Goal: Task Accomplishment & Management: Manage account settings

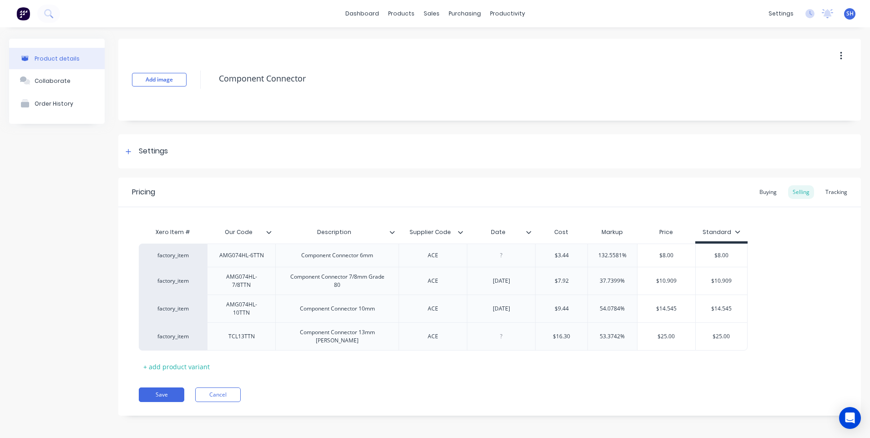
click at [530, 236] on div "Date" at bounding box center [501, 232] width 68 height 23
click at [530, 237] on div "Date" at bounding box center [501, 232] width 68 height 23
click at [529, 232] on icon at bounding box center [528, 231] width 5 height 5
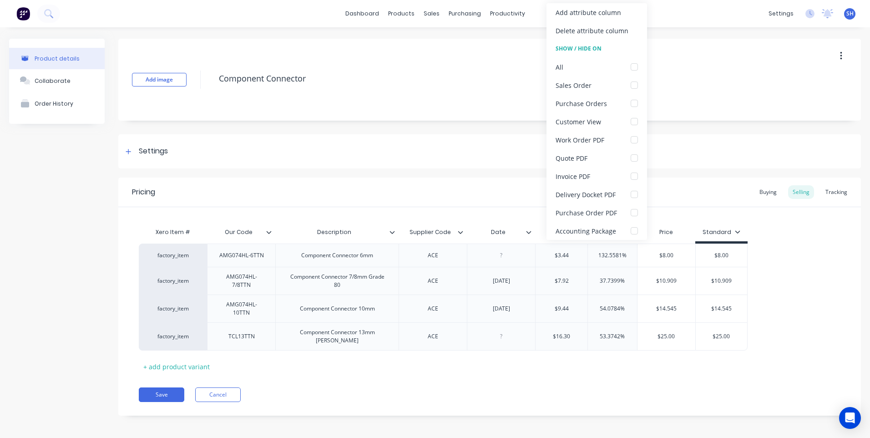
click at [529, 232] on icon at bounding box center [528, 231] width 5 height 5
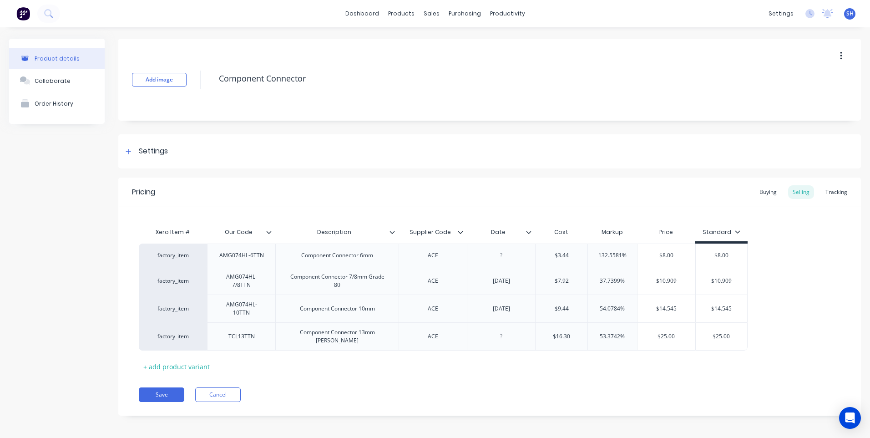
click at [515, 368] on div "Xero Item # Our Code Description Supplier Code Date Cost Markup Price Standard …" at bounding box center [490, 298] width 702 height 151
click at [158, 387] on button "Save" at bounding box center [162, 394] width 46 height 15
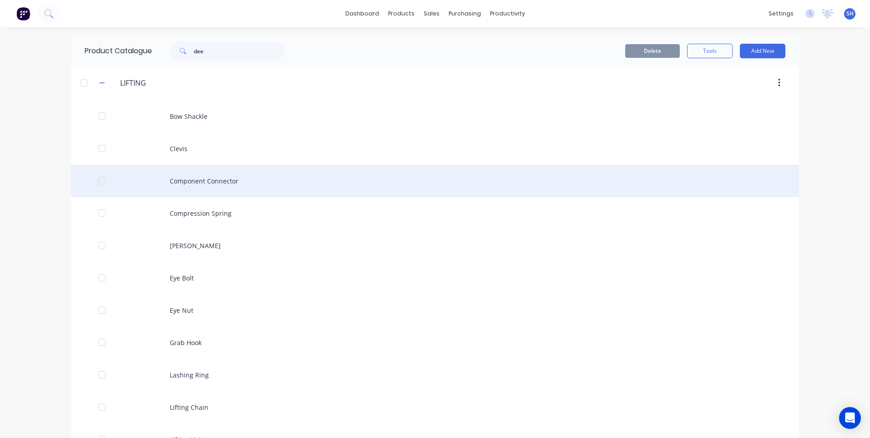
click at [214, 179] on div "Component Connector" at bounding box center [435, 181] width 728 height 32
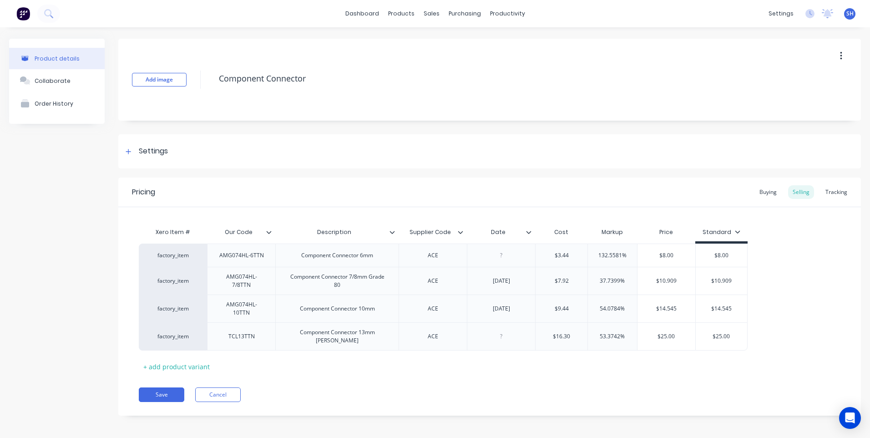
type textarea "x"
drag, startPoint x: 258, startPoint y: 288, endPoint x: 227, endPoint y: 278, distance: 32.3
click at [227, 278] on div "AMG074HL-7/8TTN" at bounding box center [241, 281] width 61 height 20
type textarea "x"
click at [425, 42] on div "Product Catalogue" at bounding box center [441, 44] width 56 height 8
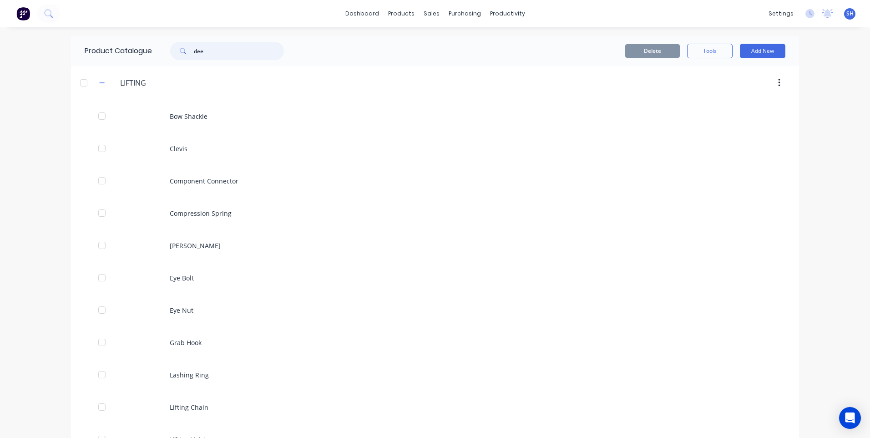
drag, startPoint x: 205, startPoint y: 52, endPoint x: 166, endPoint y: 53, distance: 39.1
click at [166, 53] on div "dee" at bounding box center [222, 51] width 123 height 18
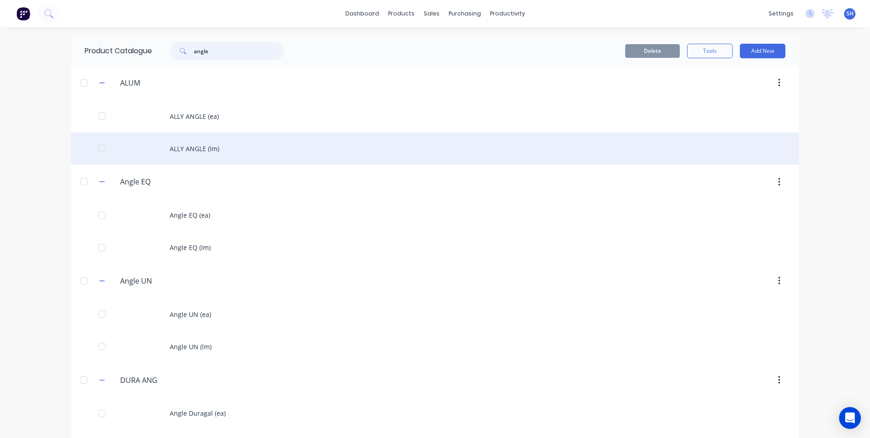
type input "angle"
click at [186, 148] on div "ALLY ANGLE (lm)" at bounding box center [435, 148] width 728 height 32
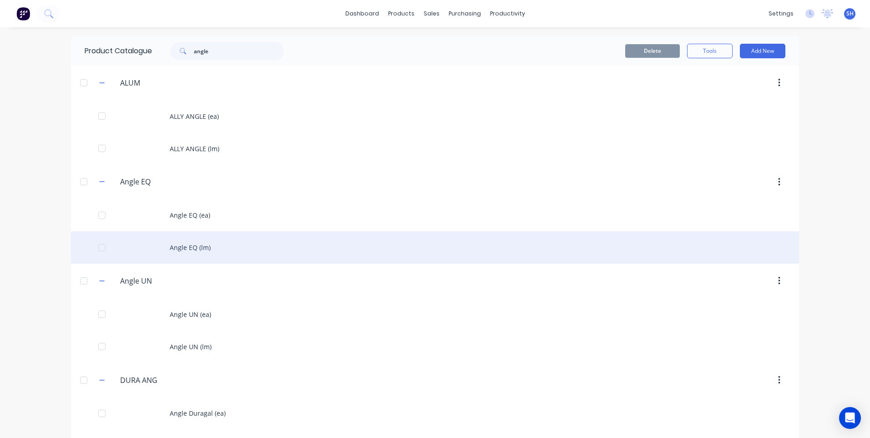
click at [180, 247] on div "Angle EQ (lm)" at bounding box center [435, 247] width 728 height 32
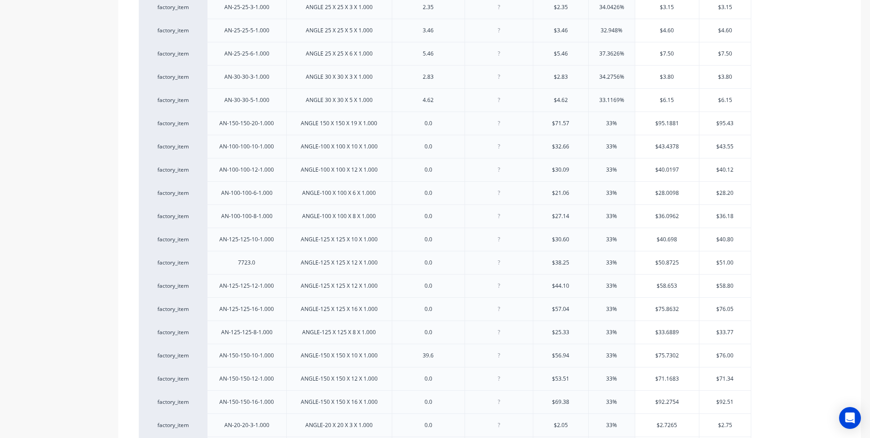
scroll to position [73, 0]
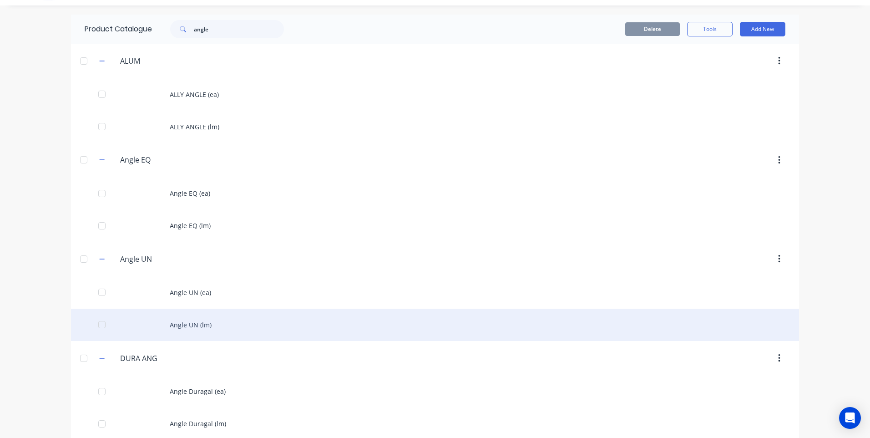
scroll to position [33, 0]
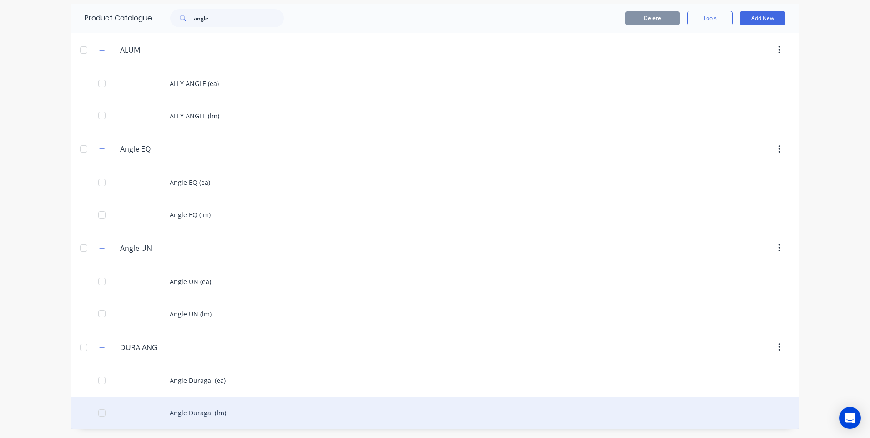
click at [198, 409] on div "Angle Duragal (lm)" at bounding box center [435, 412] width 728 height 32
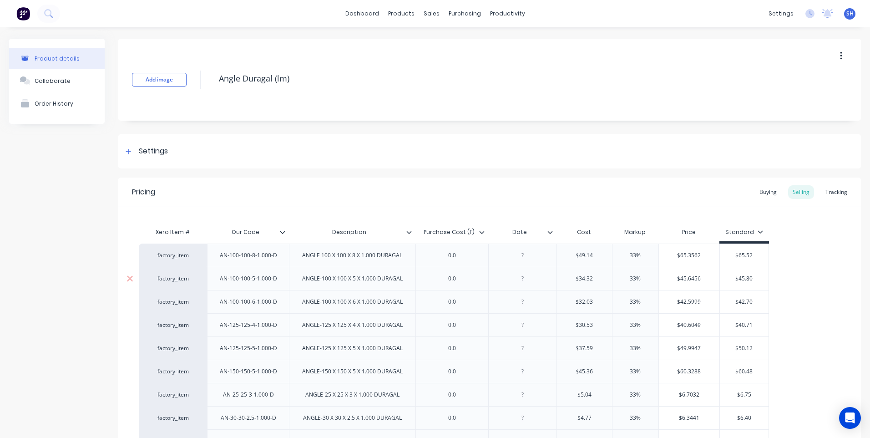
type textarea "x"
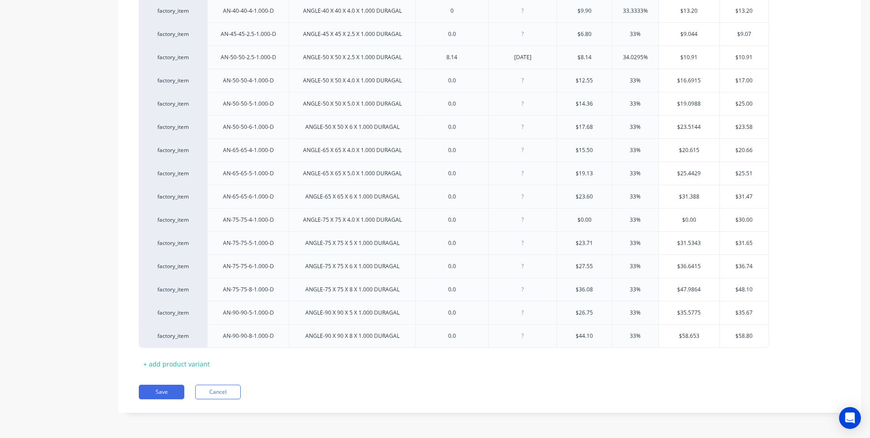
scroll to position [180, 0]
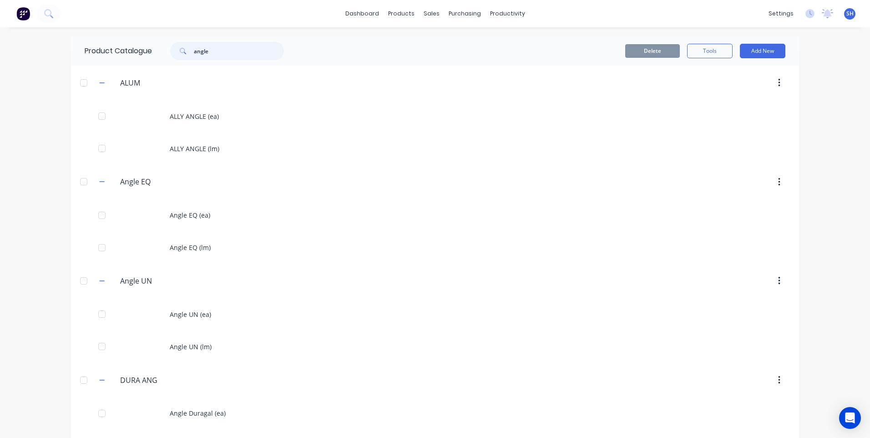
drag, startPoint x: 208, startPoint y: 53, endPoint x: 164, endPoint y: 53, distance: 43.7
click at [164, 53] on div "angle" at bounding box center [222, 51] width 123 height 18
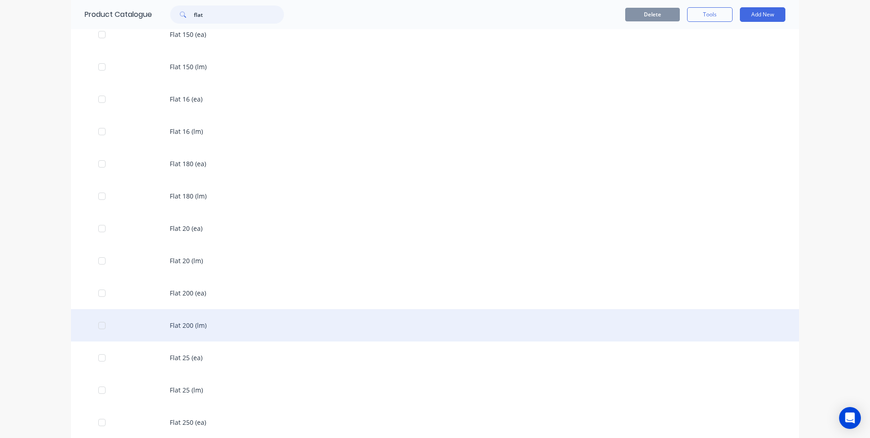
scroll to position [683, 0]
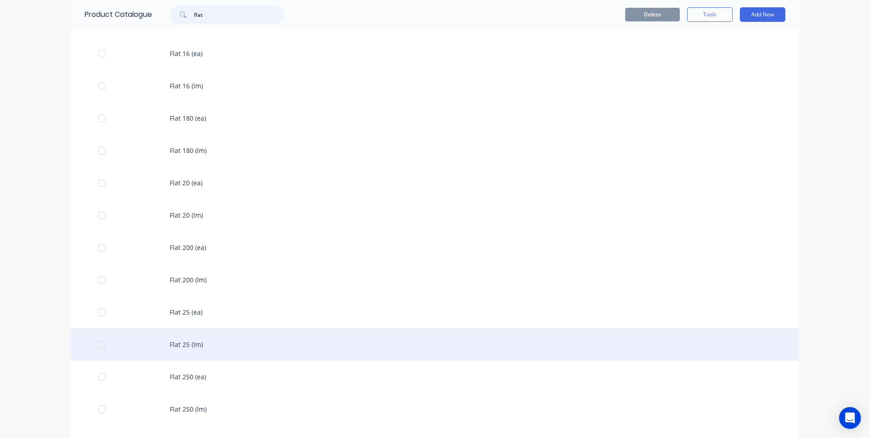
type input "flat"
click at [186, 342] on div "Flat 25 (lm)" at bounding box center [435, 344] width 728 height 32
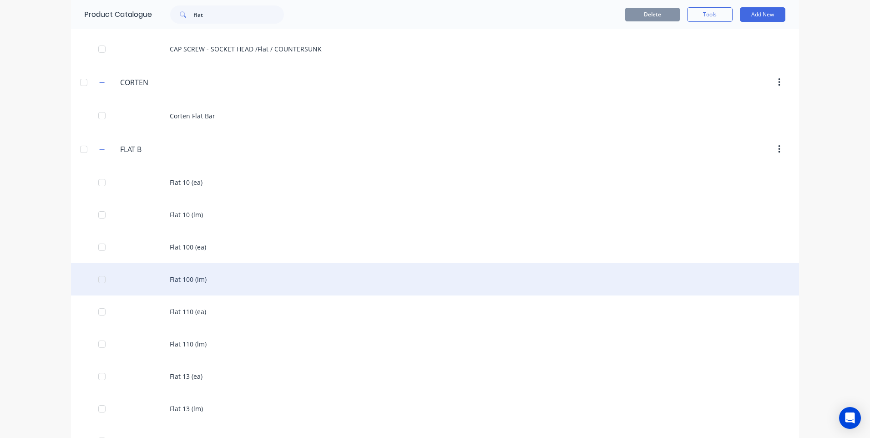
scroll to position [273, 0]
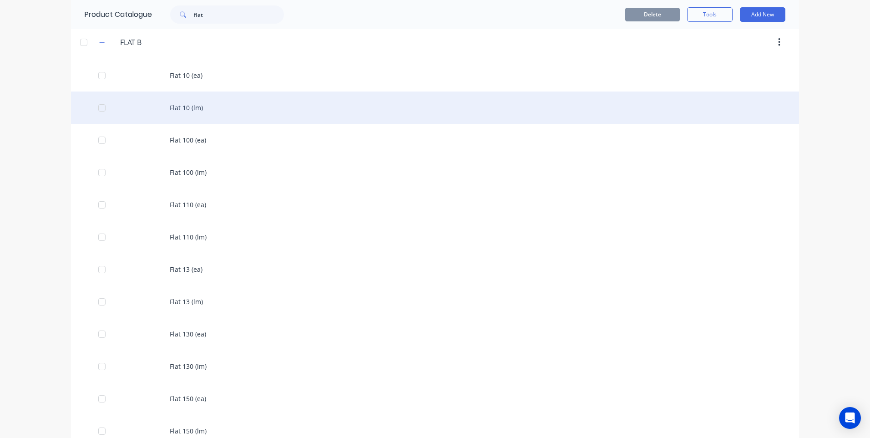
click at [183, 104] on div "Flat 10 (lm)" at bounding box center [435, 107] width 728 height 32
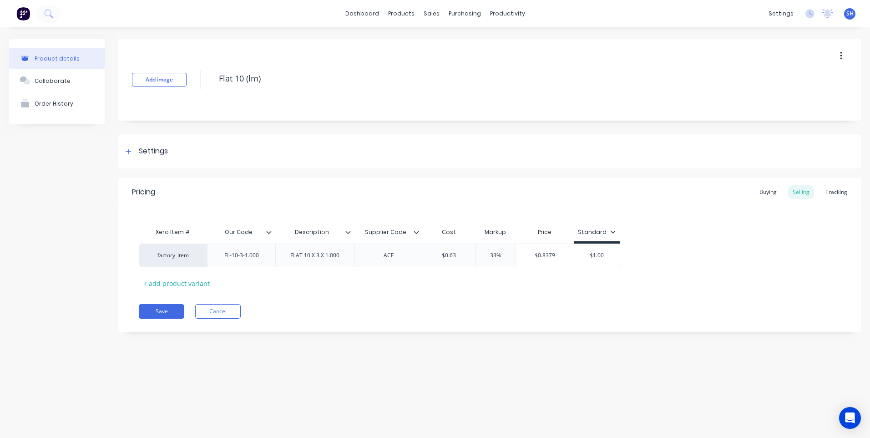
type textarea "x"
drag, startPoint x: 400, startPoint y: 258, endPoint x: 374, endPoint y: 261, distance: 25.6
click at [374, 261] on div "ACE" at bounding box center [389, 255] width 46 height 12
click at [434, 289] on div "Xero Item # Our Code Description Supplier Code Cost Markup Price Standard facto…" at bounding box center [490, 256] width 702 height 67
click at [161, 306] on button "Save" at bounding box center [162, 311] width 46 height 15
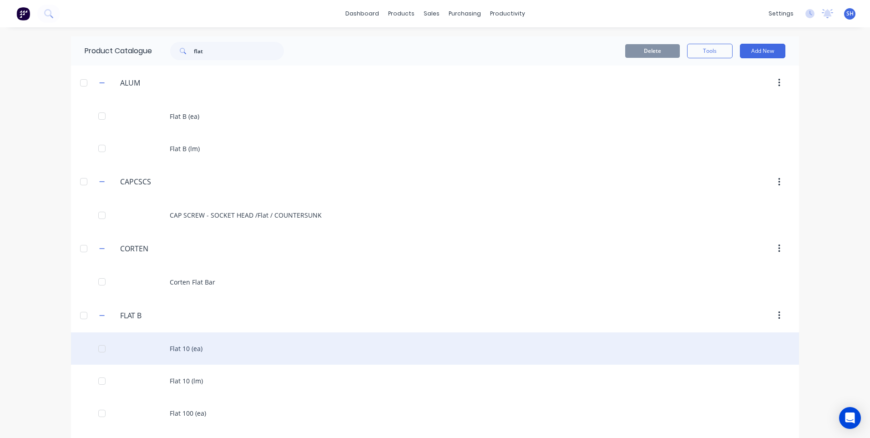
click at [179, 346] on div "Flat 10 (ea)" at bounding box center [435, 348] width 728 height 32
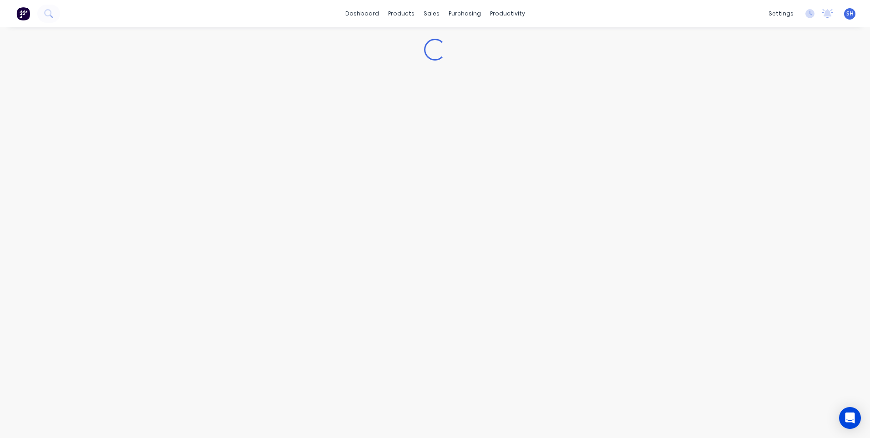
type textarea "x"
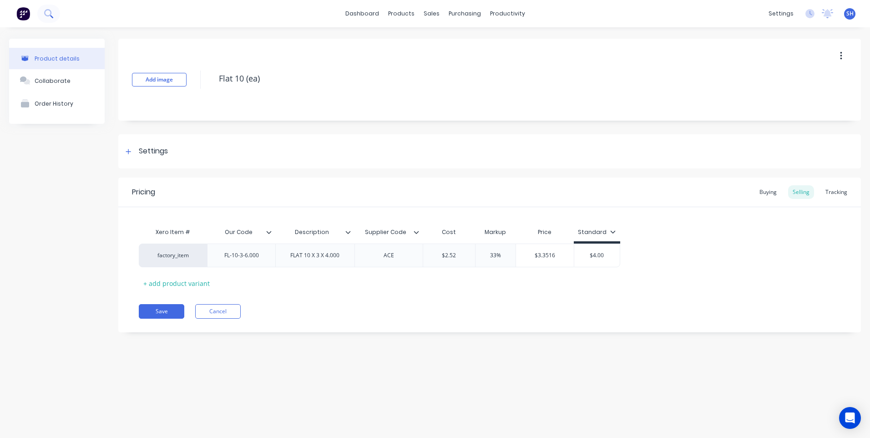
click at [46, 12] on icon at bounding box center [48, 13] width 9 height 9
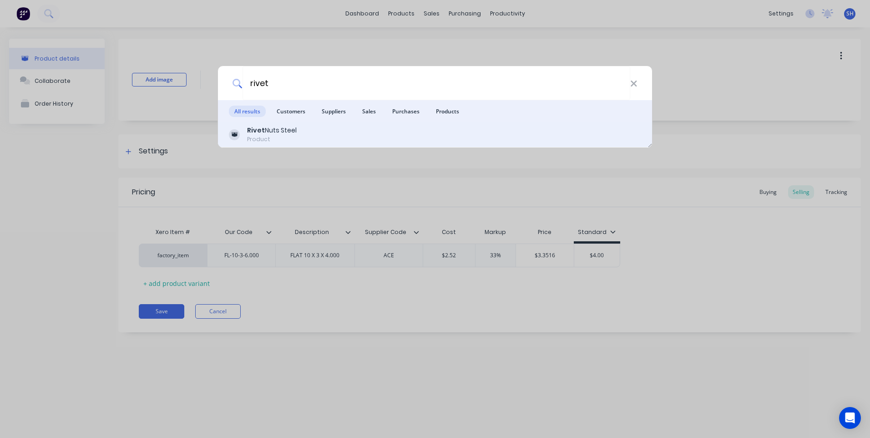
type input "rivet"
click at [262, 130] on b "Rivet" at bounding box center [256, 130] width 18 height 9
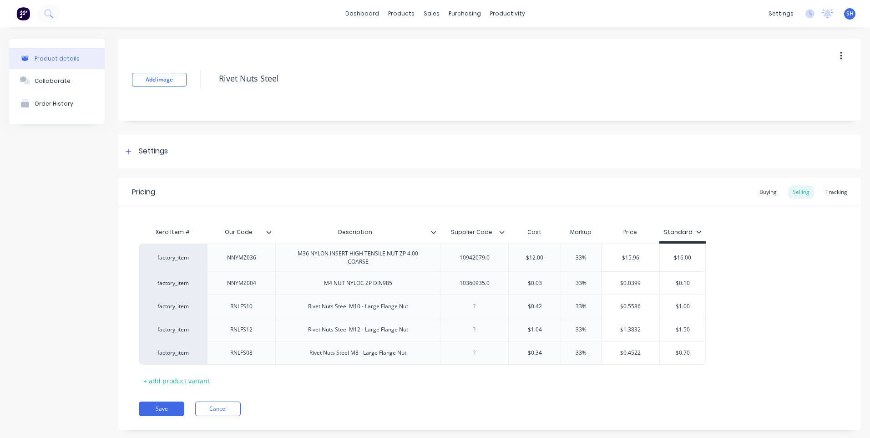
type textarea "x"
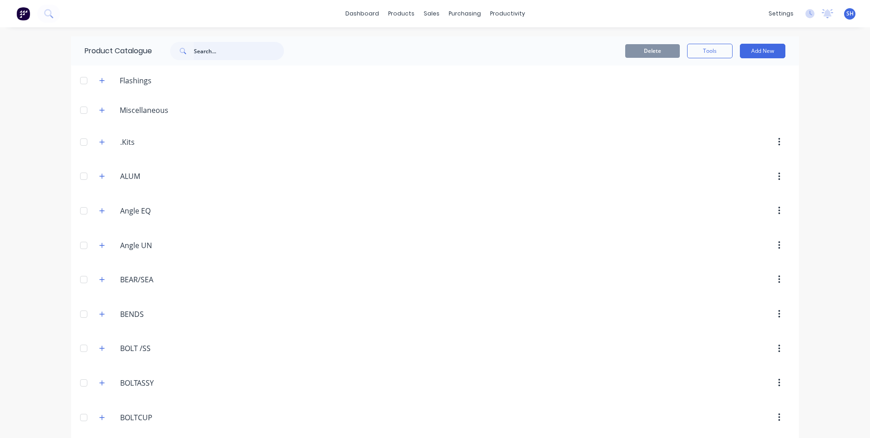
click at [194, 47] on input "text" at bounding box center [239, 51] width 90 height 18
type input "lift"
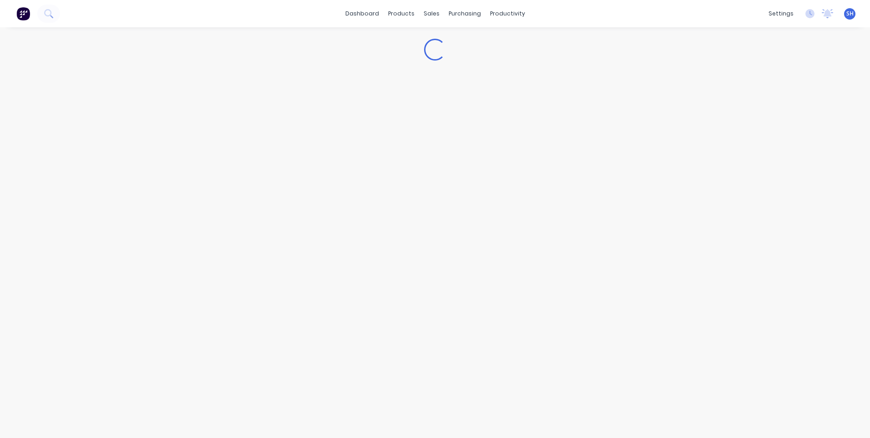
type textarea "x"
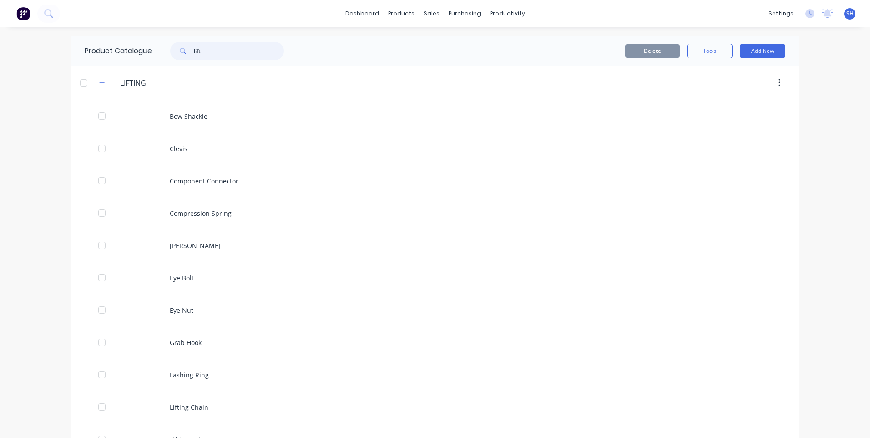
drag, startPoint x: 207, startPoint y: 52, endPoint x: 157, endPoint y: 46, distance: 50.9
click at [157, 46] on div "lift" at bounding box center [225, 51] width 146 height 18
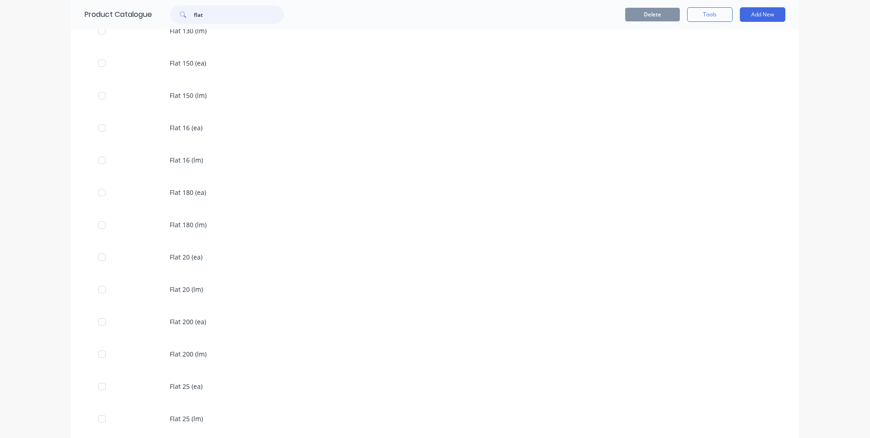
scroll to position [683, 0]
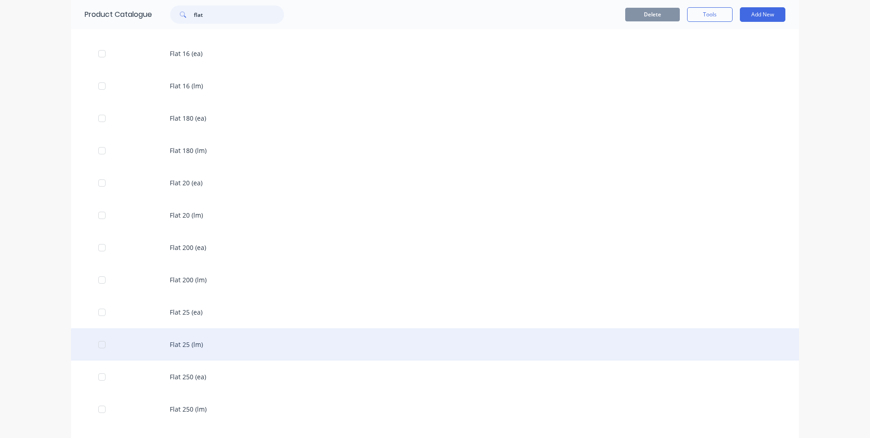
type input "flat"
click at [185, 341] on div "Flat 25 (lm)" at bounding box center [435, 344] width 728 height 32
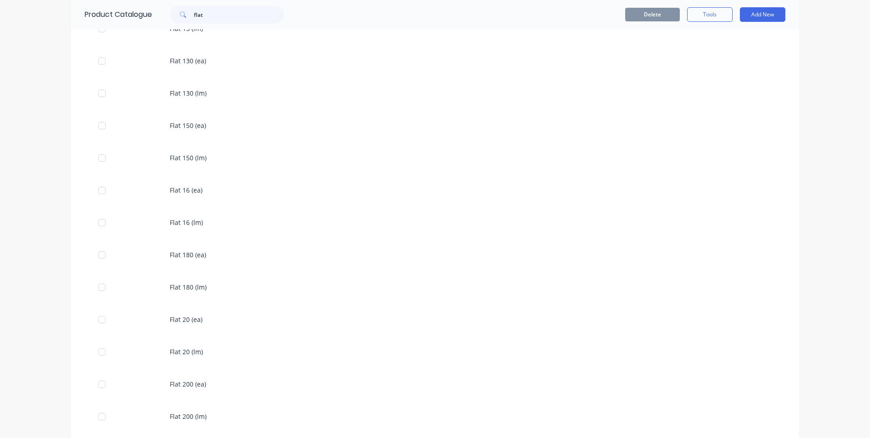
scroll to position [592, 0]
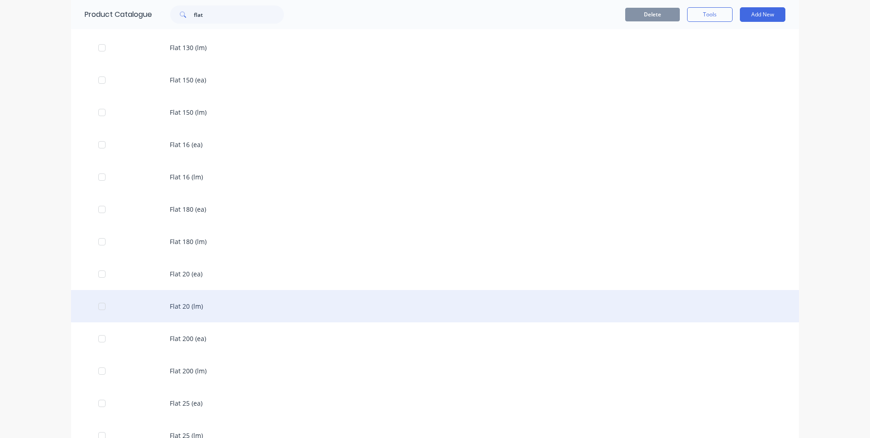
click at [174, 301] on div "Flat 20 (lm)" at bounding box center [435, 306] width 728 height 32
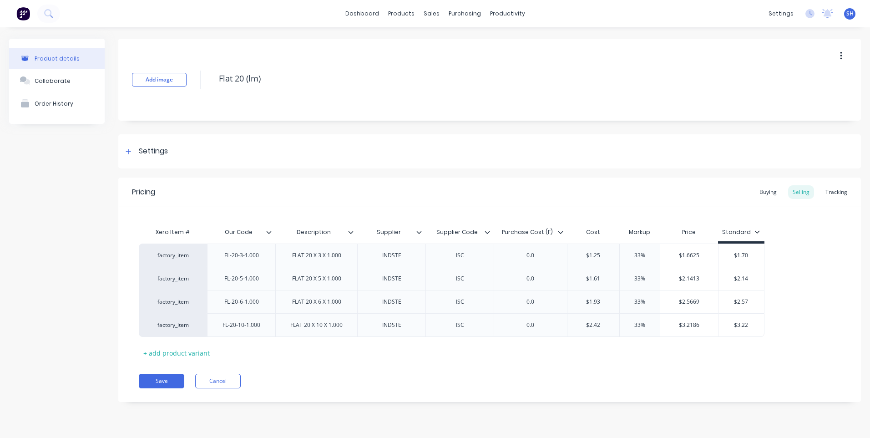
type textarea "x"
click at [418, 43] on div "Product Catalogue" at bounding box center [441, 44] width 56 height 8
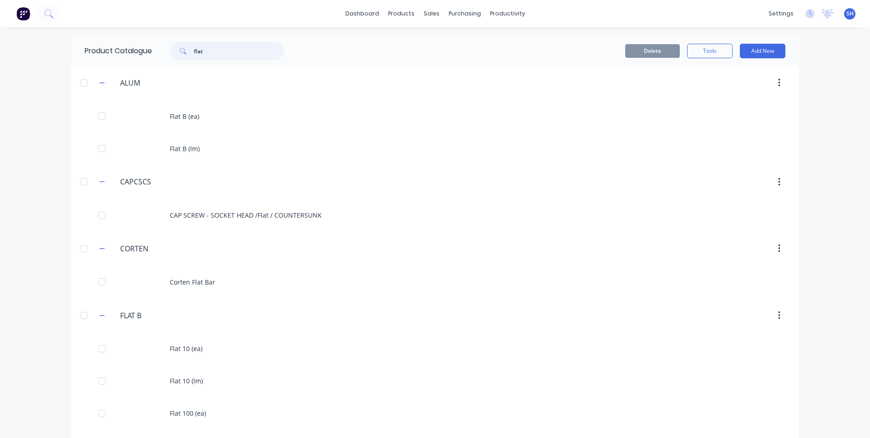
drag, startPoint x: 223, startPoint y: 52, endPoint x: 163, endPoint y: 54, distance: 59.2
click at [163, 54] on div "flat" at bounding box center [222, 51] width 123 height 18
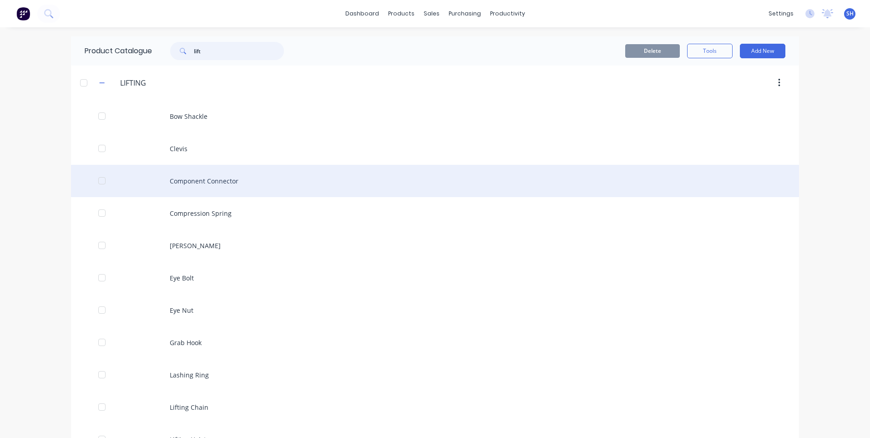
type input "lift"
click at [195, 178] on div "Component Connector" at bounding box center [435, 181] width 728 height 32
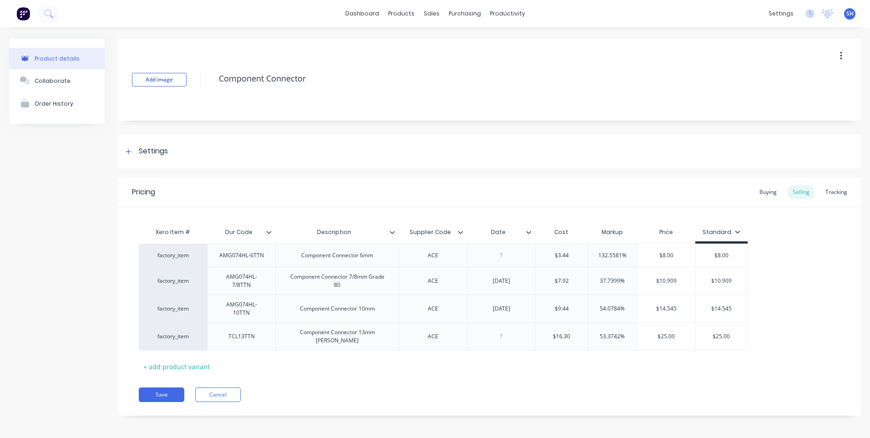
type textarea "x"
drag, startPoint x: 262, startPoint y: 288, endPoint x: 223, endPoint y: 280, distance: 38.9
click at [223, 280] on div "AMG074HL-7/8TTN" at bounding box center [241, 281] width 61 height 20
type textarea "x"
click at [373, 372] on div "Pricing Buying Selling Tracking Xero Item # Our Code Description Supplier Code …" at bounding box center [489, 296] width 743 height 238
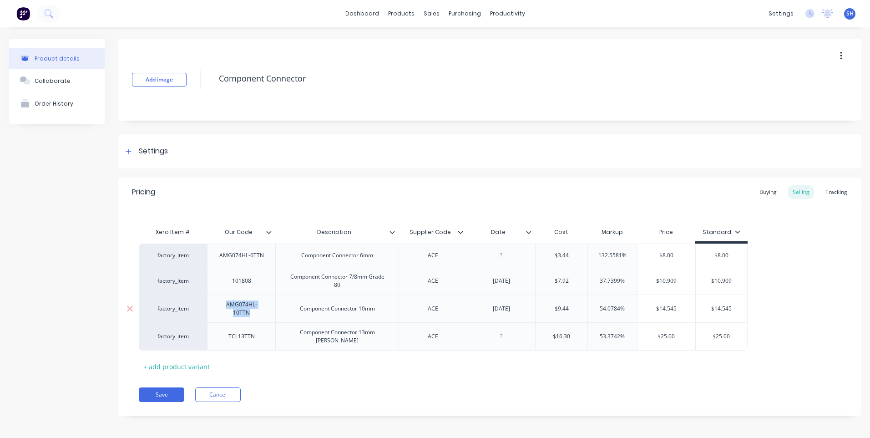
drag, startPoint x: 259, startPoint y: 316, endPoint x: 219, endPoint y: 300, distance: 42.9
click at [219, 300] on div "AMG074HL-10TTN" at bounding box center [241, 308] width 61 height 20
click at [165, 383] on button "Save" at bounding box center [162, 390] width 46 height 15
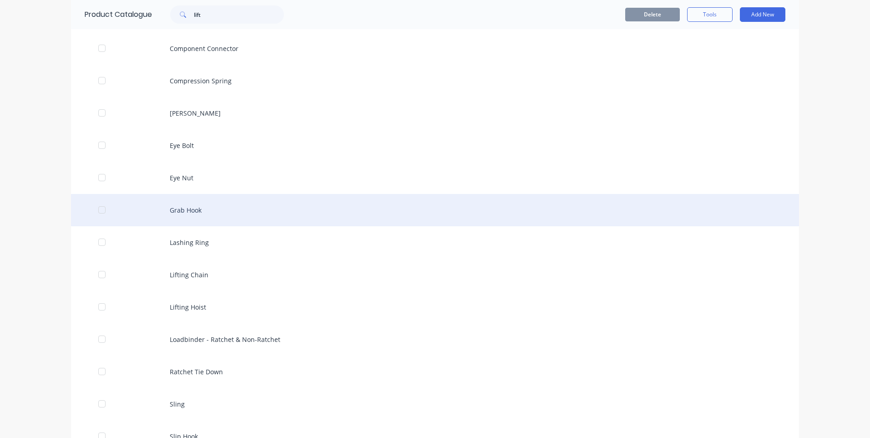
scroll to position [137, 0]
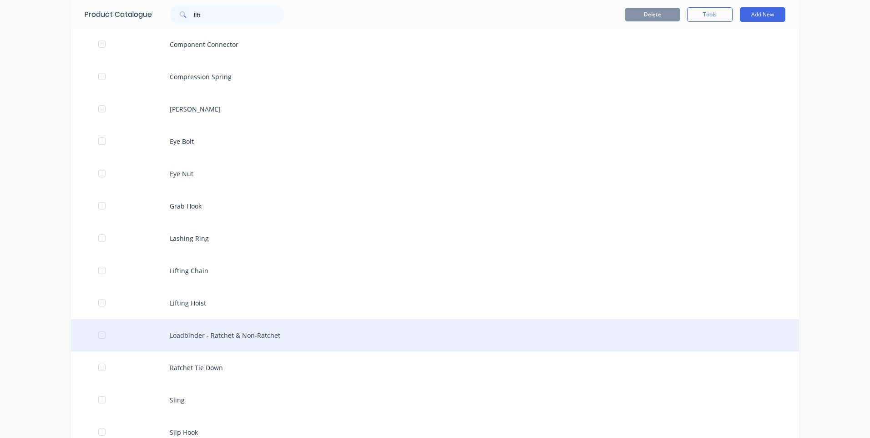
click at [205, 338] on div "Loadbinder - Ratchet & Non-Ratchet" at bounding box center [435, 335] width 728 height 32
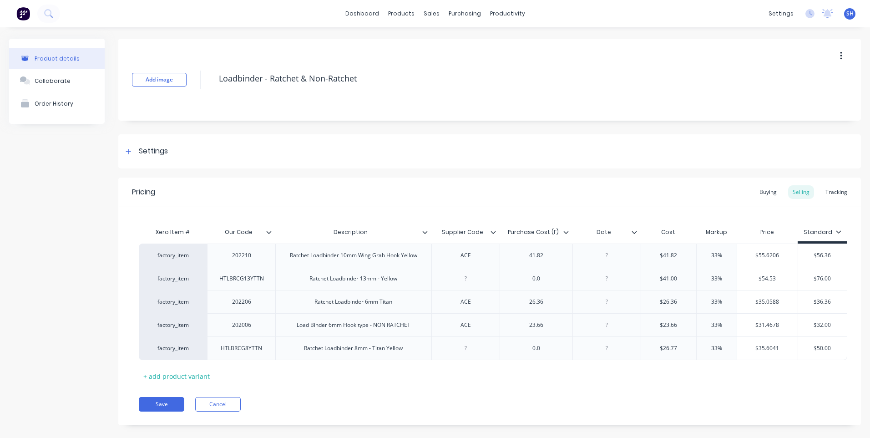
type textarea "x"
drag, startPoint x: 607, startPoint y: 258, endPoint x: 655, endPoint y: 283, distance: 54.1
click at [607, 258] on div at bounding box center [607, 255] width 46 height 12
type textarea "x"
click at [666, 384] on div "Pricing Buying Selling Tracking Xero Item # Our Code Description Supplier Code …" at bounding box center [489, 301] width 743 height 248
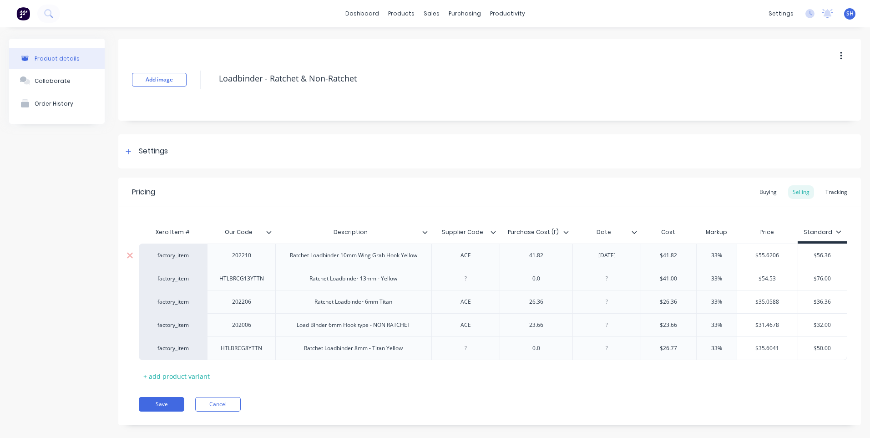
type input "$55.6206"
drag, startPoint x: 779, startPoint y: 253, endPoint x: 744, endPoint y: 258, distance: 34.6
click at [744, 258] on input "$55.6206" at bounding box center [767, 255] width 61 height 8
type textarea "x"
type input "5"
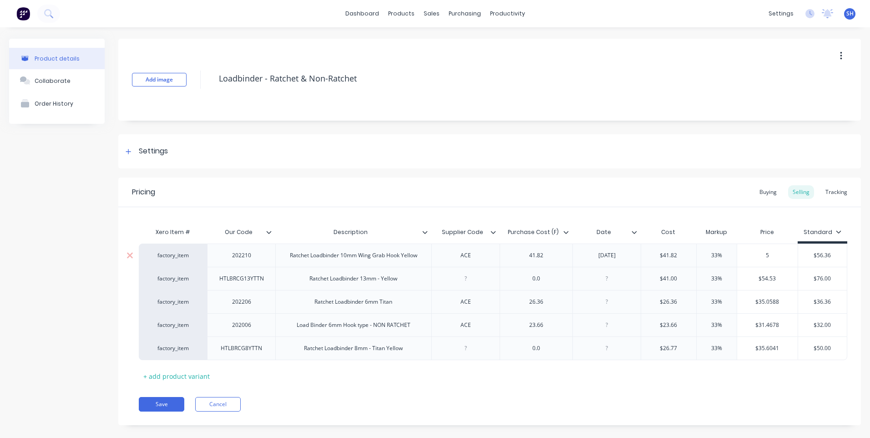
type textarea "x"
type input "56."
type textarea "x"
type input "56.3"
type textarea "x"
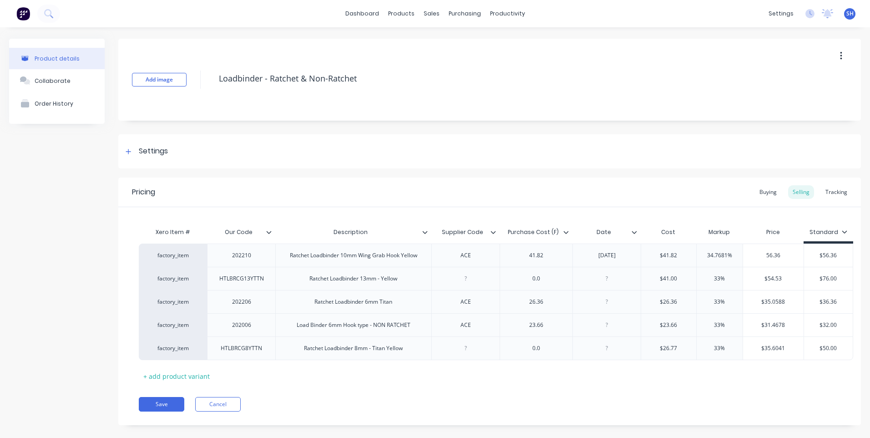
type input "56.36"
click at [555, 387] on div "Pricing Buying Selling Tracking Xero Item # Our Code Description Supplier Code …" at bounding box center [489, 301] width 743 height 248
click at [634, 232] on icon at bounding box center [634, 231] width 5 height 5
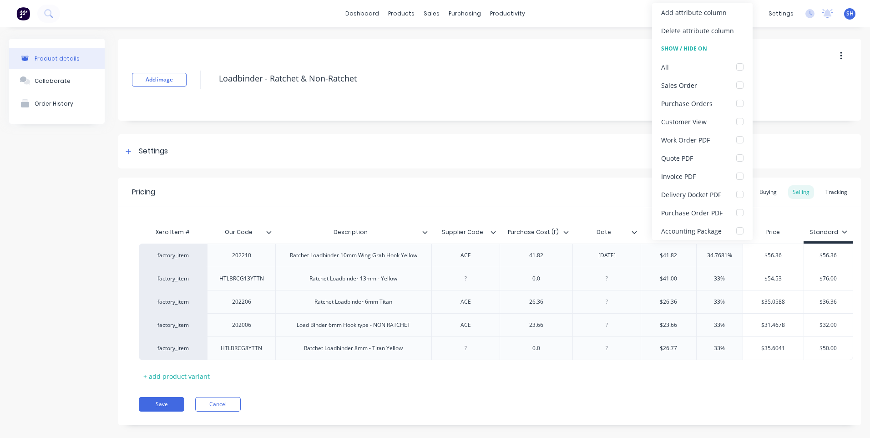
click at [634, 232] on icon at bounding box center [634, 231] width 5 height 5
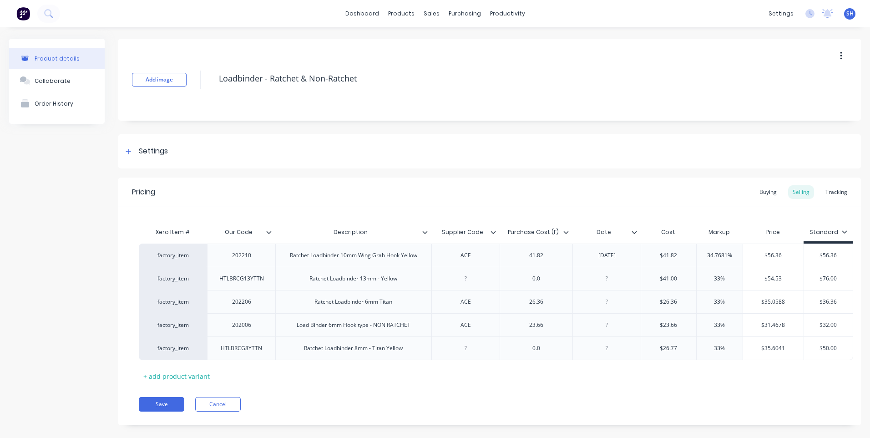
click at [492, 231] on icon at bounding box center [493, 231] width 5 height 5
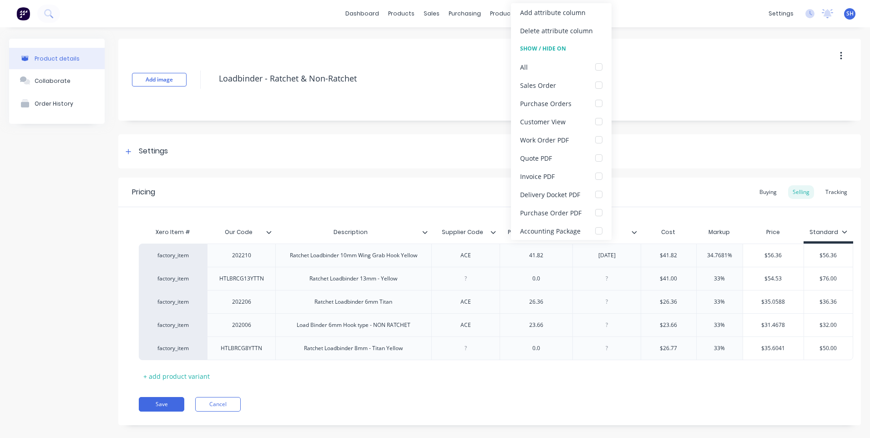
click at [492, 231] on icon at bounding box center [493, 231] width 5 height 5
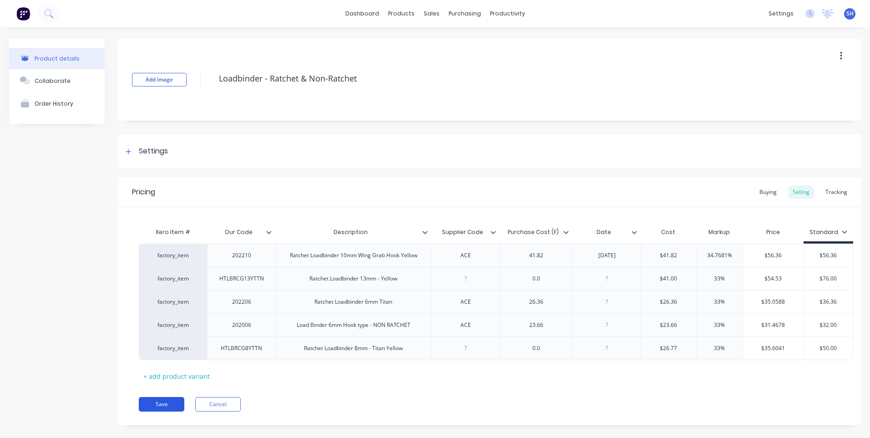
click at [169, 401] on button "Save" at bounding box center [162, 404] width 46 height 15
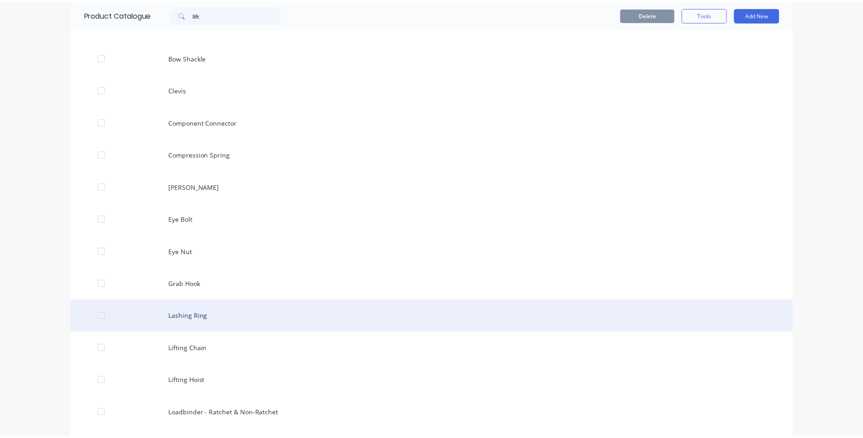
scroll to position [91, 0]
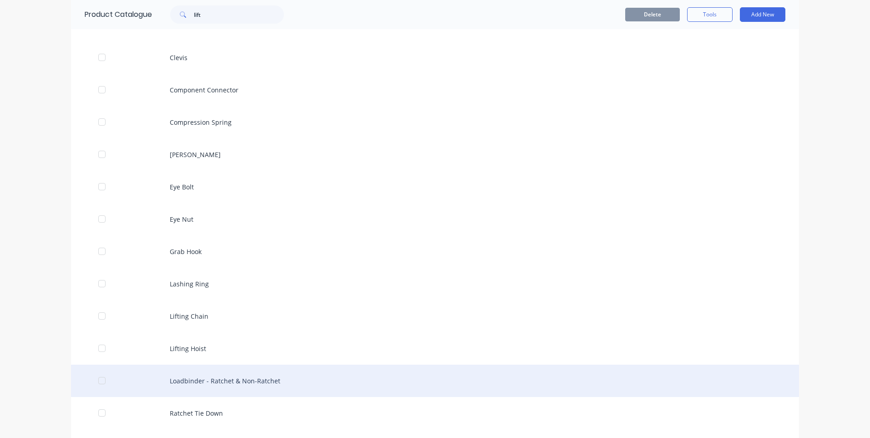
click at [212, 381] on div "Loadbinder - Ratchet & Non-Ratchet" at bounding box center [435, 380] width 728 height 32
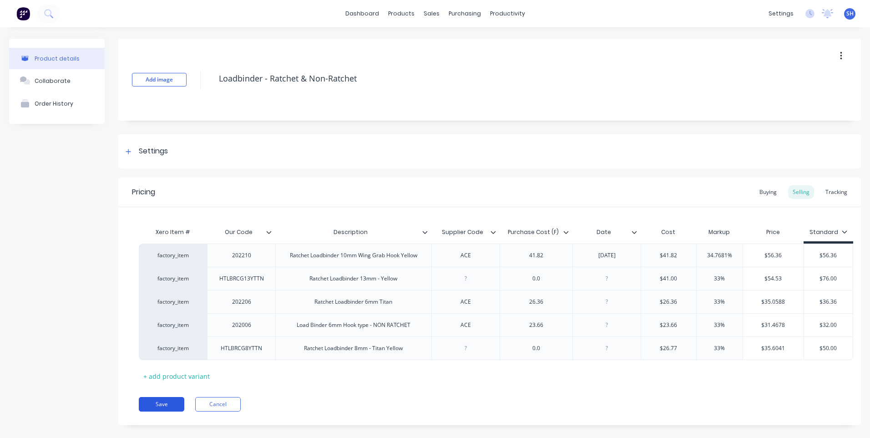
click at [162, 403] on button "Save" at bounding box center [162, 404] width 46 height 15
type textarea "x"
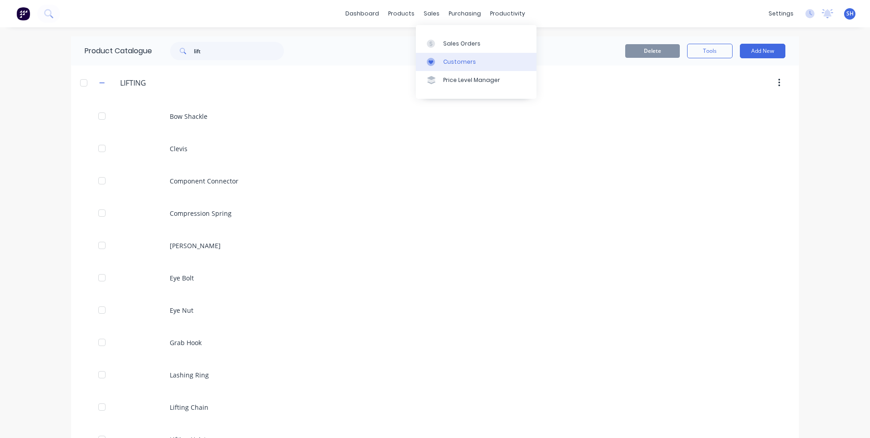
click at [455, 59] on div "Customers" at bounding box center [459, 62] width 33 height 8
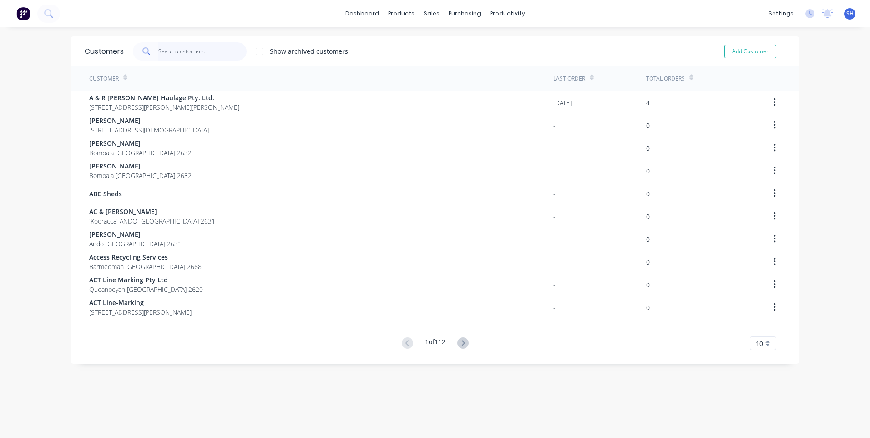
click at [166, 51] on input "text" at bounding box center [202, 51] width 89 height 18
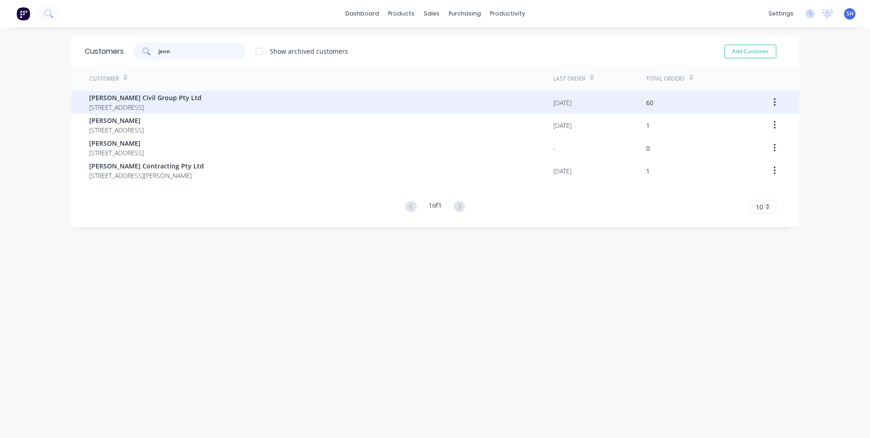
type input "jenn"
click at [119, 97] on span "Jennings Civil Group Pty Ltd" at bounding box center [145, 98] width 112 height 10
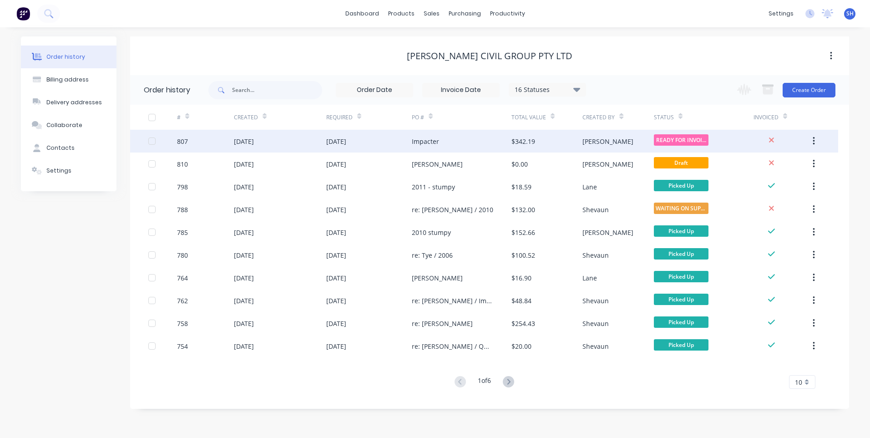
click at [379, 138] on div "[DATE]" at bounding box center [369, 141] width 86 height 23
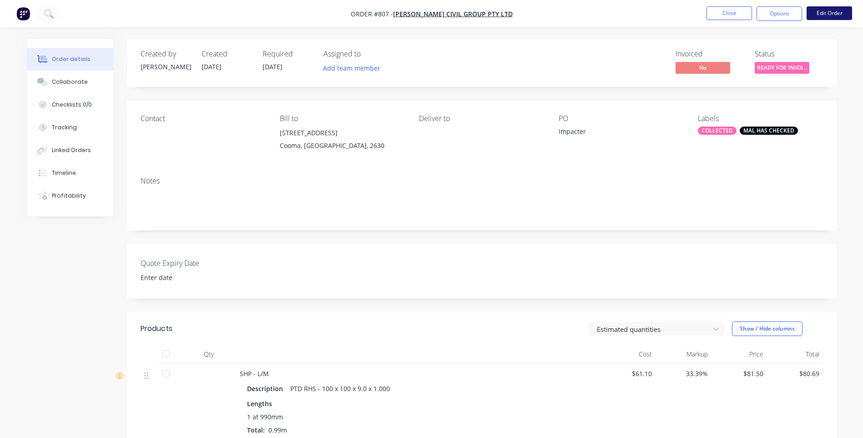
click at [829, 12] on button "Edit Order" at bounding box center [830, 13] width 46 height 14
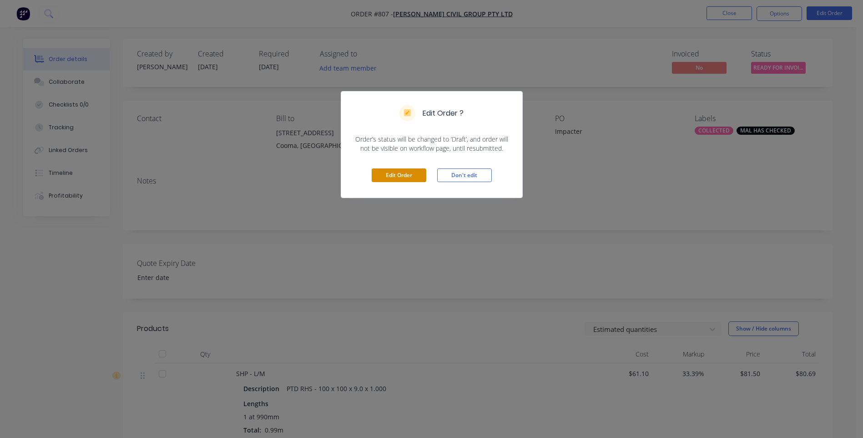
click at [408, 172] on button "Edit Order" at bounding box center [399, 175] width 55 height 14
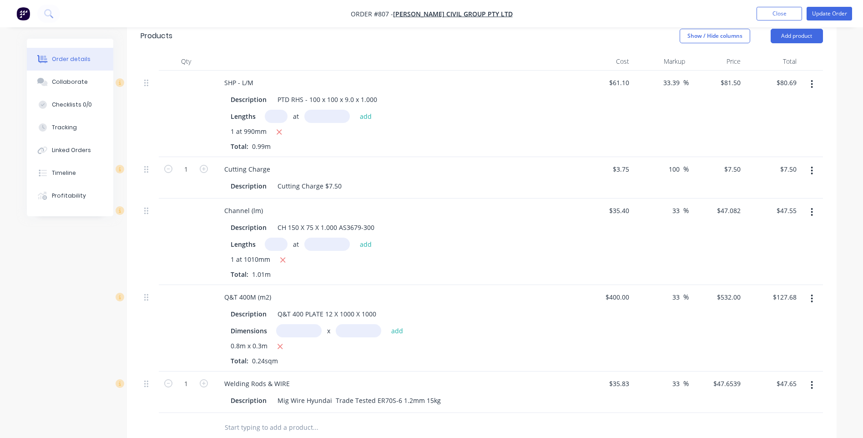
scroll to position [228, 0]
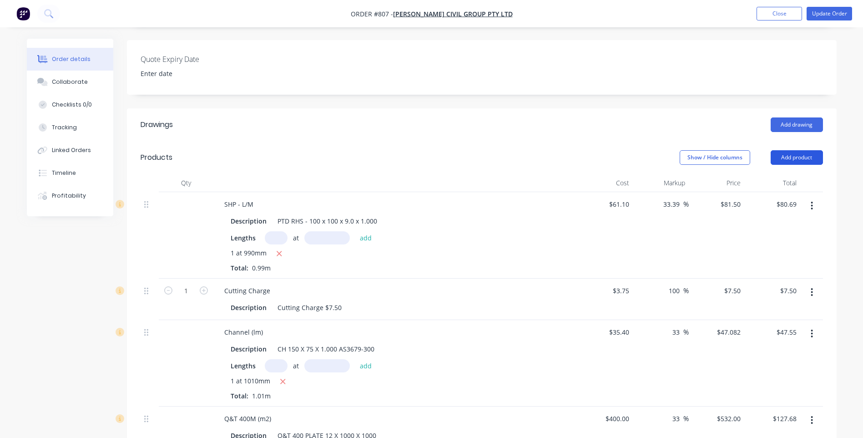
click at [796, 150] on button "Add product" at bounding box center [797, 157] width 52 height 15
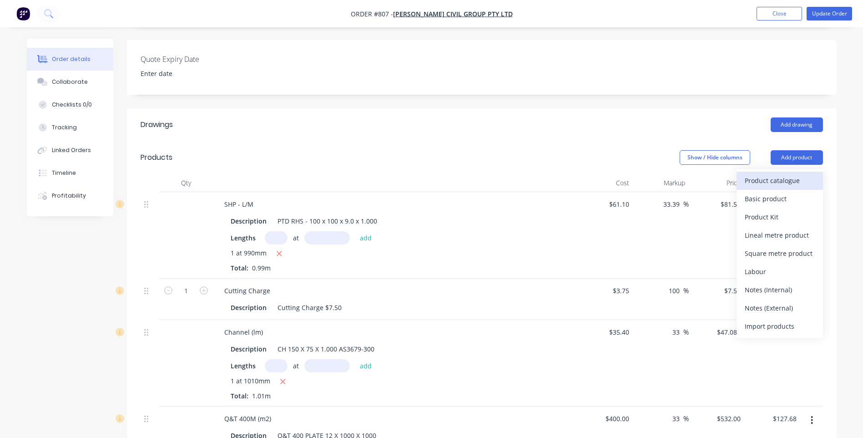
click at [763, 174] on div "Product catalogue" at bounding box center [780, 180] width 70 height 13
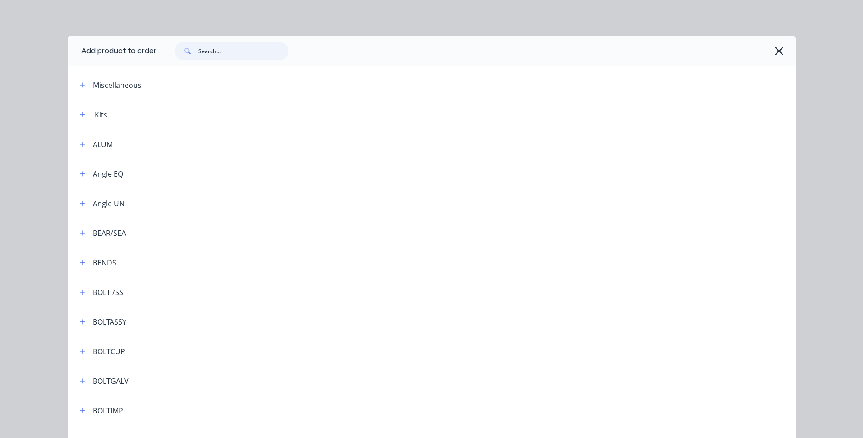
click at [198, 48] on input "text" at bounding box center [243, 51] width 90 height 18
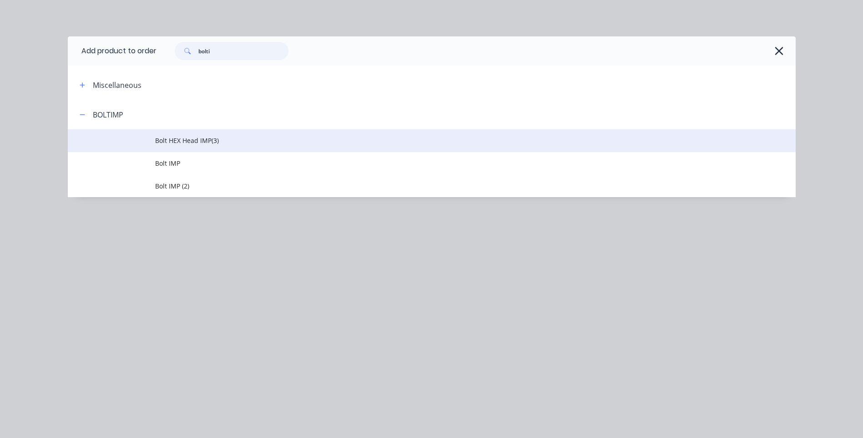
type input "bolti"
click at [174, 137] on span "Bolt HEX Head IMP(3)" at bounding box center [411, 141] width 512 height 10
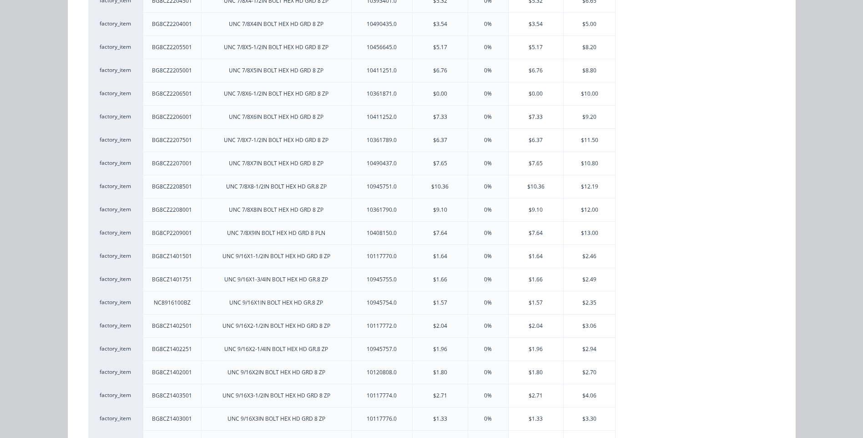
scroll to position [1012, 0]
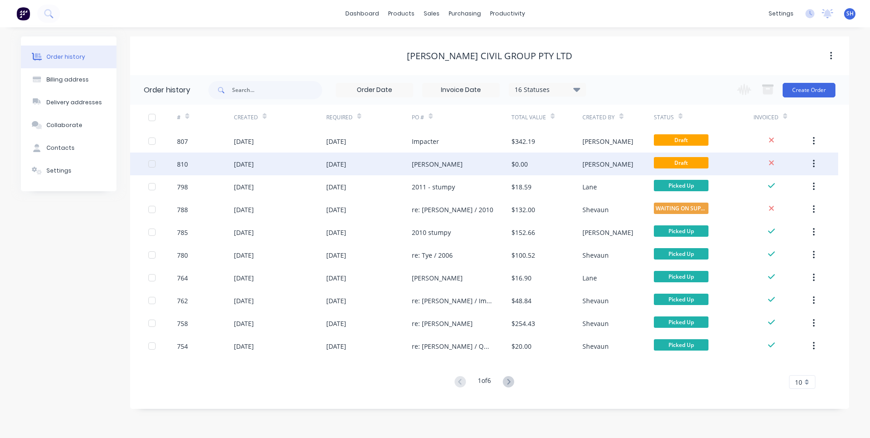
click at [470, 162] on div "Shannon" at bounding box center [462, 163] width 100 height 23
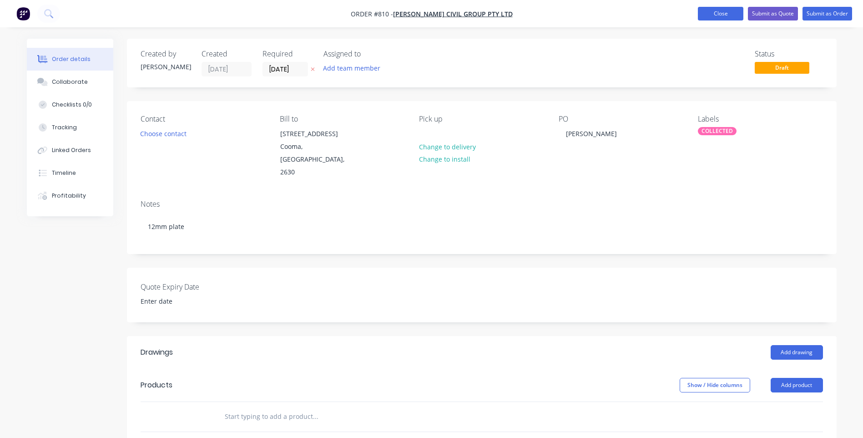
click at [720, 14] on button "Close" at bounding box center [721, 14] width 46 height 14
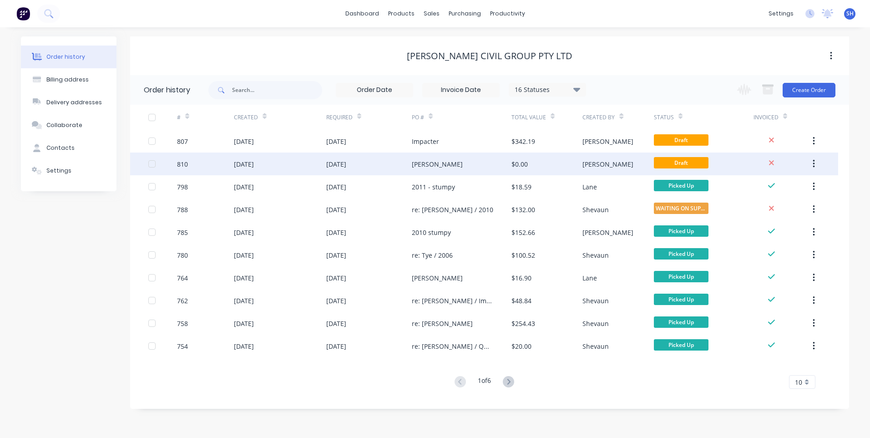
click at [813, 162] on icon "button" at bounding box center [814, 164] width 2 height 10
click at [757, 185] on div "Archive" at bounding box center [781, 187] width 70 height 13
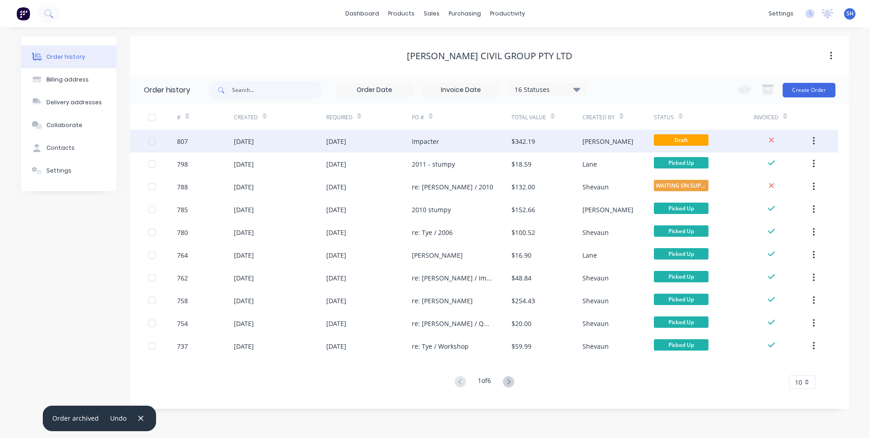
click at [481, 137] on div "Impacter" at bounding box center [462, 141] width 100 height 23
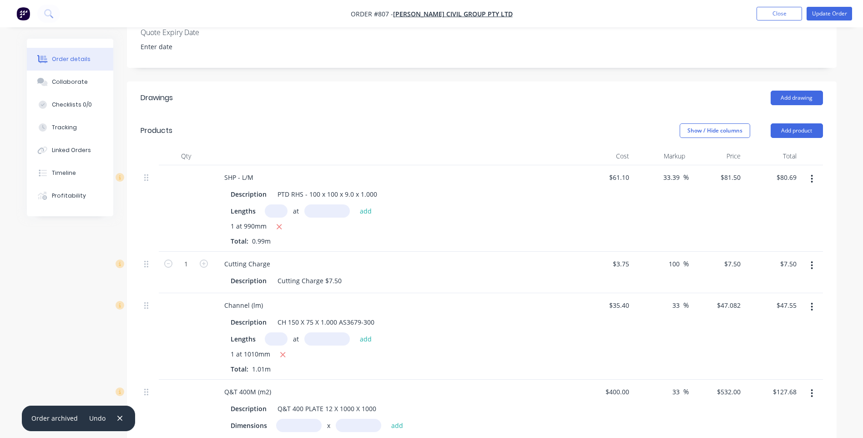
scroll to position [118, 0]
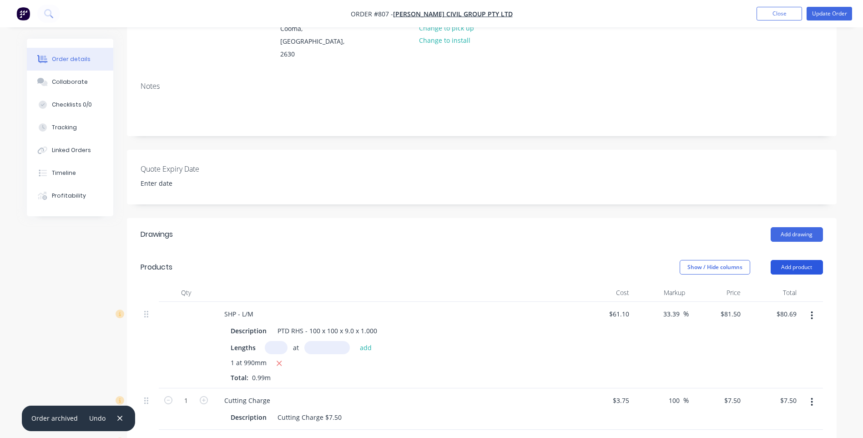
click at [793, 260] on button "Add product" at bounding box center [797, 267] width 52 height 15
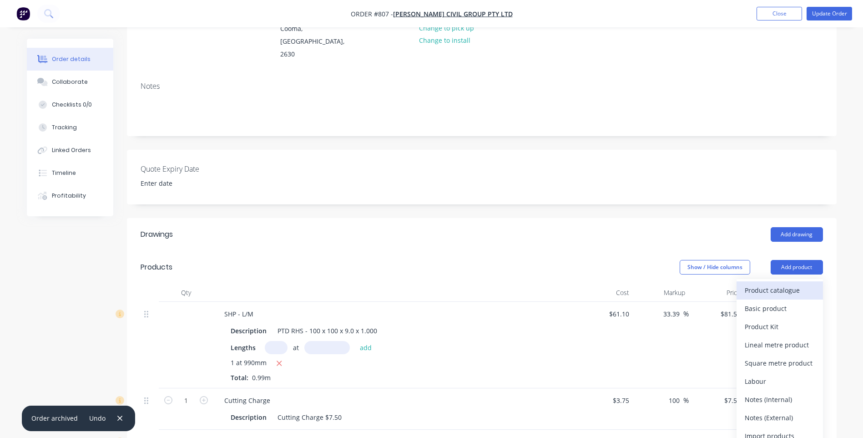
click at [779, 283] on div "Product catalogue" at bounding box center [780, 289] width 70 height 13
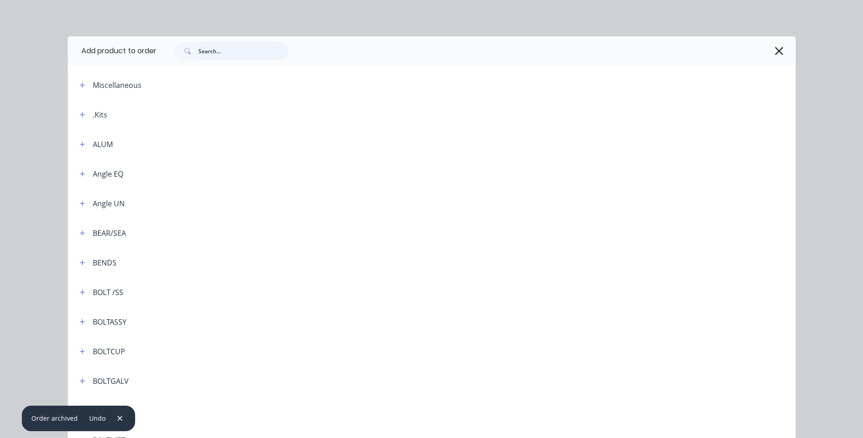
click at [198, 50] on input "text" at bounding box center [243, 51] width 90 height 18
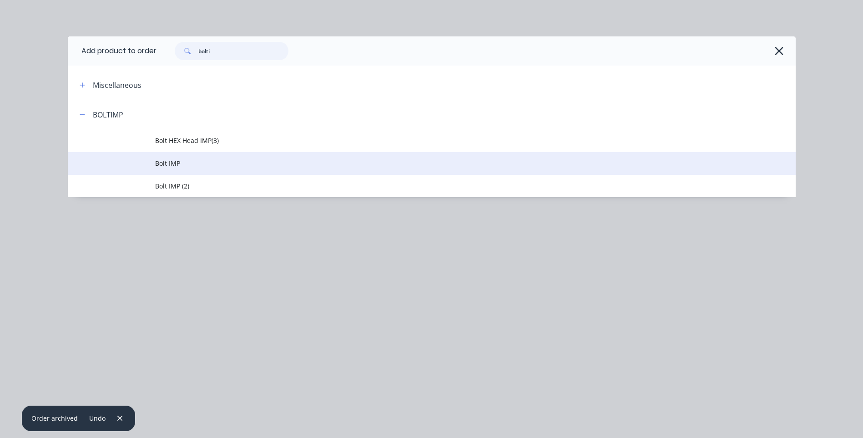
type input "bolti"
click at [166, 162] on span "Bolt IMP" at bounding box center [411, 163] width 512 height 10
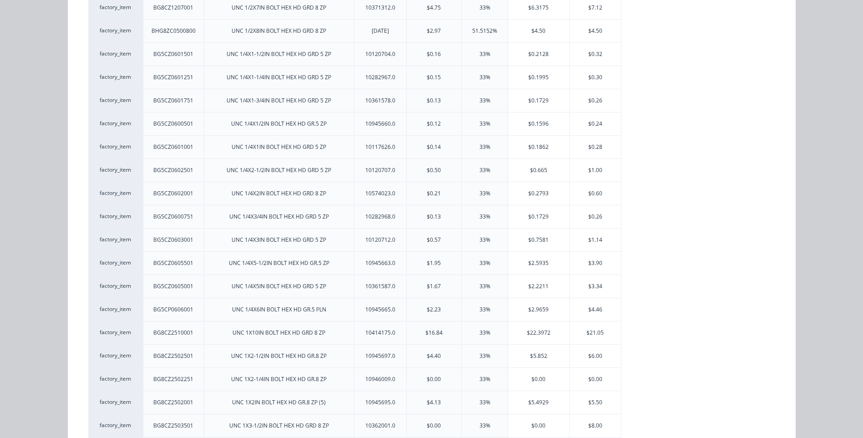
scroll to position [728, 0]
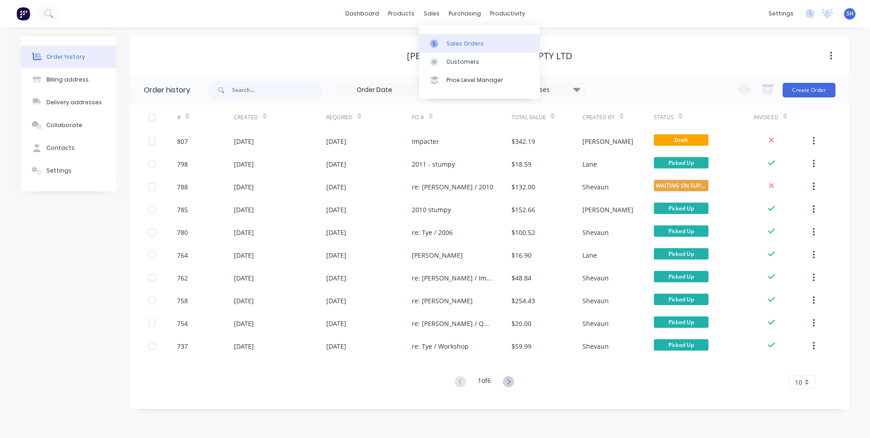
click at [458, 42] on div "Sales Orders" at bounding box center [464, 44] width 37 height 8
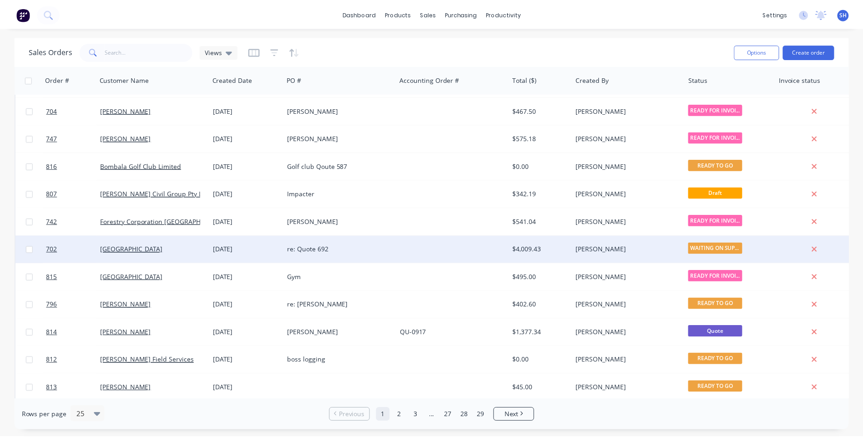
scroll to position [46, 0]
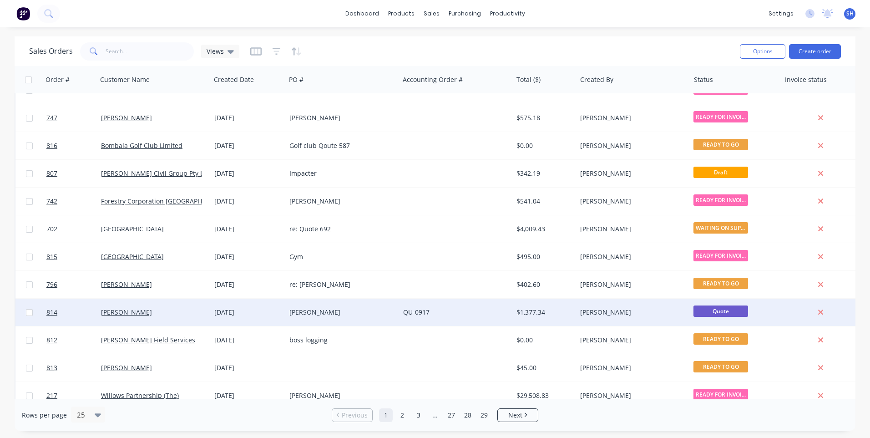
click at [175, 305] on div "[PERSON_NAME]" at bounding box center [153, 311] width 113 height 27
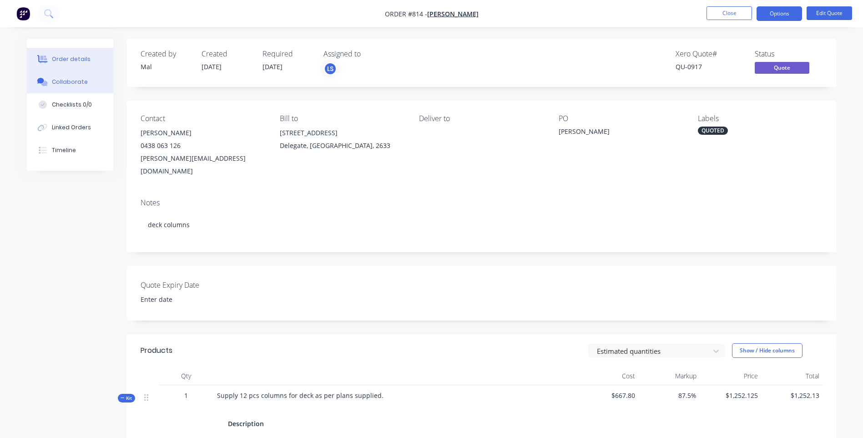
click at [66, 79] on div "Collaborate" at bounding box center [70, 82] width 36 height 8
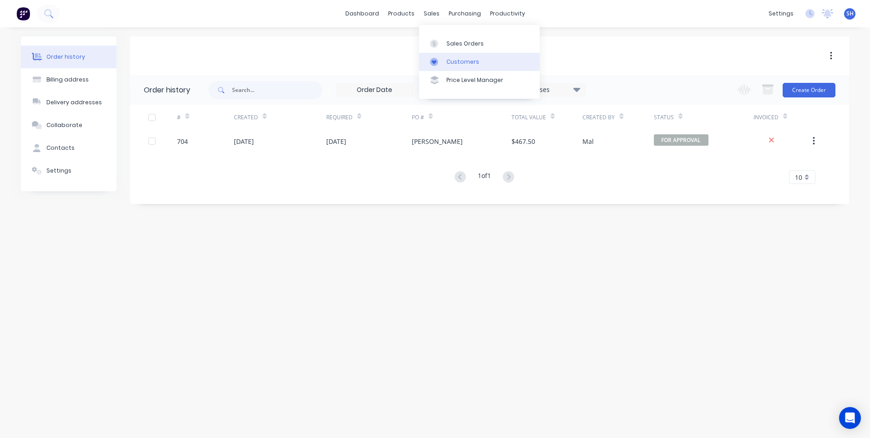
click at [460, 58] on div "Customers" at bounding box center [462, 62] width 33 height 8
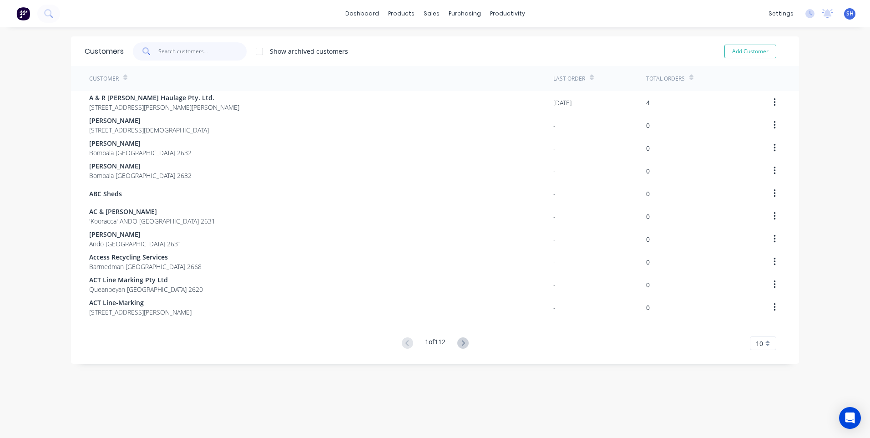
click at [161, 50] on input "text" at bounding box center [202, 51] width 89 height 18
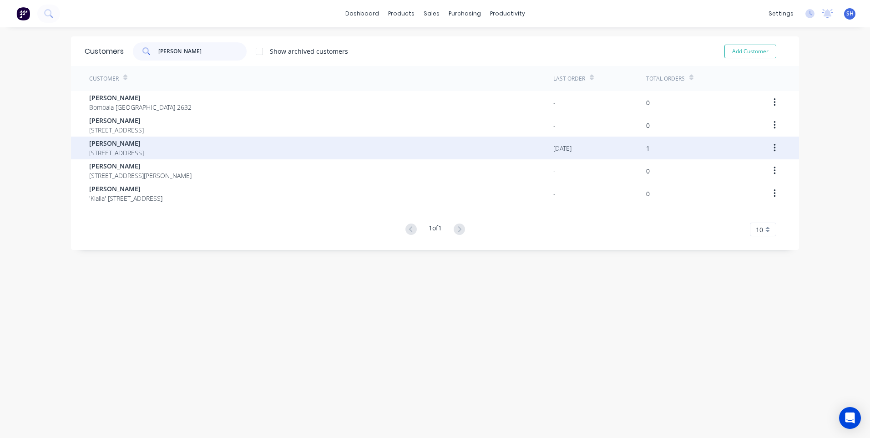
type input "fran"
click at [107, 143] on span "[PERSON_NAME]" at bounding box center [116, 143] width 55 height 10
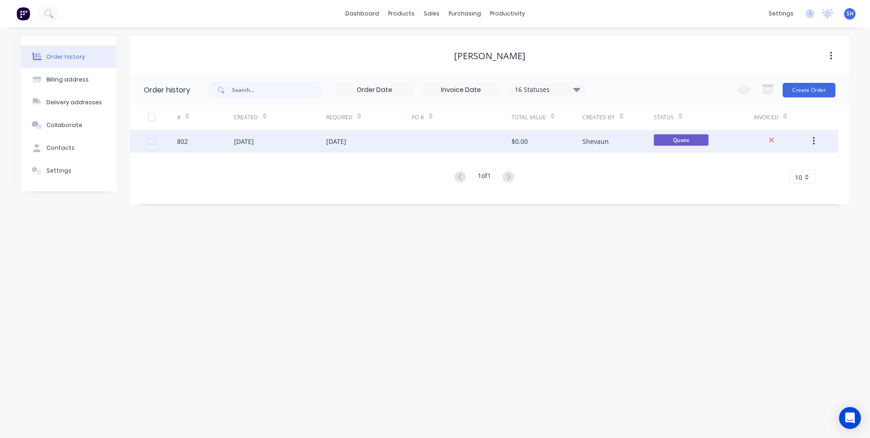
click at [409, 142] on div "[DATE]" at bounding box center [369, 141] width 86 height 23
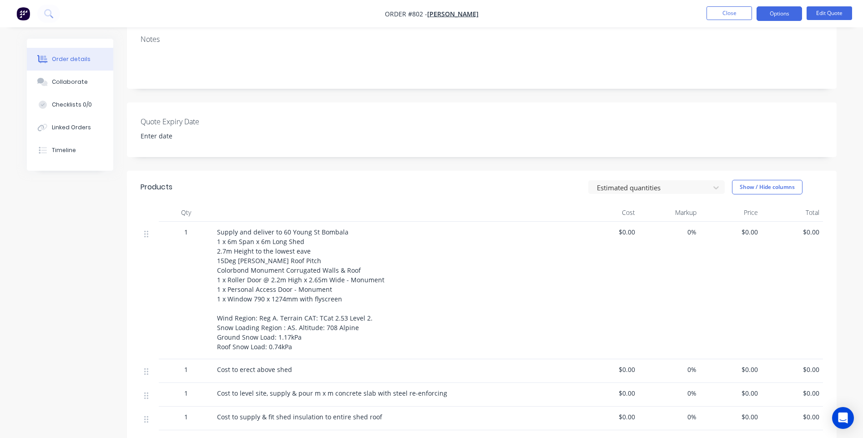
scroll to position [182, 0]
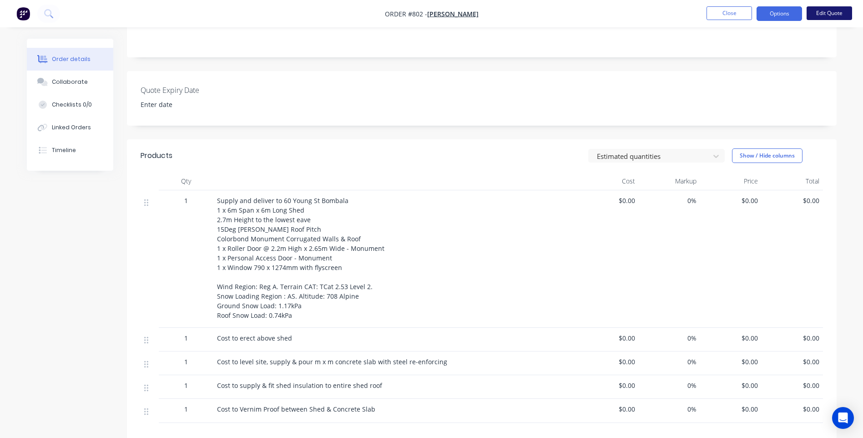
click at [826, 12] on button "Edit Quote" at bounding box center [830, 13] width 46 height 14
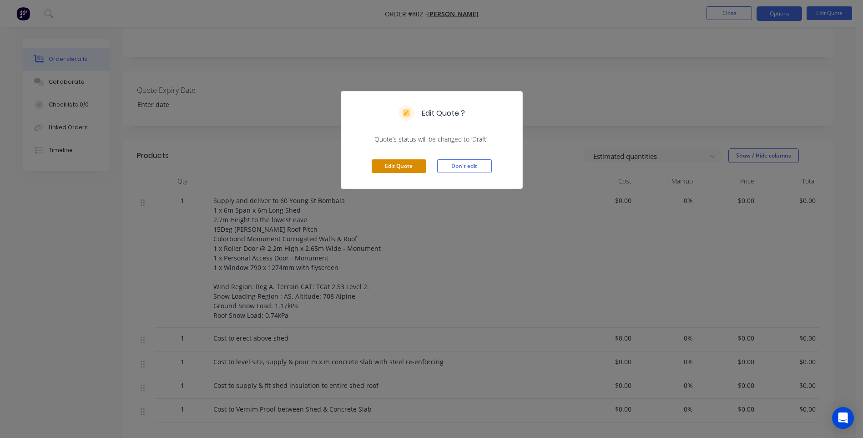
click at [403, 165] on button "Edit Quote" at bounding box center [399, 166] width 55 height 14
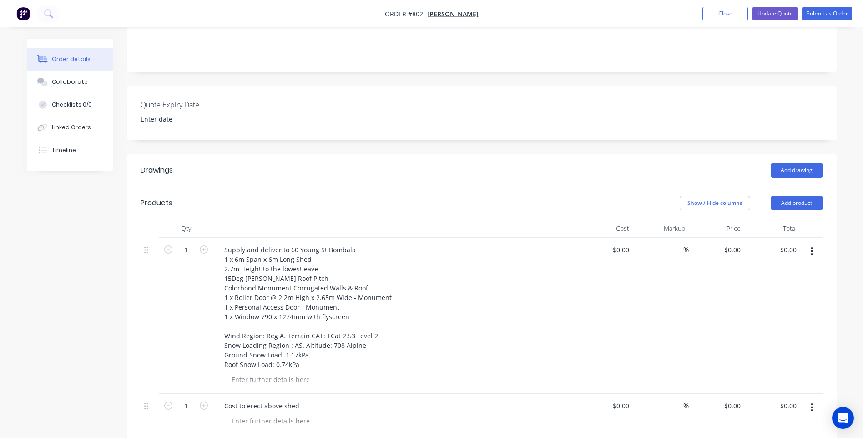
click at [747, 238] on div "$0.00 $0.00" at bounding box center [772, 316] width 56 height 156
click at [741, 243] on input "0" at bounding box center [733, 249] width 21 height 13
type input "$9,475.00"
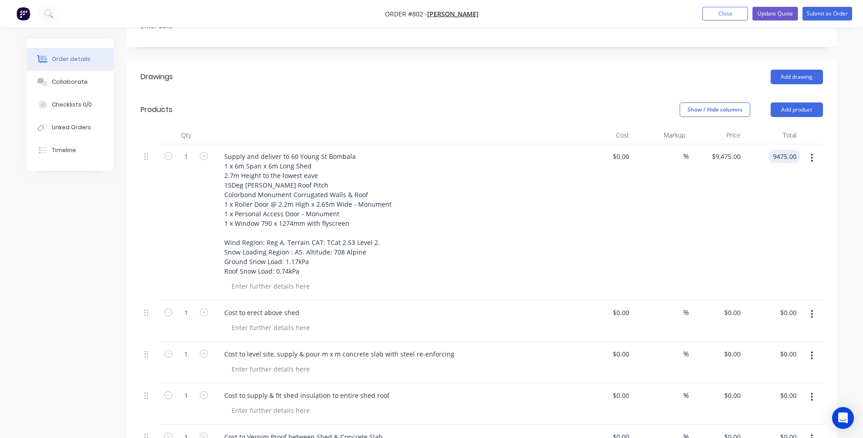
scroll to position [364, 0]
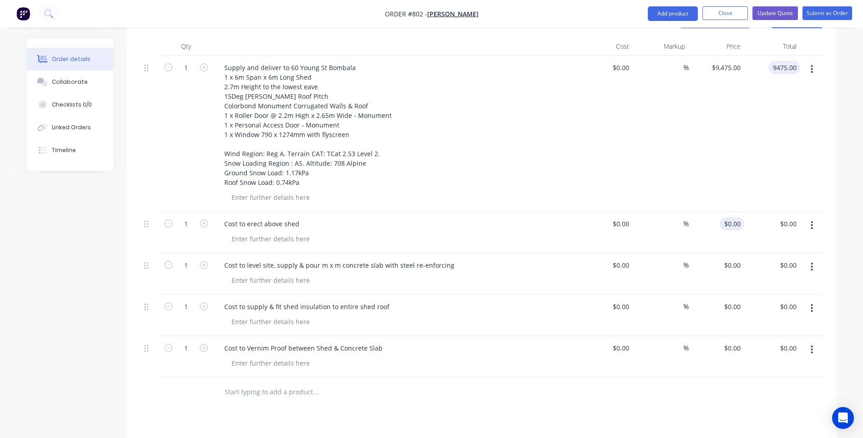
type input "$9,475.00"
click at [743, 217] on input "0" at bounding box center [733, 223] width 21 height 13
type input "$5,885.00"
click at [608, 389] on div at bounding box center [482, 392] width 683 height 30
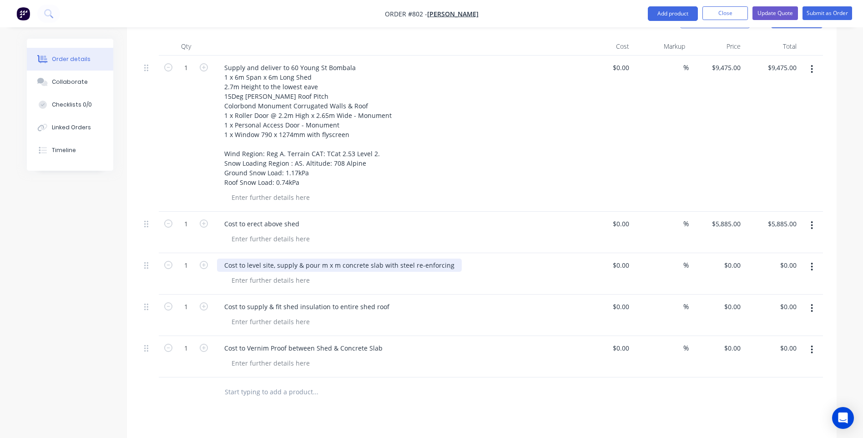
click at [238, 258] on div "Cost to level site, supply & pour m x m concrete slab with steel re-enforcing" at bounding box center [339, 264] width 245 height 13
drag, startPoint x: 496, startPoint y: 253, endPoint x: 334, endPoint y: 254, distance: 161.5
click at [325, 258] on div "Cost for Earthworks - to level site, supply & pour m x m concrete slab with ste…" at bounding box center [364, 264] width 295 height 13
click at [741, 258] on input "0" at bounding box center [739, 264] width 10 height 13
type input "$2,000.00"
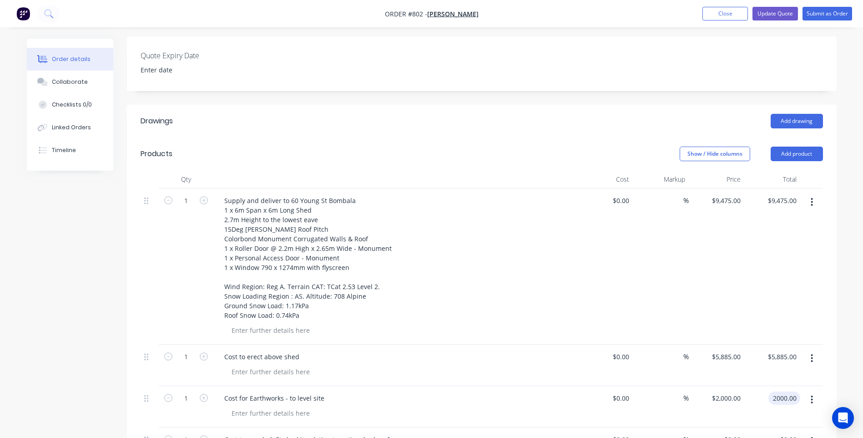
scroll to position [228, 0]
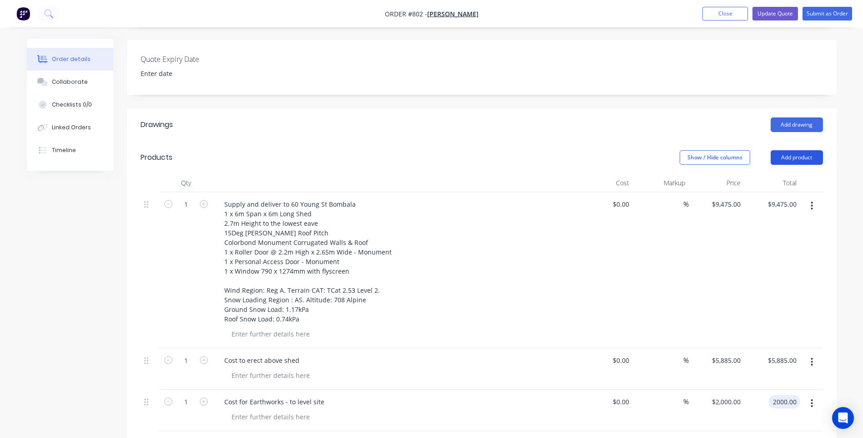
type input "$2,000.00"
click at [788, 150] on button "Add product" at bounding box center [797, 157] width 52 height 15
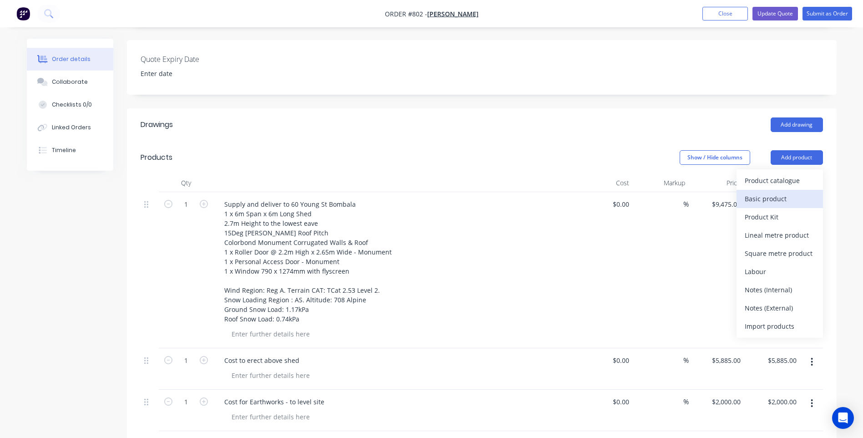
click at [774, 192] on div "Basic product" at bounding box center [780, 198] width 70 height 13
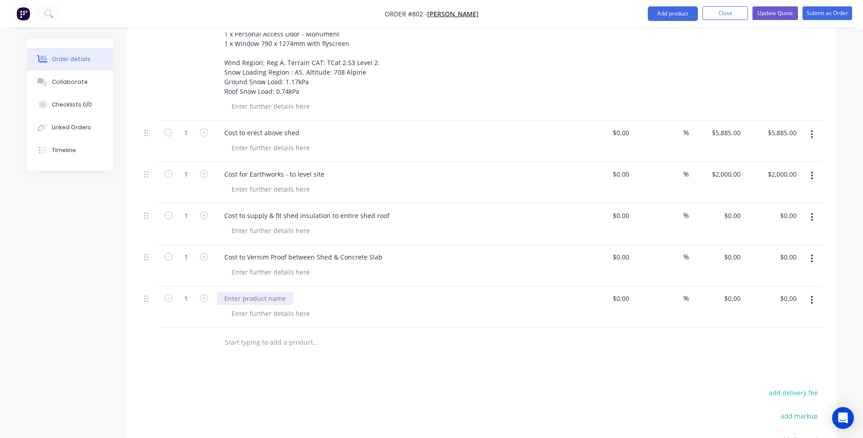
click at [231, 292] on div at bounding box center [255, 298] width 76 height 13
paste div
click at [225, 292] on div "supply & pour m x m concrete slab with steel re-enforcing" at bounding box center [313, 298] width 192 height 13
click at [291, 292] on div "Cost to supply & pour m x m concrete slab with steel re-enforcing" at bounding box center [324, 298] width 215 height 13
click at [307, 292] on div "Cost to supply & pour 6m x m concrete slab with steel re-enforcing" at bounding box center [326, 298] width 218 height 13
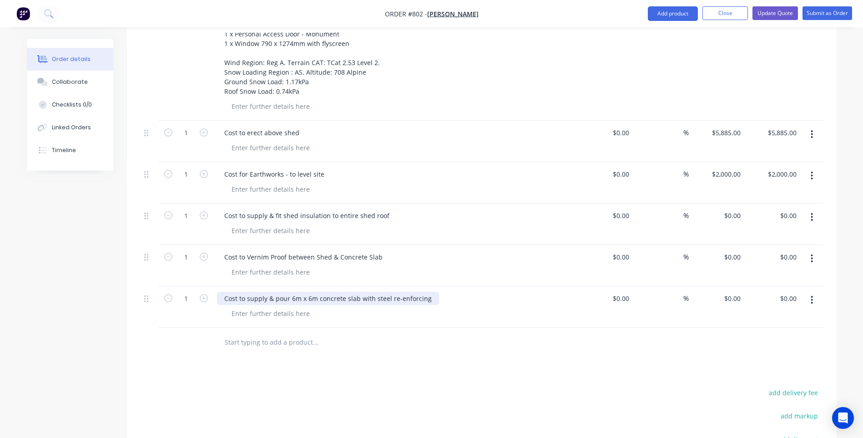
click at [429, 292] on div "Cost to supply & pour 6m x 6m concrete slab with steel re-enforcing" at bounding box center [328, 298] width 222 height 13
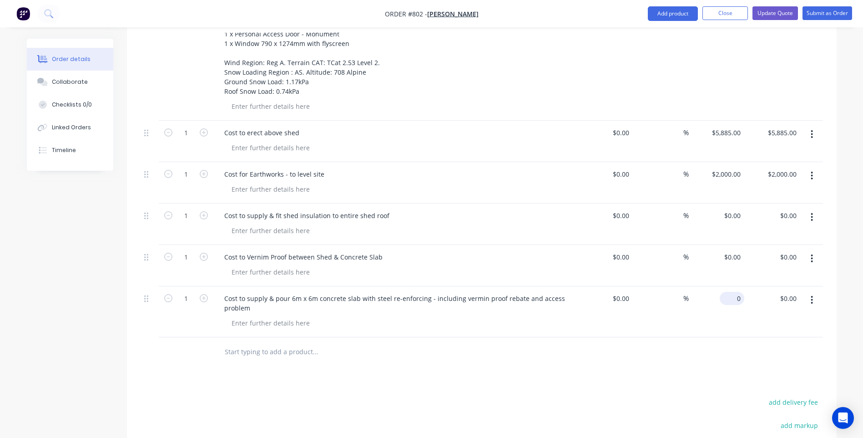
click at [743, 292] on input "0" at bounding box center [733, 298] width 21 height 13
type input "$6,000.00"
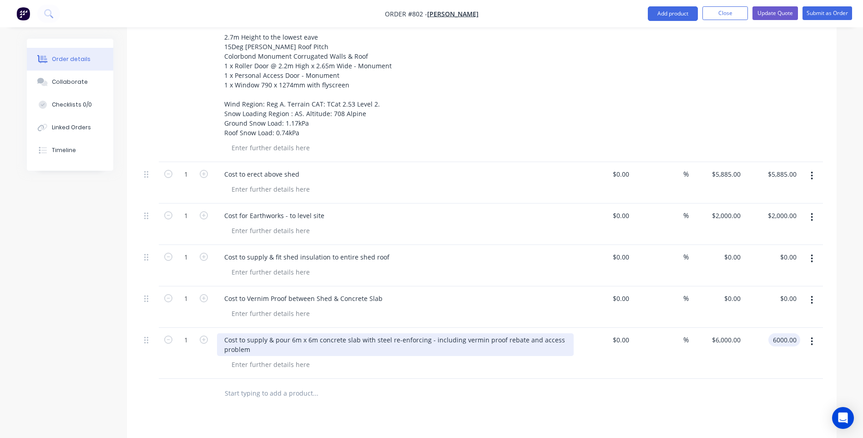
scroll to position [364, 0]
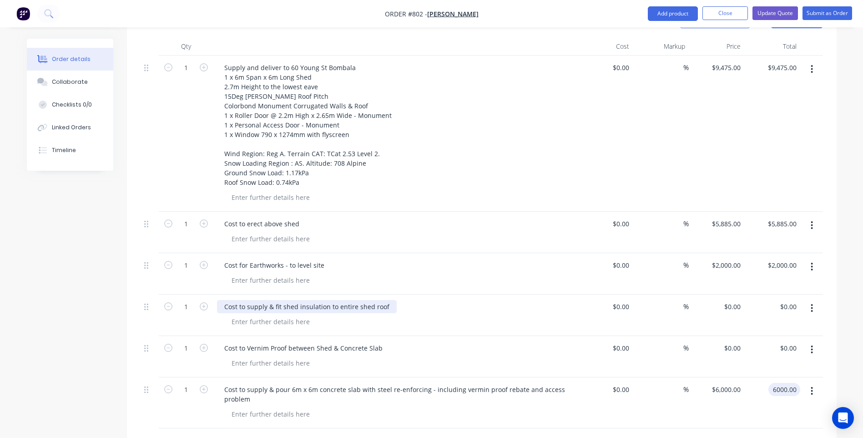
type input "$6,000.00"
click at [296, 300] on div "Cost to supply & fit shed insulation to entire shed roof" at bounding box center [307, 306] width 180 height 13
click at [298, 300] on div "Cost to supply & fit shed insulation to entire shed roof" at bounding box center [307, 306] width 180 height 13
drag, startPoint x: 294, startPoint y: 292, endPoint x: 318, endPoint y: 297, distance: 23.7
click at [297, 300] on div "Cost to supply & fit shed insulation to entire shed roof" at bounding box center [307, 306] width 180 height 13
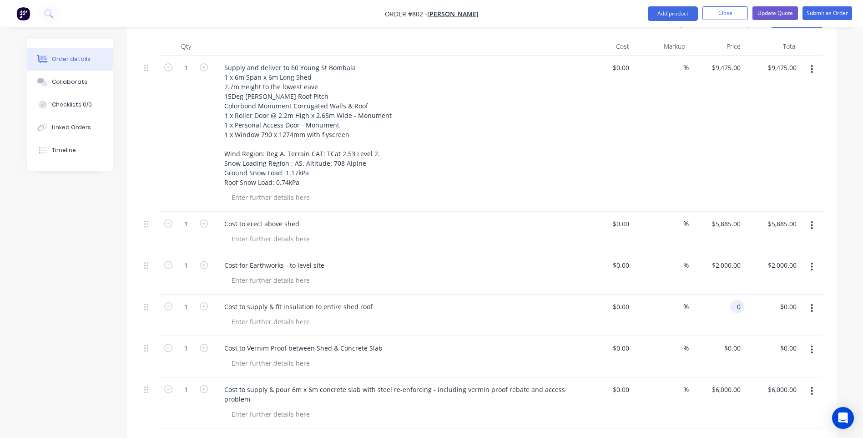
click at [739, 300] on input "0" at bounding box center [739, 306] width 10 height 13
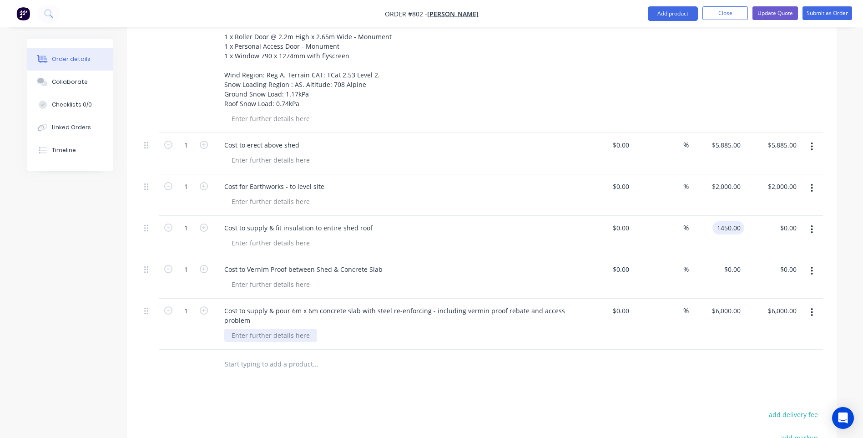
scroll to position [455, 0]
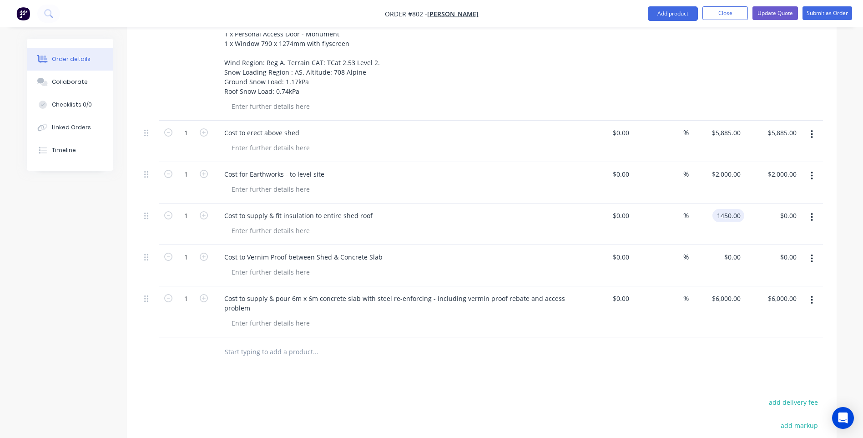
type input "$1,450.00"
click at [323, 371] on div "Drawings Add drawing Products Show / Hide columns Add product Qty Cost Markup P…" at bounding box center [482, 233] width 710 height 704
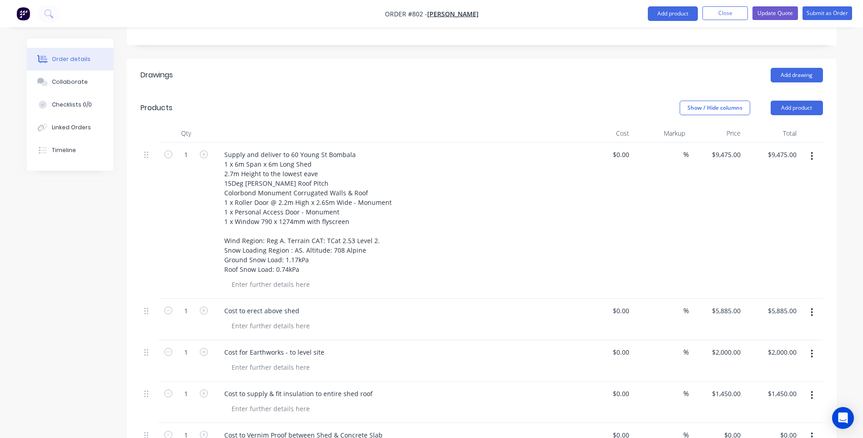
scroll to position [228, 0]
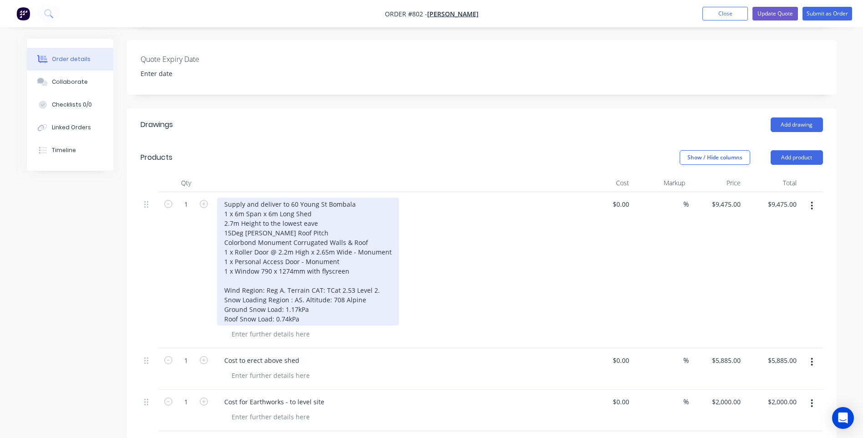
click at [339, 249] on div "Supply and deliver to 60 Young St Bombala 1 x 6m Span x 6m Long Shed 2.7m Heigh…" at bounding box center [308, 261] width 182 height 128
click at [304, 250] on div "Supply and deliver to 60 Young St Bombala 1 x 6m Span x 6m Long Shed 2.7m Heigh…" at bounding box center [308, 261] width 182 height 128
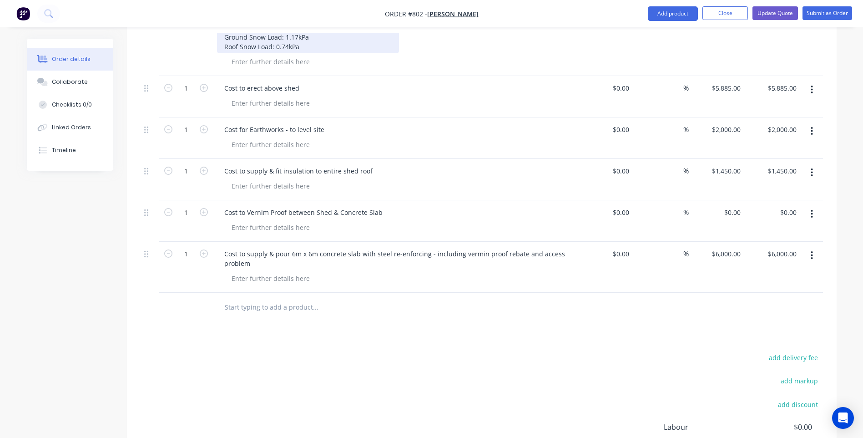
scroll to position [501, 0]
click at [810, 205] on button "button" at bounding box center [811, 213] width 21 height 16
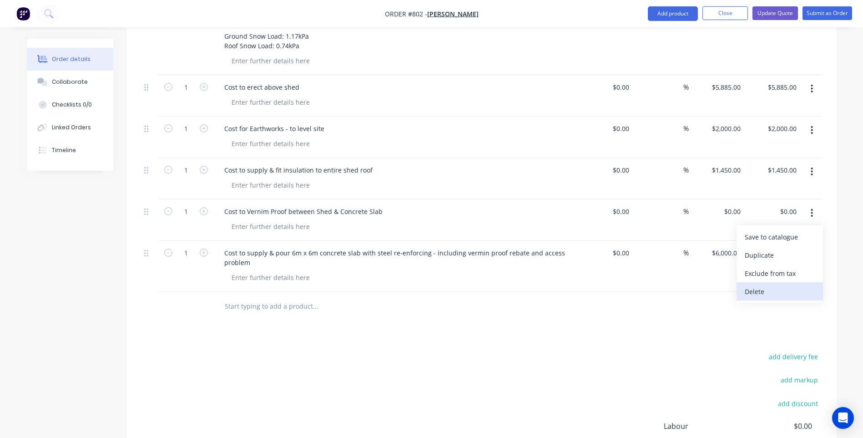
click at [752, 285] on div "Delete" at bounding box center [780, 291] width 70 height 13
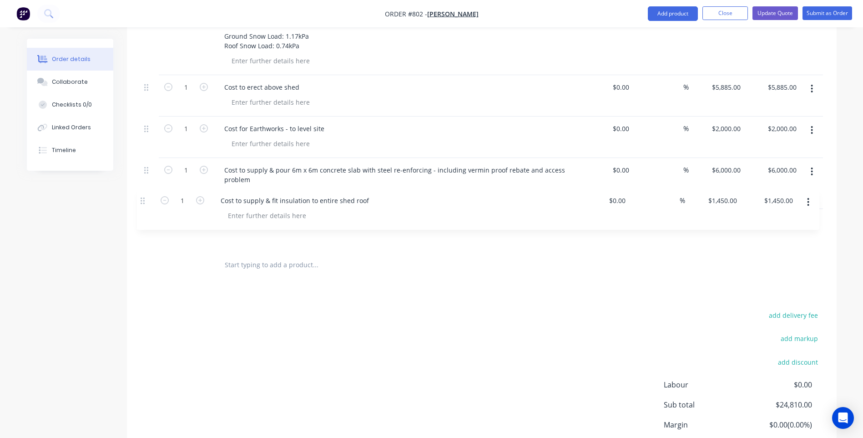
drag, startPoint x: 144, startPoint y: 159, endPoint x: 141, endPoint y: 205, distance: 46.6
click at [141, 205] on div "1 Supply and deliver to 60 Young St Bombala 1 x 6m Span x 6m Long Shed 2.7m Hei…" at bounding box center [482, 84] width 683 height 331
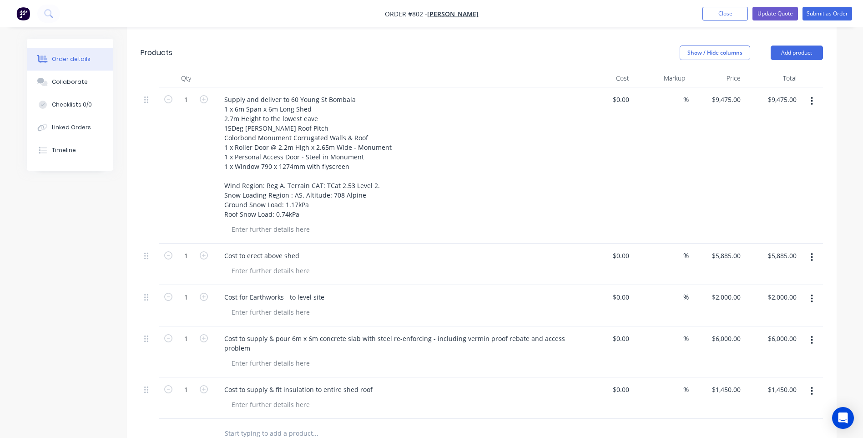
scroll to position [182, 0]
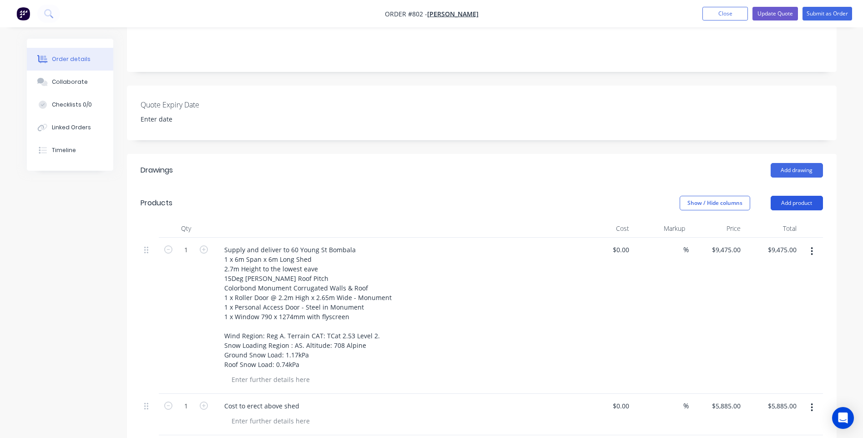
click at [795, 196] on button "Add product" at bounding box center [797, 203] width 52 height 15
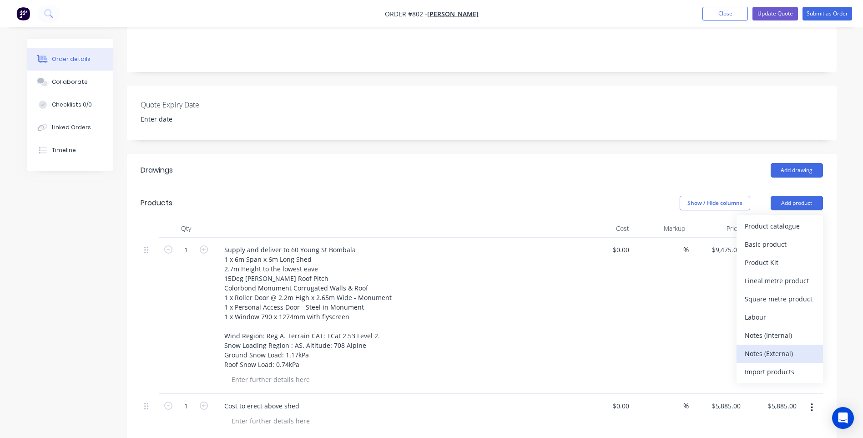
click at [748, 347] on div "Notes (External)" at bounding box center [780, 353] width 70 height 13
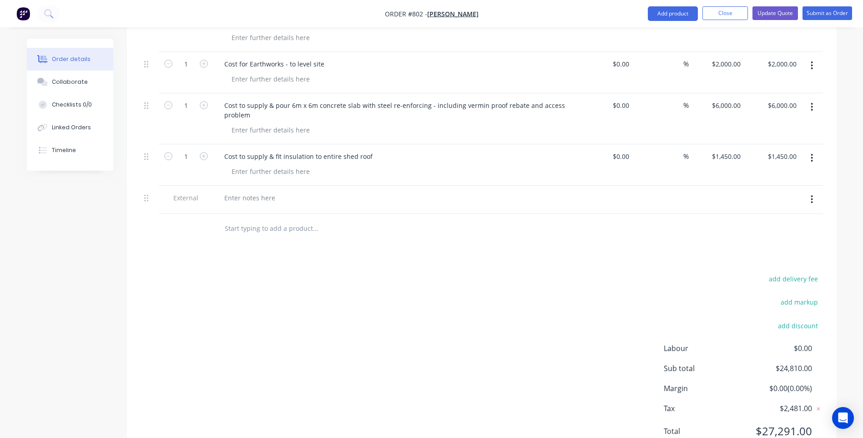
scroll to position [590, 0]
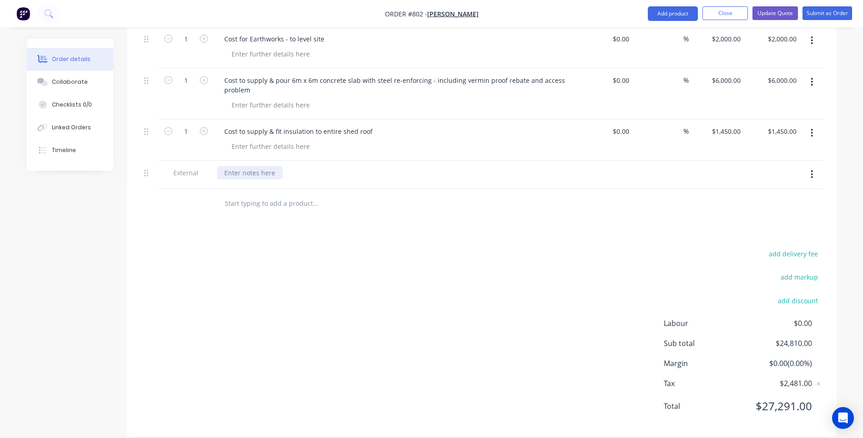
click at [227, 166] on div at bounding box center [250, 172] width 66 height 13
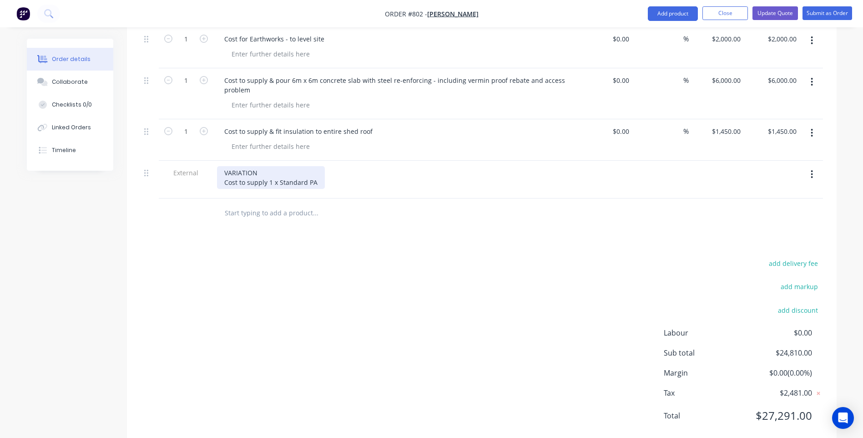
click at [305, 168] on div "VARIATION Cost to supply 1 x Standard PA" at bounding box center [271, 177] width 108 height 23
click at [305, 168] on div "VARIATION Cost to supply 1 x Solid PA" at bounding box center [264, 177] width 95 height 23
click at [341, 220] on div "Drawings Add drawing Products Show / Hide columns Add product Qty Cost Markup P…" at bounding box center [482, 96] width 710 height 701
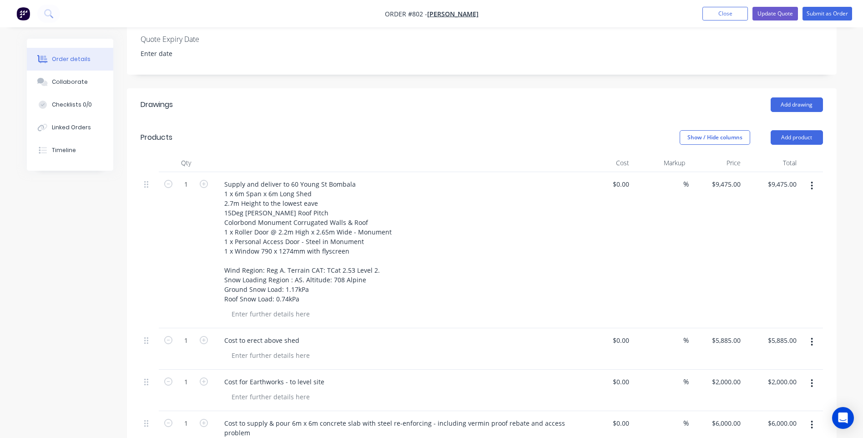
scroll to position [226, 0]
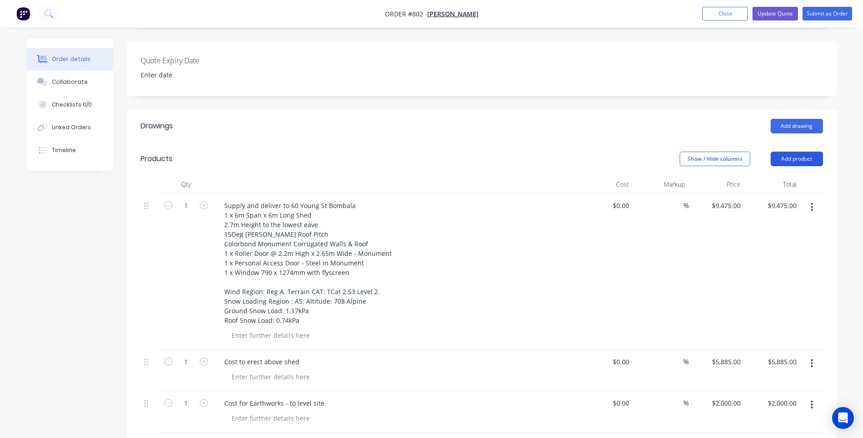
click at [798, 152] on button "Add product" at bounding box center [797, 159] width 52 height 15
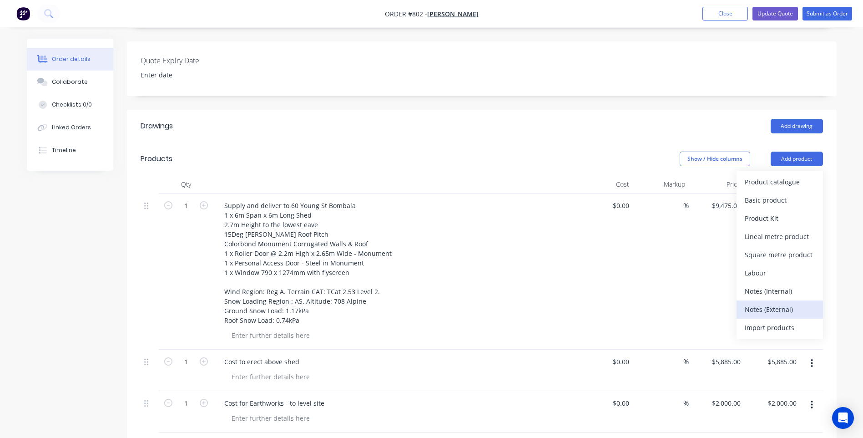
click at [757, 303] on div "Notes (External)" at bounding box center [780, 309] width 70 height 13
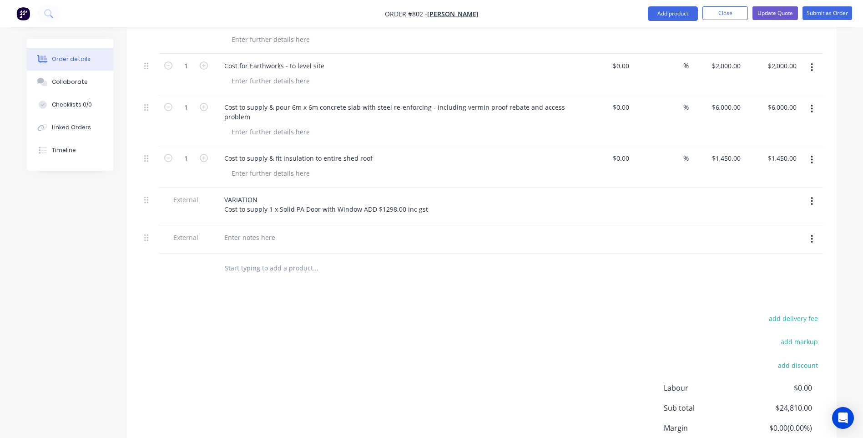
scroll to position [590, 0]
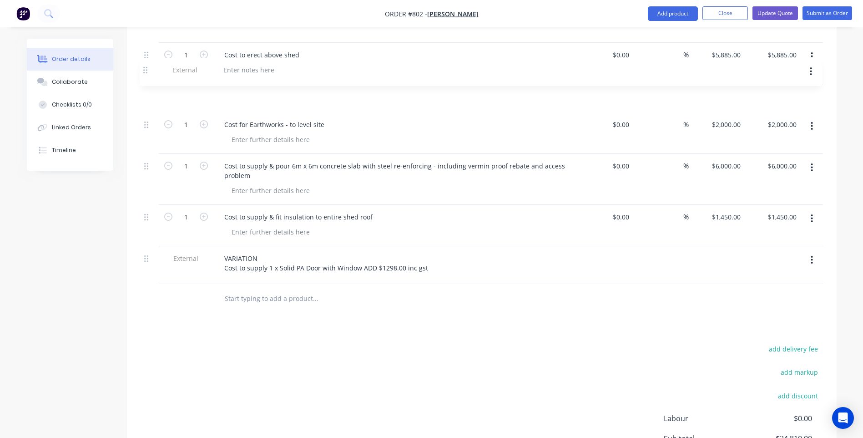
drag, startPoint x: 148, startPoint y: 202, endPoint x: 149, endPoint y: 66, distance: 136.5
click at [149, 66] on div "1 Supply and deliver to 60 Young St Bombala 1 x 6m Span x 6m Long Shed 2.7m Hei…" at bounding box center [482, 85] width 683 height 397
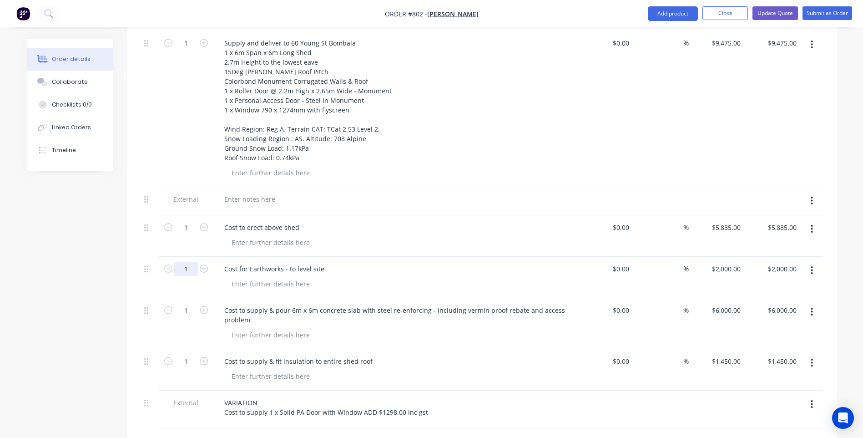
scroll to position [384, 0]
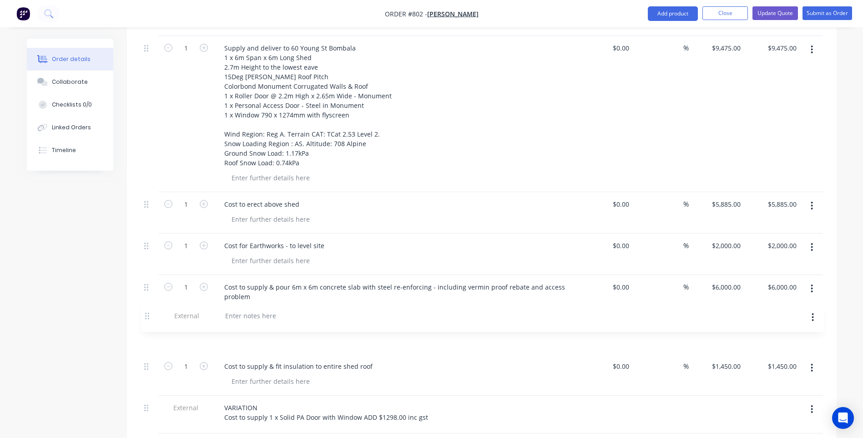
drag, startPoint x: 144, startPoint y: 192, endPoint x: 145, endPoint y: 322, distance: 130.1
click at [145, 322] on div "1 Supply and deliver to 60 Young St Bombala 1 x 6m Span x 6m Long Shed 2.7m Hei…" at bounding box center [482, 234] width 683 height 397
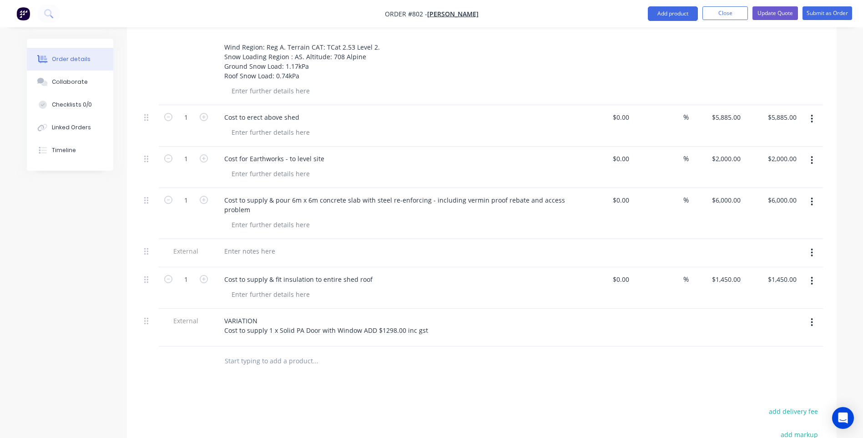
scroll to position [475, 0]
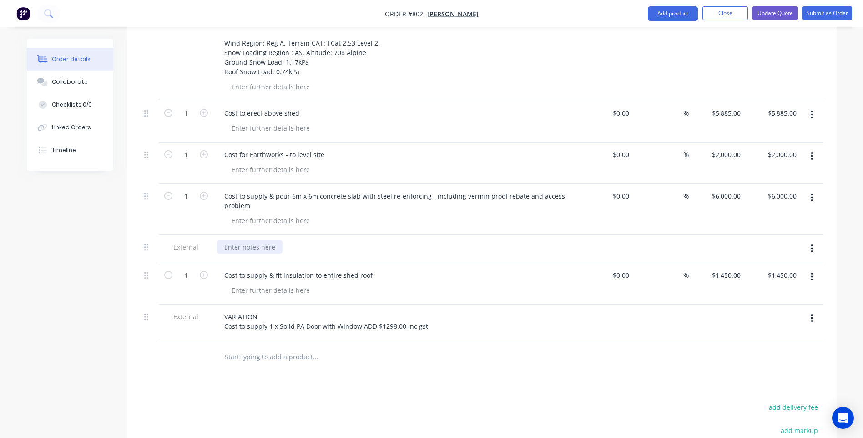
click at [229, 240] on div at bounding box center [250, 246] width 66 height 13
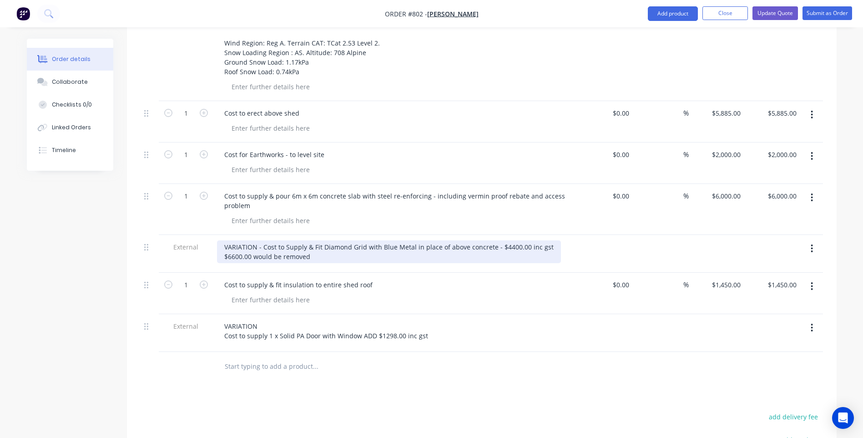
click at [225, 244] on div "VARIATION - Cost to Supply & Fit Diamond Grid with Blue Metal in place of above…" at bounding box center [389, 251] width 344 height 23
click at [361, 245] on div "VARIATION - Cost to Supply & Fit Diamond Grid with Blue Metal in place of above…" at bounding box center [389, 251] width 344 height 23
click at [225, 243] on div "VARIATION - Cost to Supply & Fit Diamond Grid with Blue Metal in place of above…" at bounding box center [389, 251] width 344 height 23
click at [501, 245] on div "VARIATION - Cost to Supply & Fit Diamond Grid with Blue Metal in place of above…" at bounding box center [389, 251] width 344 height 23
drag, startPoint x: 496, startPoint y: 235, endPoint x: 505, endPoint y: 234, distance: 9.6
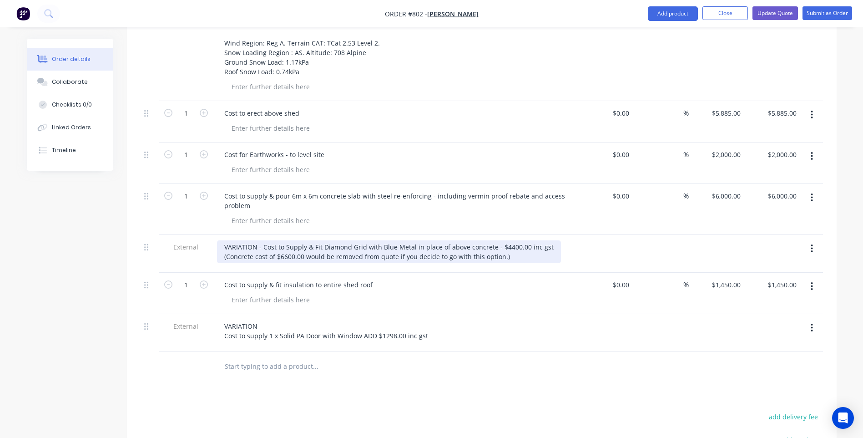
click at [496, 240] on div "VARIATION - Cost to Supply & Fit Diamond Grid with Blue Metal in place of above…" at bounding box center [389, 251] width 344 height 23
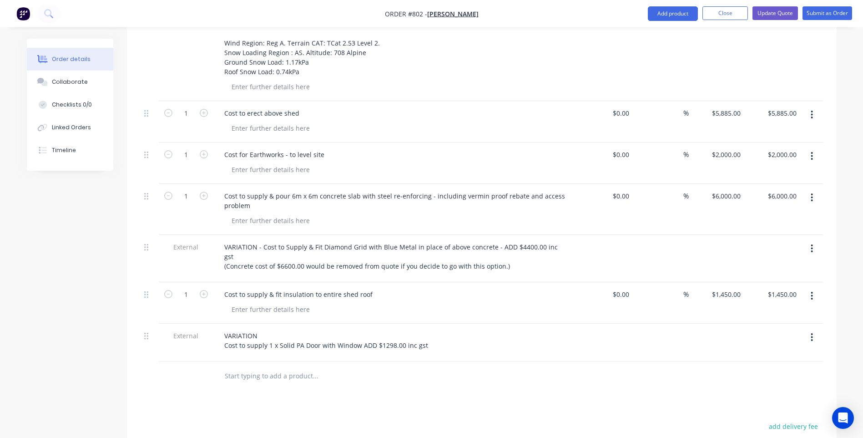
click at [372, 381] on div "Drawings Add drawing Products Show / Hide columns Add product Qty Cost Markup P…" at bounding box center [482, 235] width 710 height 748
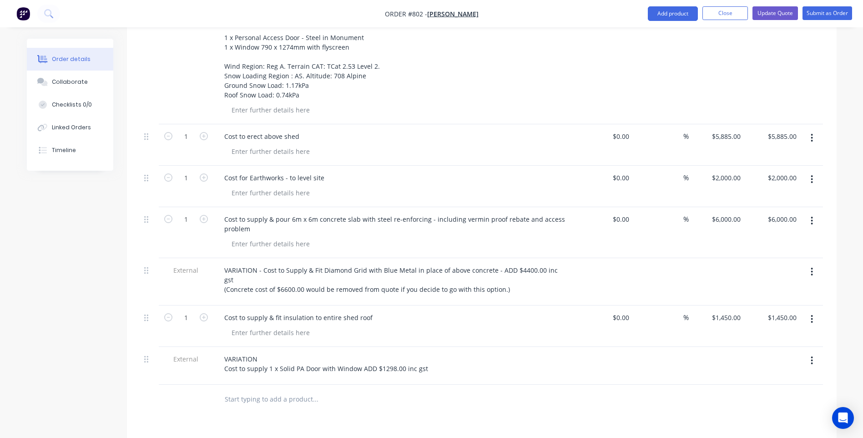
scroll to position [455, 0]
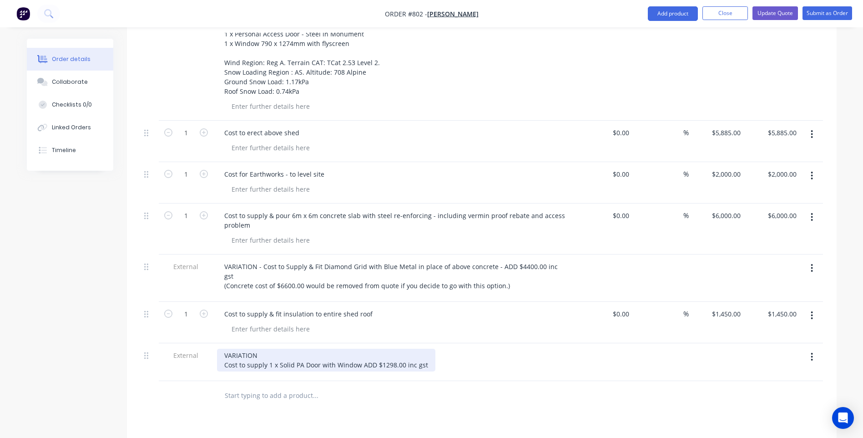
click at [427, 349] on div "VARIATION Cost to supply 1 x Solid PA Door with Window ADD $1298.00 inc gst" at bounding box center [326, 360] width 218 height 23
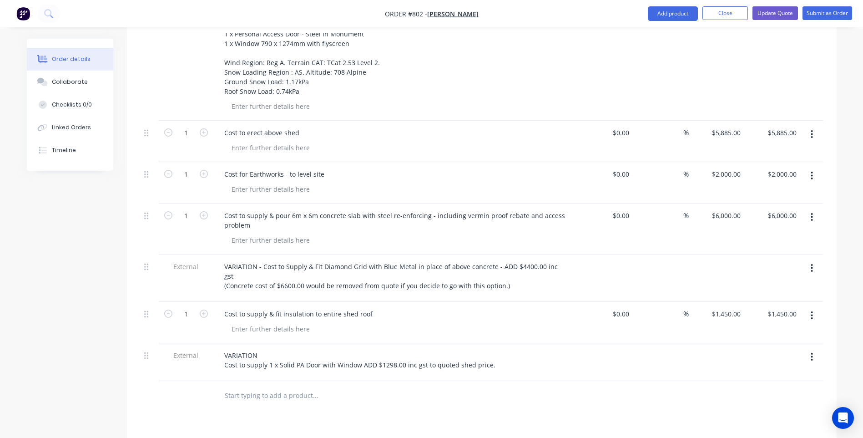
click at [366, 415] on div "Drawings Add drawing Products Show / Hide columns Add product Qty Cost Markup P…" at bounding box center [482, 255] width 710 height 748
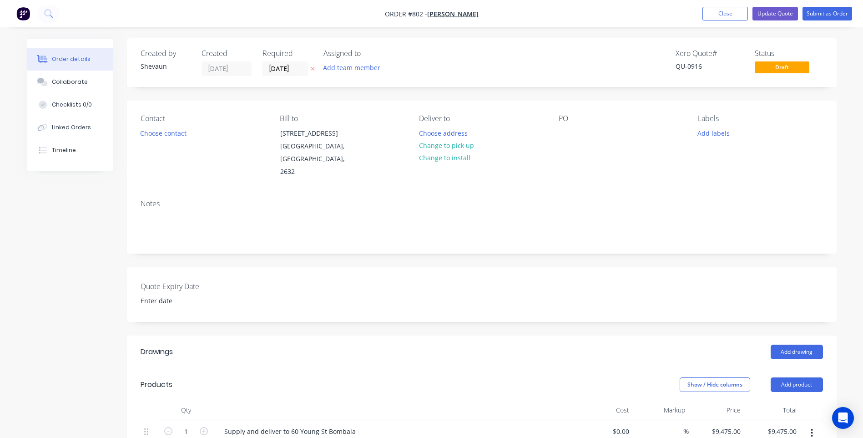
scroll to position [0, 0]
click at [157, 294] on input at bounding box center [190, 301] width 113 height 14
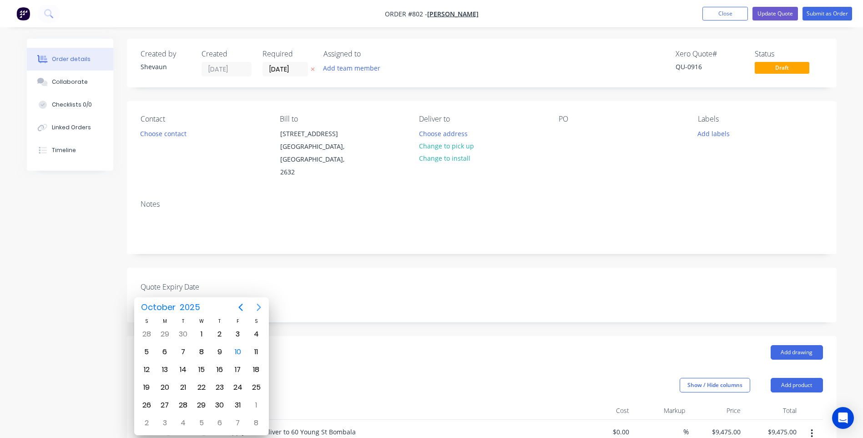
click at [259, 306] on icon "Next page" at bounding box center [259, 306] width 4 height 7
click at [164, 368] on div "10" at bounding box center [165, 370] width 14 height 14
type input "10 November 2025"
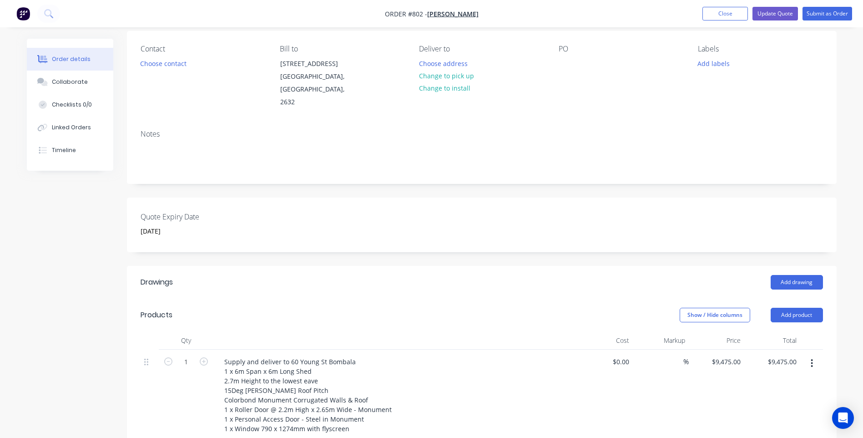
scroll to position [91, 0]
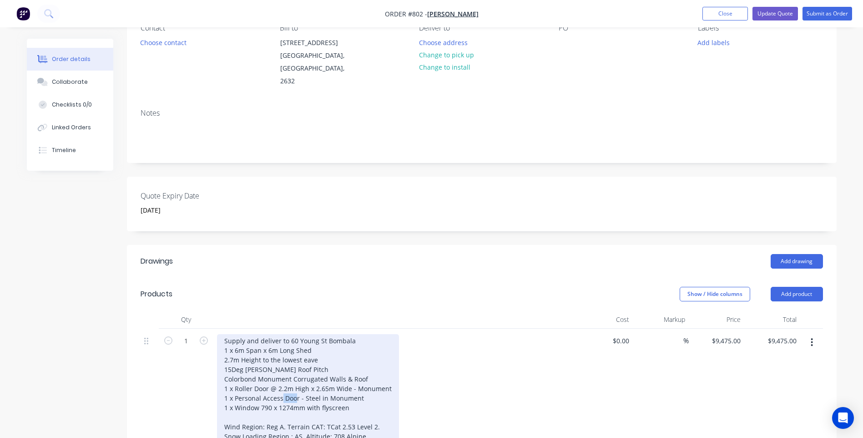
drag, startPoint x: 317, startPoint y: 385, endPoint x: 303, endPoint y: 385, distance: 13.7
click at [303, 385] on div "Supply and deliver to 60 Young St Bombala 1 x 6m Span x 6m Long Shed 2.7m Heigh…" at bounding box center [308, 398] width 182 height 128
click at [306, 385] on div "Supply and deliver to 60 Young St Bombala 1 x 6m Span x 6m Long Shed 2.7m Heigh…" at bounding box center [308, 398] width 182 height 128
click at [308, 386] on div "Supply and deliver to 60 Young St Bombala 1 x 6m Span x 6m Long Shed 2.7m Heigh…" at bounding box center [308, 398] width 182 height 128
drag, startPoint x: 337, startPoint y: 385, endPoint x: 347, endPoint y: 385, distance: 9.6
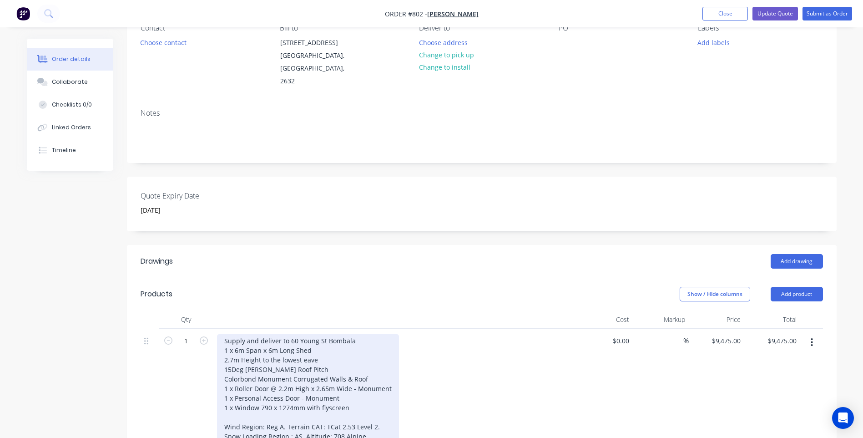
click at [341, 385] on div "Supply and deliver to 60 Young St Bombala 1 x 6m Span x 6m Long Shed 2.7m Heigh…" at bounding box center [308, 398] width 182 height 128
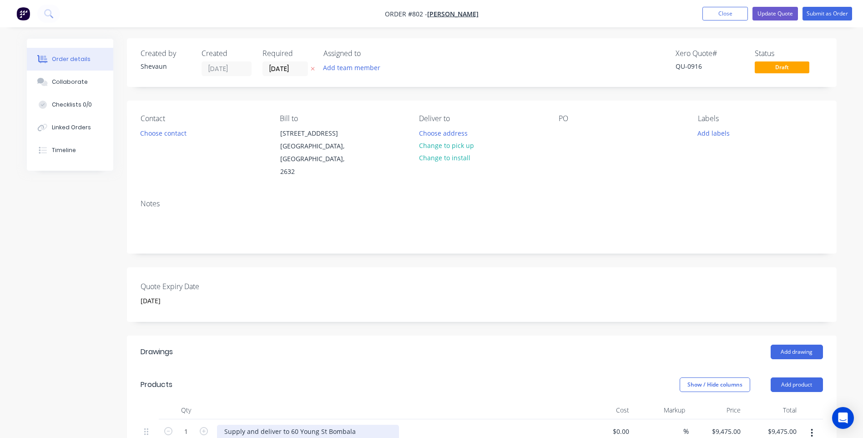
scroll to position [0, 0]
click at [770, 10] on button "Update Quote" at bounding box center [776, 14] width 46 height 14
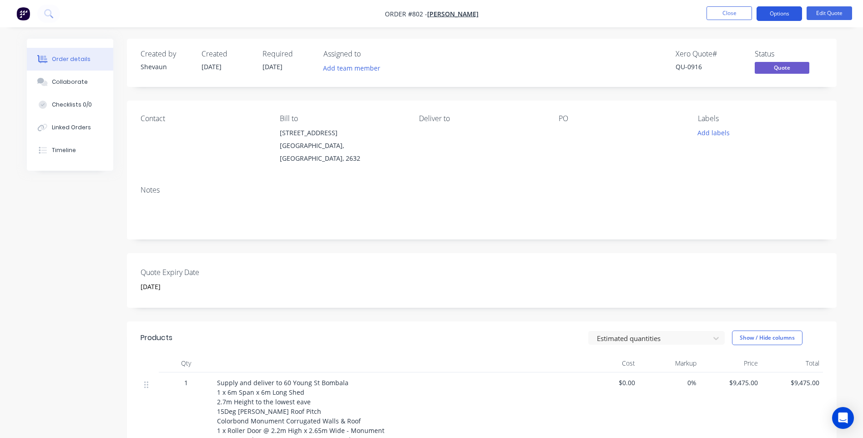
click at [779, 14] on button "Options" at bounding box center [780, 13] width 46 height 15
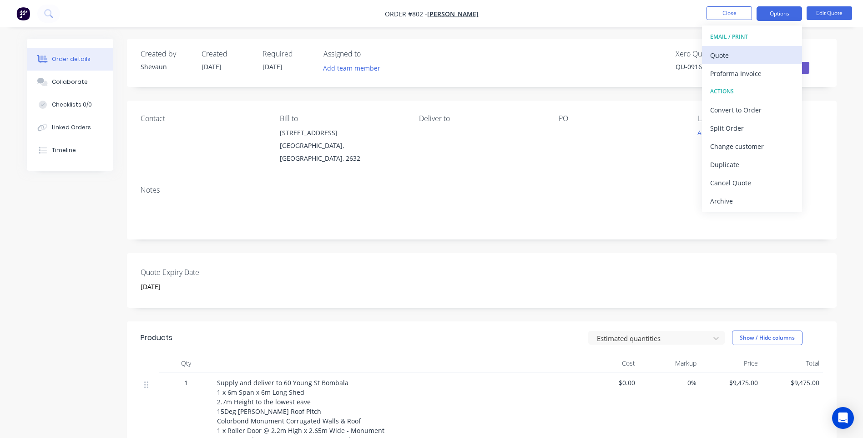
click at [723, 50] on div "Quote" at bounding box center [752, 55] width 84 height 13
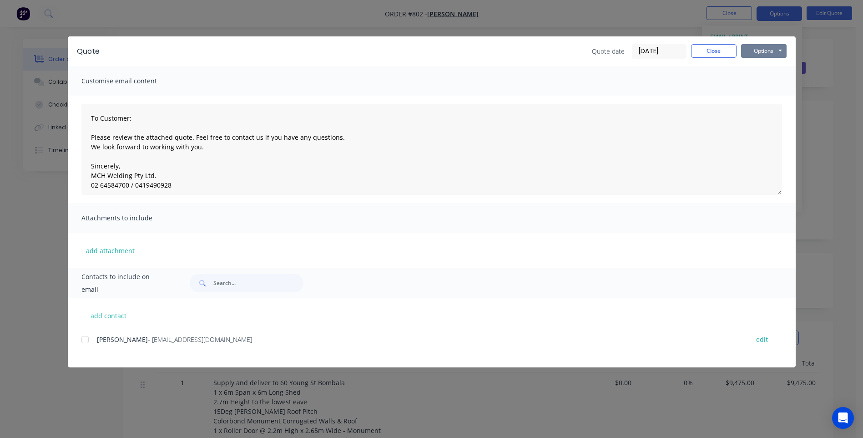
click at [753, 52] on button "Options" at bounding box center [764, 51] width 46 height 14
click at [764, 66] on button "Preview" at bounding box center [770, 67] width 58 height 15
click at [764, 51] on button "Options" at bounding box center [764, 51] width 46 height 14
click at [764, 79] on button "Print" at bounding box center [770, 82] width 58 height 15
click at [718, 51] on button "Close" at bounding box center [714, 51] width 46 height 14
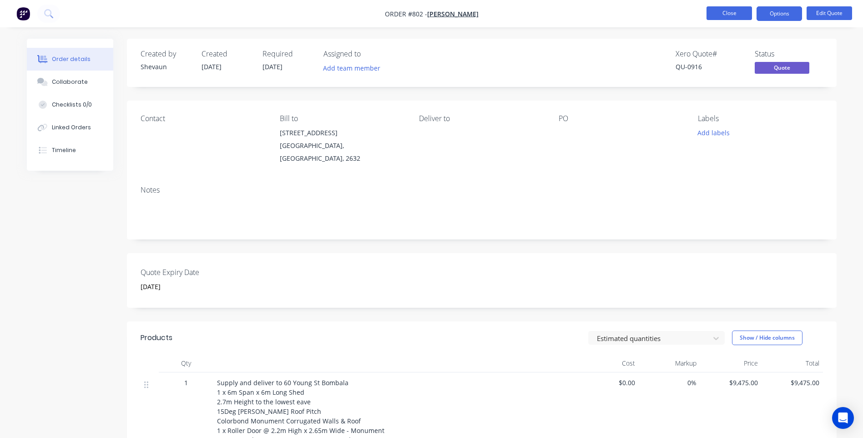
click at [728, 13] on button "Close" at bounding box center [730, 13] width 46 height 14
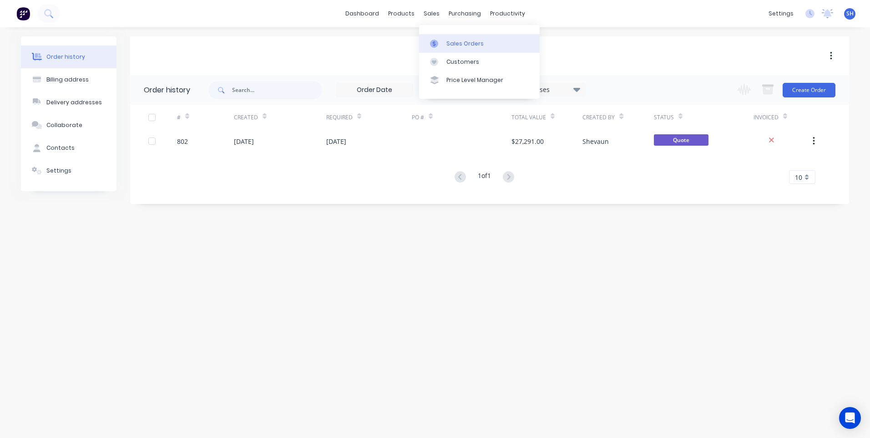
click at [455, 40] on div "Sales Orders" at bounding box center [464, 44] width 37 height 8
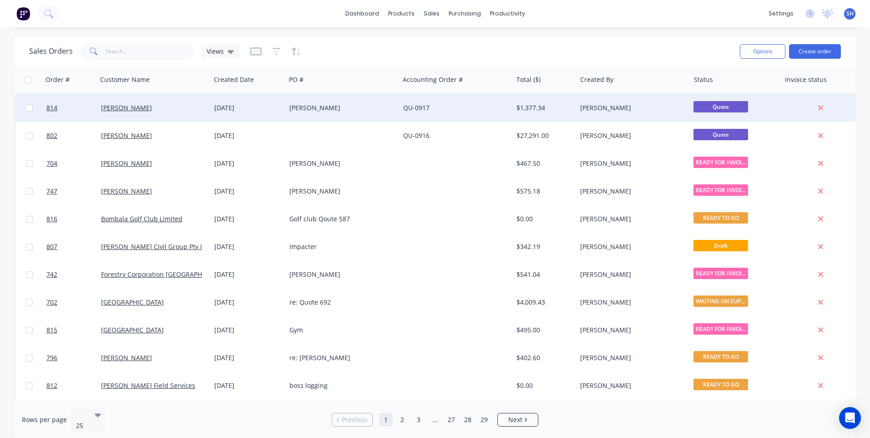
click at [152, 107] on div "[PERSON_NAME]" at bounding box center [151, 107] width 101 height 9
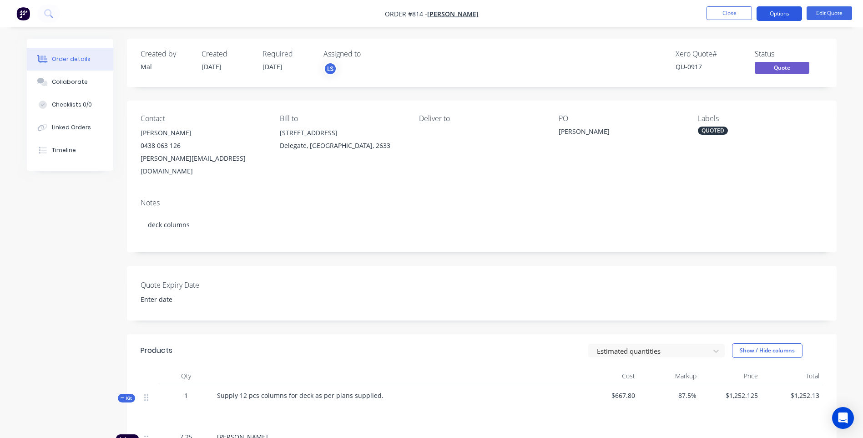
click at [779, 16] on button "Options" at bounding box center [780, 13] width 46 height 15
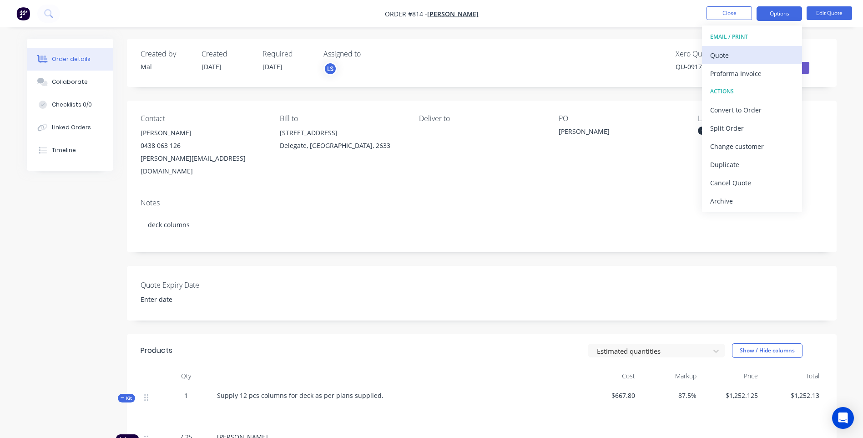
click at [718, 54] on div "Quote" at bounding box center [752, 55] width 84 height 13
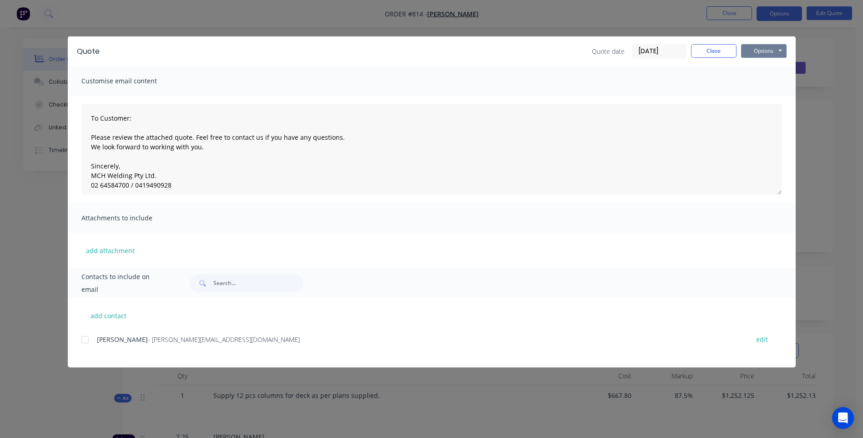
click at [754, 49] on button "Options" at bounding box center [764, 51] width 46 height 14
click at [771, 66] on button "Preview" at bounding box center [770, 67] width 58 height 15
click at [716, 52] on button "Close" at bounding box center [714, 51] width 46 height 14
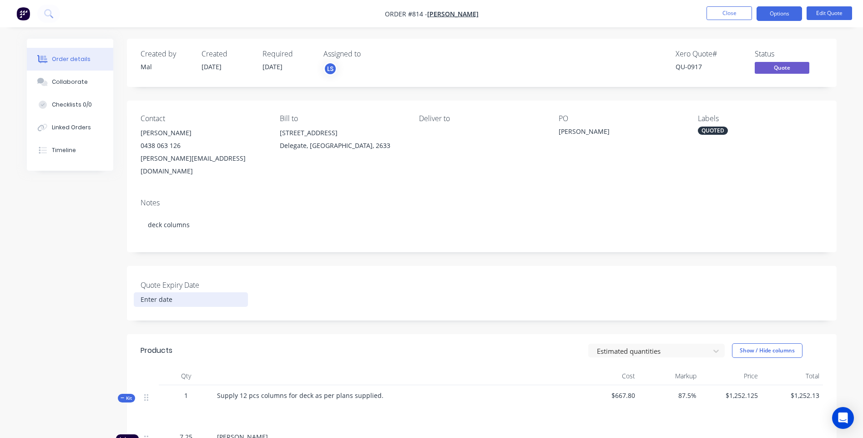
click at [160, 293] on input at bounding box center [190, 300] width 113 height 14
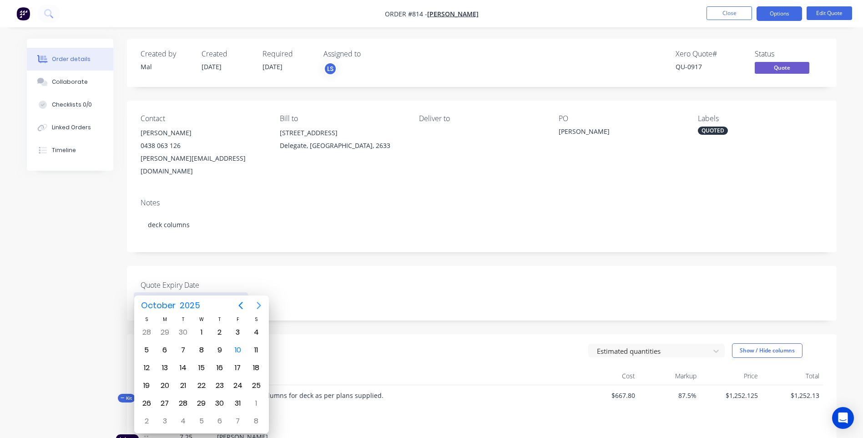
click at [258, 304] on icon "Next page" at bounding box center [258, 305] width 11 height 11
click at [164, 365] on div "10" at bounding box center [165, 368] width 14 height 14
type input "10 November 2025"
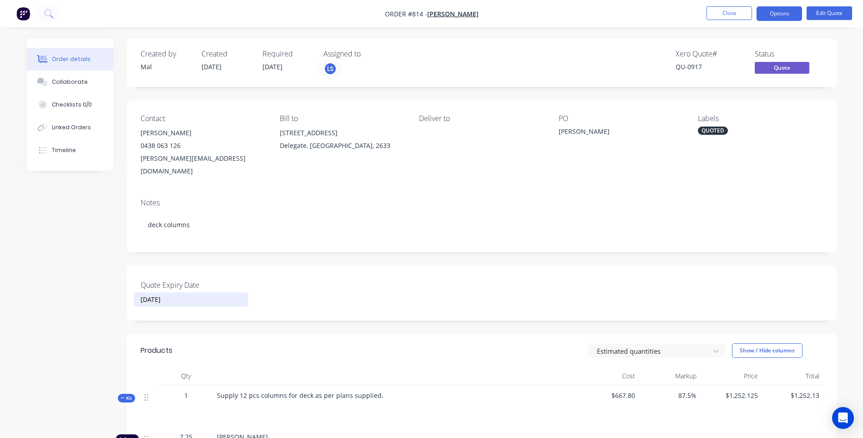
click at [253, 292] on div "10 November 2025" at bounding box center [194, 299] width 120 height 15
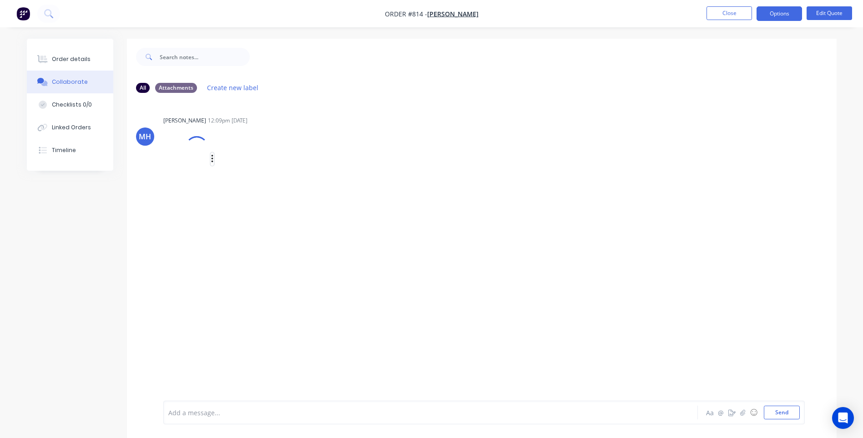
click at [212, 160] on icon "button" at bounding box center [212, 159] width 3 height 10
click at [243, 183] on button "Download" at bounding box center [272, 183] width 102 height 20
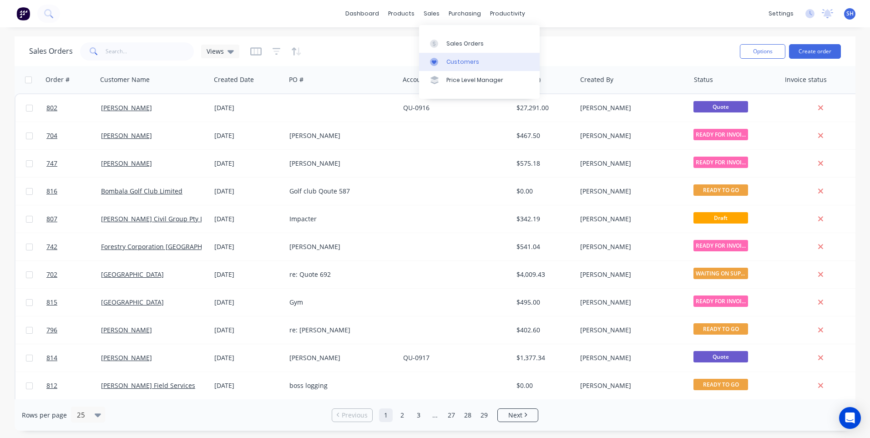
click at [461, 61] on div "Customers" at bounding box center [462, 62] width 33 height 8
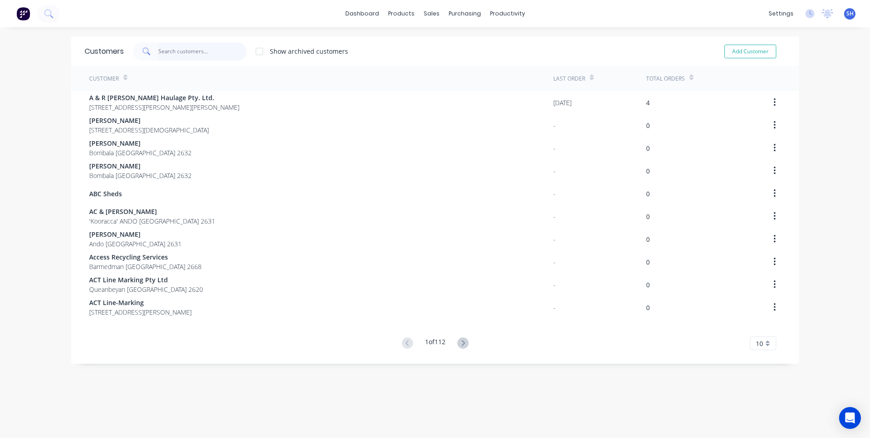
click at [165, 51] on input "text" at bounding box center [202, 51] width 89 height 18
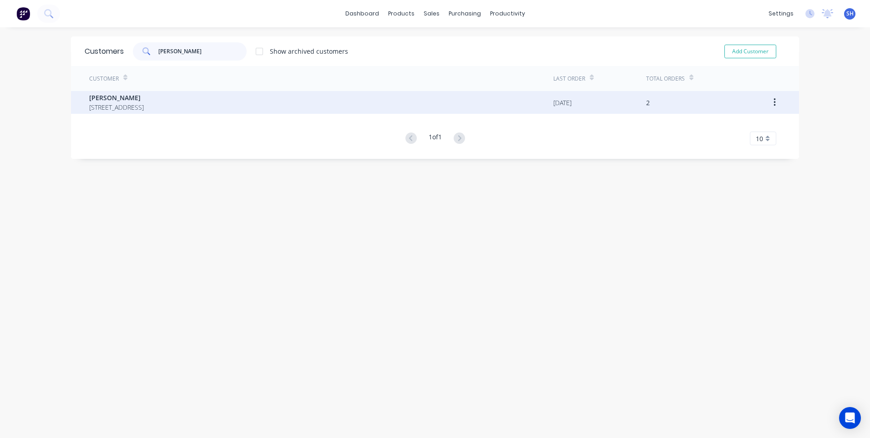
type input "michael br"
click at [129, 99] on span "[PERSON_NAME]" at bounding box center [116, 98] width 55 height 10
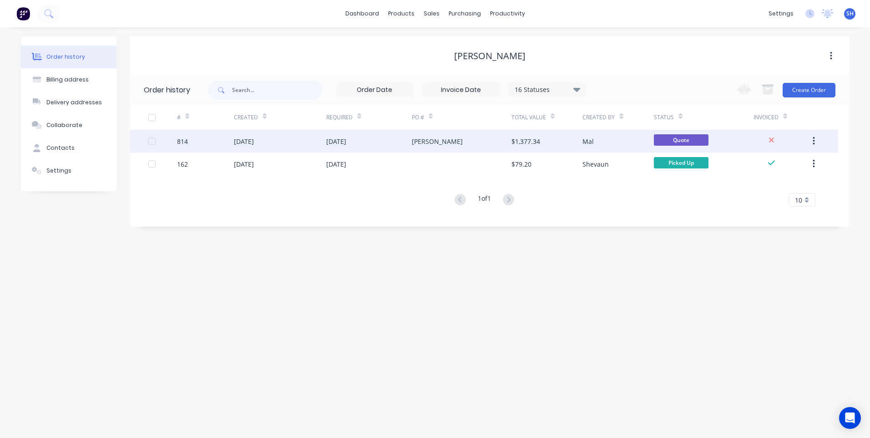
click at [392, 140] on div "[DATE]" at bounding box center [369, 141] width 86 height 23
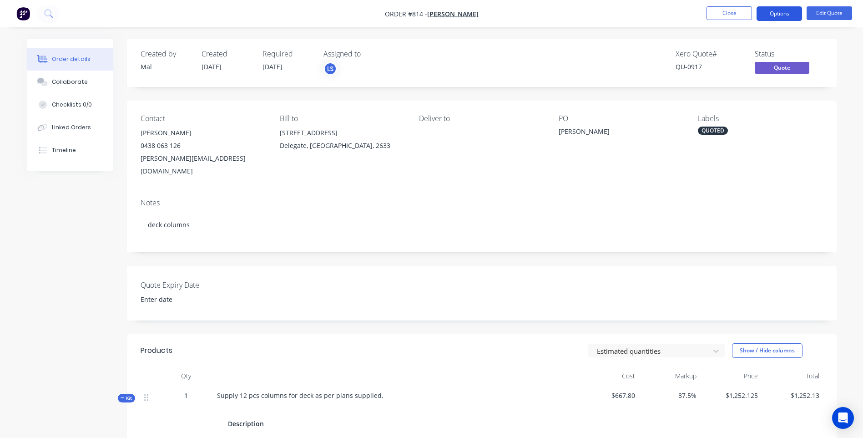
click at [782, 12] on button "Options" at bounding box center [780, 13] width 46 height 15
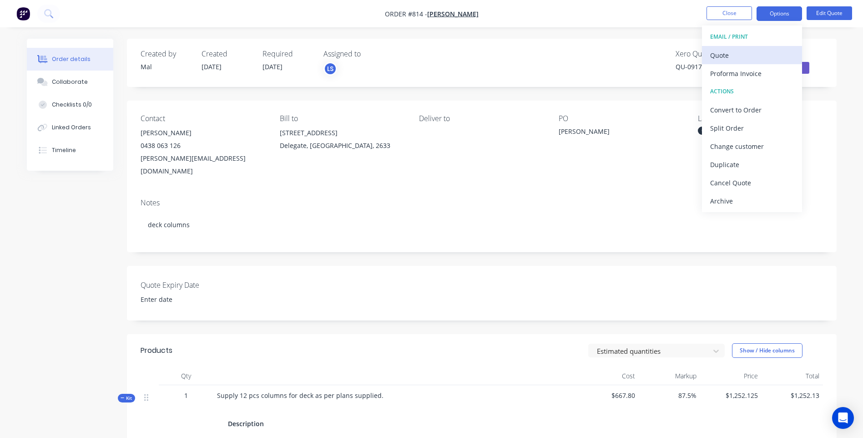
click at [721, 55] on div "Quote" at bounding box center [752, 55] width 84 height 13
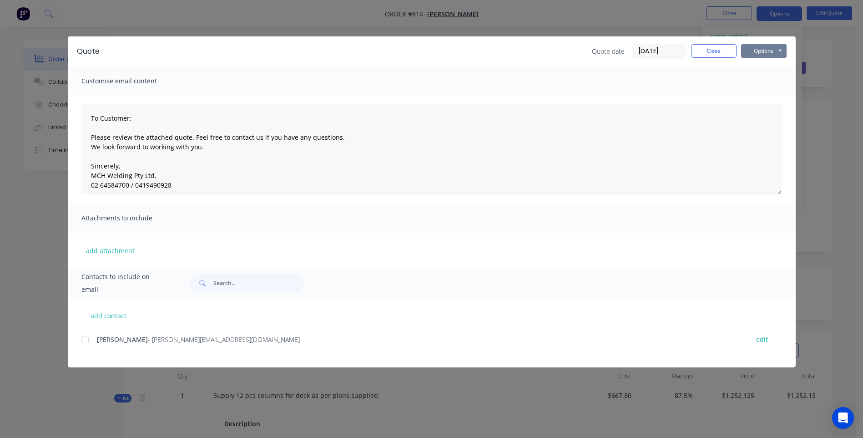
click at [757, 47] on button "Options" at bounding box center [764, 51] width 46 height 14
click at [713, 47] on button "Close" at bounding box center [714, 51] width 46 height 14
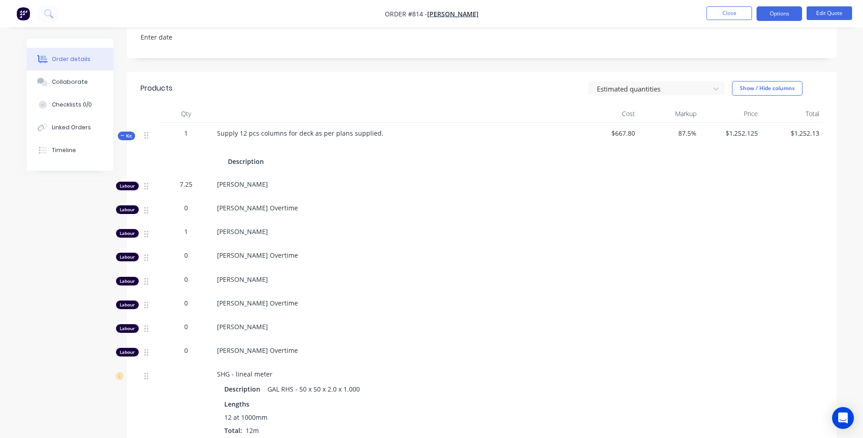
scroll to position [46, 0]
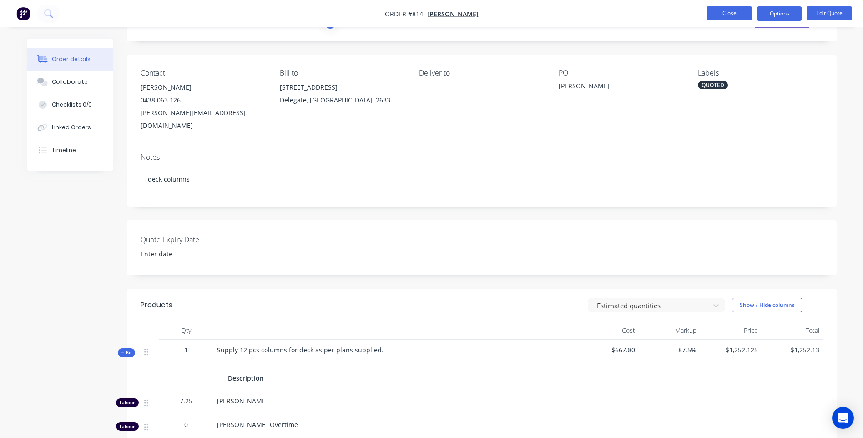
click at [732, 14] on button "Close" at bounding box center [730, 13] width 46 height 14
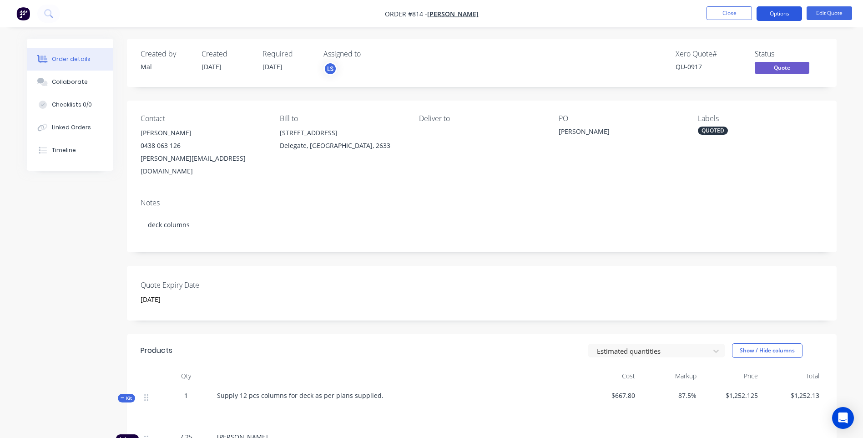
click at [773, 10] on button "Options" at bounding box center [780, 13] width 46 height 15
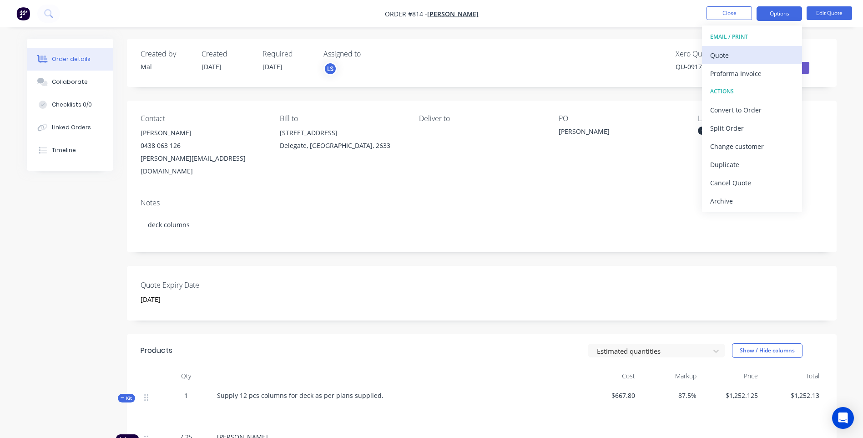
click at [725, 52] on div "Quote" at bounding box center [752, 55] width 84 height 13
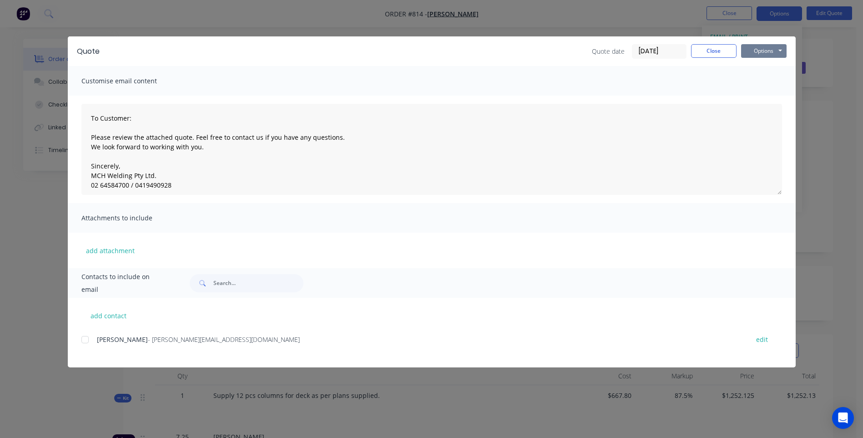
click at [760, 50] on button "Options" at bounding box center [764, 51] width 46 height 14
click at [766, 63] on button "Preview" at bounding box center [770, 67] width 58 height 15
click at [757, 51] on button "Options" at bounding box center [764, 51] width 46 height 14
click at [765, 78] on button "Print" at bounding box center [770, 82] width 58 height 15
click at [86, 339] on div at bounding box center [85, 339] width 18 height 18
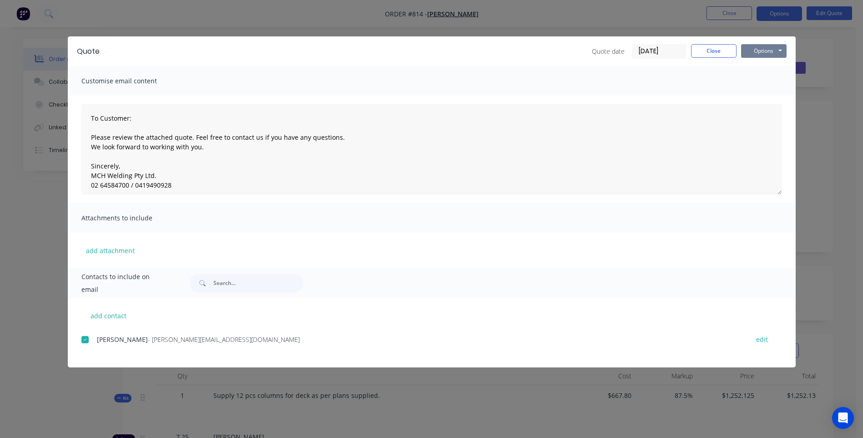
click at [766, 51] on button "Options" at bounding box center [764, 51] width 46 height 14
click at [759, 95] on button "Email" at bounding box center [770, 97] width 58 height 15
click at [714, 51] on button "Close" at bounding box center [714, 51] width 46 height 14
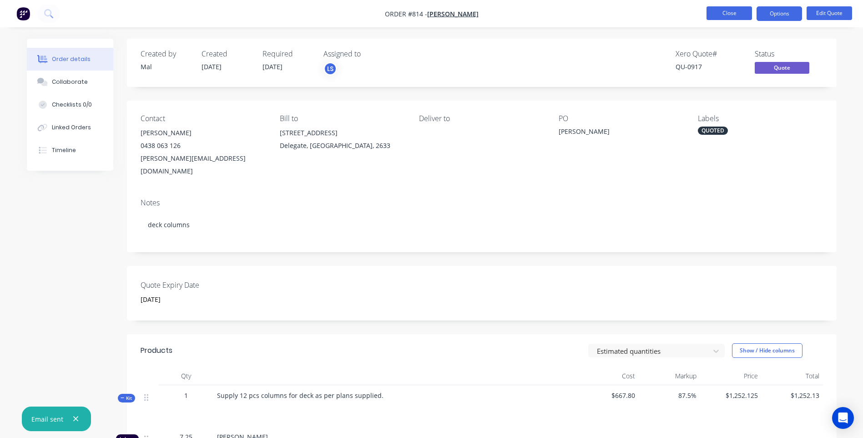
click at [728, 15] on button "Close" at bounding box center [730, 13] width 46 height 14
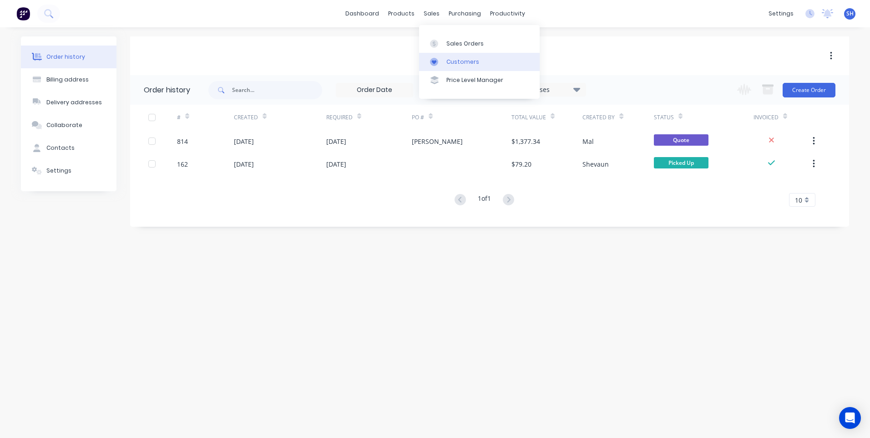
click at [462, 57] on link "Customers" at bounding box center [479, 62] width 121 height 18
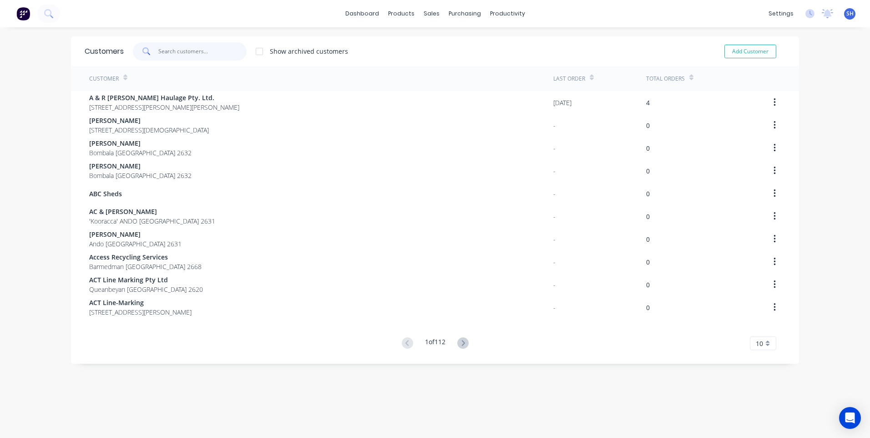
click at [164, 50] on input "text" at bounding box center [202, 51] width 89 height 18
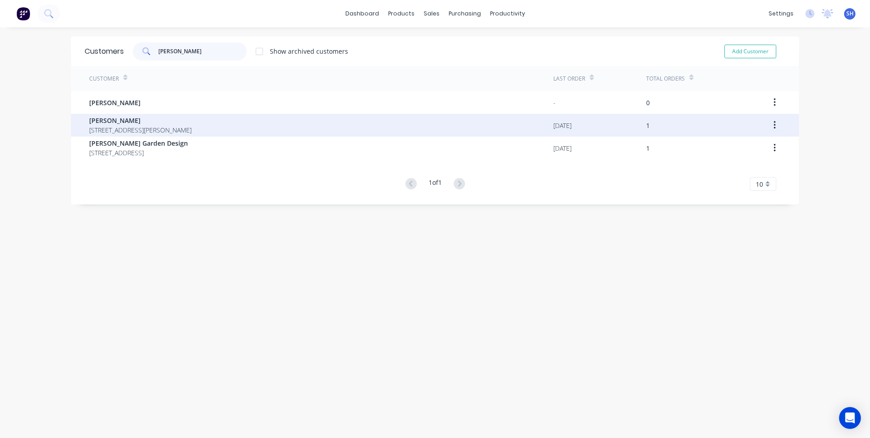
type input "harris"
click at [126, 119] on span "Harrison Balodis" at bounding box center [140, 121] width 102 height 10
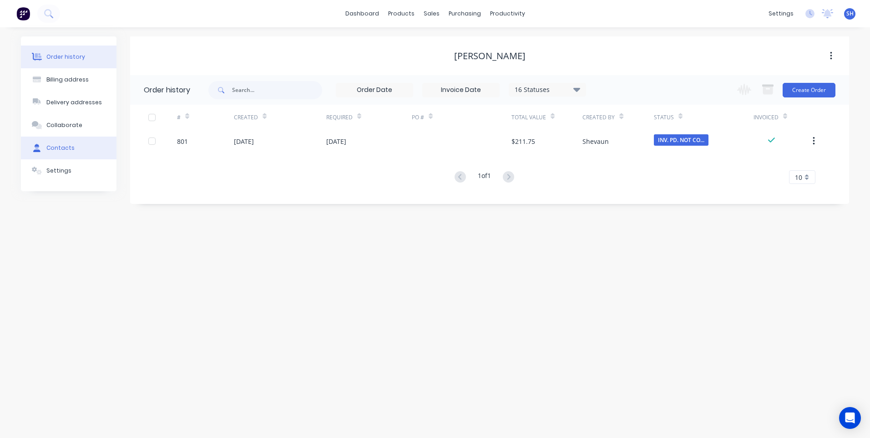
click at [68, 145] on div "Contacts" at bounding box center [60, 148] width 28 height 8
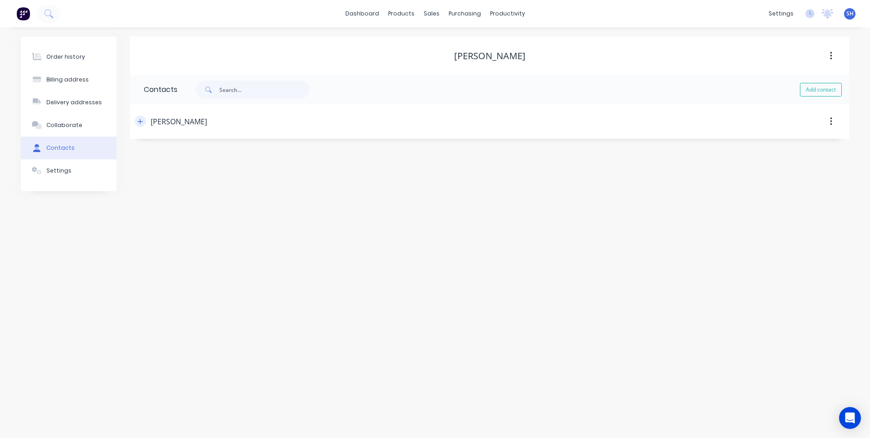
click at [138, 123] on icon "button" at bounding box center [139, 121] width 5 height 6
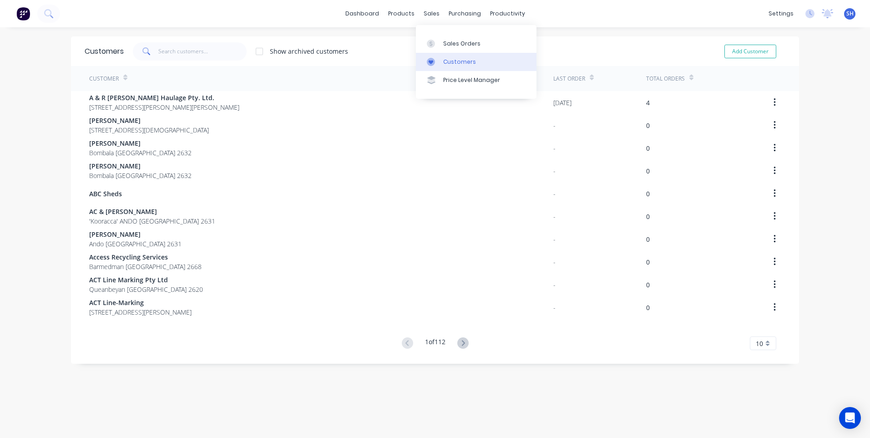
drag, startPoint x: 453, startPoint y: 59, endPoint x: 441, endPoint y: 56, distance: 11.6
click at [453, 59] on div "Customers" at bounding box center [459, 62] width 33 height 8
click at [162, 51] on input "text" at bounding box center [202, 51] width 89 height 18
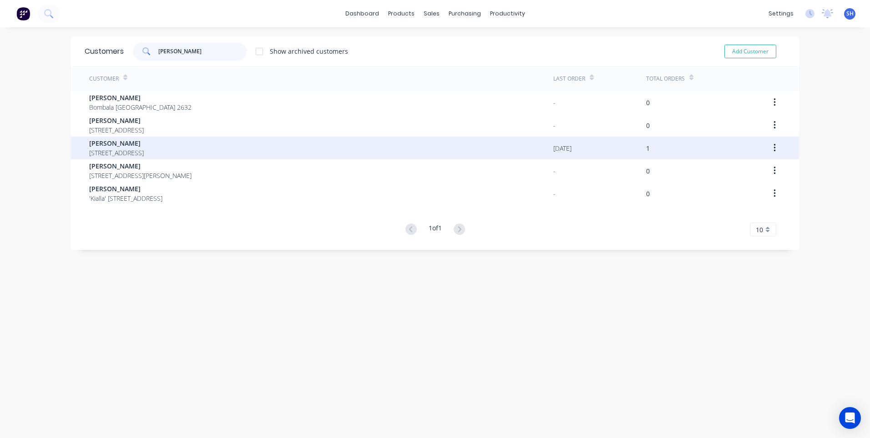
type input "fran"
click at [113, 142] on span "Fran Austin" at bounding box center [116, 143] width 55 height 10
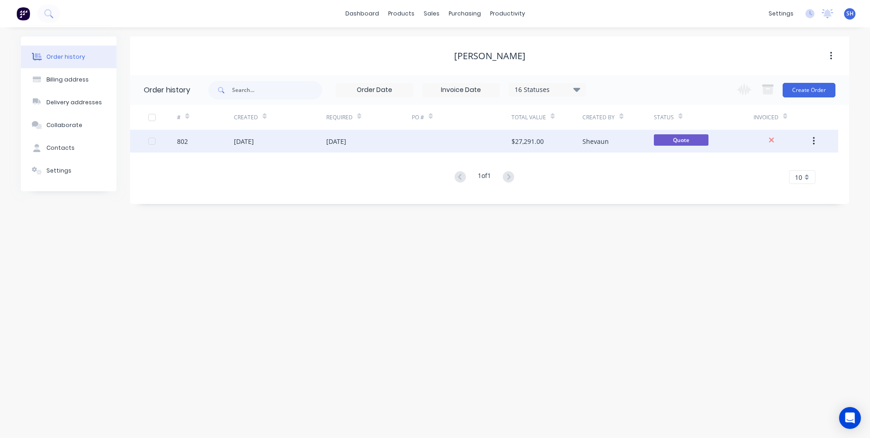
click at [389, 140] on div "09 Oct 2025" at bounding box center [369, 141] width 86 height 23
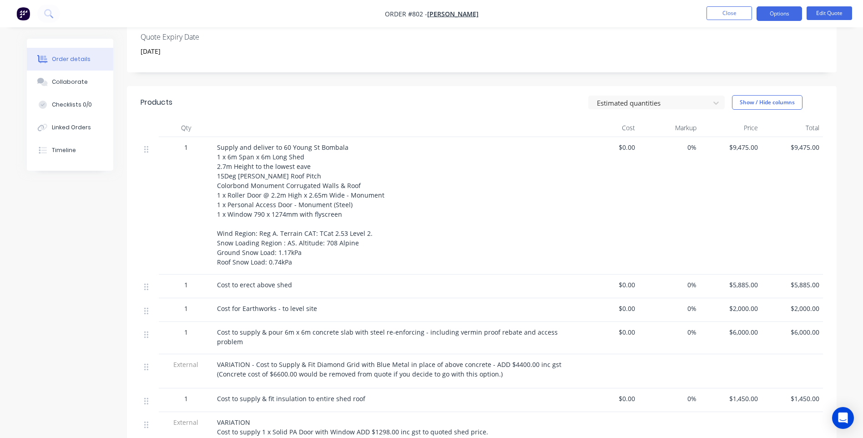
scroll to position [319, 0]
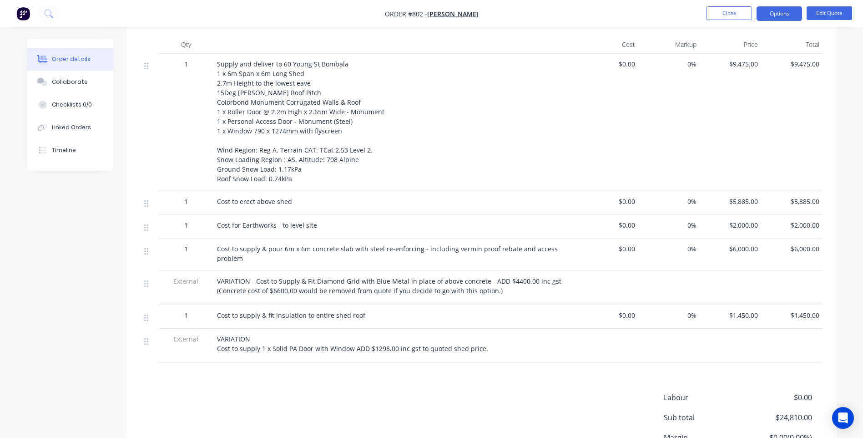
click at [527, 277] on span "VARIATION - Cost to Supply & Fit Diamond Grid with Blue Metal in place of above…" at bounding box center [389, 286] width 344 height 18
click at [531, 277] on span "VARIATION - Cost to Supply & Fit Diamond Grid with Blue Metal in place of above…" at bounding box center [389, 286] width 344 height 18
click at [834, 13] on button "Edit Quote" at bounding box center [830, 13] width 46 height 14
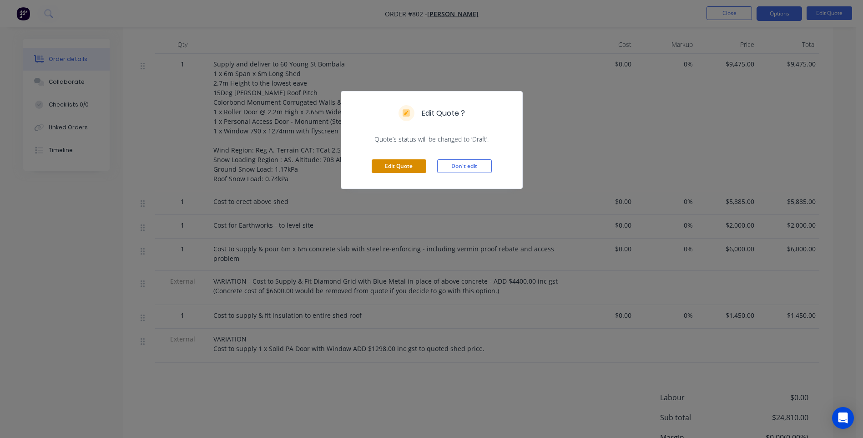
click at [400, 164] on button "Edit Quote" at bounding box center [399, 166] width 55 height 14
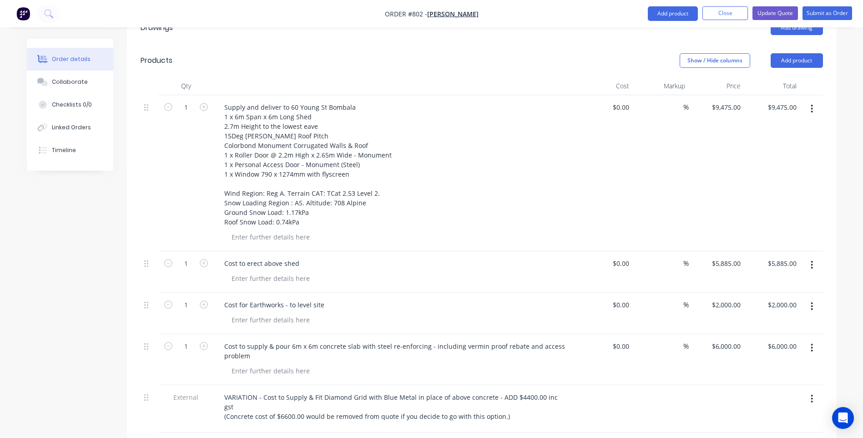
scroll to position [455, 0]
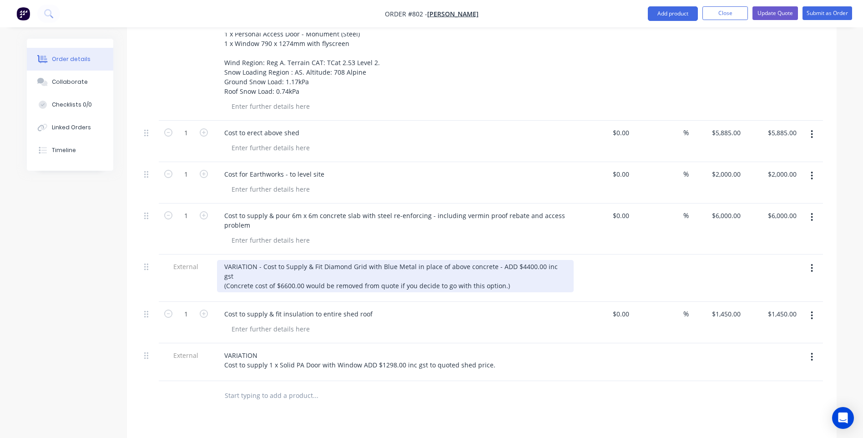
click at [527, 260] on div "VARIATION - Cost to Supply & Fit Diamond Grid with Blue Metal in place of above…" at bounding box center [395, 276] width 357 height 32
click at [537, 260] on div "VARIATION - Cost to Supply & Fit Diamond Grid with Blue Metal in place of above…" at bounding box center [395, 276] width 357 height 32
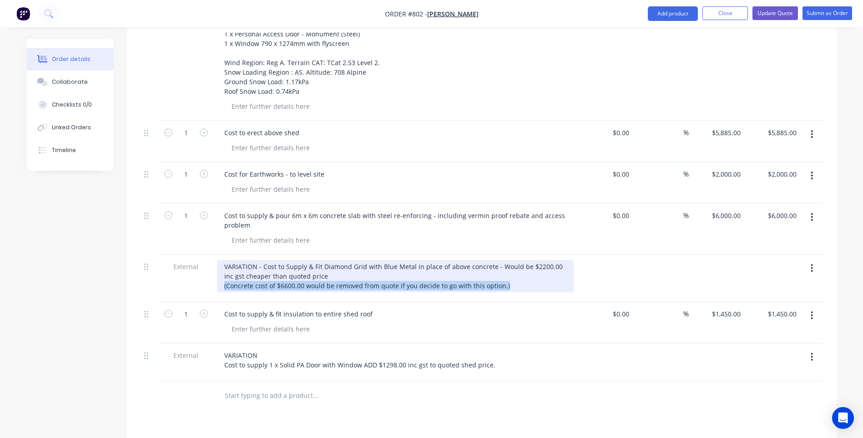
drag, startPoint x: 503, startPoint y: 274, endPoint x: 220, endPoint y: 273, distance: 283.0
click at [220, 273] on div "VARIATION - Cost to Supply & Fit Diamond Grid with Blue Metal in place of above…" at bounding box center [395, 276] width 357 height 32
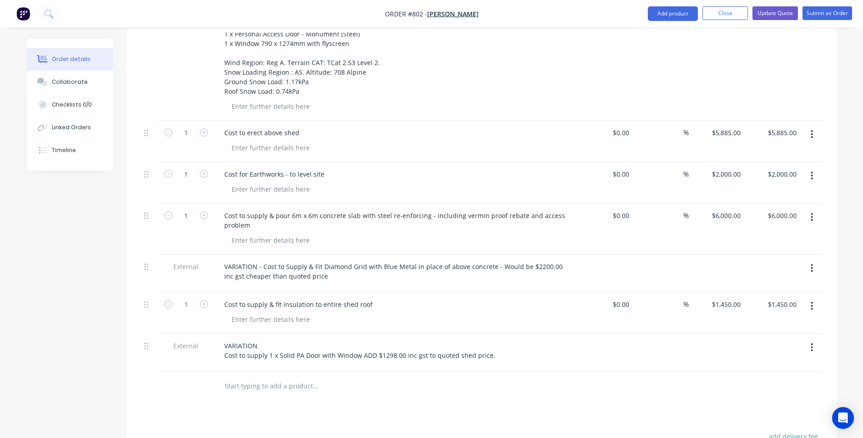
click at [209, 297] on form "1" at bounding box center [185, 304] width 47 height 14
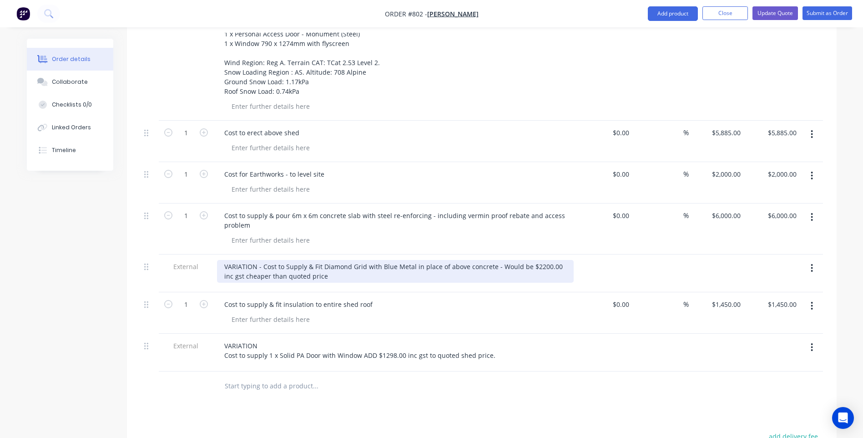
click at [313, 263] on div "VARIATION - Cost to Supply & Fit Diamond Grid with Blue Metal in place of above…" at bounding box center [395, 271] width 357 height 23
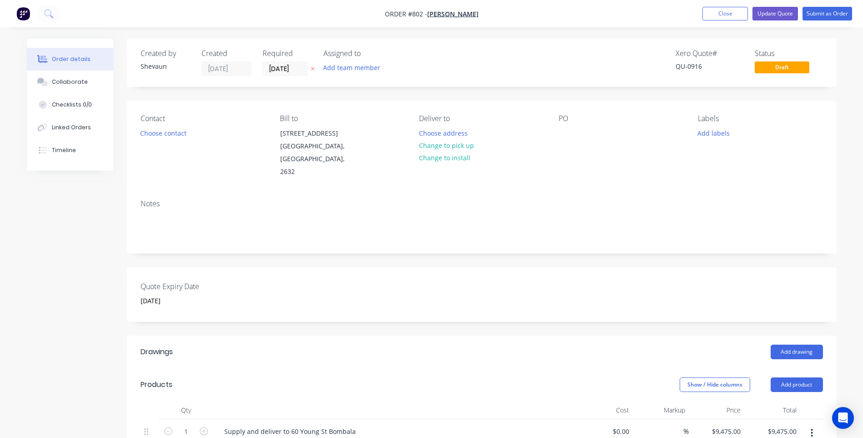
scroll to position [0, 0]
click at [773, 12] on button "Update Quote" at bounding box center [776, 14] width 46 height 14
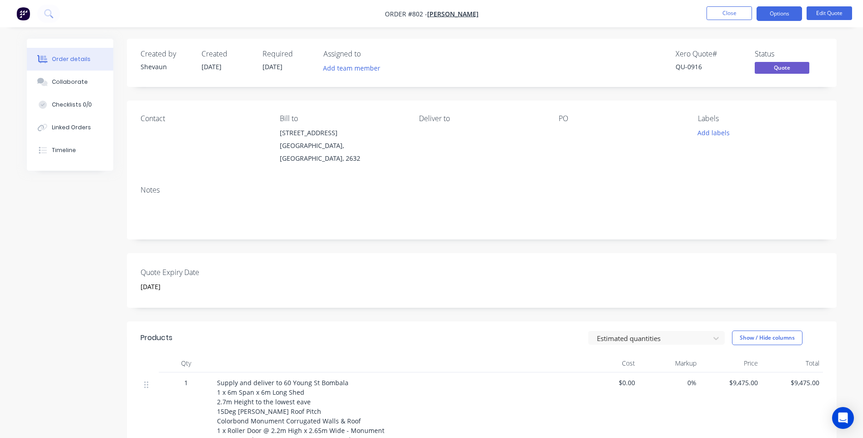
click at [84, 235] on div "Created by Shevaun Created 09/10/25 Required 09/10/25 Assigned to Add team memb…" at bounding box center [432, 441] width 810 height 804
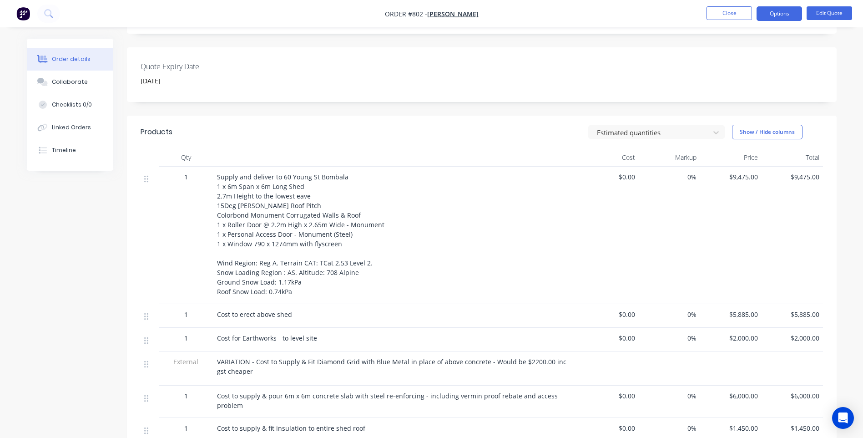
scroll to position [70, 0]
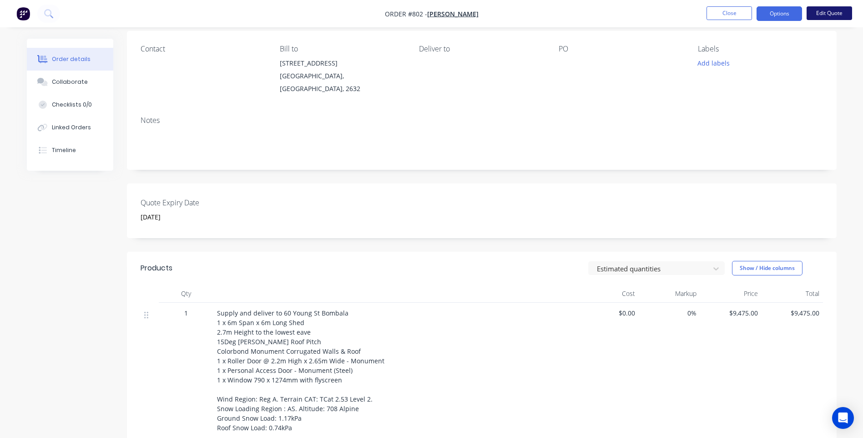
click at [823, 11] on button "Edit Quote" at bounding box center [830, 13] width 46 height 14
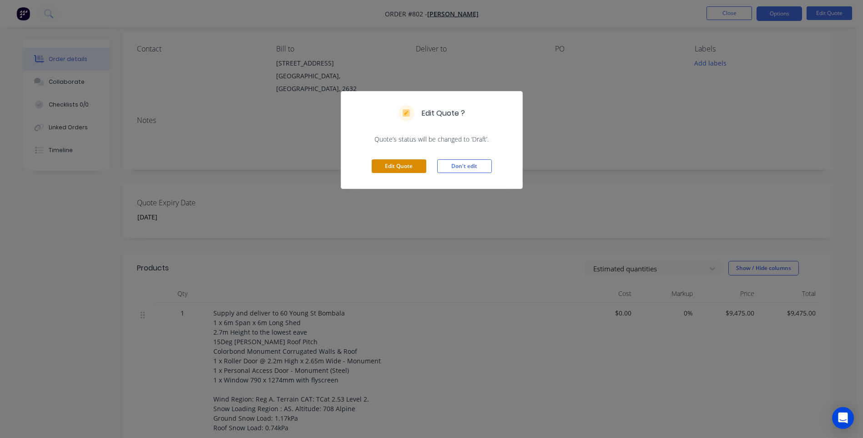
click at [413, 166] on button "Edit Quote" at bounding box center [399, 166] width 55 height 14
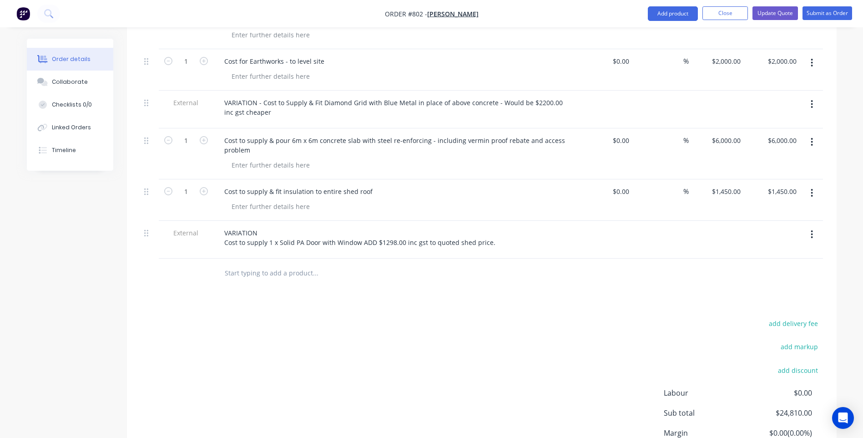
scroll to position [546, 0]
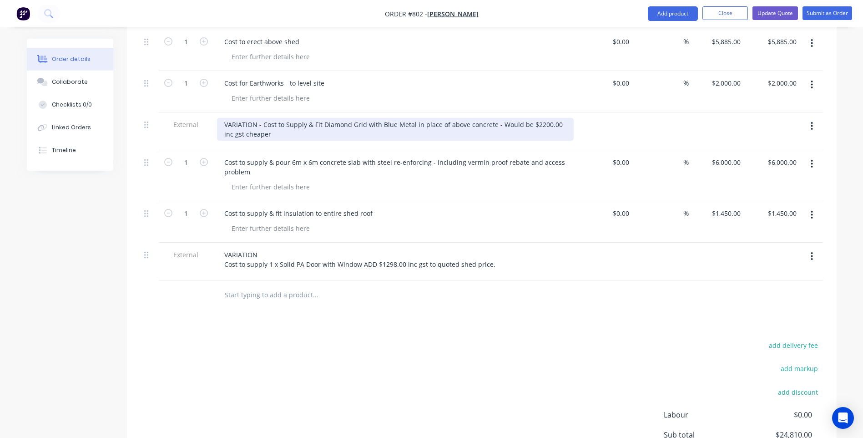
drag, startPoint x: 522, startPoint y: 111, endPoint x: 543, endPoint y: 140, distance: 36.2
click at [522, 118] on div "VARIATION - Cost to Supply & Fit Diamond Grid with Blue Metal in place of above…" at bounding box center [395, 129] width 357 height 23
click at [269, 122] on div "VARIATION - Cost to Supply & Fit Diamond Grid with Blue Metal in place of above…" at bounding box center [395, 129] width 357 height 23
click at [516, 118] on div "VARIATION - Cost to Supply & Fit Diamond Grid with Blue Metal in place of above…" at bounding box center [395, 129] width 357 height 23
click at [319, 122] on div "VARIATION - Cost to Supply & Fit Diamond Grid with Blue Metal in place of above…" at bounding box center [374, 129] width 314 height 23
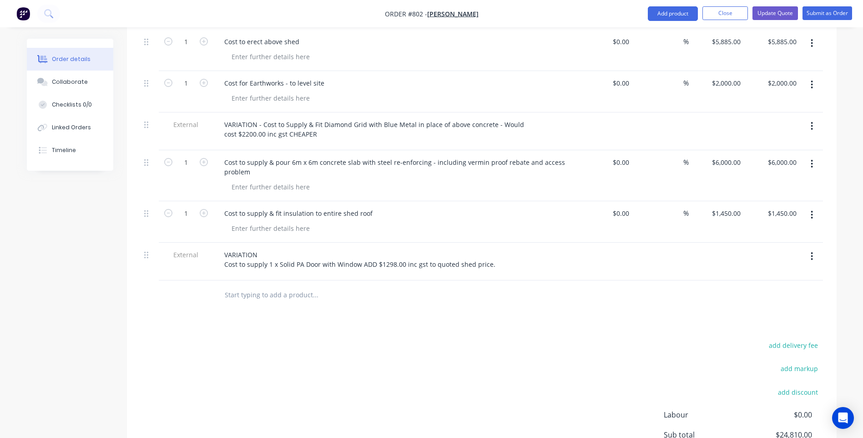
click at [432, 349] on div "add delivery fee add markup add discount Labour $0.00 Sub total $24,810.00 Marg…" at bounding box center [482, 427] width 683 height 176
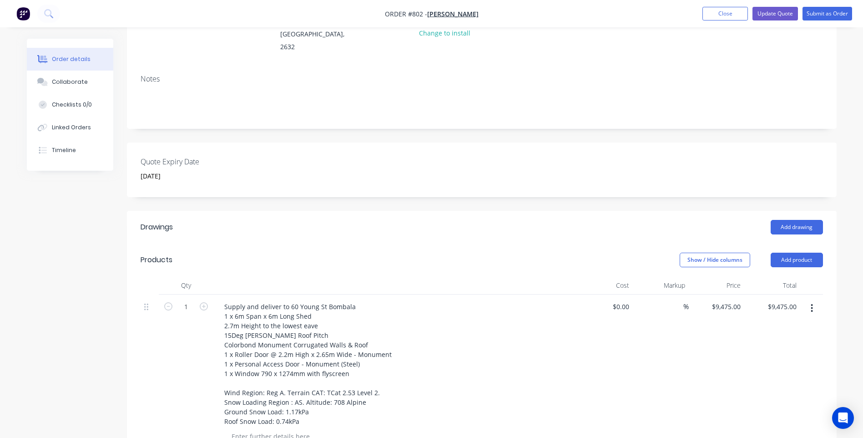
scroll to position [0, 0]
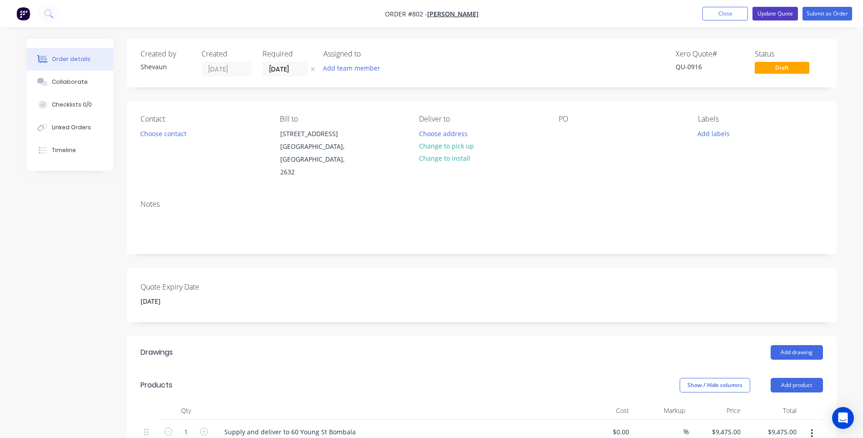
click at [775, 12] on button "Update Quote" at bounding box center [776, 14] width 46 height 14
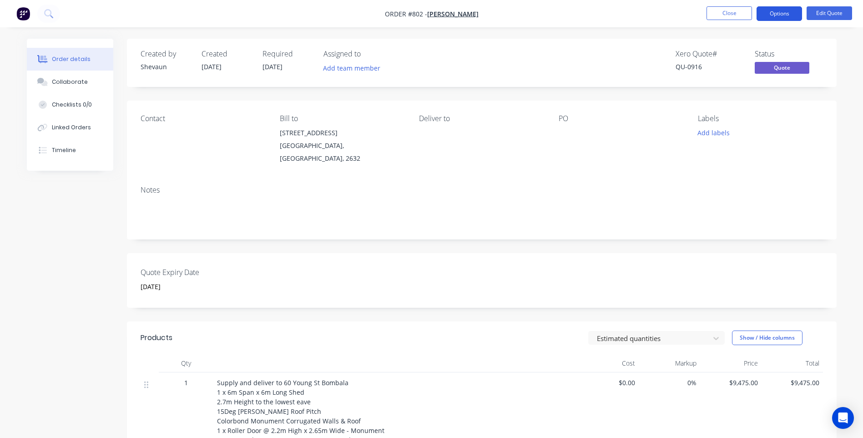
click at [784, 13] on button "Options" at bounding box center [780, 13] width 46 height 15
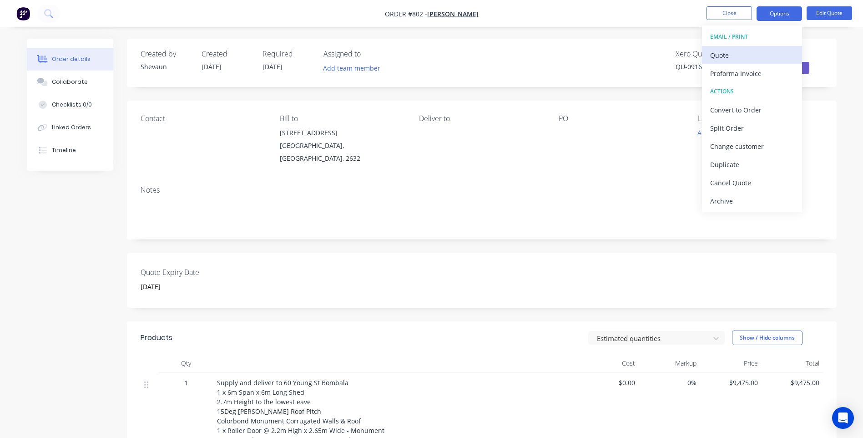
click at [722, 53] on div "Quote" at bounding box center [752, 55] width 84 height 13
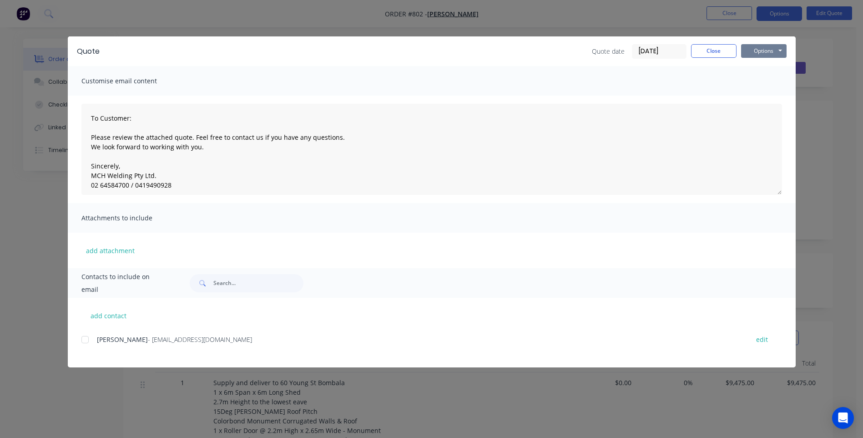
click at [760, 53] on button "Options" at bounding box center [764, 51] width 46 height 14
click at [764, 81] on button "Print" at bounding box center [770, 82] width 58 height 15
click at [715, 51] on button "Close" at bounding box center [714, 51] width 46 height 14
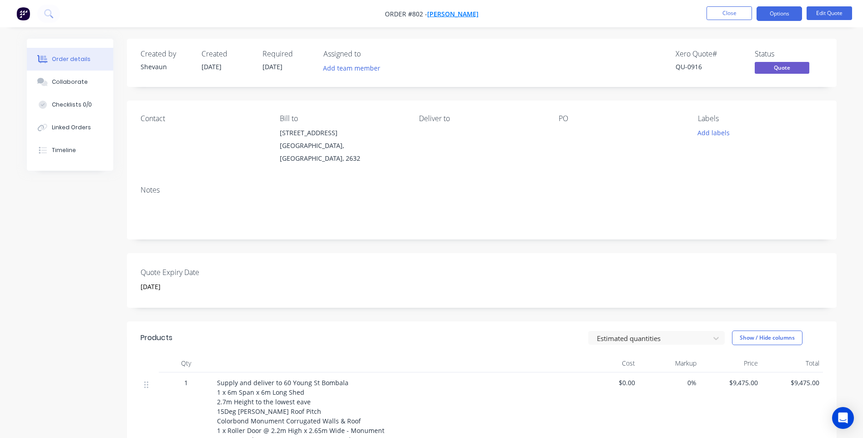
click at [451, 12] on span "Fran Austin" at bounding box center [452, 14] width 51 height 9
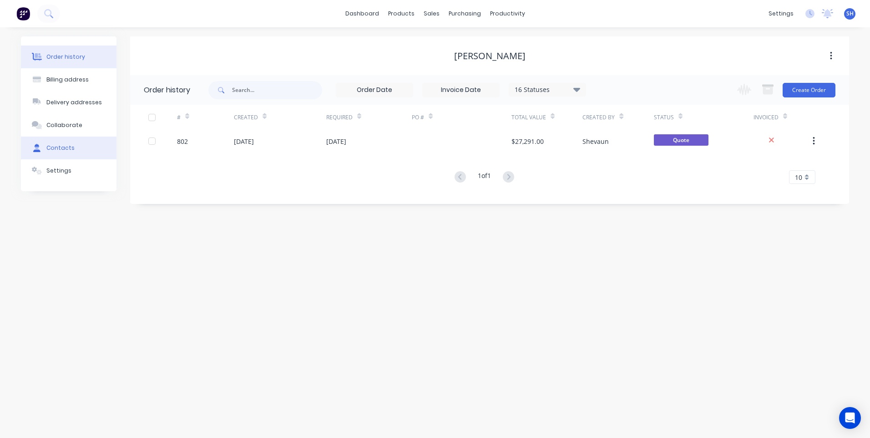
click at [60, 148] on div "Contacts" at bounding box center [60, 148] width 28 height 8
select select "AU"
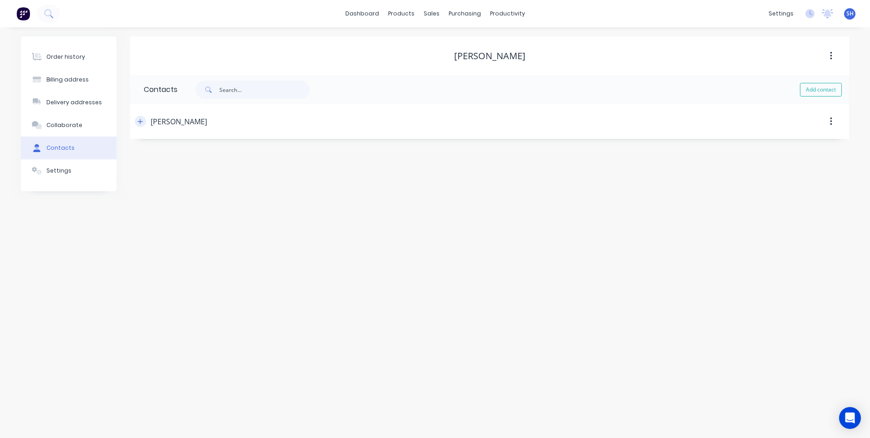
click at [141, 122] on icon "button" at bounding box center [140, 121] width 5 height 5
drag, startPoint x: 231, startPoint y: 192, endPoint x: 126, endPoint y: 180, distance: 105.4
click at [126, 180] on div "Order history Billing address Delivery addresses Collaborate Contacts Settings …" at bounding box center [435, 162] width 828 height 253
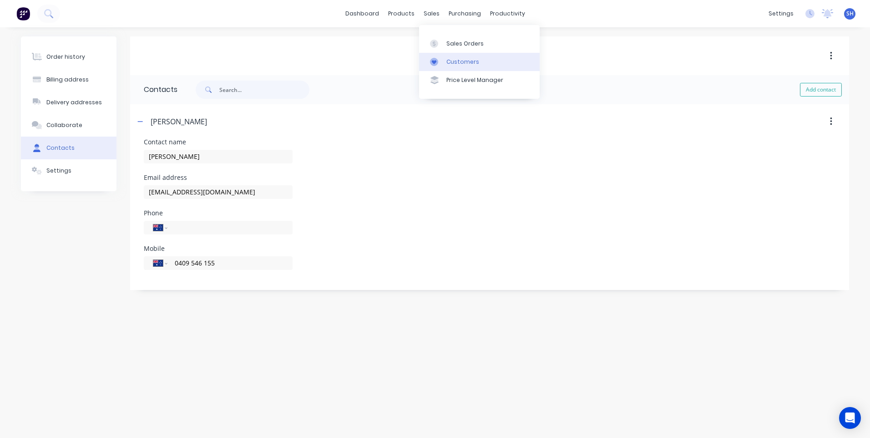
click at [462, 61] on div "Customers" at bounding box center [462, 62] width 33 height 8
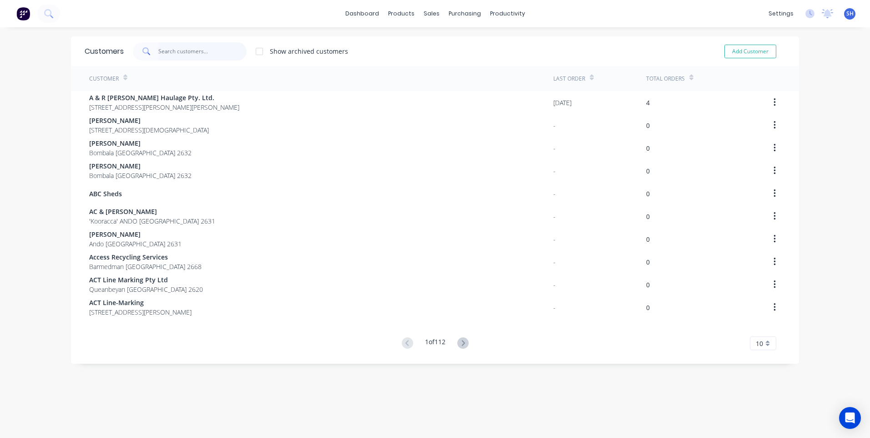
click at [166, 49] on input "text" at bounding box center [202, 51] width 89 height 18
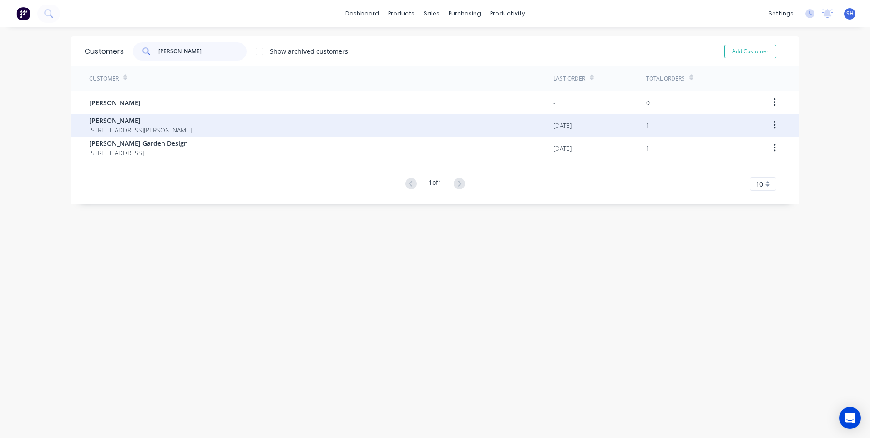
type input "harris"
click at [120, 116] on span "Harrison Balodis" at bounding box center [140, 121] width 102 height 10
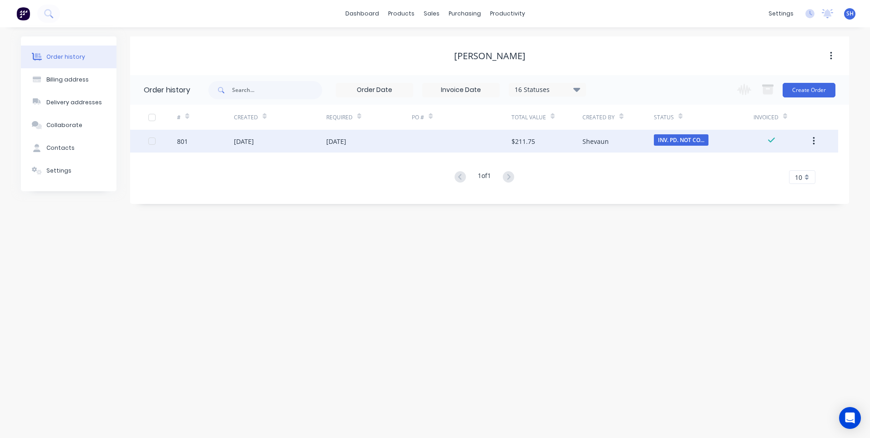
click at [406, 139] on div "09 Oct 2025" at bounding box center [369, 141] width 86 height 23
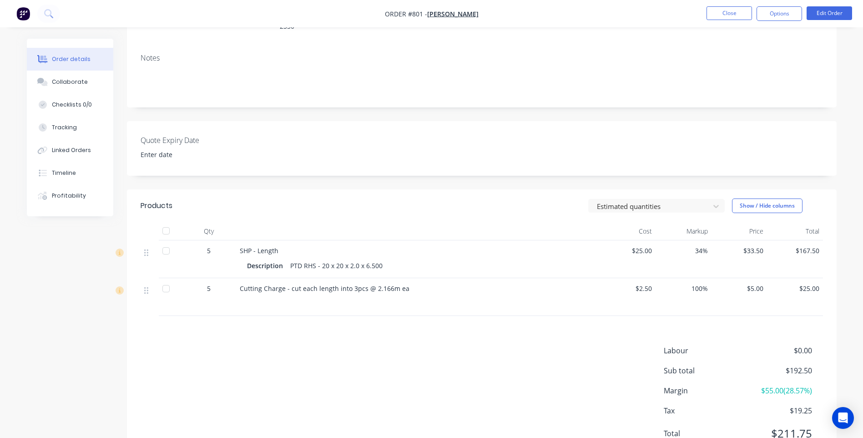
scroll to position [137, 0]
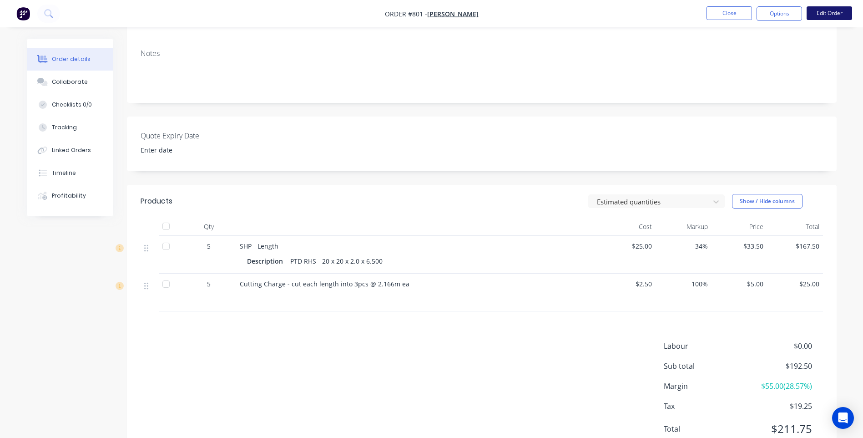
click at [828, 10] on button "Edit Order" at bounding box center [830, 13] width 46 height 14
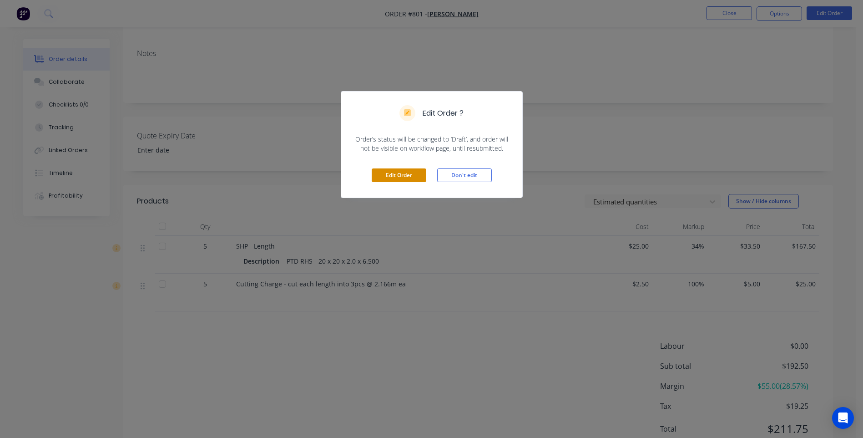
click at [397, 176] on button "Edit Order" at bounding box center [399, 175] width 55 height 14
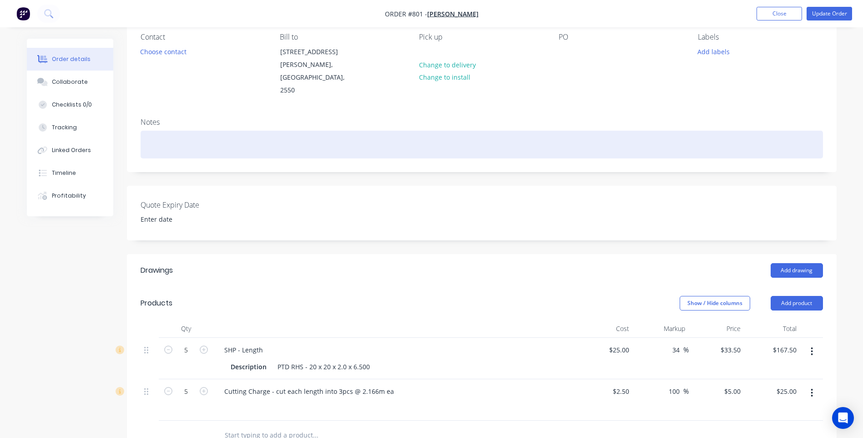
scroll to position [182, 0]
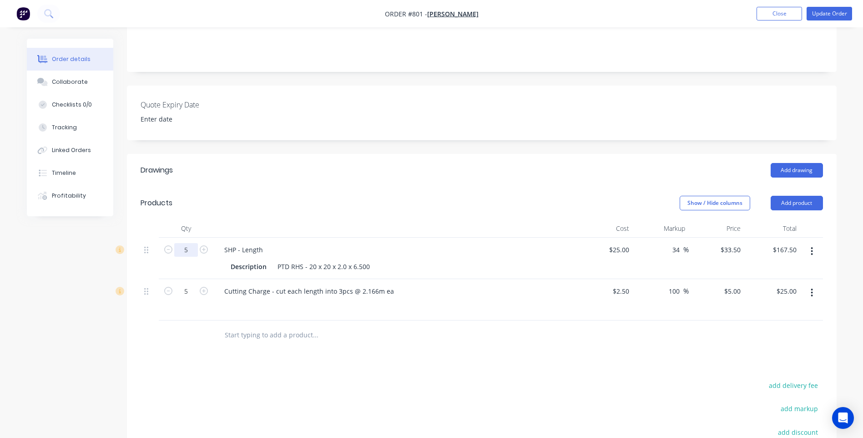
click at [193, 251] on input "5" at bounding box center [186, 250] width 24 height 14
type input "7.33"
type input "$245.56"
click at [217, 361] on div "Drawings Add drawing Products Show / Hide columns Add product Qty Cost Markup P…" at bounding box center [482, 361] width 710 height 415
click at [189, 291] on input "5" at bounding box center [186, 291] width 24 height 14
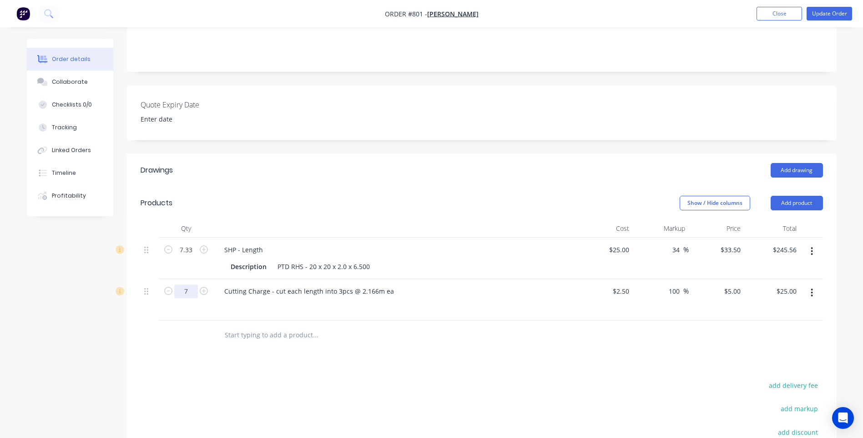
type input "7"
type input "$35.00"
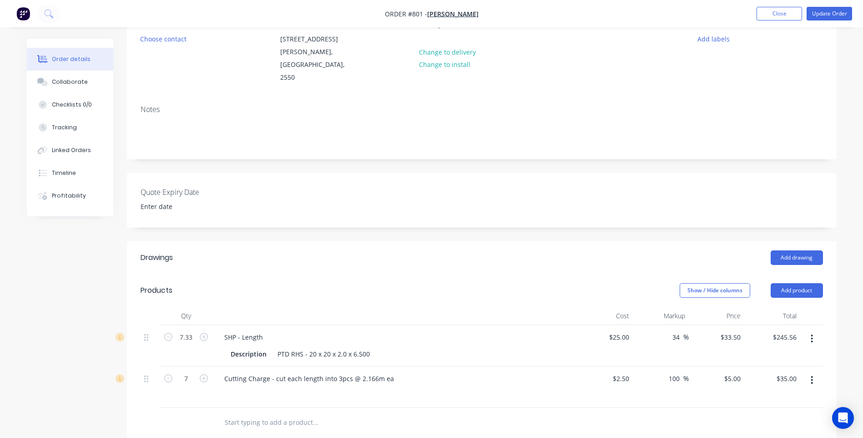
scroll to position [144, 0]
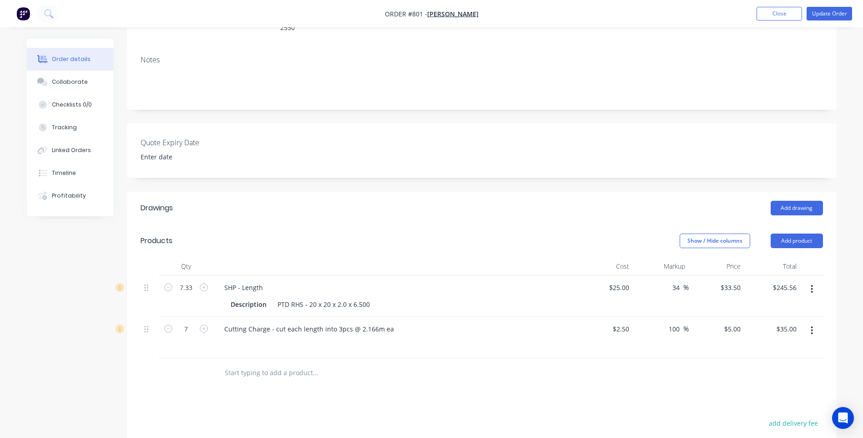
click at [329, 409] on div "Drawings Add drawing Products Show / Hide columns Add product Qty Cost Markup P…" at bounding box center [482, 399] width 710 height 415
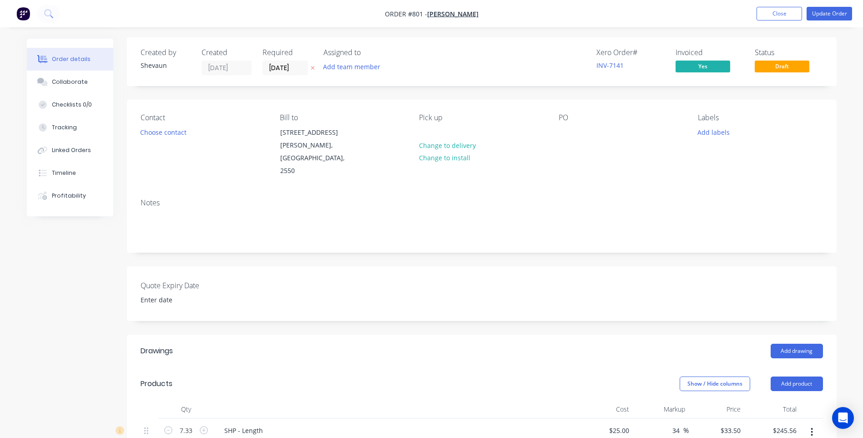
scroll to position [0, 0]
click at [711, 133] on button "Add labels" at bounding box center [714, 133] width 42 height 12
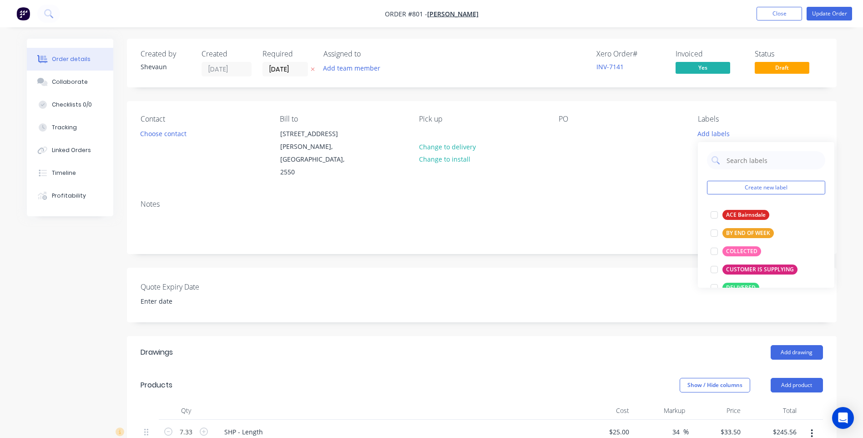
click at [450, 298] on div "Quote Expiry Date" at bounding box center [482, 295] width 710 height 55
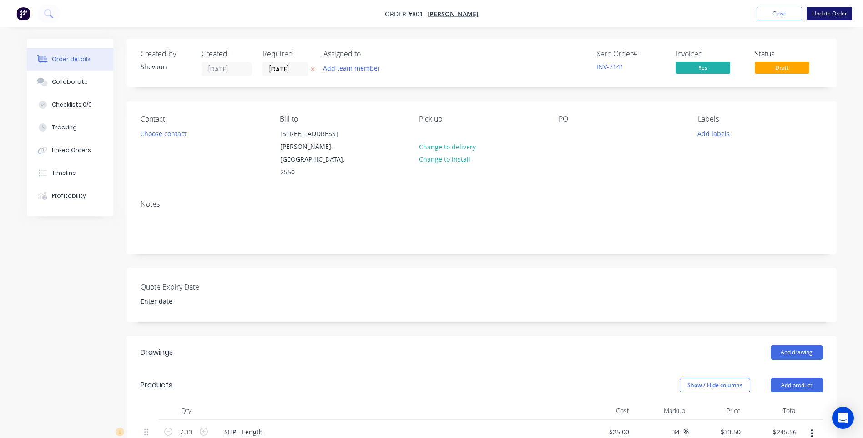
click at [832, 12] on button "Update Order" at bounding box center [830, 14] width 46 height 14
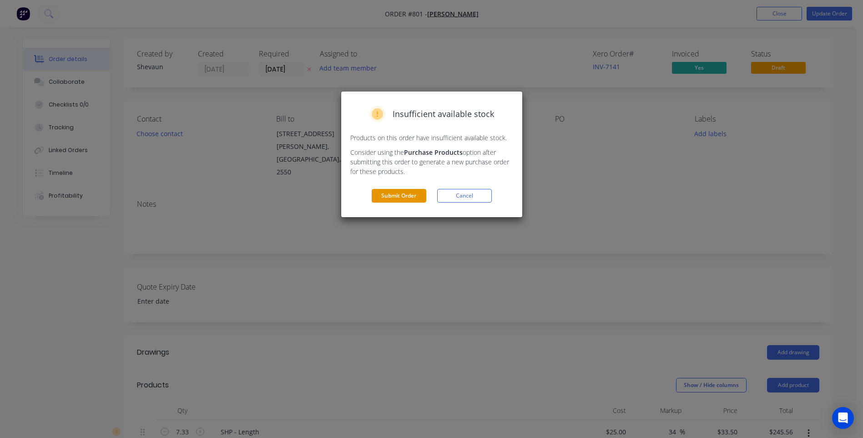
click at [404, 192] on button "Submit Order" at bounding box center [399, 196] width 55 height 14
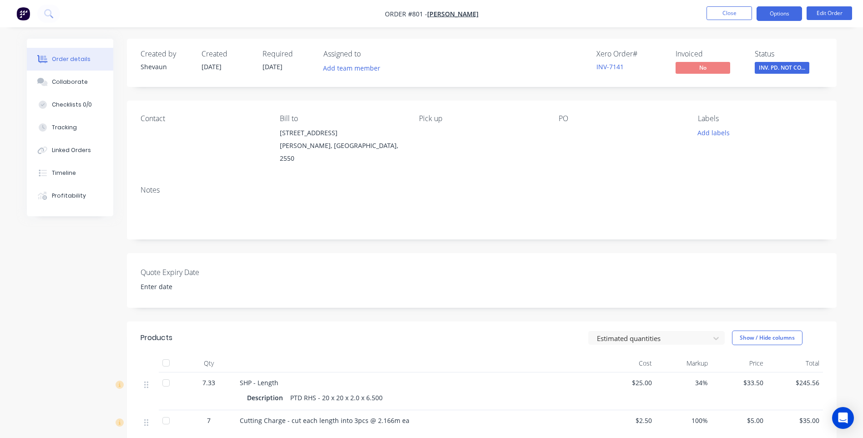
click at [781, 11] on button "Options" at bounding box center [780, 13] width 46 height 15
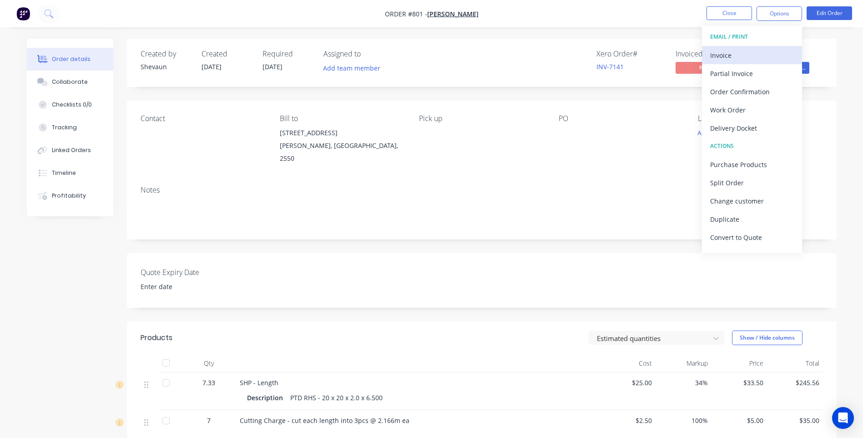
click at [723, 51] on div "Invoice" at bounding box center [752, 55] width 84 height 13
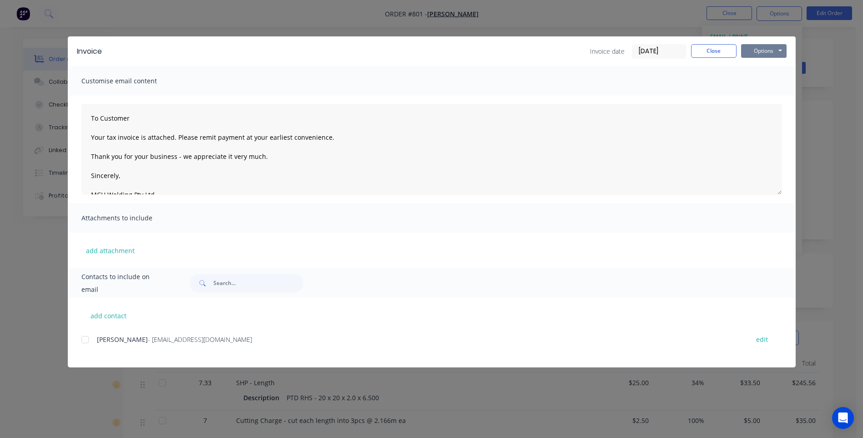
click at [760, 48] on button "Options" at bounding box center [764, 51] width 46 height 14
click at [766, 65] on button "Preview" at bounding box center [770, 67] width 58 height 15
click at [752, 49] on button "Options" at bounding box center [764, 51] width 46 height 14
click at [759, 79] on button "Print" at bounding box center [770, 82] width 58 height 15
click at [86, 337] on div at bounding box center [85, 339] width 18 height 18
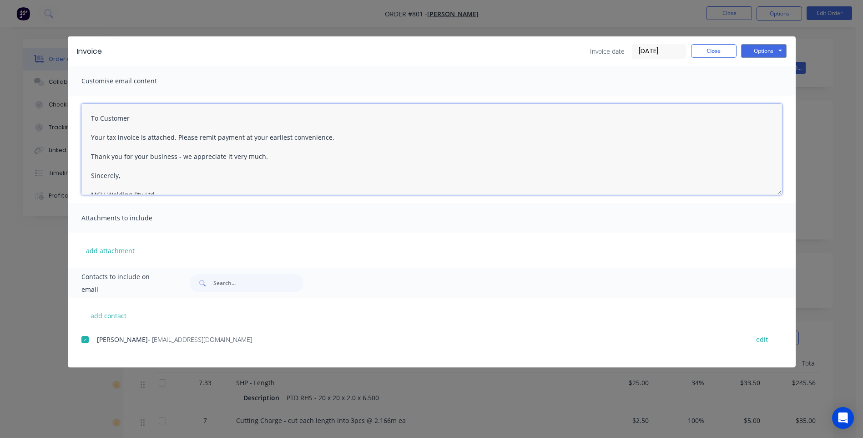
drag, startPoint x: 139, startPoint y: 117, endPoint x: 41, endPoint y: 121, distance: 97.4
click at [41, 121] on div "Invoice Invoice date 10/10/25 Close Options Preview Print Email Customise email…" at bounding box center [431, 219] width 863 height 438
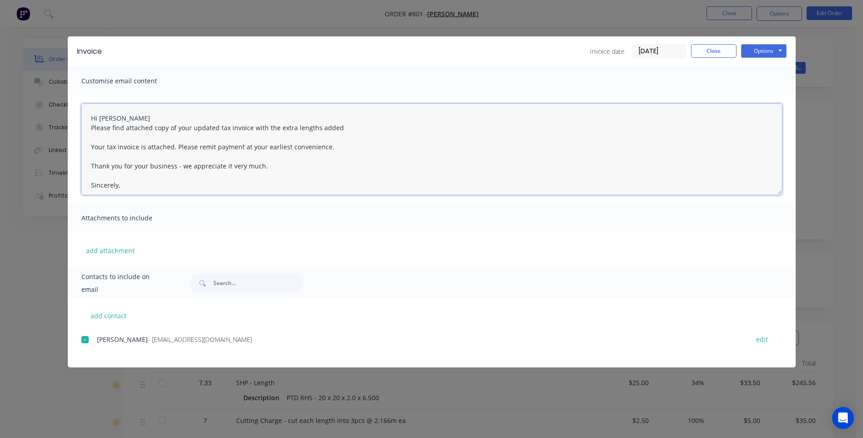
click at [317, 127] on textarea "Hi Harrison Please find attached copy of your updated tax invoice with the extr…" at bounding box center [431, 149] width 701 height 91
drag, startPoint x: 330, startPoint y: 148, endPoint x: 83, endPoint y: 147, distance: 247.1
click at [83, 147] on textarea "Hi Harrison Please find attached copy of your updated tax invoice with the extr…" at bounding box center [431, 149] width 701 height 91
drag, startPoint x: 274, startPoint y: 167, endPoint x: 79, endPoint y: 168, distance: 195.7
click at [79, 168] on div "Hi Harrison Please find attached copy of your updated tax invoice with the extr…" at bounding box center [432, 149] width 728 height 107
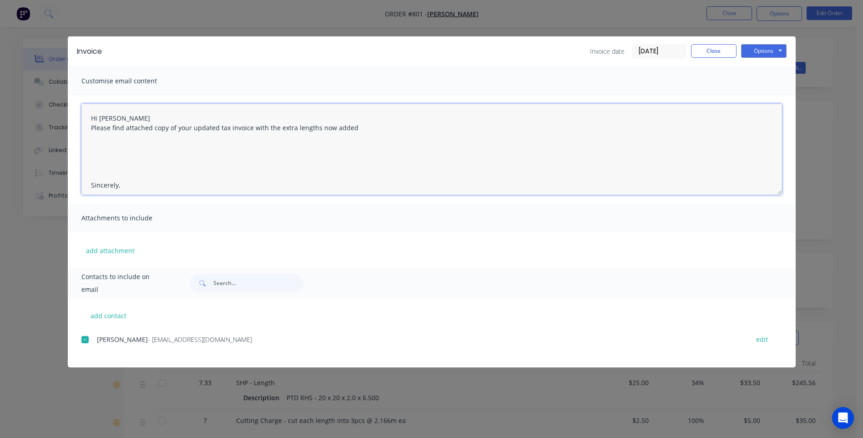
click at [350, 127] on textarea "Hi Harrison Please find attached copy of your updated tax invoice with the extr…" at bounding box center [431, 149] width 701 height 91
drag, startPoint x: 126, startPoint y: 137, endPoint x: 133, endPoint y: 139, distance: 7.6
click at [127, 137] on textarea "Hi Harrison Please find attached copy of your updated tax invoice with the extr…" at bounding box center [431, 149] width 701 height 91
click at [173, 139] on textarea "Hi Harrison Please find attached copy of your updated tax invoice with the extr…" at bounding box center [431, 149] width 701 height 91
click at [302, 140] on textarea "Hi Harrison Please find attached copy of your updated tax invoice with the extr…" at bounding box center [431, 149] width 701 height 91
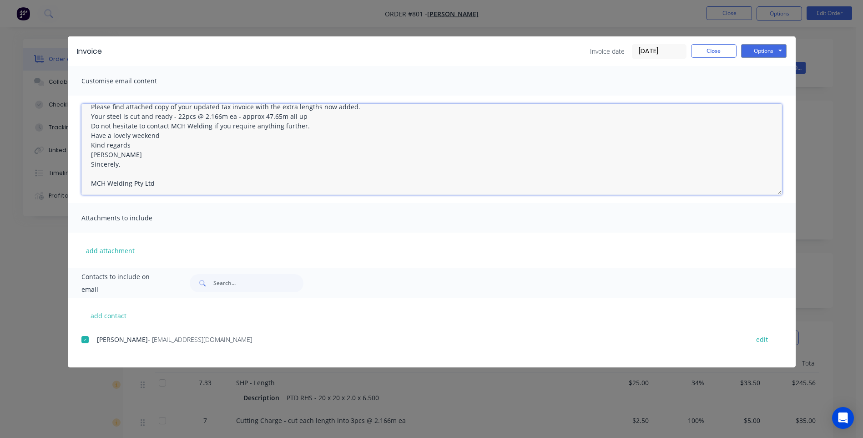
drag, startPoint x: 121, startPoint y: 185, endPoint x: 69, endPoint y: 187, distance: 52.4
click at [69, 187] on div "Hi Harrison Please find attached copy of your updated tax invoice with the extr…" at bounding box center [432, 149] width 728 height 107
drag, startPoint x: 118, startPoint y: 181, endPoint x: 87, endPoint y: 185, distance: 31.2
click at [87, 185] on textarea "Hi Harrison Please find attached copy of your updated tax invoice with the extr…" at bounding box center [431, 149] width 701 height 91
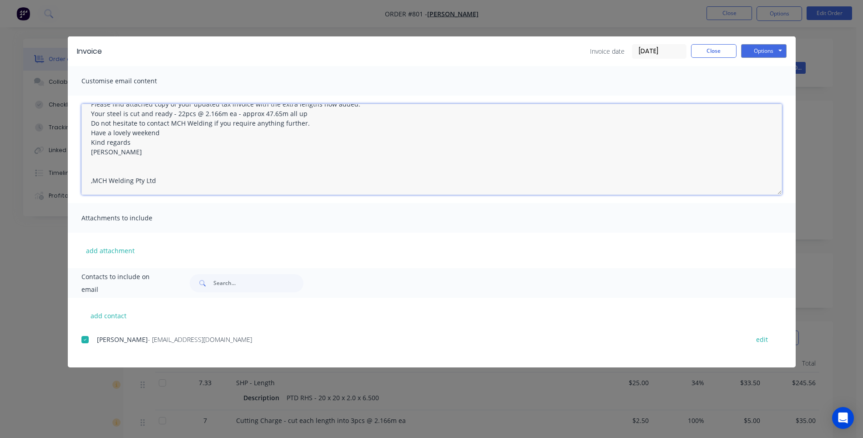
drag, startPoint x: 91, startPoint y: 182, endPoint x: 122, endPoint y: 183, distance: 30.5
click at [93, 182] on textarea "Hi Harrison Please find attached copy of your updated tax invoice with the extr…" at bounding box center [431, 149] width 701 height 91
click at [94, 162] on textarea "Hi Harrison Please find attached copy of your updated tax invoice with the extr…" at bounding box center [431, 149] width 701 height 91
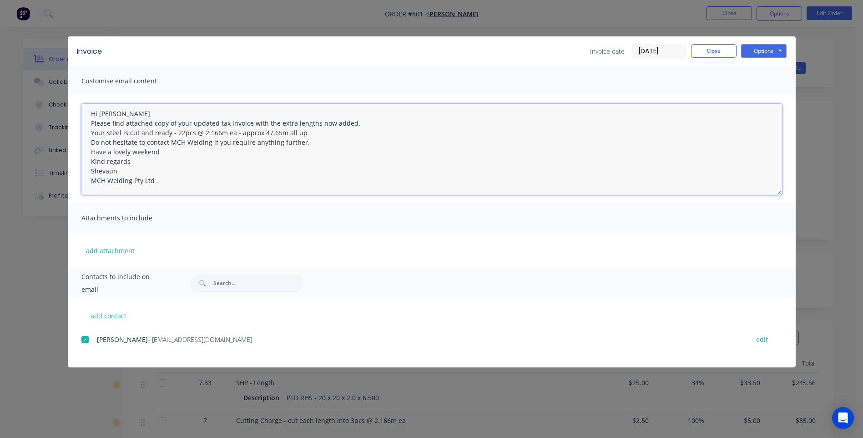
scroll to position [5, 0]
click at [122, 134] on textarea "Hi Harrison Please find attached copy of your updated tax invoice with the extr…" at bounding box center [431, 149] width 701 height 91
drag, startPoint x: 157, startPoint y: 152, endPoint x: 167, endPoint y: 153, distance: 9.7
click at [157, 152] on textarea "Hi Harrison Please find attached copy of your updated tax invoice with the extr…" at bounding box center [431, 149] width 701 height 91
click at [154, 178] on textarea "Hi Harrison Please find attached copy of your updated tax invoice with the extr…" at bounding box center [431, 149] width 701 height 91
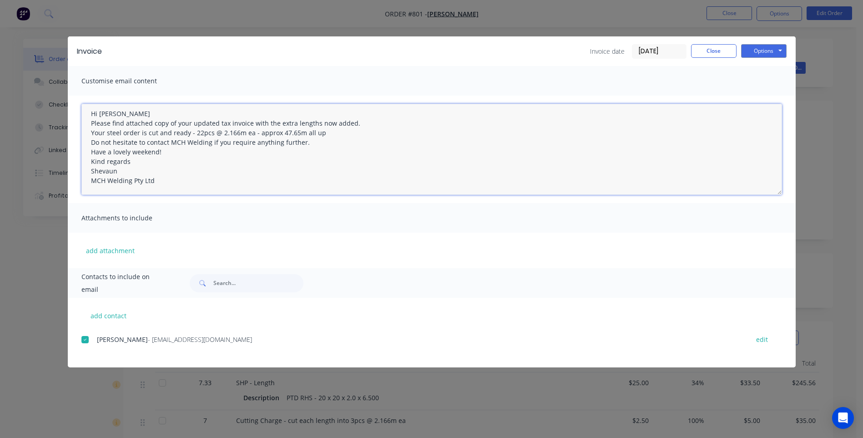
scroll to position [14, 0]
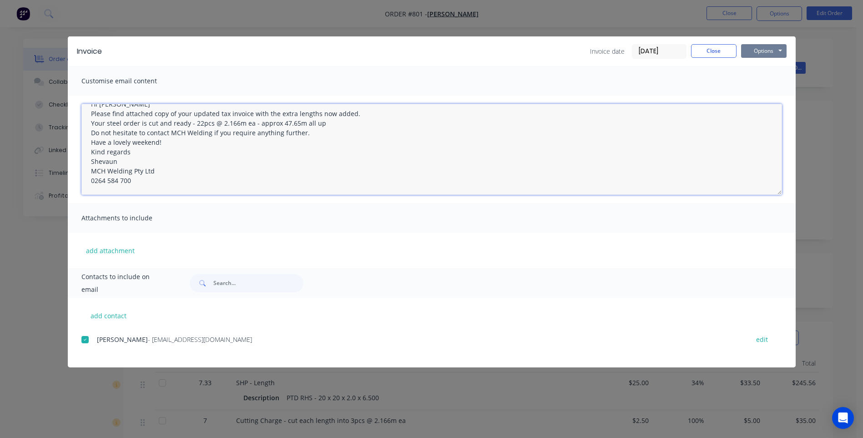
type textarea "Hi Harrison Please find attached copy of your updated tax invoice with the extr…"
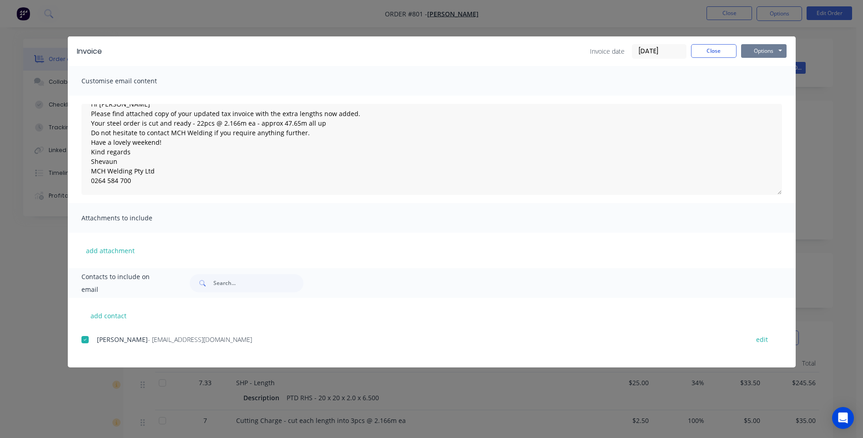
click at [761, 51] on button "Options" at bounding box center [764, 51] width 46 height 14
click at [762, 96] on button "Email" at bounding box center [770, 97] width 58 height 15
click at [715, 50] on button "Close" at bounding box center [714, 51] width 46 height 14
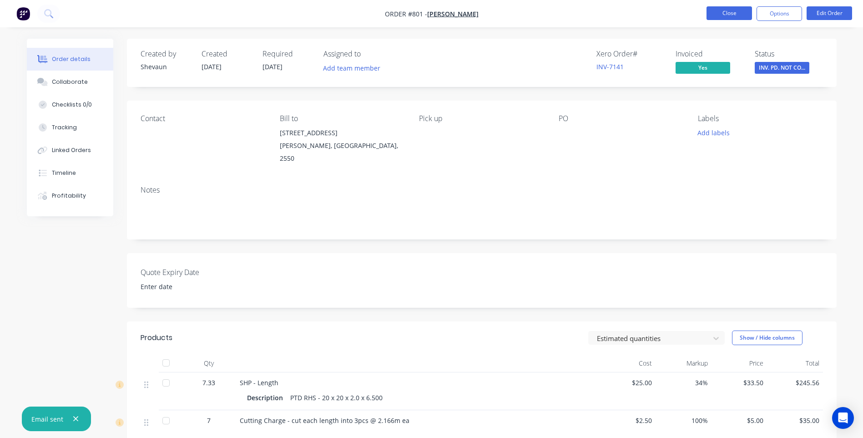
click at [723, 10] on button "Close" at bounding box center [730, 13] width 46 height 14
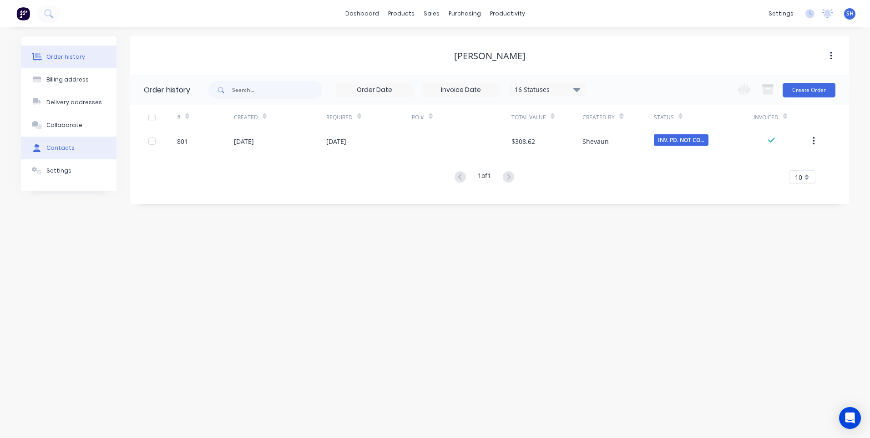
click at [60, 146] on div "Contacts" at bounding box center [60, 148] width 28 height 8
select select "AU"
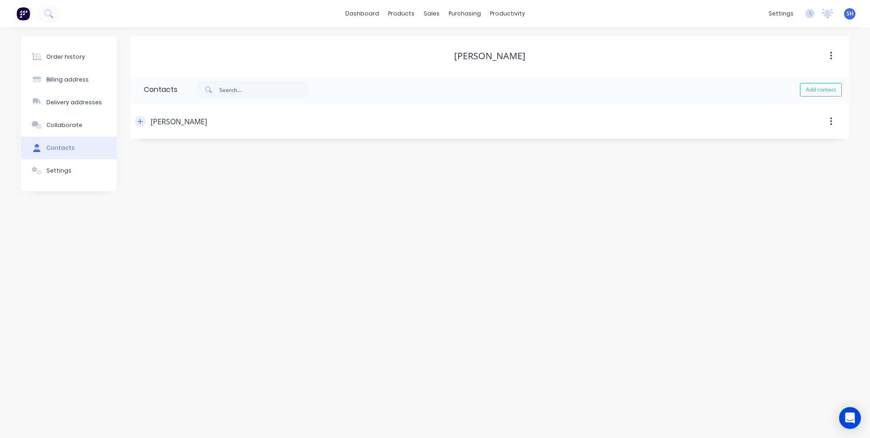
click at [140, 122] on icon "button" at bounding box center [139, 121] width 5 height 6
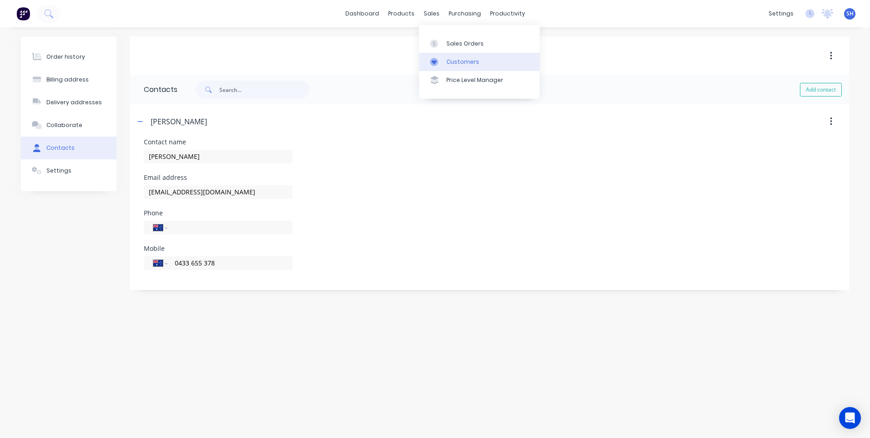
click at [466, 59] on div "Customers" at bounding box center [462, 62] width 33 height 8
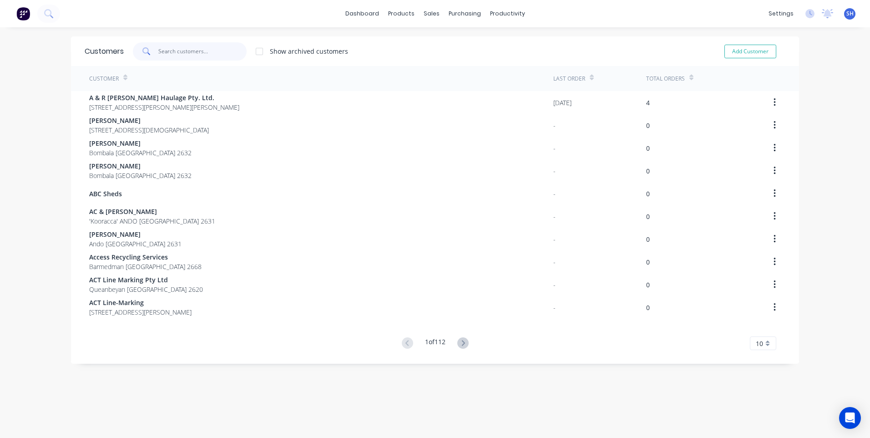
click at [161, 51] on input "text" at bounding box center [202, 51] width 89 height 18
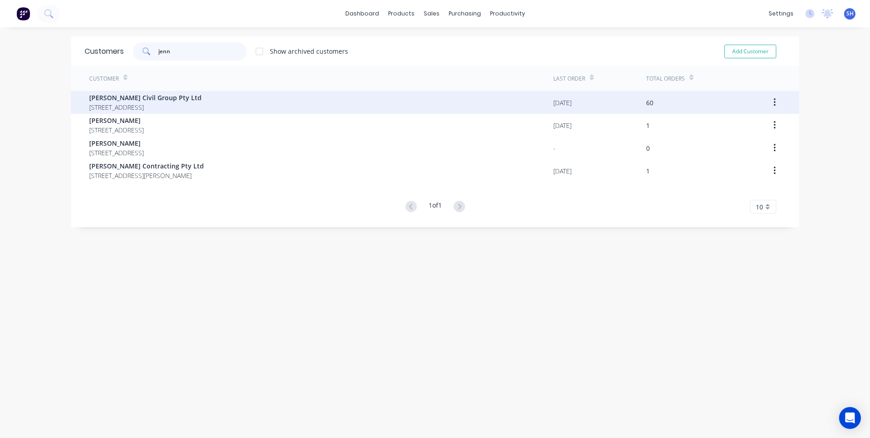
type input "jenn"
click at [148, 103] on span "1/58 Sharp St Cooma New South Wales 2630" at bounding box center [145, 107] width 112 height 10
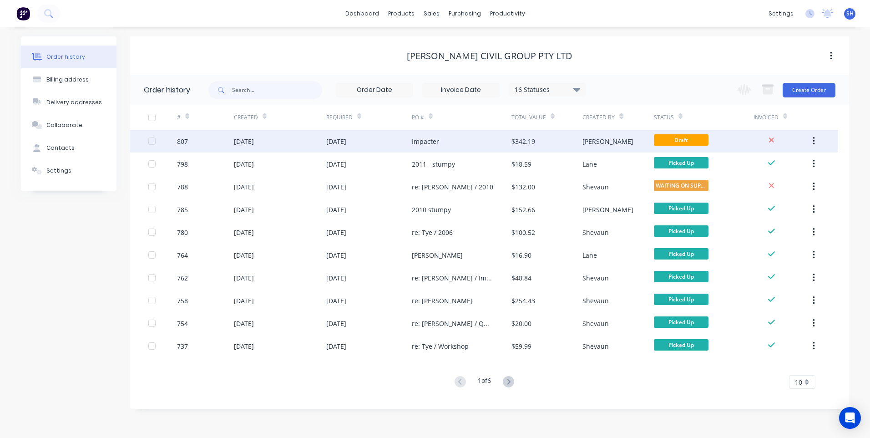
click at [486, 139] on div "Impacter" at bounding box center [462, 141] width 100 height 23
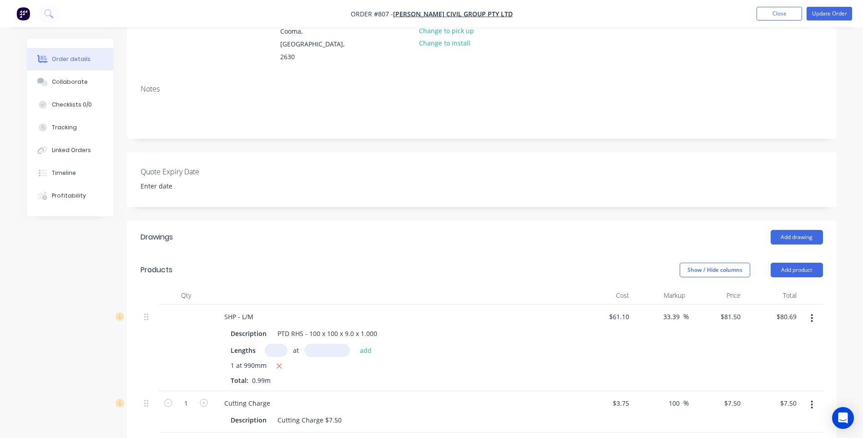
scroll to position [137, 0]
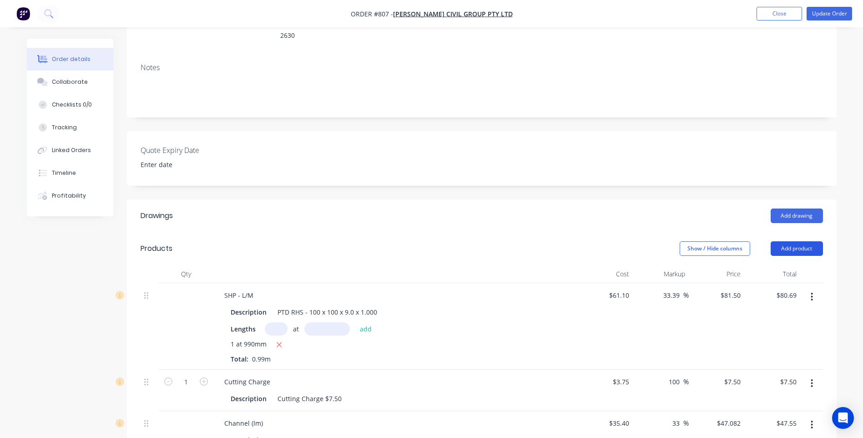
click at [791, 241] on button "Add product" at bounding box center [797, 248] width 52 height 15
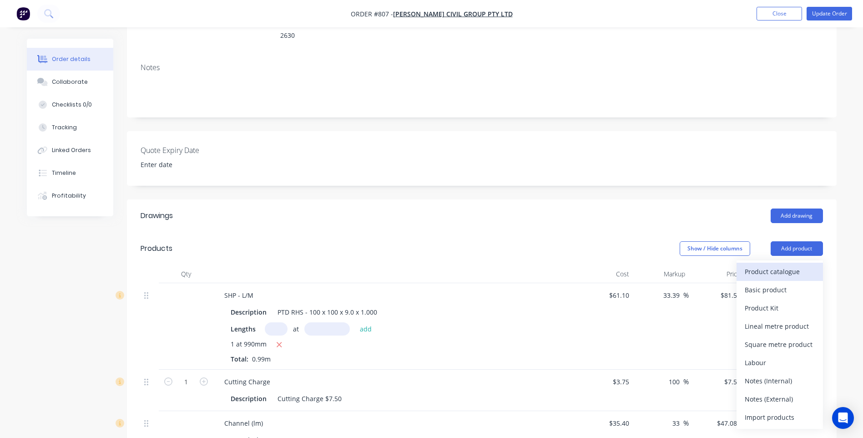
click at [777, 265] on div "Product catalogue" at bounding box center [780, 271] width 70 height 13
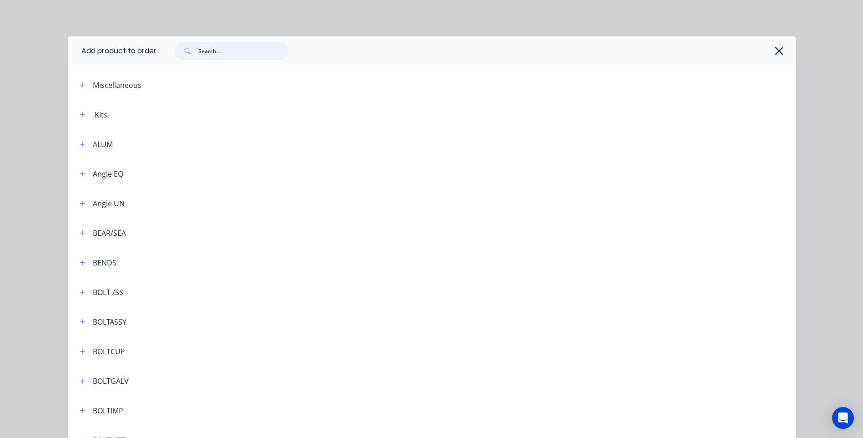
click at [198, 51] on input "text" at bounding box center [243, 51] width 90 height 18
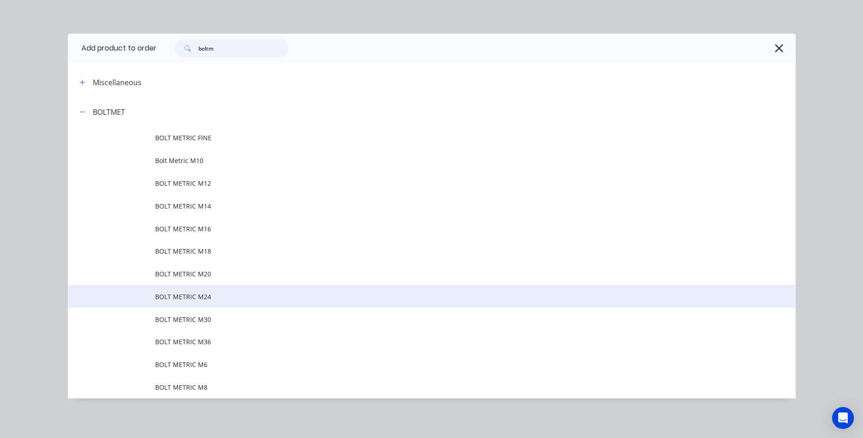
scroll to position [3, 0]
type input "boltm"
click at [177, 291] on span "BOLT METRIC M24" at bounding box center [411, 296] width 512 height 10
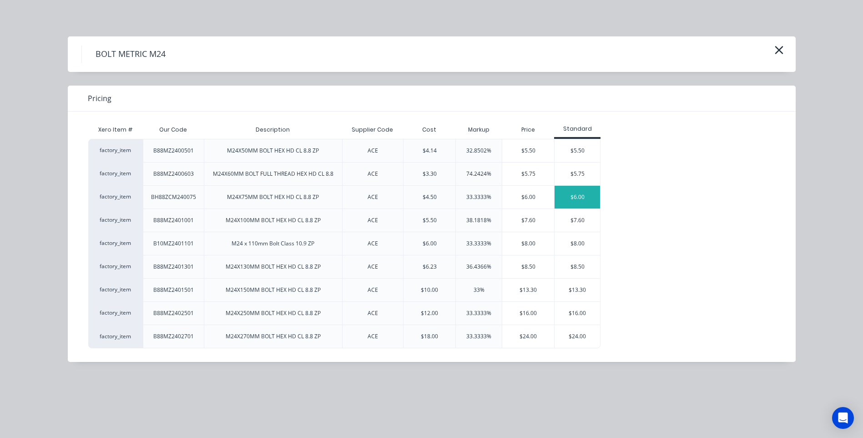
click at [578, 193] on div "$6.00" at bounding box center [578, 197] width 46 height 23
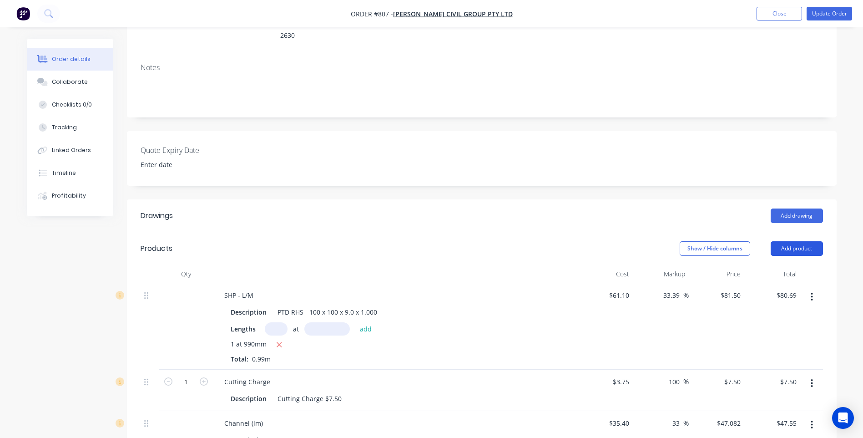
click at [805, 241] on button "Add product" at bounding box center [797, 248] width 52 height 15
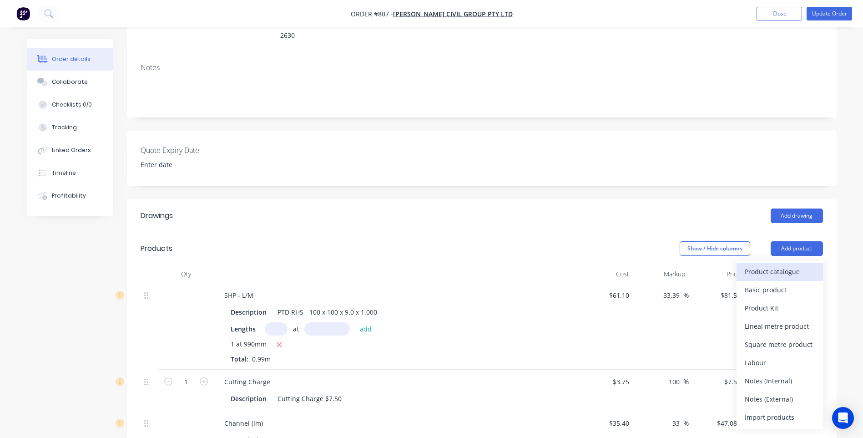
click at [788, 265] on div "Product catalogue" at bounding box center [780, 271] width 70 height 13
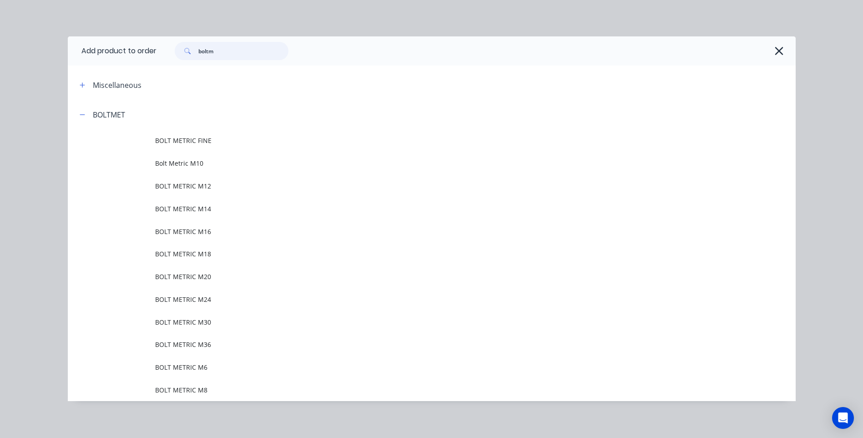
drag, startPoint x: 230, startPoint y: 49, endPoint x: 155, endPoint y: 51, distance: 75.6
click at [157, 51] on div "boltm" at bounding box center [472, 51] width 630 height 18
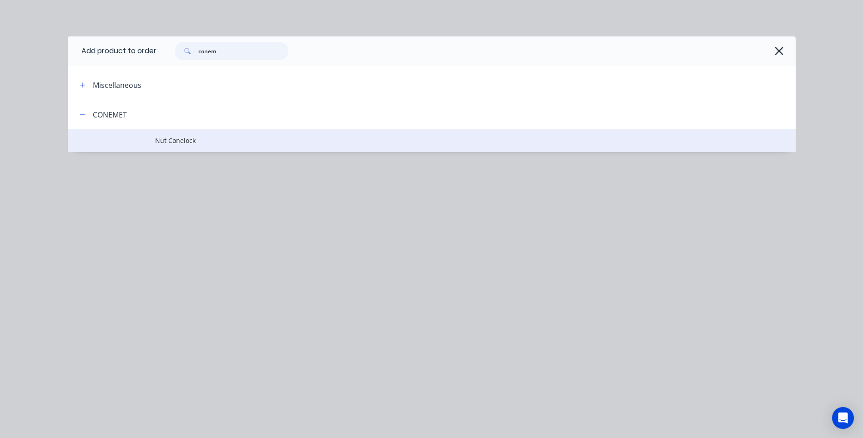
type input "conem"
click at [176, 138] on span "Nut Conelock" at bounding box center [411, 141] width 512 height 10
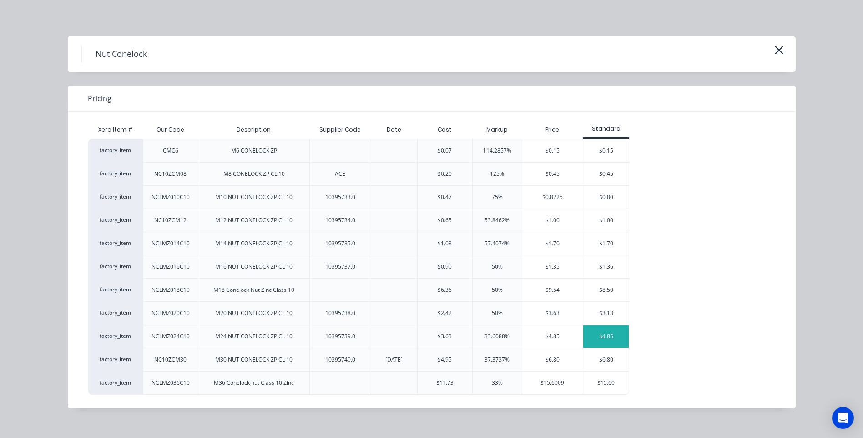
click at [608, 333] on div "$4.85" at bounding box center [606, 336] width 46 height 23
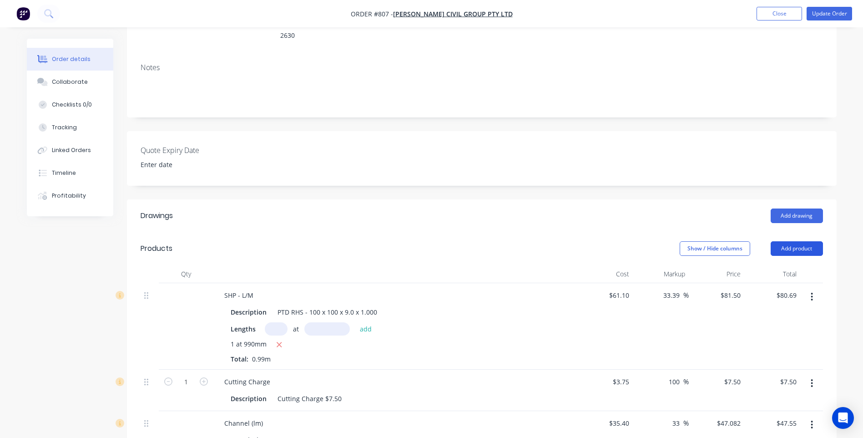
click at [806, 241] on button "Add product" at bounding box center [797, 248] width 52 height 15
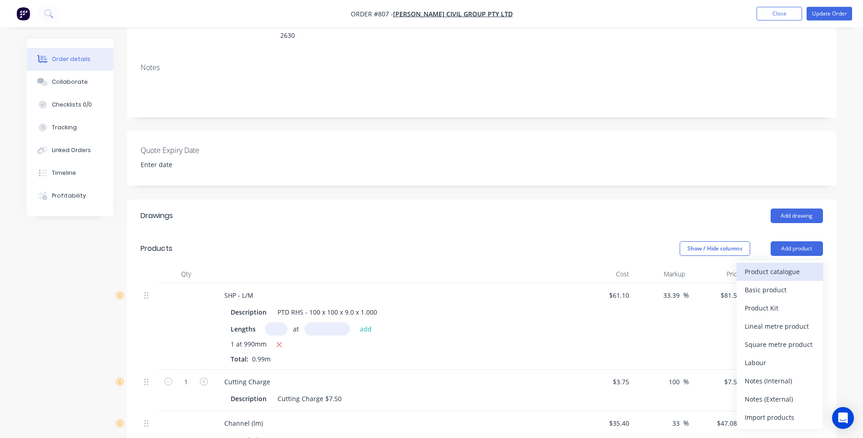
click at [786, 265] on div "Product catalogue" at bounding box center [780, 271] width 70 height 13
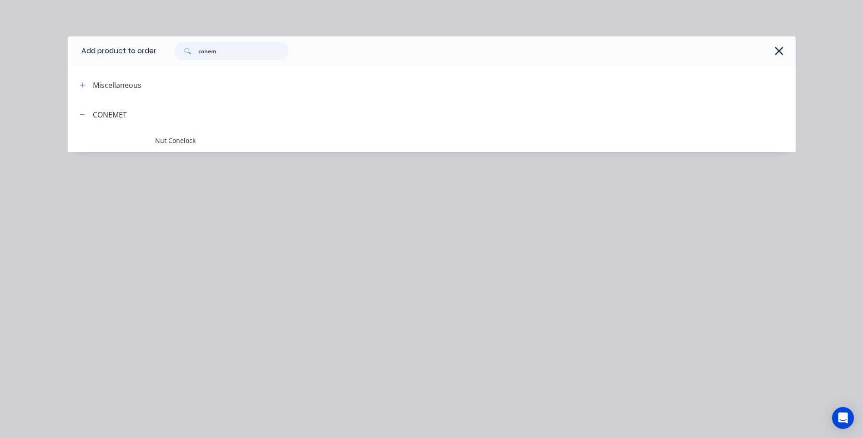
drag, startPoint x: 227, startPoint y: 50, endPoint x: 137, endPoint y: 43, distance: 90.4
click at [137, 43] on header "Add product to order conem" at bounding box center [432, 50] width 728 height 29
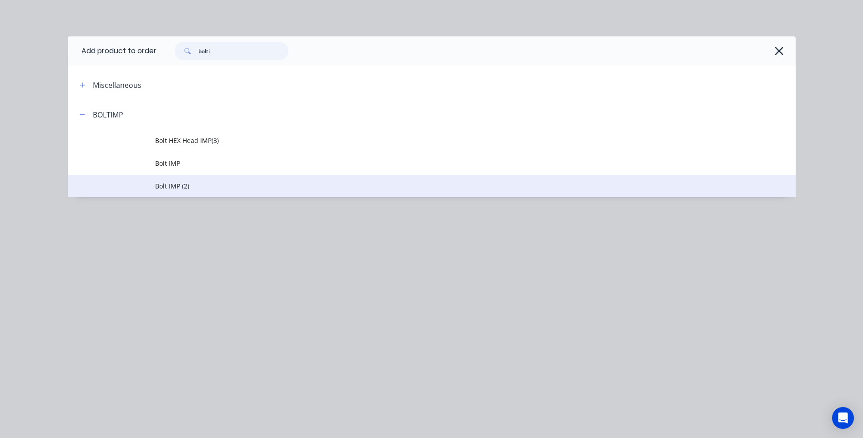
type input "bolti"
click at [167, 183] on span "Bolt IMP (2)" at bounding box center [411, 186] width 512 height 10
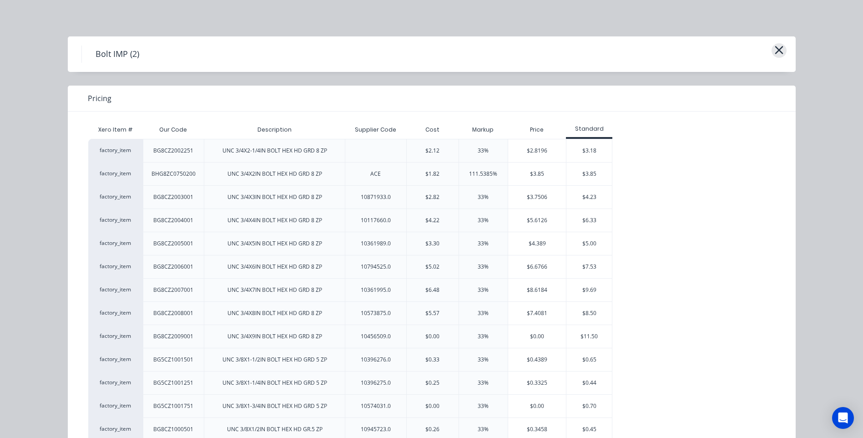
click at [778, 50] on icon "button" at bounding box center [779, 50] width 10 height 13
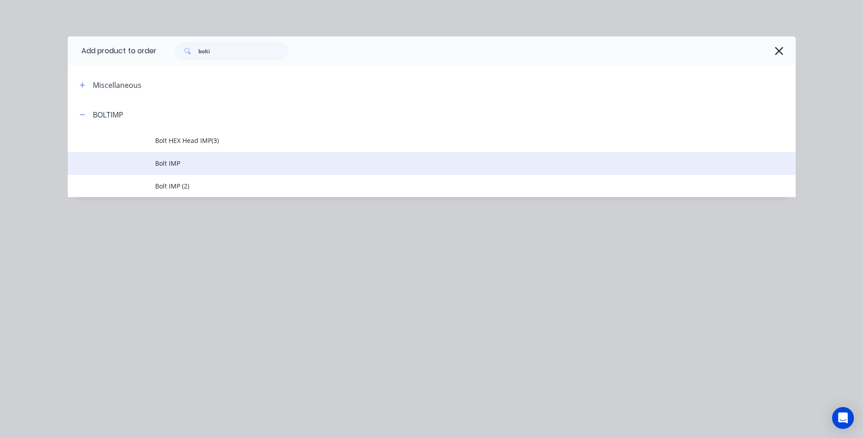
click at [165, 161] on span "Bolt IMP" at bounding box center [411, 163] width 512 height 10
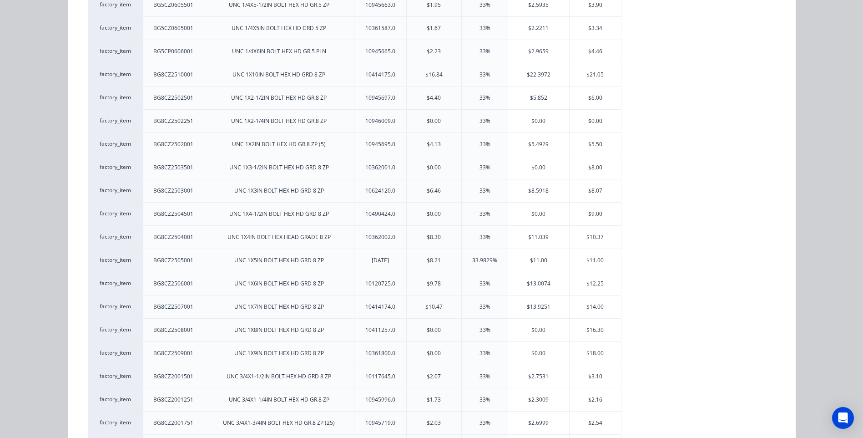
scroll to position [819, 0]
click at [591, 187] on div "$8.07" at bounding box center [595, 190] width 51 height 23
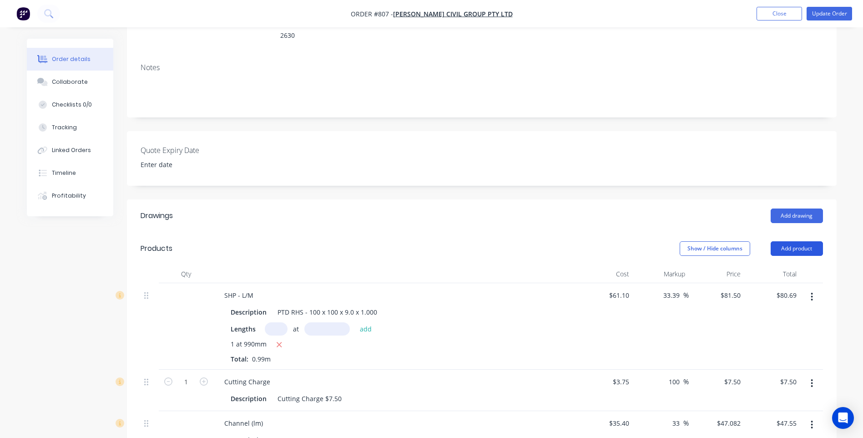
click at [797, 241] on button "Add product" at bounding box center [797, 248] width 52 height 15
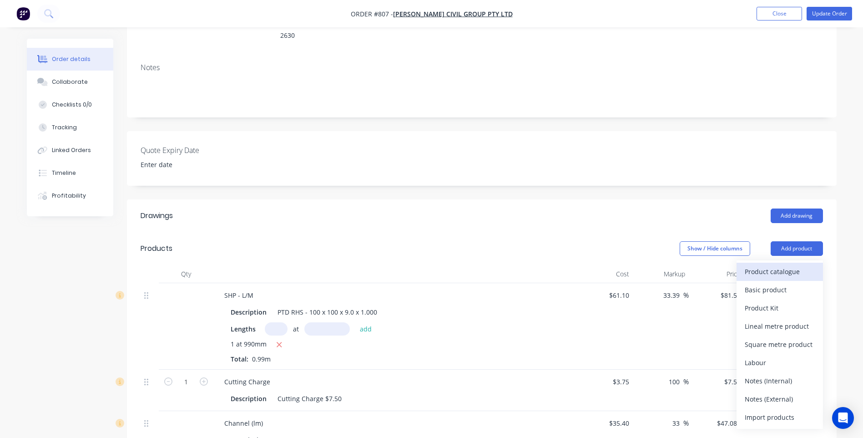
click at [786, 265] on div "Product catalogue" at bounding box center [780, 271] width 70 height 13
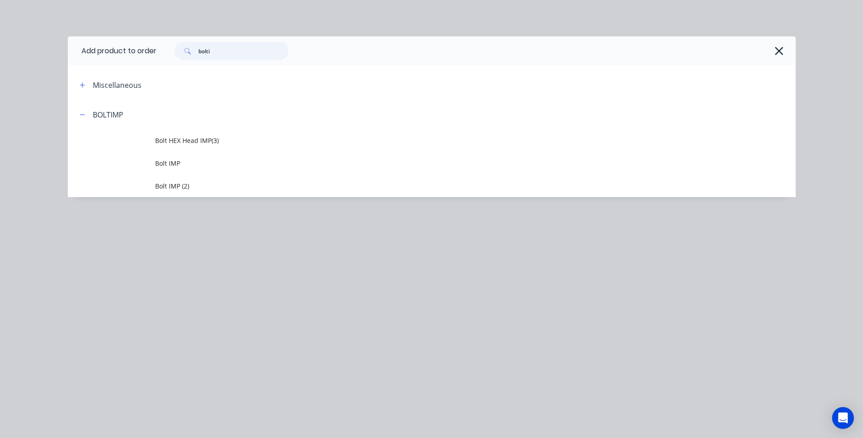
drag, startPoint x: 217, startPoint y: 53, endPoint x: 177, endPoint y: 49, distance: 40.3
click at [177, 49] on div "bolti" at bounding box center [232, 51] width 114 height 18
type input "n"
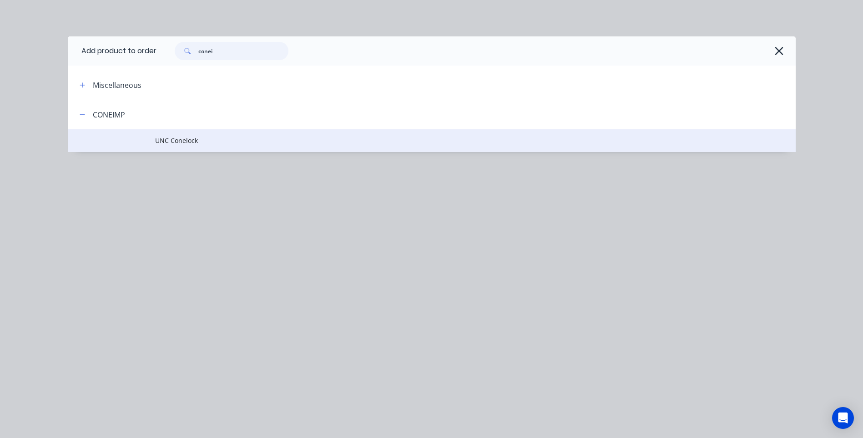
type input "conei"
click at [177, 140] on span "UNC Conelock" at bounding box center [411, 141] width 512 height 10
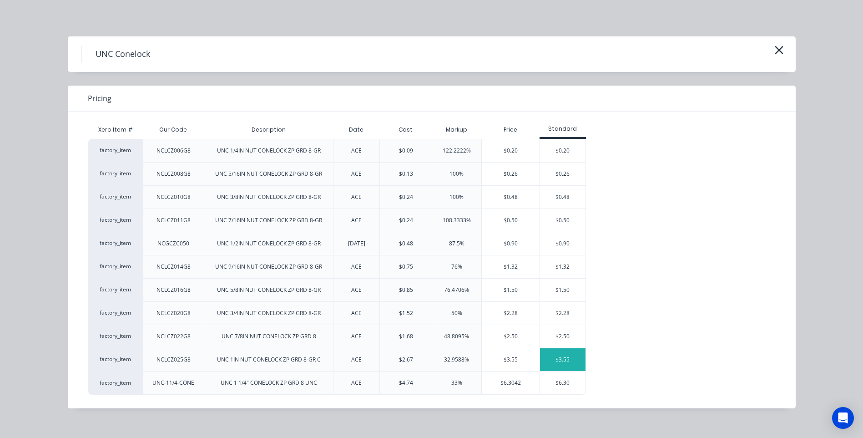
click at [563, 353] on div "$3.55" at bounding box center [563, 359] width 46 height 23
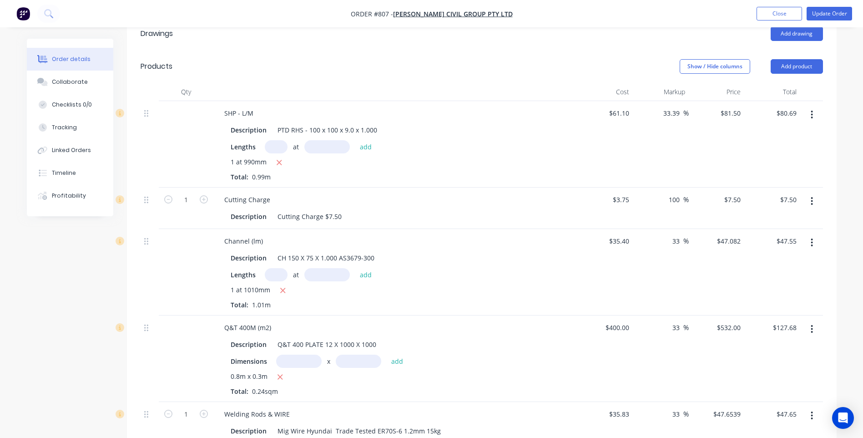
scroll to position [410, 0]
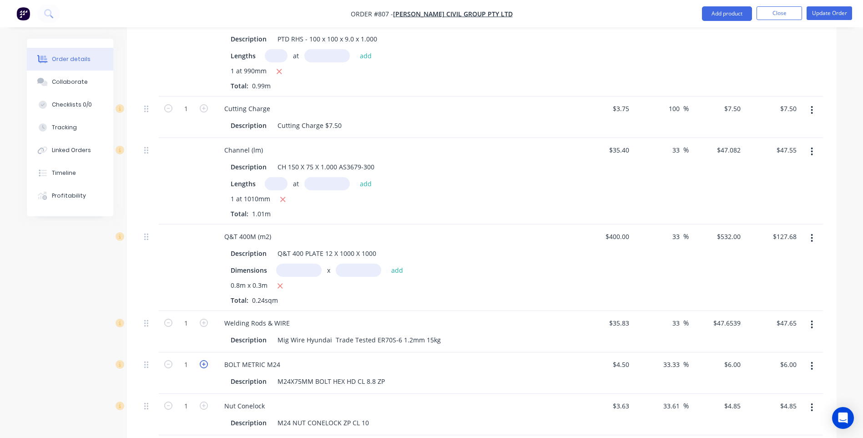
click at [201, 360] on icon "button" at bounding box center [204, 364] width 8 height 8
type input "2"
type input "$12.00"
click at [201, 360] on icon "button" at bounding box center [204, 364] width 8 height 8
type input "3"
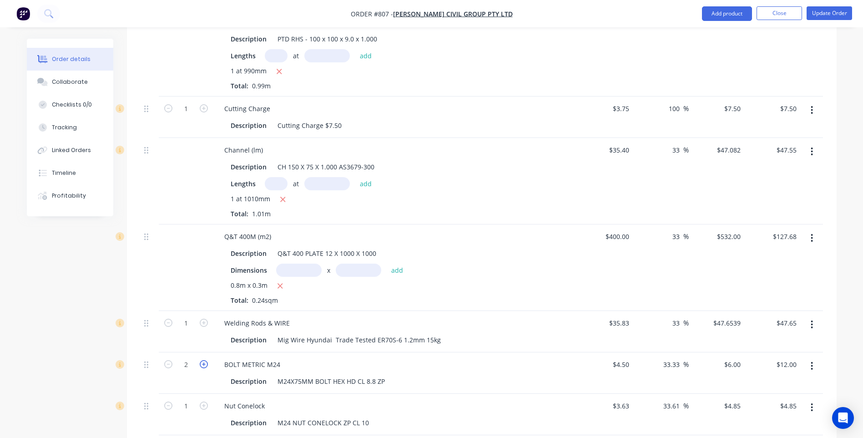
type input "$18.00"
click at [201, 360] on icon "button" at bounding box center [204, 364] width 8 height 8
type input "4"
type input "$24.00"
click at [201, 360] on icon "button" at bounding box center [204, 364] width 8 height 8
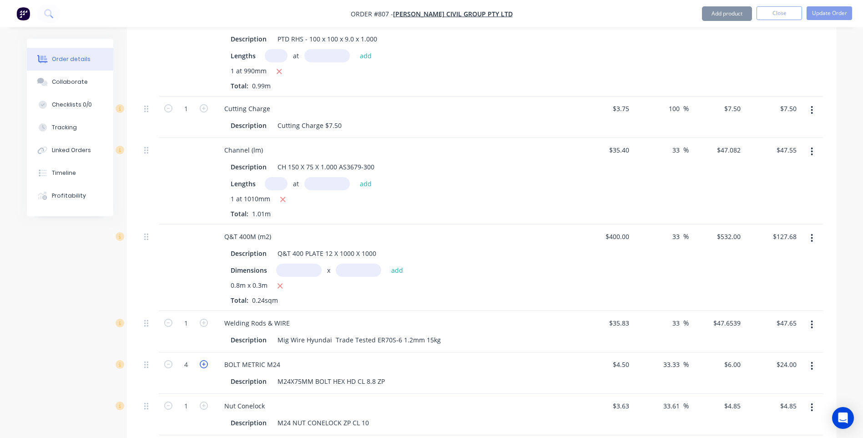
type input "5"
type input "$30.00"
click at [202, 401] on icon "button" at bounding box center [204, 405] width 8 height 8
type input "2"
type input "$9.70"
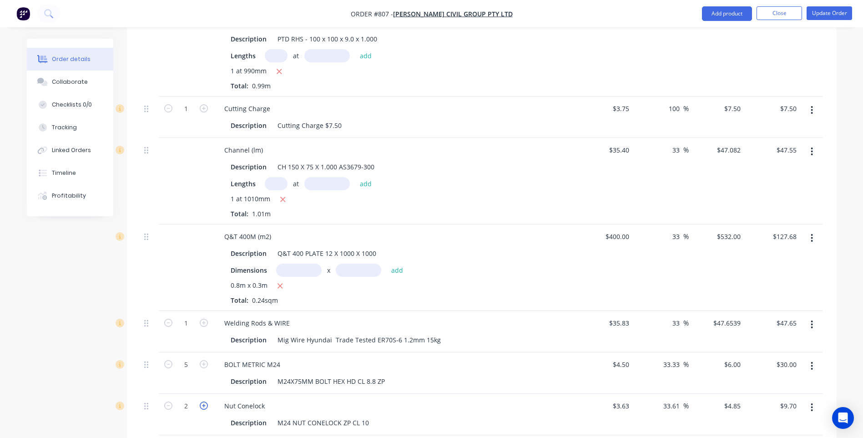
click at [202, 401] on icon "button" at bounding box center [204, 405] width 8 height 8
type input "3"
type input "$14.55"
click at [202, 401] on icon "button" at bounding box center [204, 405] width 8 height 8
type input "4"
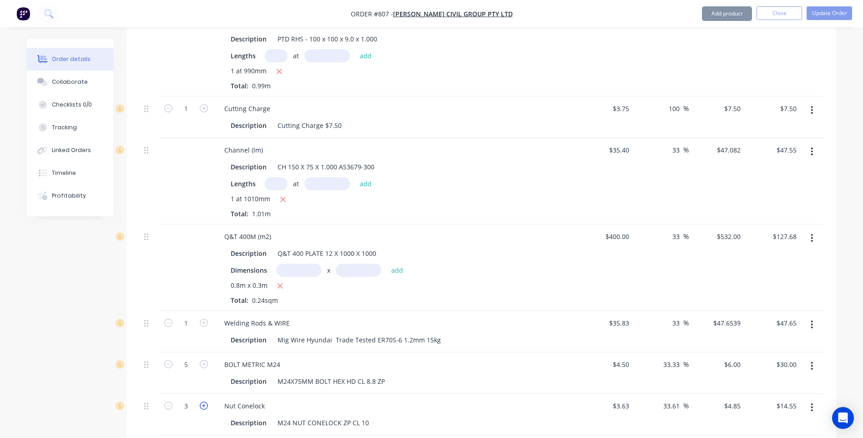
type input "$19.40"
click at [202, 401] on icon "button" at bounding box center [204, 405] width 8 height 8
type input "5"
type input "$24.25"
click at [202, 401] on icon "button" at bounding box center [204, 405] width 8 height 8
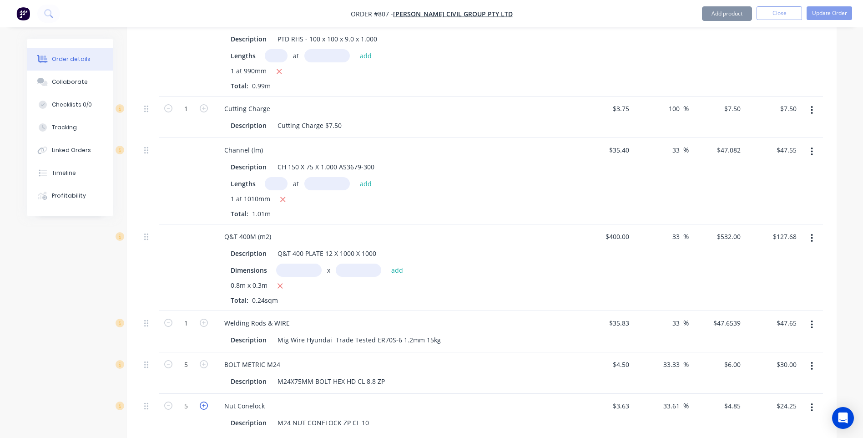
type input "6"
type input "$29.10"
click at [167, 401] on icon "button" at bounding box center [168, 405] width 8 height 8
type input "5"
type input "$24.25"
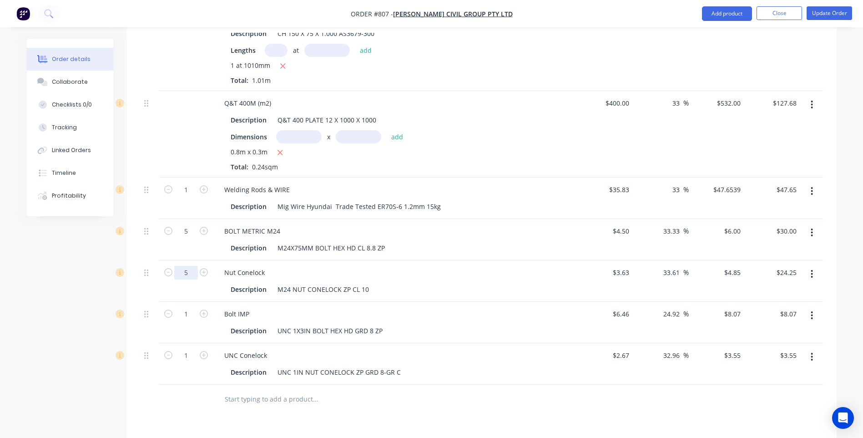
scroll to position [546, 0]
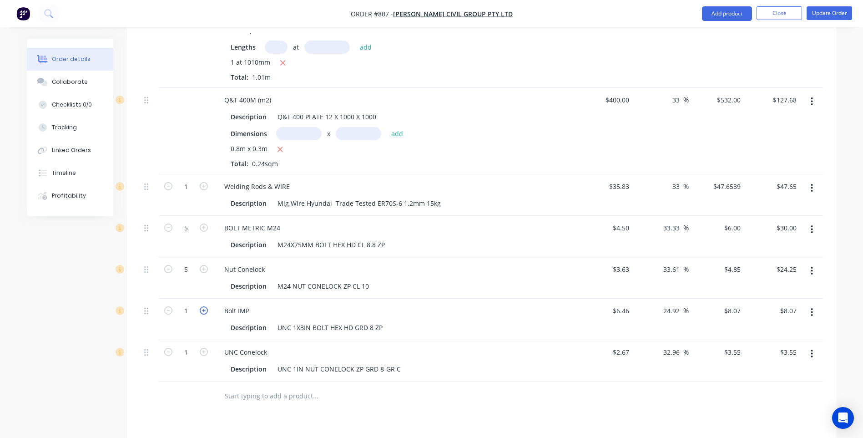
click at [204, 306] on icon "button" at bounding box center [204, 310] width 8 height 8
type input "2"
type input "$16.14"
click at [204, 306] on icon "button" at bounding box center [204, 310] width 8 height 8
type input "3"
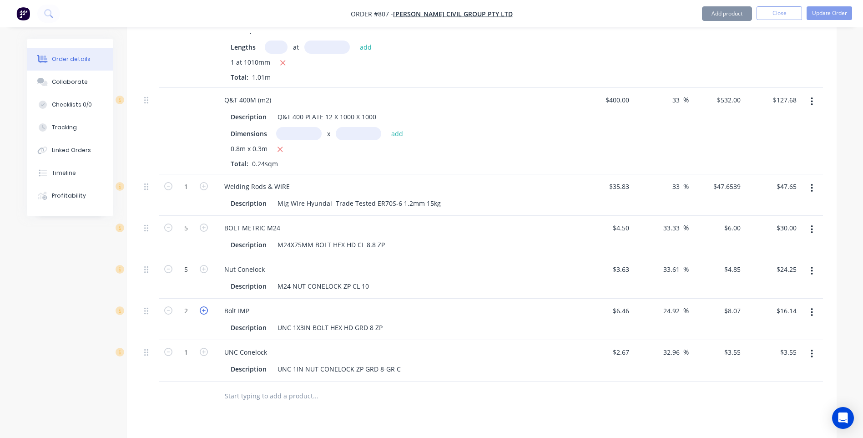
type input "$24.21"
click at [204, 306] on icon "button" at bounding box center [204, 310] width 8 height 8
type input "4"
type input "$32.28"
click at [204, 306] on icon "button" at bounding box center [204, 310] width 8 height 8
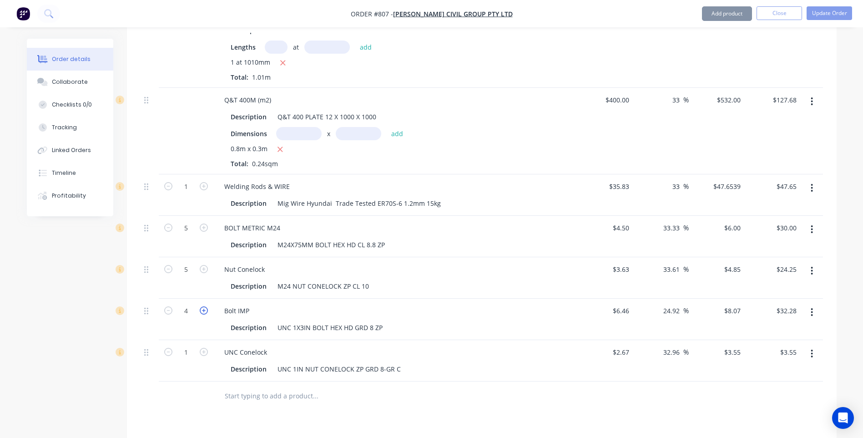
type input "5"
type input "$40.35"
click at [203, 348] on icon "button" at bounding box center [204, 352] width 8 height 8
type input "2"
type input "$7.10"
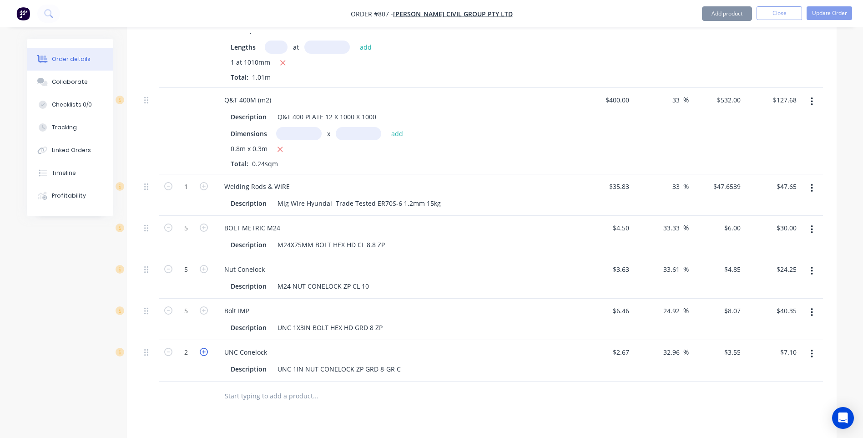
click at [203, 348] on icon "button" at bounding box center [204, 352] width 8 height 8
type input "3"
type input "$10.65"
click at [203, 348] on icon "button" at bounding box center [204, 352] width 8 height 8
type input "4"
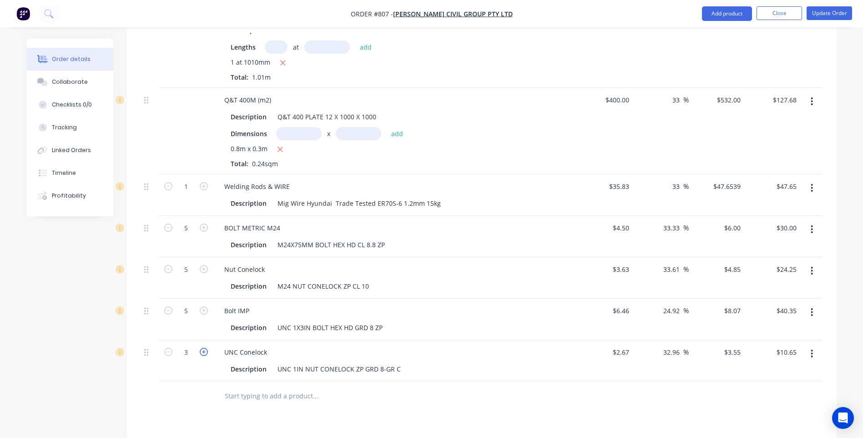
type input "$14.20"
click at [203, 348] on icon "button" at bounding box center [204, 352] width 8 height 8
type input "5"
type input "$17.75"
click at [750, 395] on div at bounding box center [482, 396] width 683 height 30
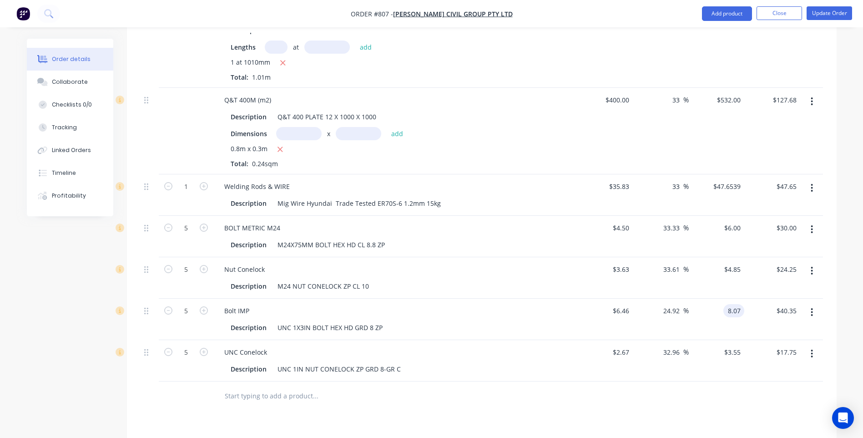
click at [741, 304] on input "8.07" at bounding box center [735, 310] width 17 height 13
type input "7.07"
type input "9.44"
type input "$7.07"
type input "$35.35"
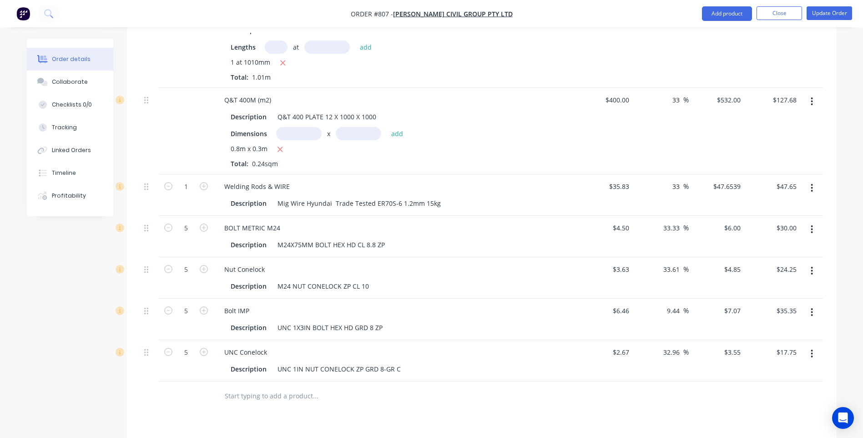
click at [578, 385] on div at bounding box center [482, 396] width 683 height 30
type input "$5.46"
type input "$5.9756"
type input "$29.88"
click at [564, 412] on div "Drawings Add drawing Products Show / Hide columns Add product Qty Cost Markup P…" at bounding box center [482, 210] width 710 height 840
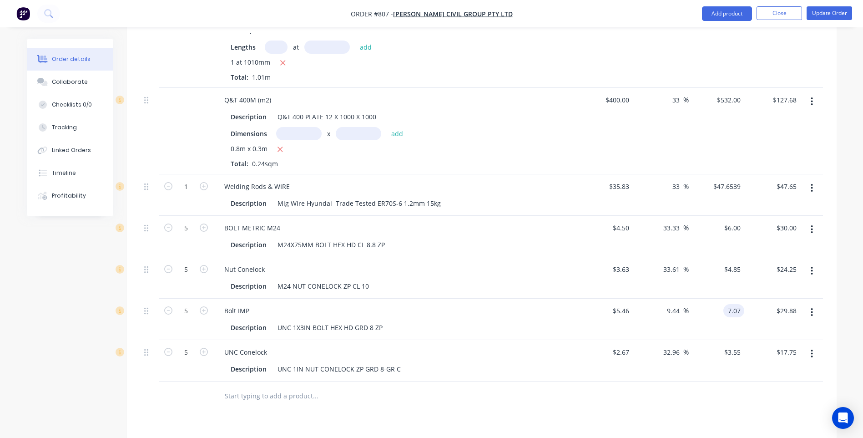
type input "7.07"
type input "29.49"
type input "$7.07"
type input "$35.35"
click at [560, 401] on div "Drawings Add drawing Products Show / Hide columns Add product Qty Cost Markup P…" at bounding box center [482, 210] width 710 height 840
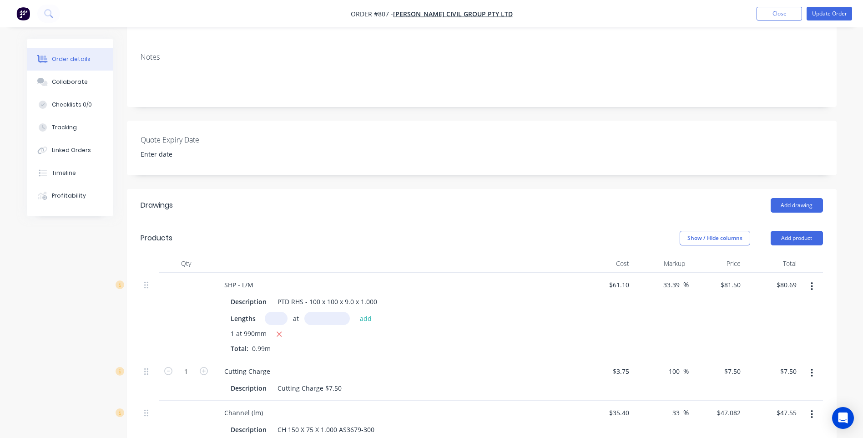
scroll to position [0, 0]
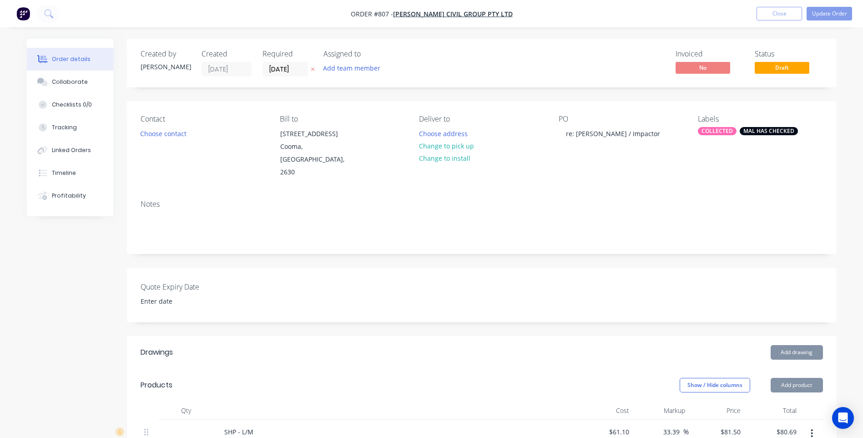
click at [606, 200] on div "Notes" at bounding box center [482, 204] width 683 height 9
click at [824, 10] on button "Update Order" at bounding box center [830, 14] width 46 height 14
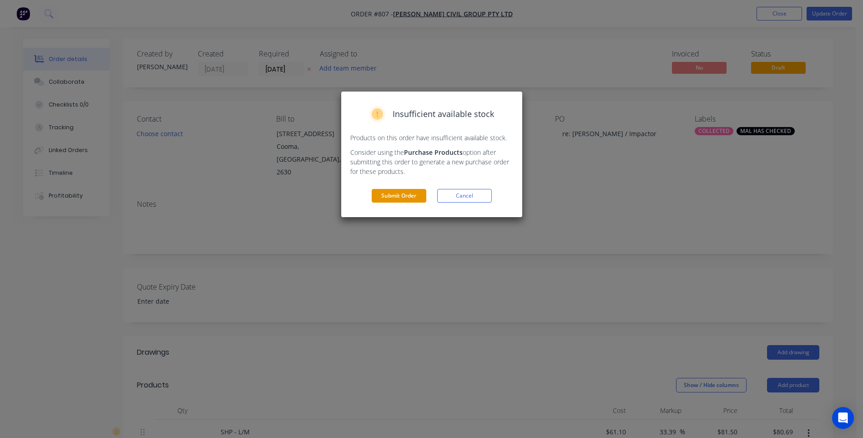
click at [403, 195] on button "Submit Order" at bounding box center [399, 196] width 55 height 14
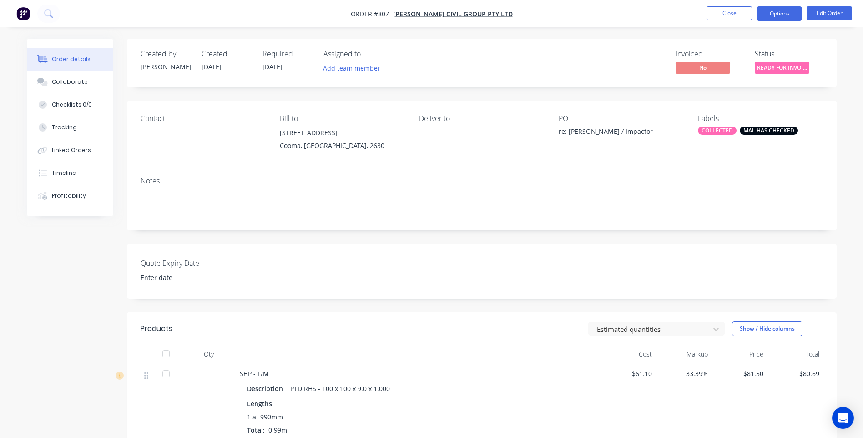
click at [775, 13] on button "Options" at bounding box center [780, 13] width 46 height 15
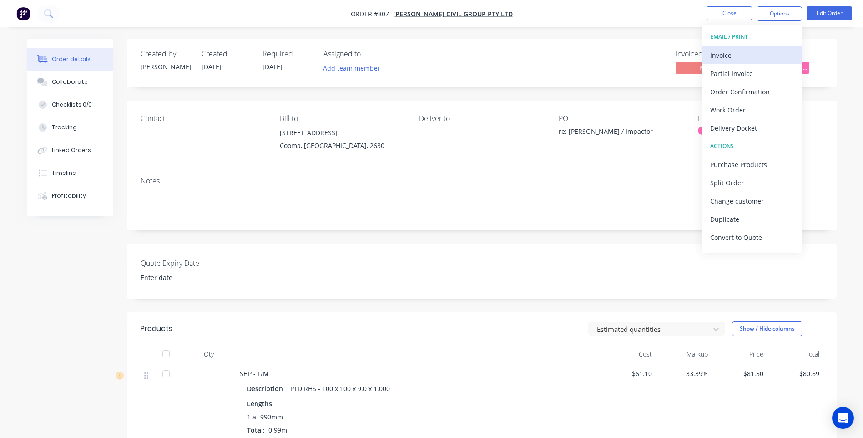
click at [728, 53] on div "Invoice" at bounding box center [752, 55] width 84 height 13
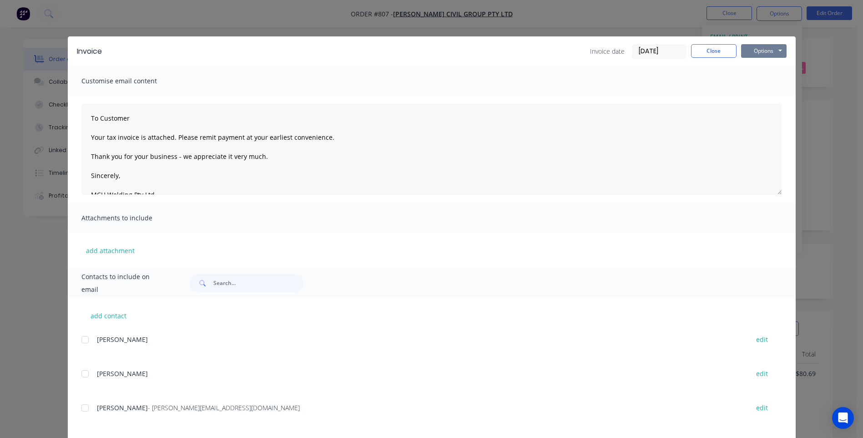
click at [757, 53] on button "Options" at bounding box center [764, 51] width 46 height 14
click at [758, 63] on button "Preview" at bounding box center [770, 67] width 58 height 15
click at [83, 410] on div at bounding box center [85, 408] width 18 height 18
click at [762, 50] on button "Options" at bounding box center [764, 51] width 46 height 14
click at [758, 95] on button "Email" at bounding box center [770, 97] width 58 height 15
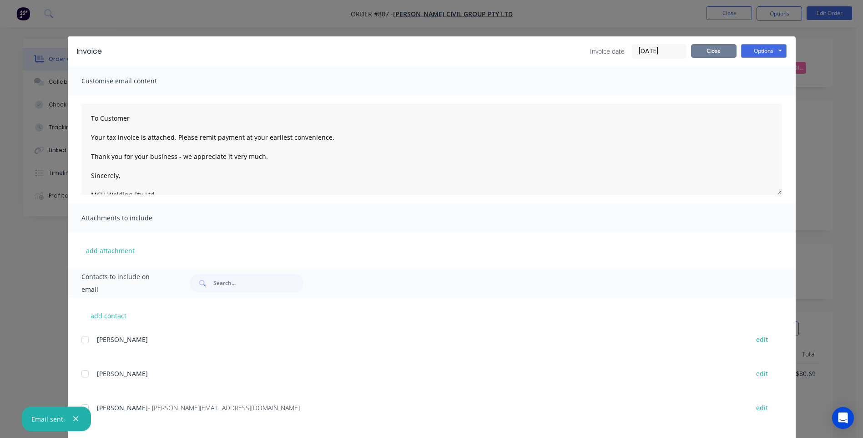
click at [704, 49] on button "Close" at bounding box center [714, 51] width 46 height 14
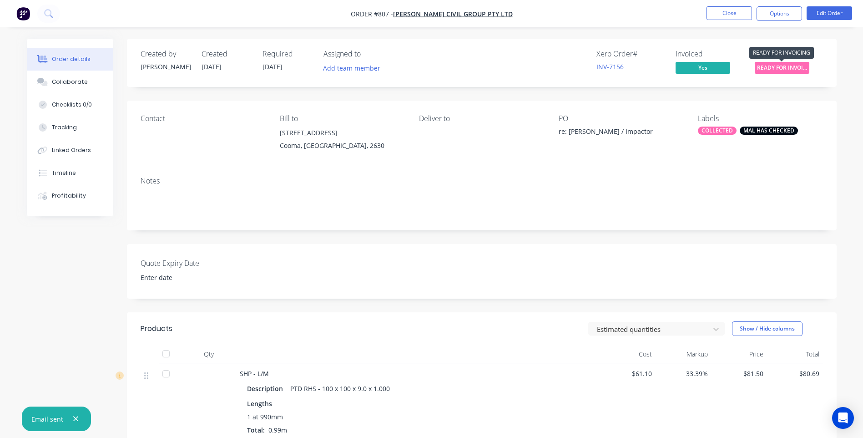
click at [784, 67] on span "READY FOR INVOI..." at bounding box center [782, 67] width 55 height 11
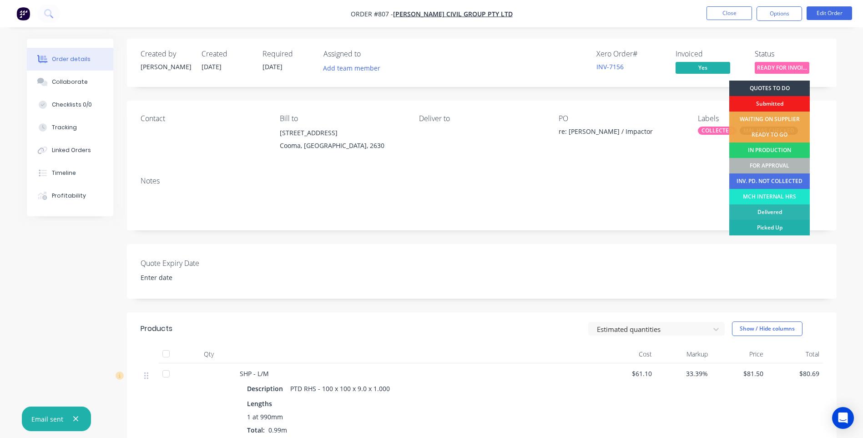
click at [776, 226] on div "Picked Up" at bounding box center [769, 227] width 81 height 15
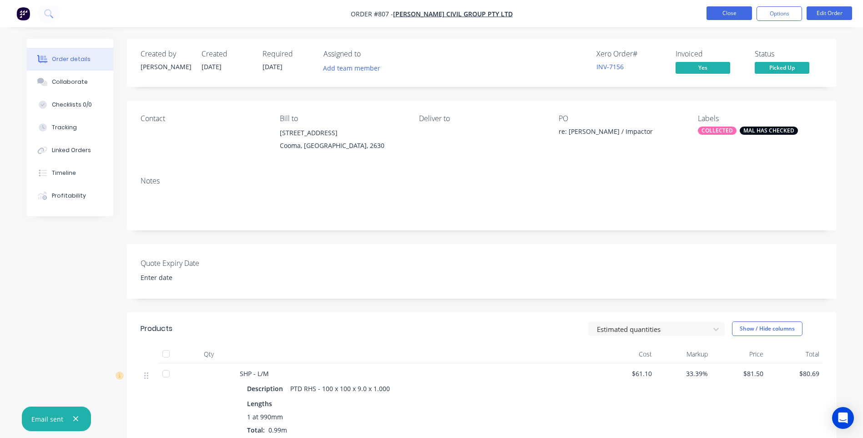
click at [727, 15] on button "Close" at bounding box center [730, 13] width 46 height 14
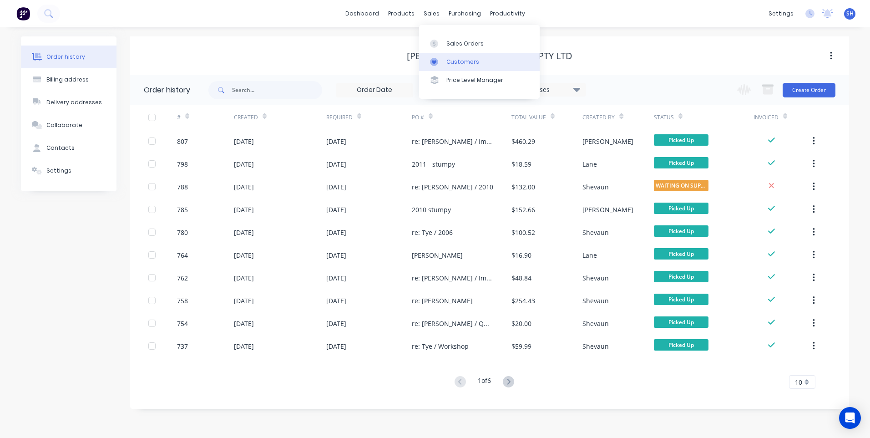
click at [460, 60] on div "Customers" at bounding box center [462, 62] width 33 height 8
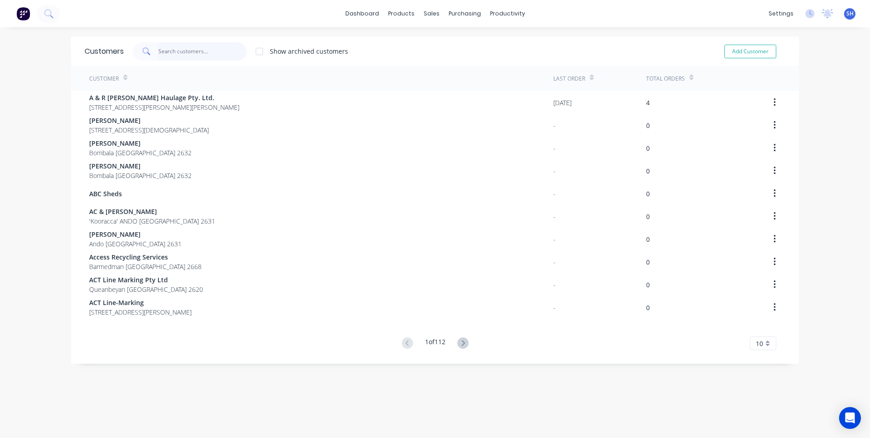
click at [168, 51] on input "text" at bounding box center [202, 51] width 89 height 18
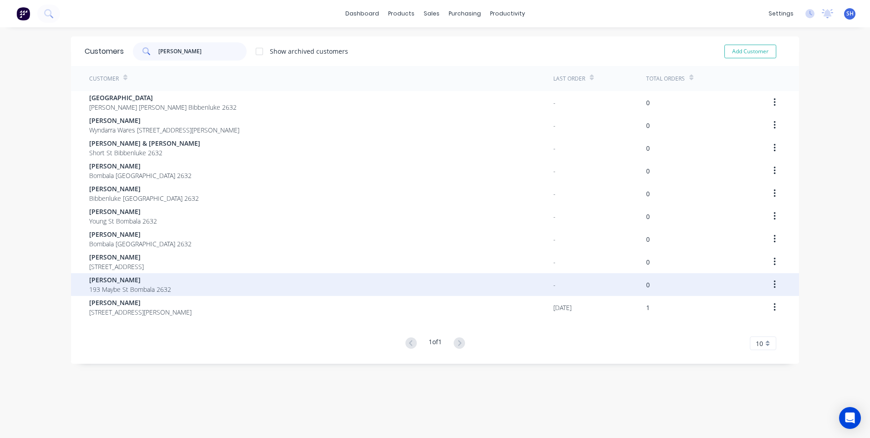
type input "warren"
click at [125, 279] on span "Warren Thornton" at bounding box center [130, 280] width 82 height 10
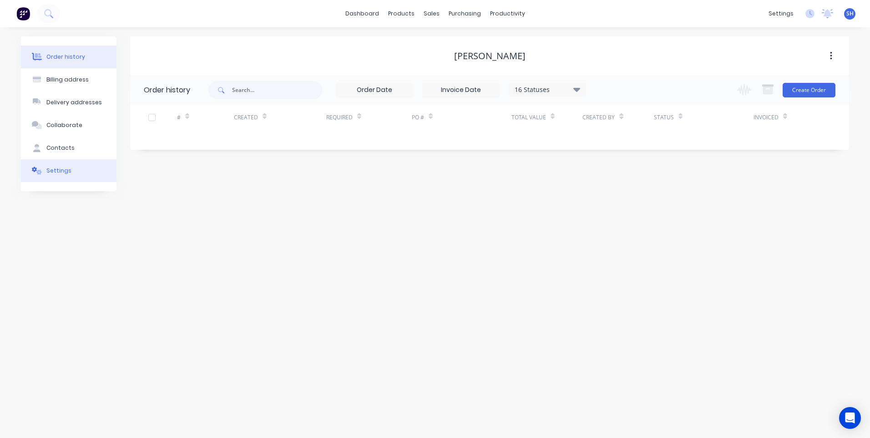
click at [59, 166] on button "Settings" at bounding box center [69, 170] width 96 height 23
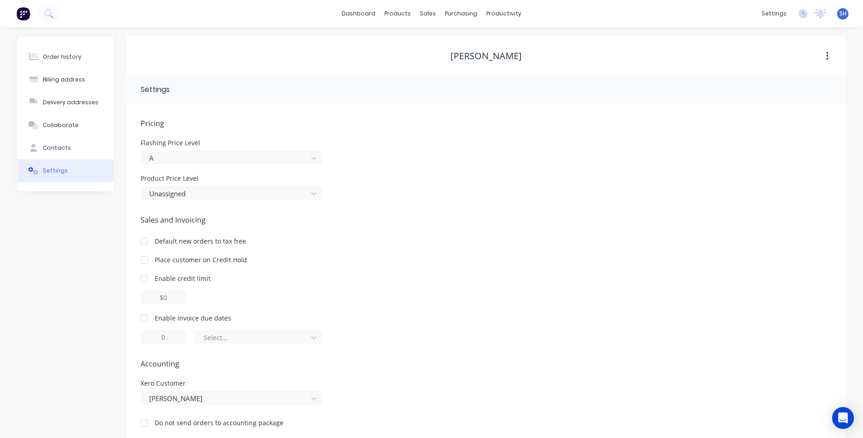
click at [144, 318] on div at bounding box center [144, 318] width 18 height 18
drag, startPoint x: 169, startPoint y: 337, endPoint x: 152, endPoint y: 335, distance: 17.3
click at [152, 335] on input "1" at bounding box center [164, 337] width 46 height 14
type input "30"
click at [357, 334] on div "30 of the current month" at bounding box center [487, 337] width 692 height 14
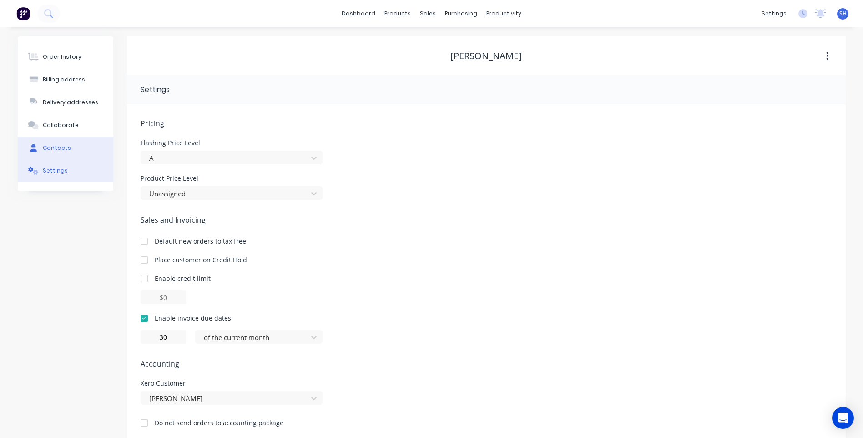
click at [56, 145] on div "Contacts" at bounding box center [57, 148] width 28 height 8
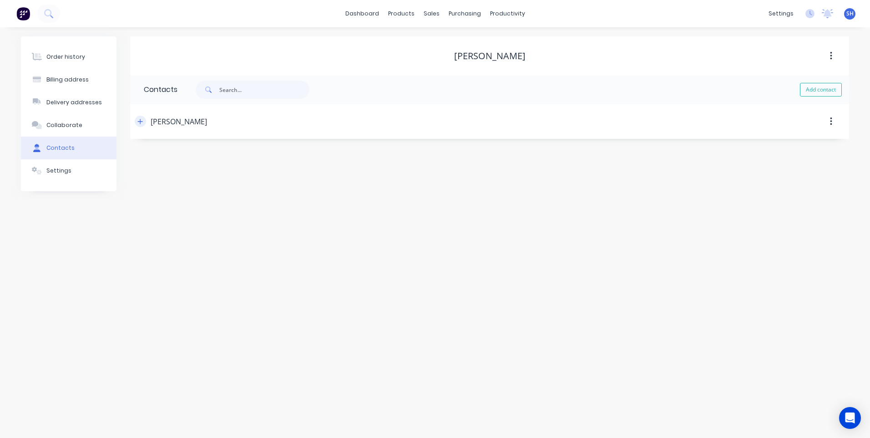
click at [140, 119] on icon "button" at bounding box center [140, 121] width 5 height 5
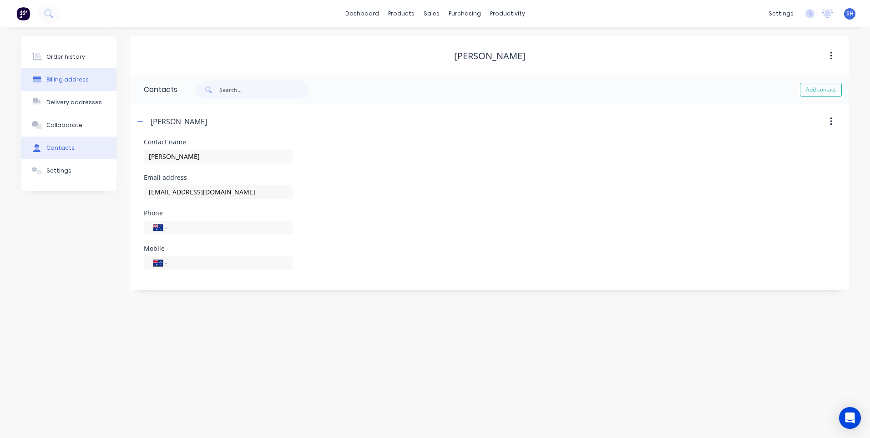
click at [61, 77] on div "Billing address" at bounding box center [67, 80] width 42 height 8
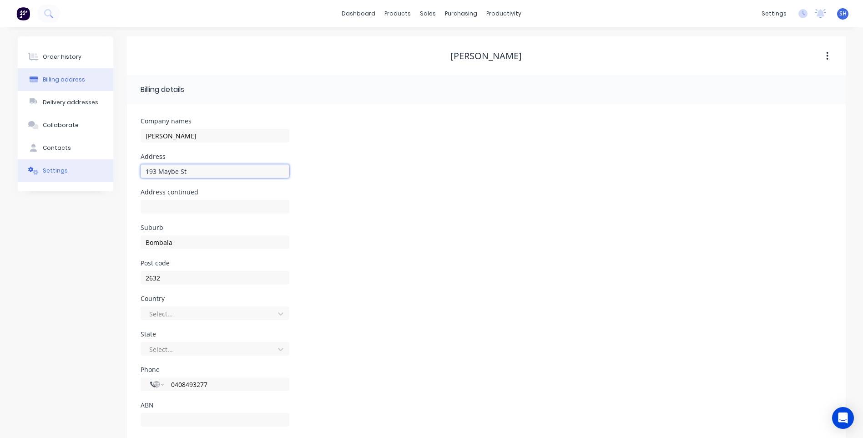
drag, startPoint x: 193, startPoint y: 171, endPoint x: 102, endPoint y: 170, distance: 90.5
click at [102, 170] on div "Order history Billing address Delivery addresses Collaborate Contacts Settings …" at bounding box center [432, 241] width 828 height 410
type input "86 Caveat St"
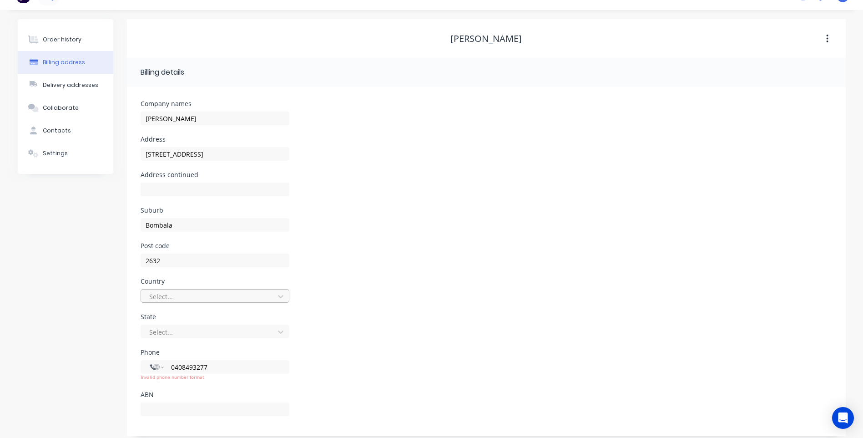
click at [182, 303] on div "Select..." at bounding box center [215, 296] width 149 height 14
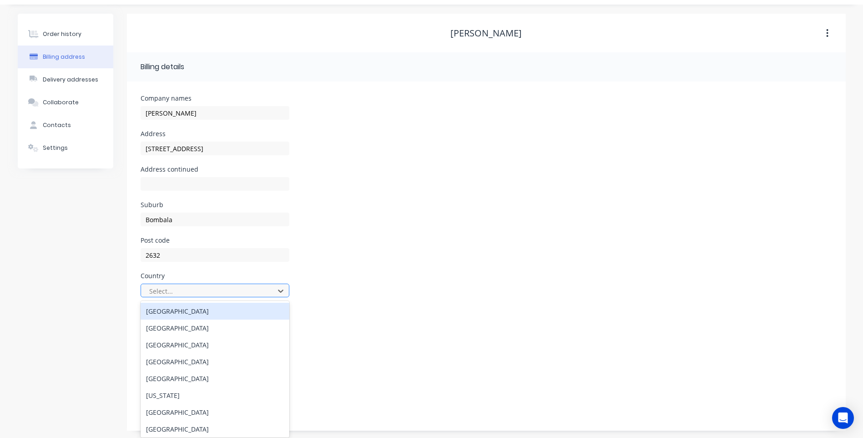
scroll to position [25, 0]
click at [182, 311] on div "Australia" at bounding box center [215, 309] width 149 height 17
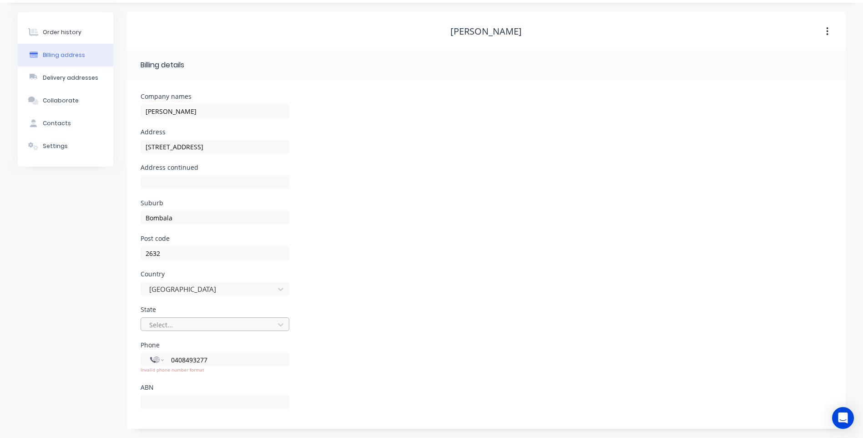
click at [185, 324] on div at bounding box center [208, 324] width 121 height 11
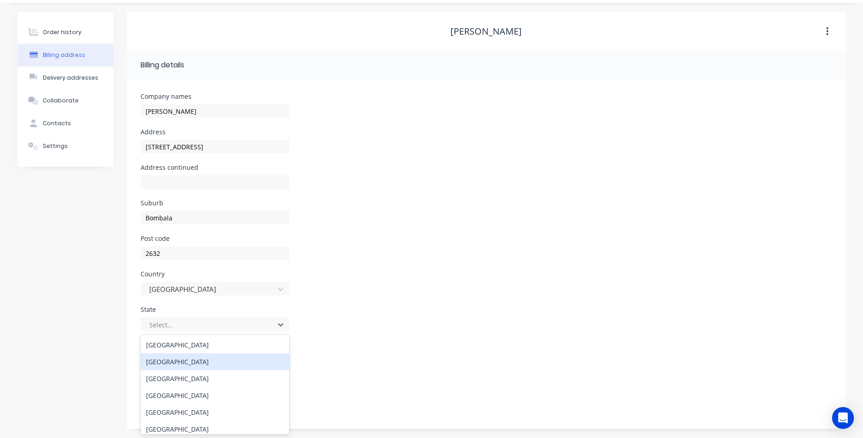
click at [191, 358] on div "New South Wales" at bounding box center [215, 361] width 149 height 17
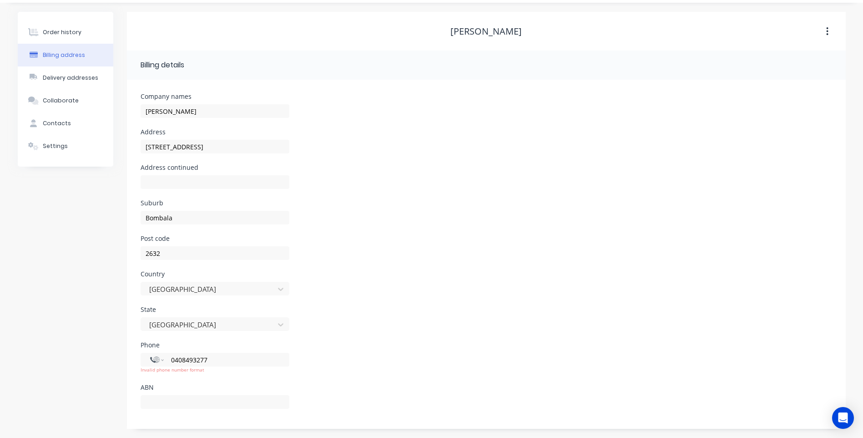
drag, startPoint x: 212, startPoint y: 364, endPoint x: 151, endPoint y: 345, distance: 64.9
click at [151, 345] on div "Phone International Afghanistan Åland Islands Albania Algeria American Samoa An…" at bounding box center [215, 363] width 149 height 42
select select "AU"
click at [360, 379] on div "Phone International Afghanistan Åland Islands Albania Algeria American Samoa An…" at bounding box center [487, 363] width 692 height 42
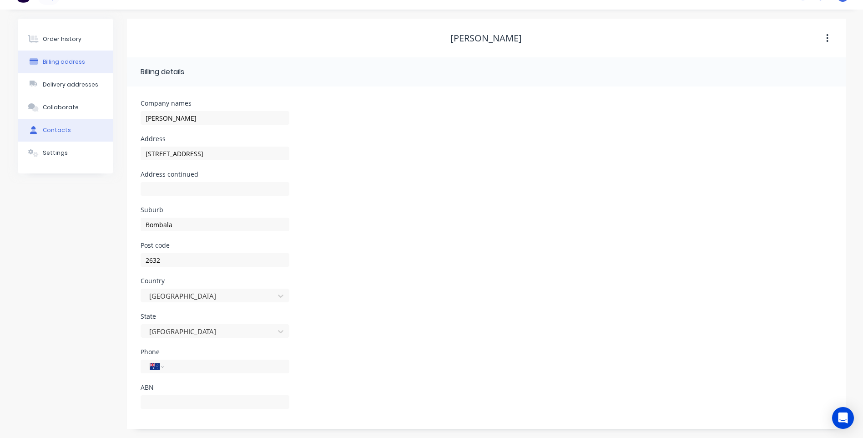
click at [58, 126] on button "Contacts" at bounding box center [66, 130] width 96 height 23
select select "AU"
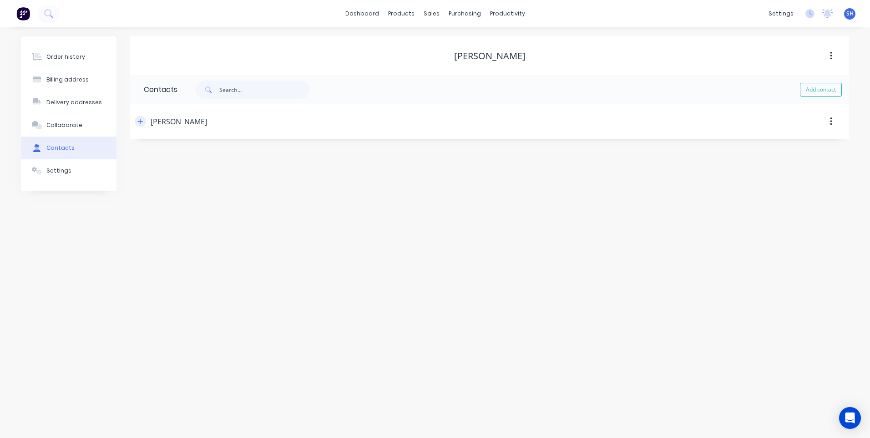
click at [141, 122] on icon "button" at bounding box center [140, 121] width 5 height 5
click at [185, 263] on input "tel" at bounding box center [228, 263] width 109 height 10
paste input "0408 493 277"
type input "0408 493 277"
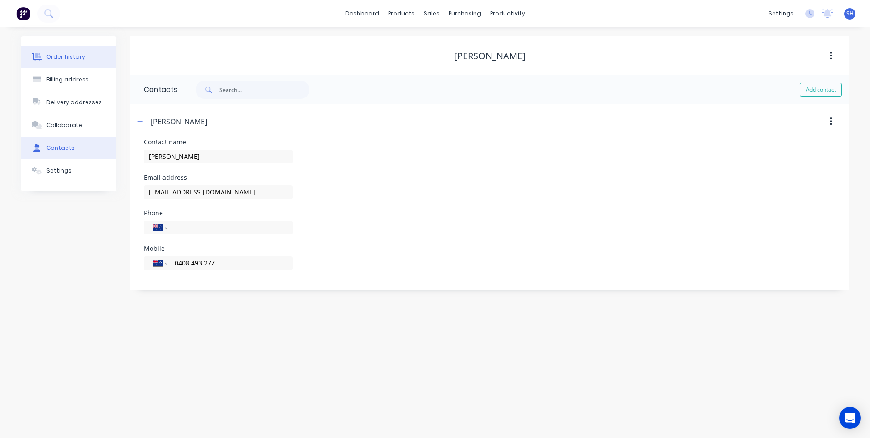
click at [61, 54] on div "Order history" at bounding box center [65, 57] width 39 height 8
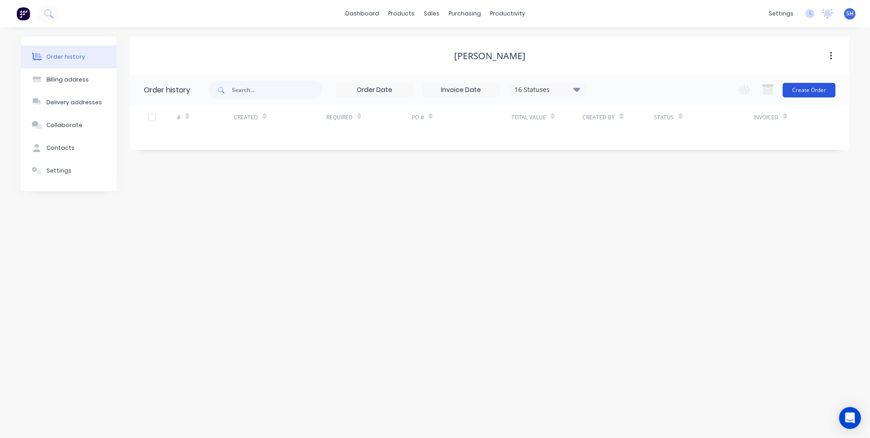
click at [810, 90] on button "Create Order" at bounding box center [809, 90] width 53 height 15
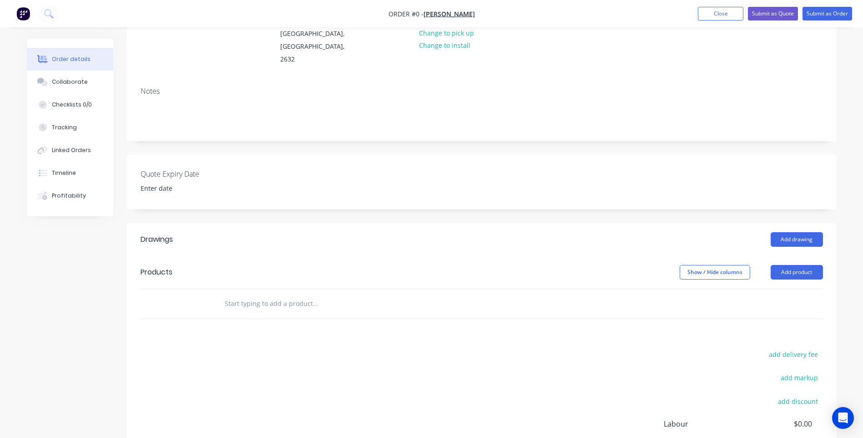
scroll to position [91, 0]
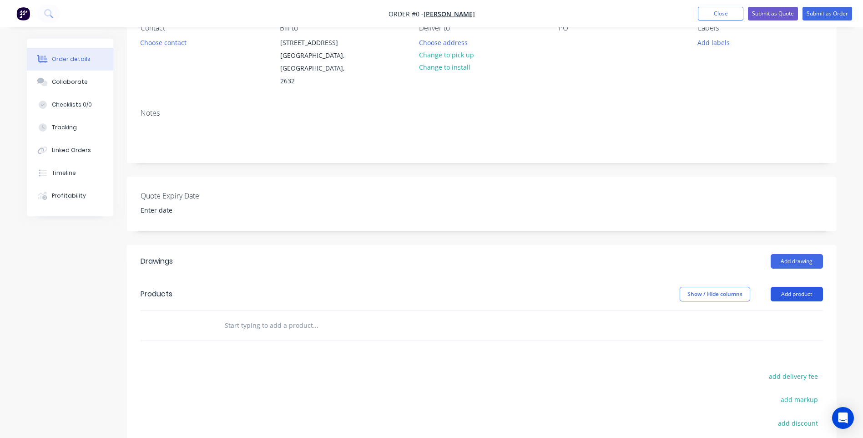
click at [791, 287] on button "Add product" at bounding box center [797, 294] width 52 height 15
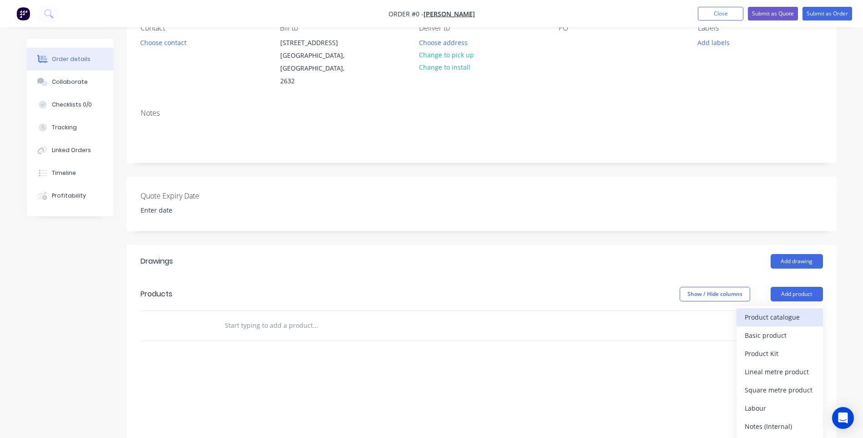
click at [769, 310] on div "Product catalogue" at bounding box center [780, 316] width 70 height 13
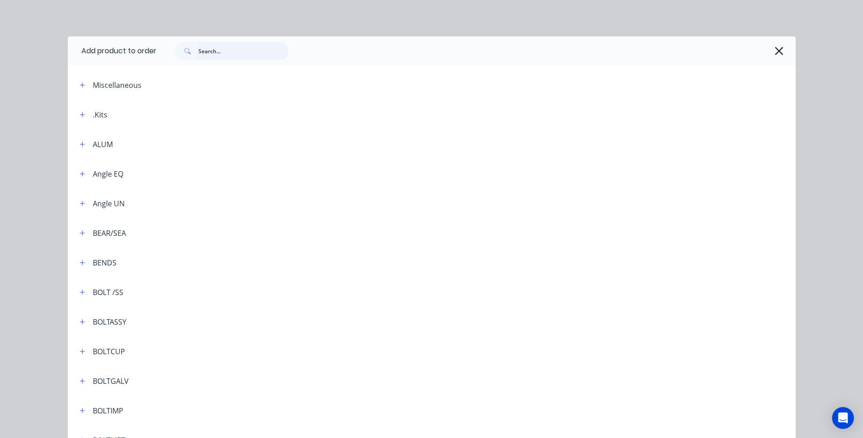
click at [207, 54] on input "text" at bounding box center [243, 51] width 90 height 18
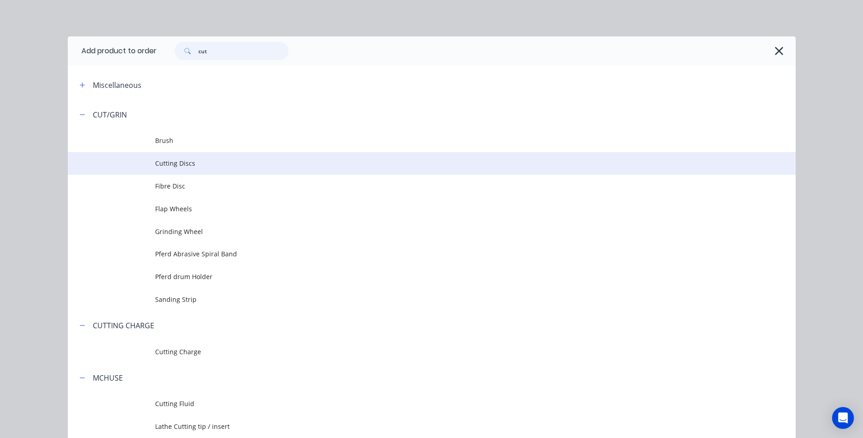
type input "cut"
click at [182, 159] on span "Cutting Discs" at bounding box center [411, 163] width 512 height 10
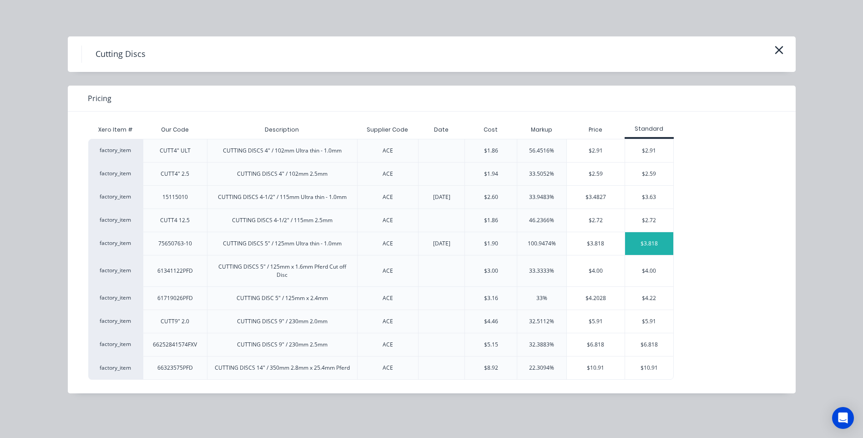
click at [648, 237] on div "$3.818" at bounding box center [649, 243] width 49 height 23
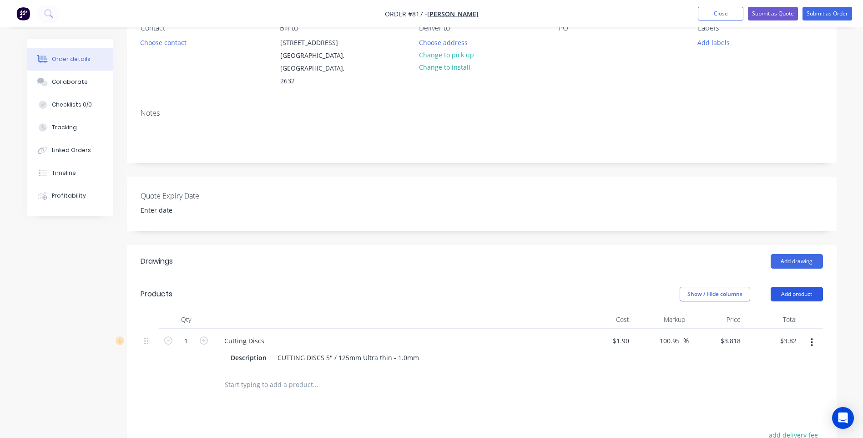
click at [804, 287] on button "Add product" at bounding box center [797, 294] width 52 height 15
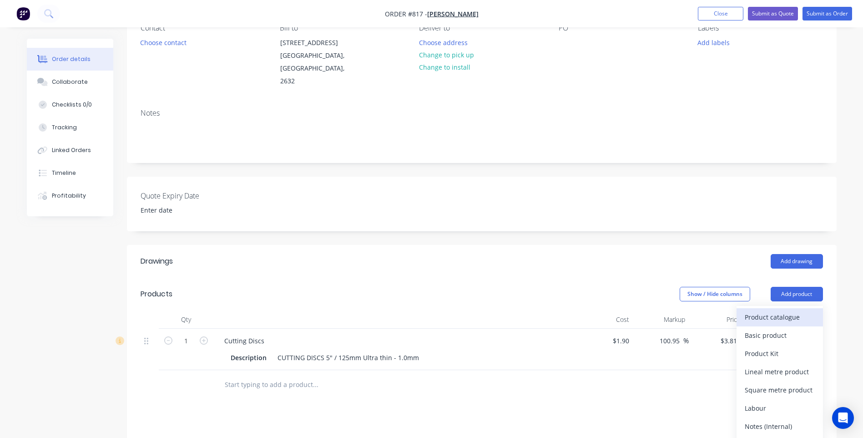
click at [777, 310] on div "Product catalogue" at bounding box center [780, 316] width 70 height 13
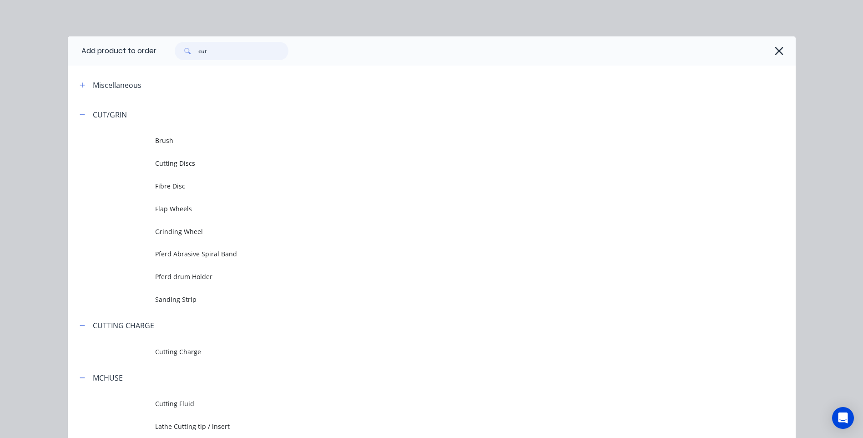
drag, startPoint x: 212, startPoint y: 54, endPoint x: 160, endPoint y: 52, distance: 51.4
click at [160, 52] on div "cut" at bounding box center [472, 51] width 630 height 18
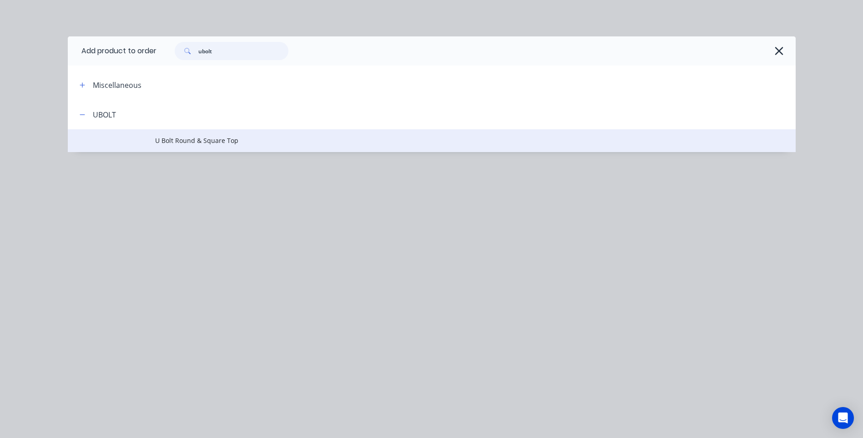
type input "ubolt"
click at [186, 137] on span "U Bolt Round & Square Top" at bounding box center [411, 141] width 512 height 10
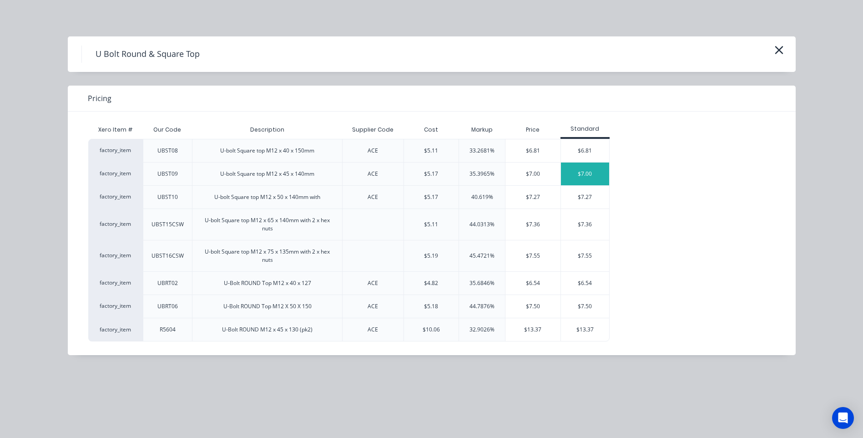
click at [582, 168] on div "$7.00" at bounding box center [585, 173] width 49 height 23
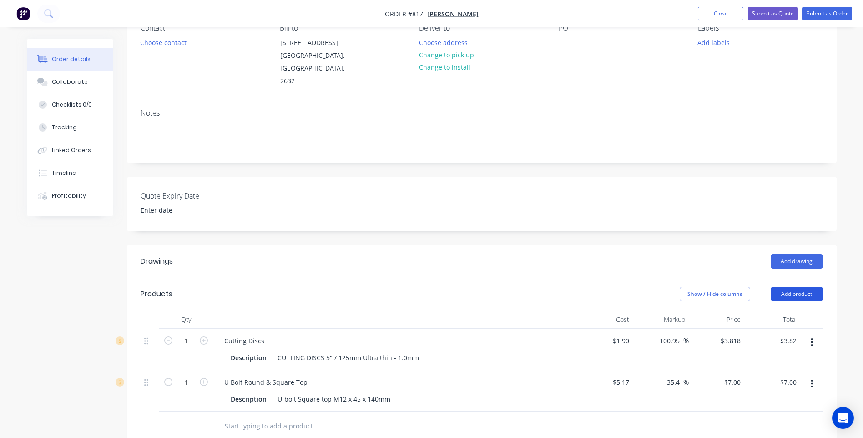
click at [790, 287] on button "Add product" at bounding box center [797, 294] width 52 height 15
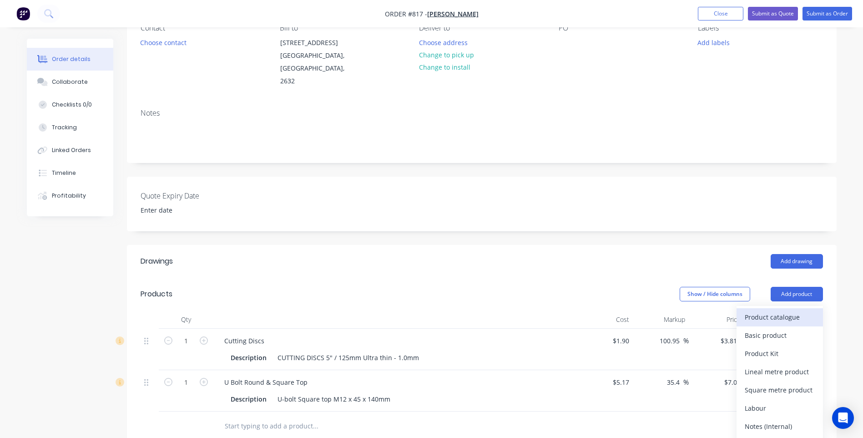
click at [775, 310] on div "Product catalogue" at bounding box center [780, 316] width 70 height 13
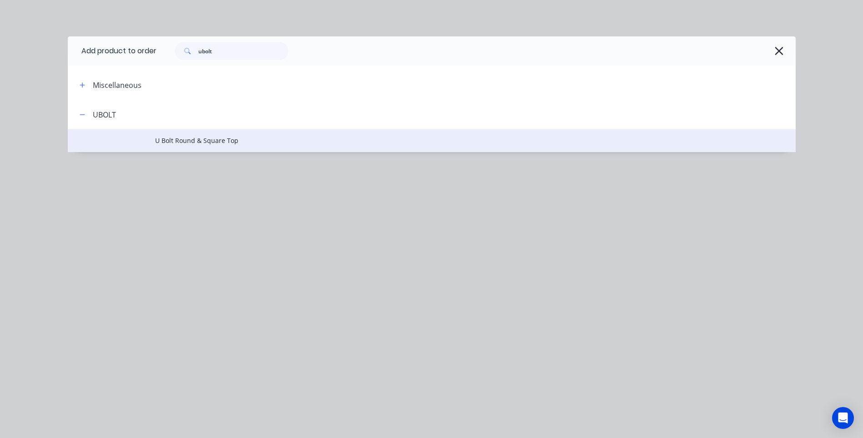
click at [200, 139] on span "U Bolt Round & Square Top" at bounding box center [411, 141] width 512 height 10
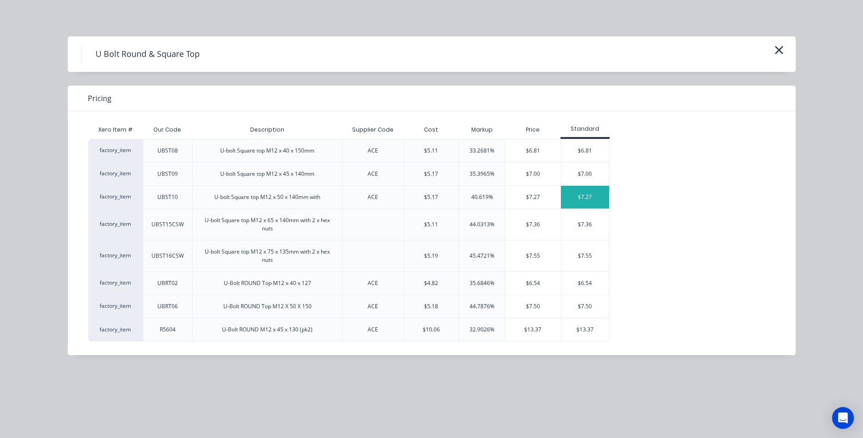
click at [583, 195] on div "$7.27" at bounding box center [585, 197] width 49 height 23
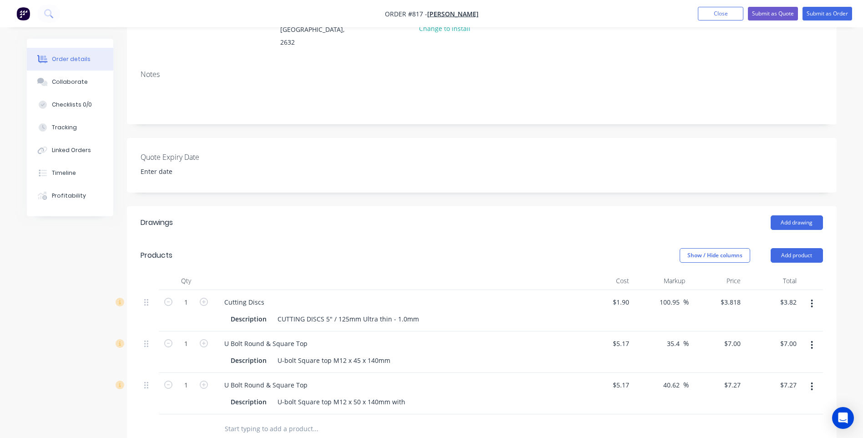
scroll to position [182, 0]
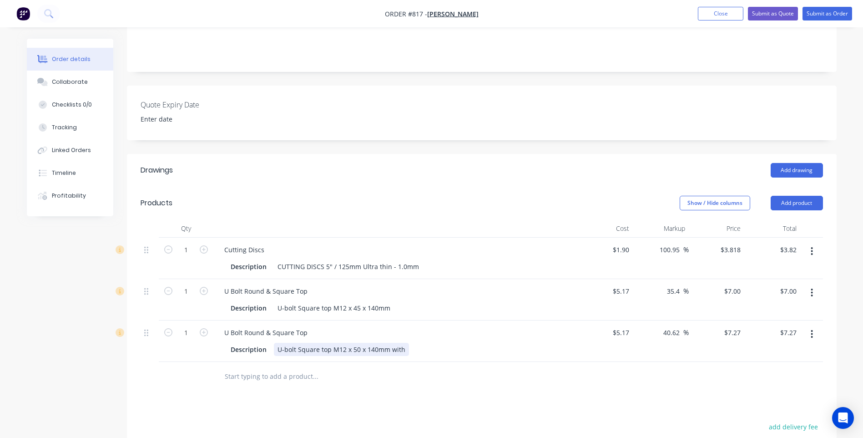
click at [404, 343] on div "U-bolt Square top M12 x 50 x 140mm with" at bounding box center [341, 349] width 135 height 13
click at [796, 196] on button "Add product" at bounding box center [797, 203] width 52 height 15
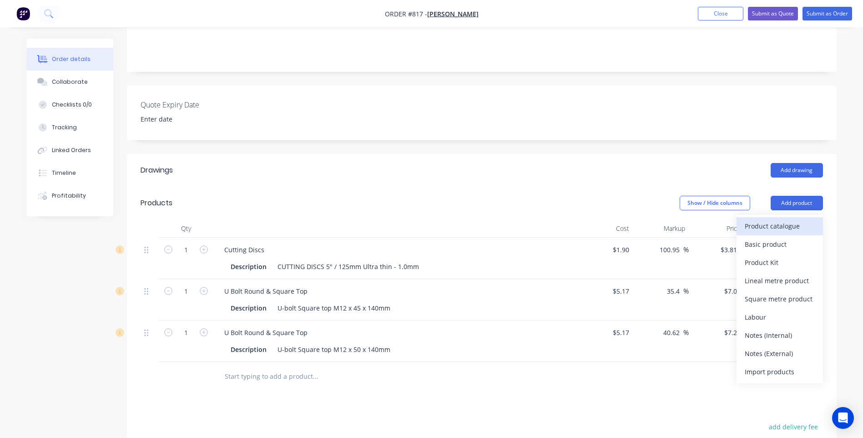
click at [779, 219] on div "Product catalogue" at bounding box center [780, 225] width 70 height 13
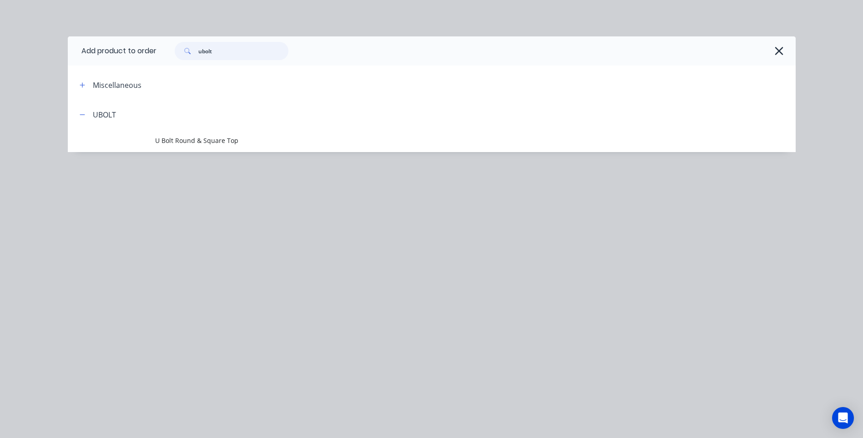
drag, startPoint x: 219, startPoint y: 52, endPoint x: 171, endPoint y: 49, distance: 47.9
click at [171, 49] on div "ubolt" at bounding box center [227, 51] width 123 height 18
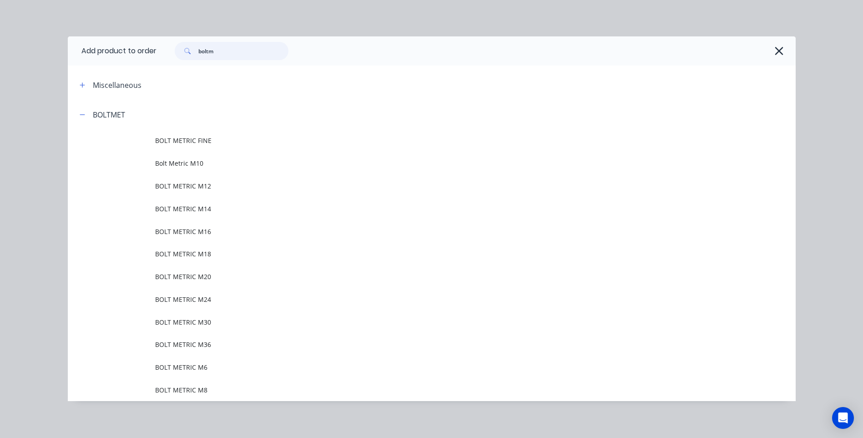
drag, startPoint x: 217, startPoint y: 53, endPoint x: 172, endPoint y: 49, distance: 44.3
click at [175, 49] on div "boltm" at bounding box center [232, 51] width 114 height 18
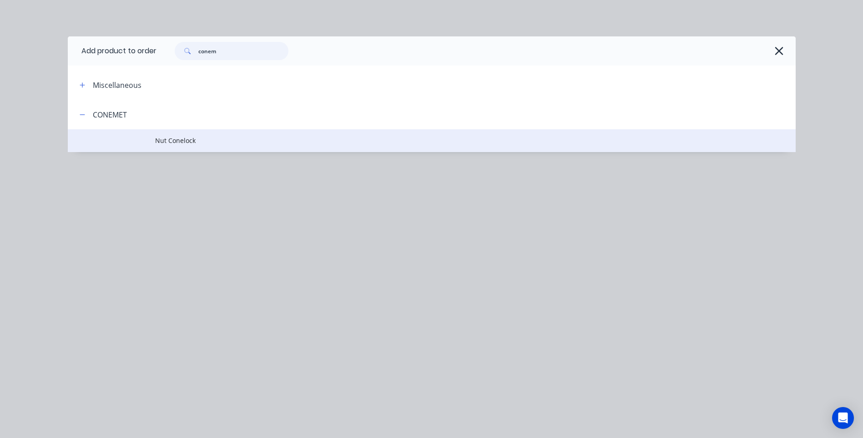
type input "conem"
click at [180, 140] on span "Nut Conelock" at bounding box center [411, 141] width 512 height 10
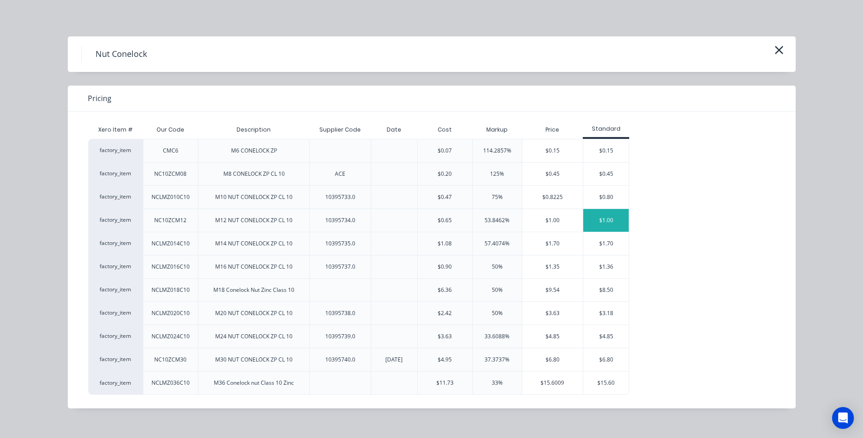
click at [597, 222] on div "$1.00" at bounding box center [606, 220] width 46 height 23
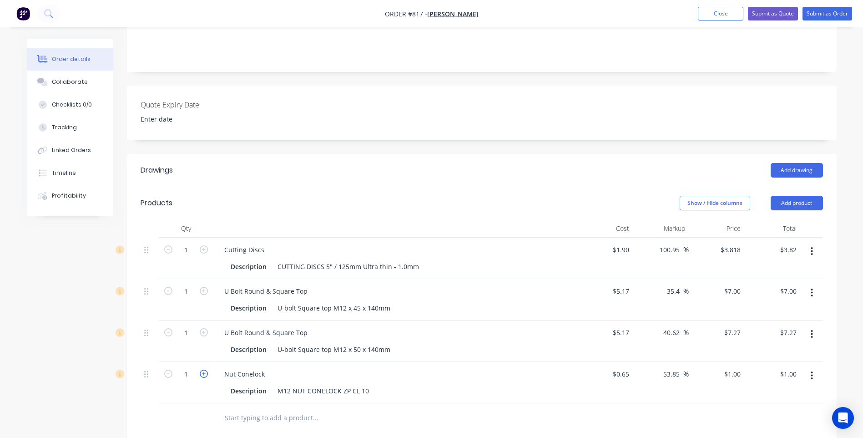
click at [202, 369] on icon "button" at bounding box center [204, 373] width 8 height 8
type input "2"
type input "$2.00"
click at [202, 369] on icon "button" at bounding box center [204, 373] width 8 height 8
type input "3"
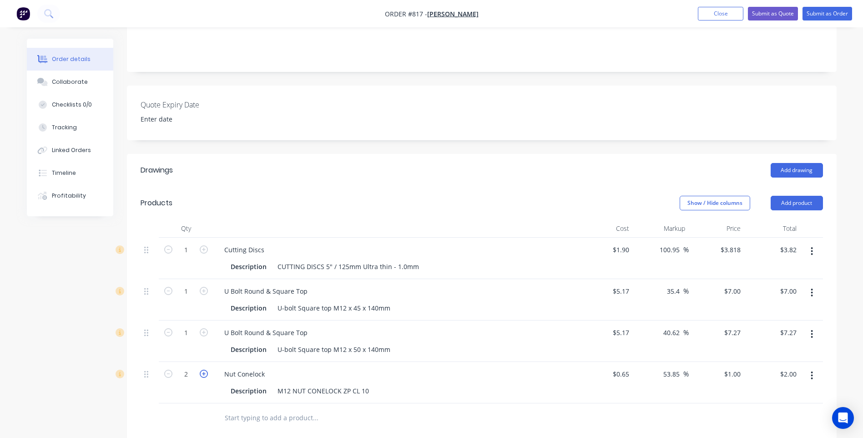
type input "$3.00"
click at [202, 369] on icon "button" at bounding box center [204, 373] width 8 height 8
type input "4"
type input "$4.00"
click at [204, 403] on div at bounding box center [186, 418] width 55 height 30
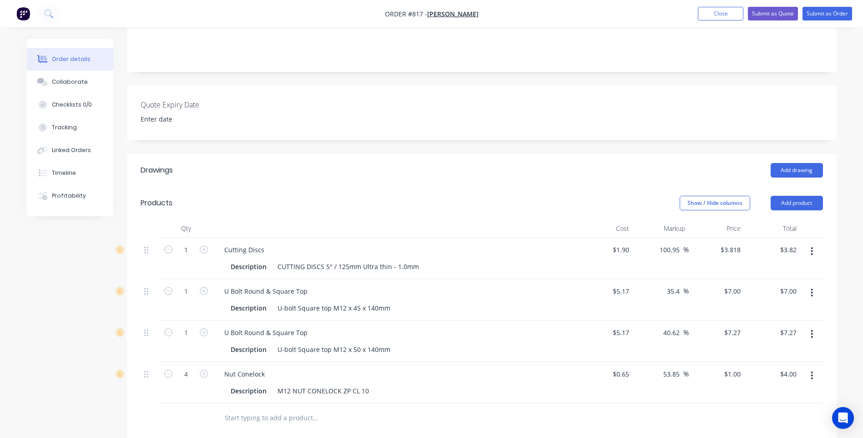
click at [385, 420] on div "Drawings Add drawing Products Show / Hide columns Add product Qty Cost Markup P…" at bounding box center [482, 402] width 710 height 497
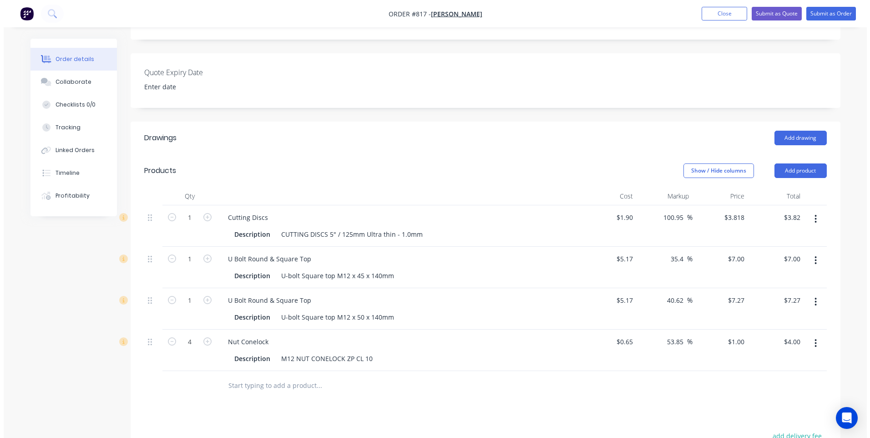
scroll to position [0, 0]
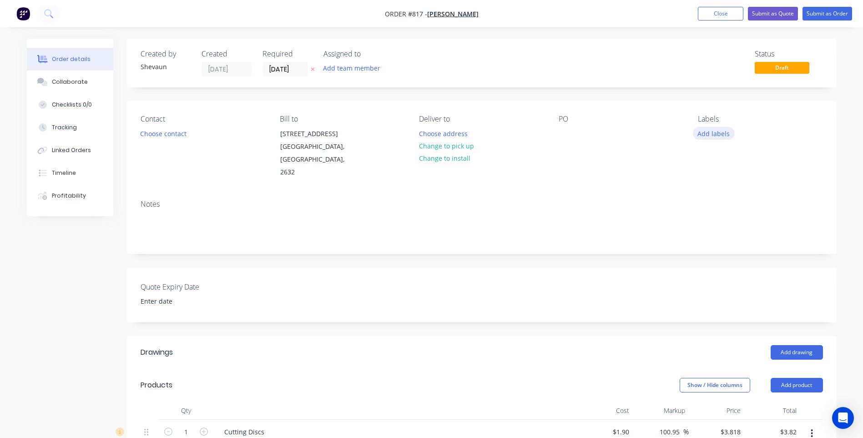
click at [708, 133] on button "Add labels" at bounding box center [714, 133] width 42 height 12
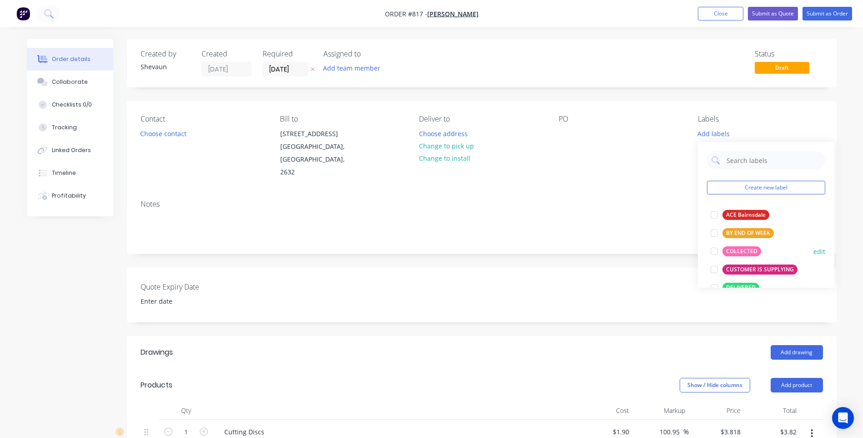
click at [744, 250] on div "COLLECTED" at bounding box center [742, 251] width 39 height 10
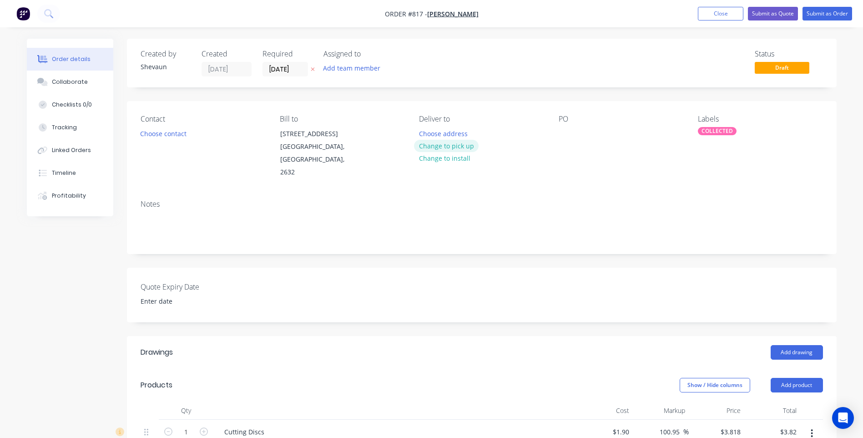
click at [440, 146] on button "Change to pick up" at bounding box center [446, 146] width 65 height 12
click at [819, 10] on button "Submit as Order" at bounding box center [828, 14] width 50 height 14
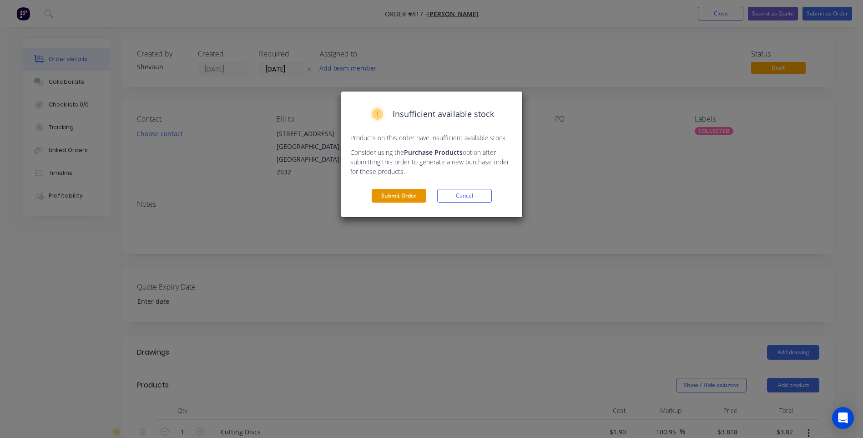
click at [399, 196] on button "Submit Order" at bounding box center [399, 196] width 55 height 14
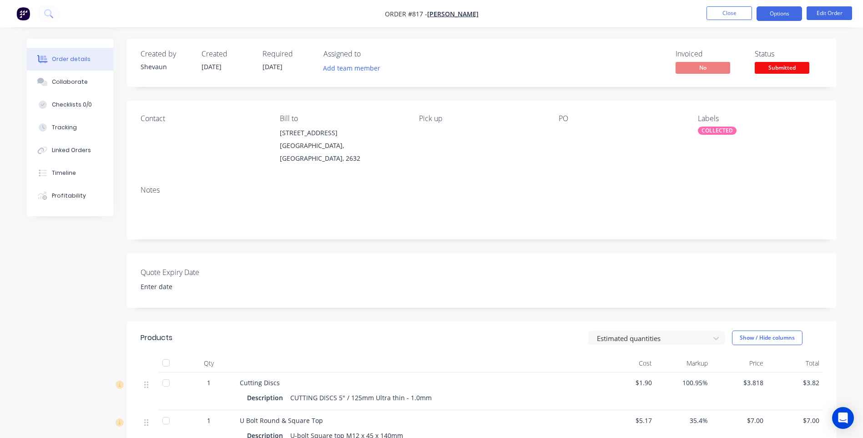
click at [782, 11] on button "Options" at bounding box center [780, 13] width 46 height 15
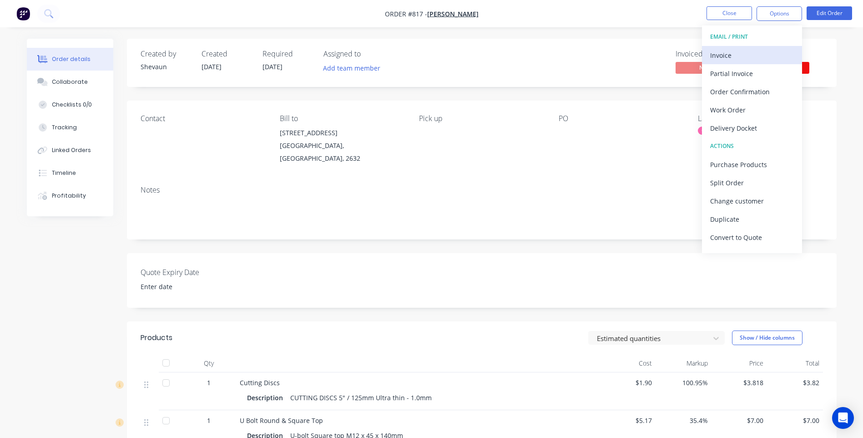
click at [729, 53] on div "Invoice" at bounding box center [752, 55] width 84 height 13
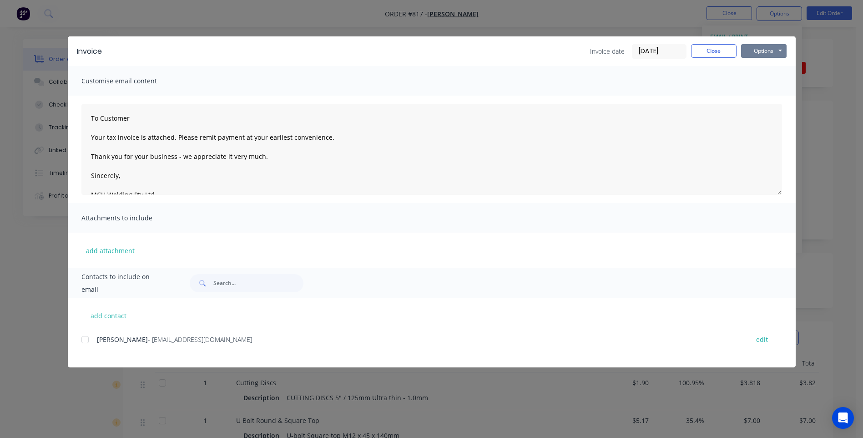
click at [763, 53] on button "Options" at bounding box center [764, 51] width 46 height 14
click at [766, 66] on button "Preview" at bounding box center [770, 67] width 58 height 15
click at [87, 340] on div at bounding box center [85, 339] width 18 height 18
click at [764, 49] on button "Options" at bounding box center [764, 51] width 46 height 14
click at [755, 96] on button "Email" at bounding box center [770, 97] width 58 height 15
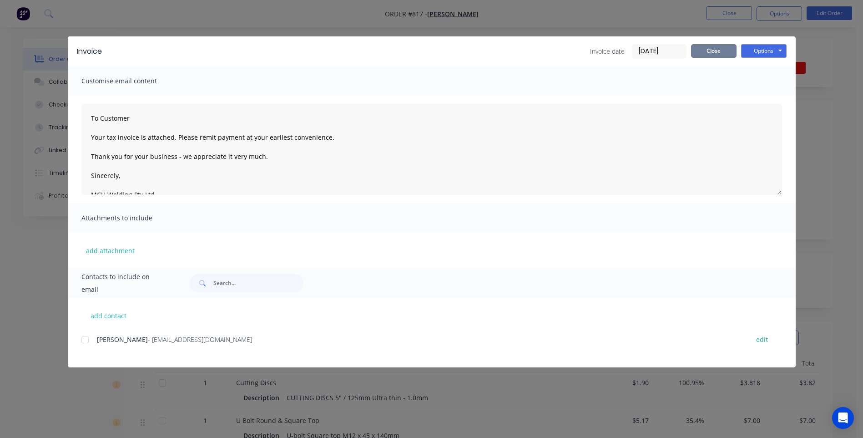
click at [717, 51] on button "Close" at bounding box center [714, 51] width 46 height 14
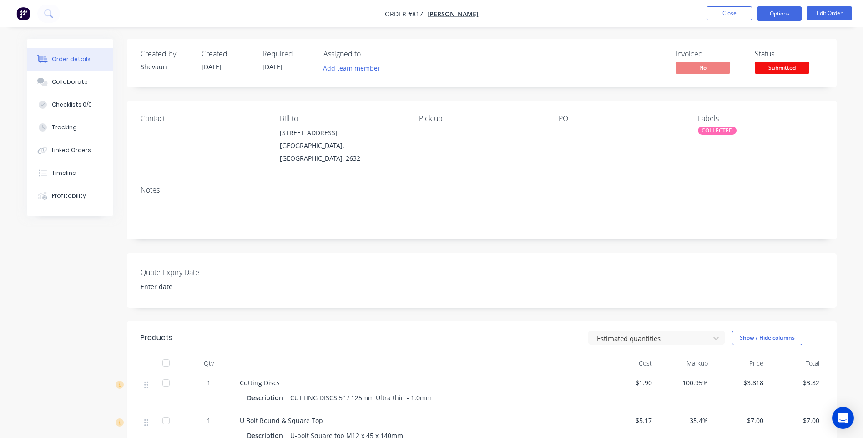
click at [769, 11] on button "Options" at bounding box center [780, 13] width 46 height 15
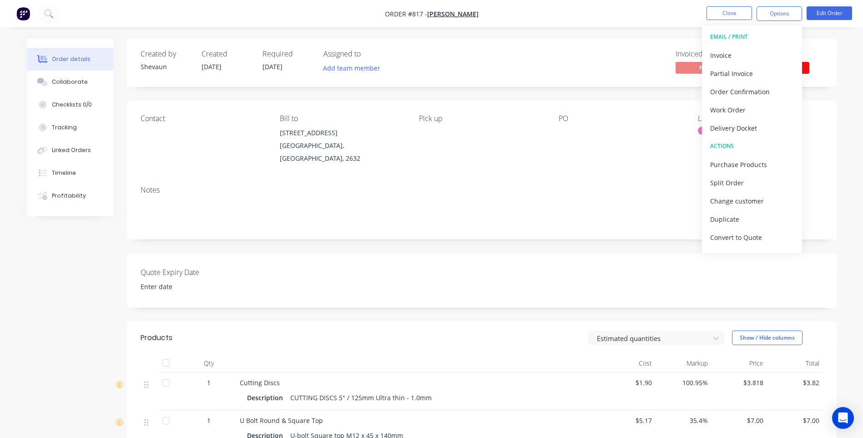
click at [828, 63] on div "Created by Shevaun Created 10/10/25 Required 10/10/25 Assigned to Add team memb…" at bounding box center [482, 63] width 710 height 48
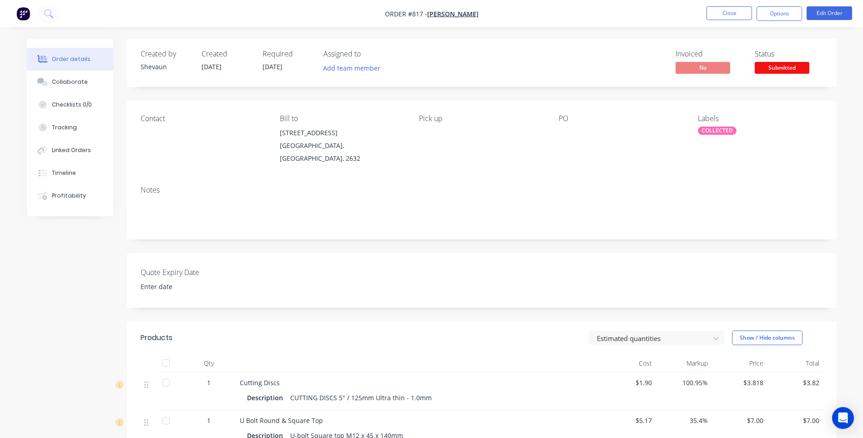
click at [784, 69] on span "Submitted" at bounding box center [782, 67] width 55 height 11
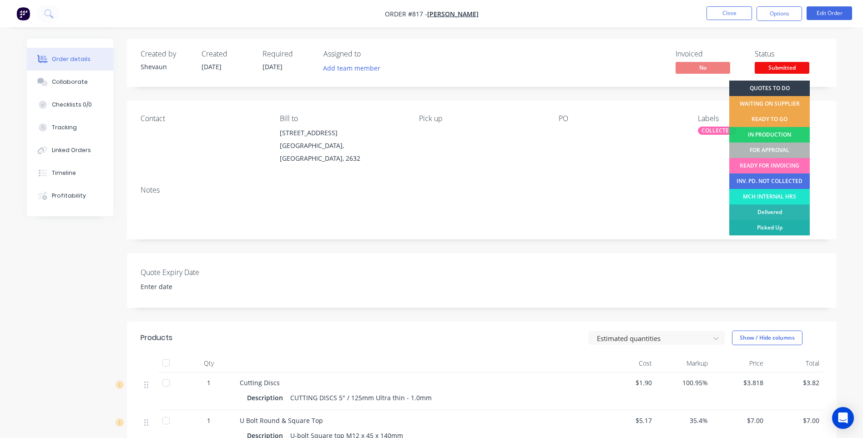
click at [780, 223] on div "Picked Up" at bounding box center [769, 227] width 81 height 15
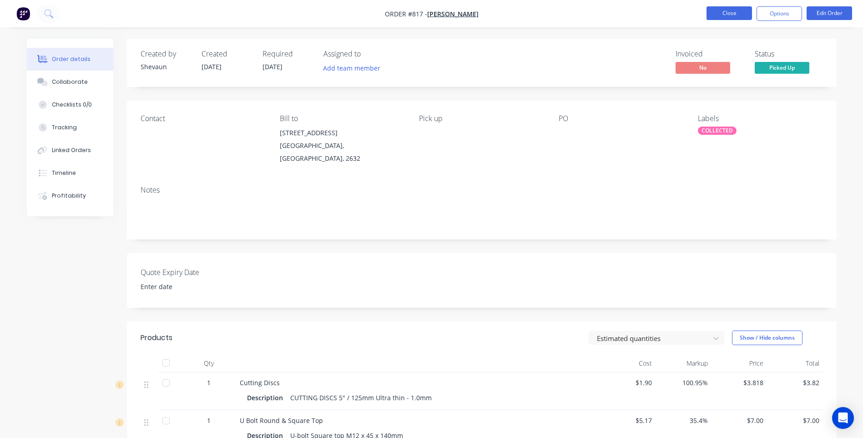
click at [725, 10] on button "Close" at bounding box center [730, 13] width 46 height 14
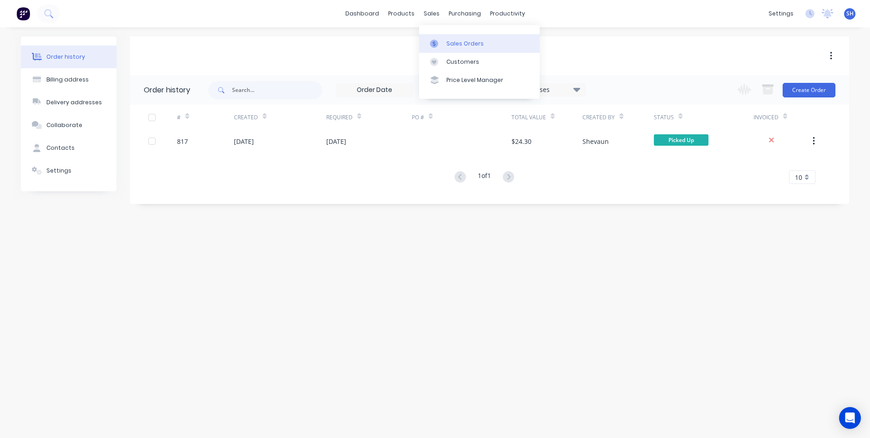
click at [453, 40] on div "Sales Orders" at bounding box center [464, 44] width 37 height 8
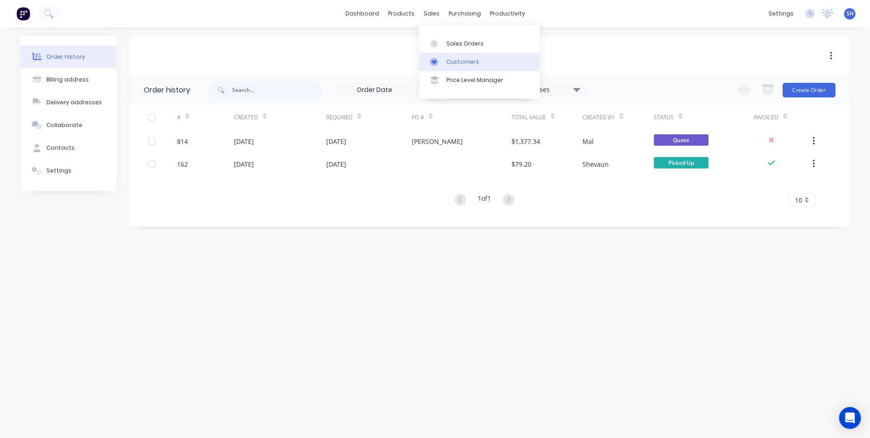
click at [460, 59] on div "Customers" at bounding box center [462, 62] width 33 height 8
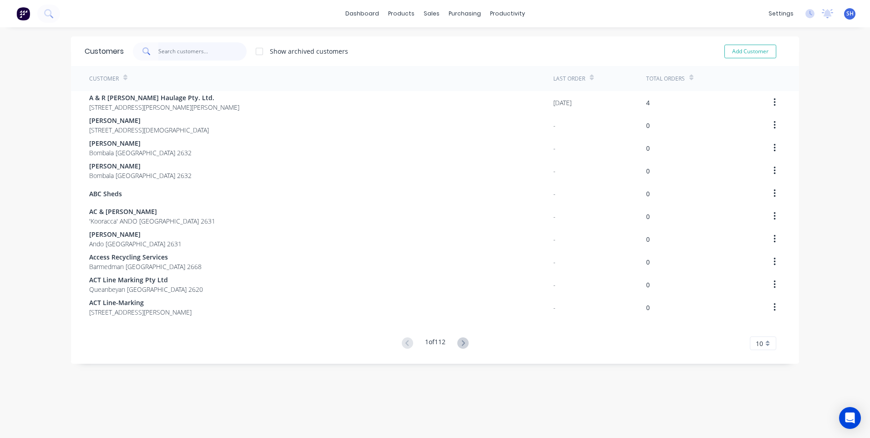
click at [169, 50] on input "text" at bounding box center [202, 51] width 89 height 18
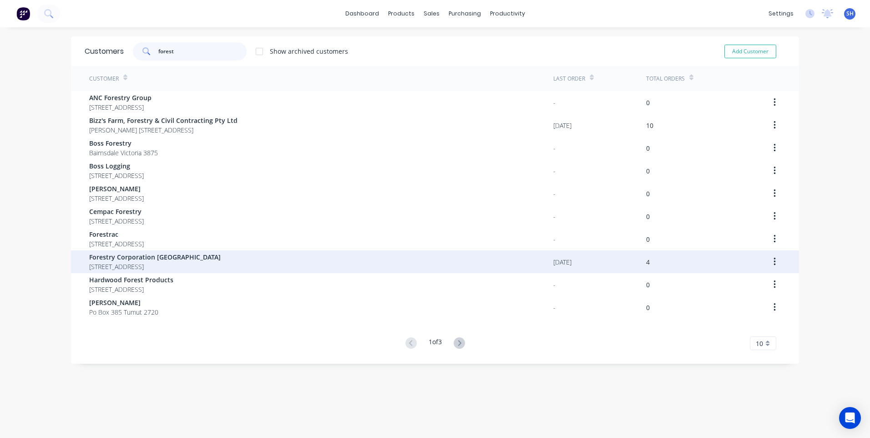
type input "forest"
click at [126, 257] on span "Forestry Corporation [GEOGRAPHIC_DATA]" at bounding box center [154, 257] width 131 height 10
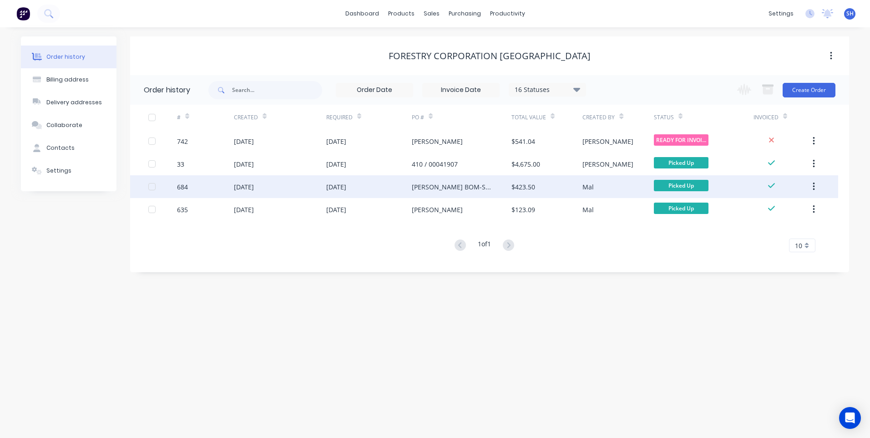
click at [297, 185] on div "[DATE]" at bounding box center [280, 186] width 92 height 23
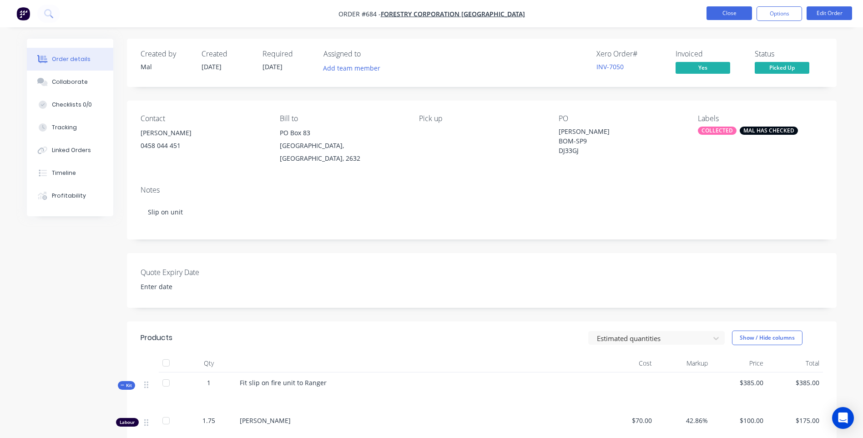
click at [728, 11] on button "Close" at bounding box center [730, 13] width 46 height 14
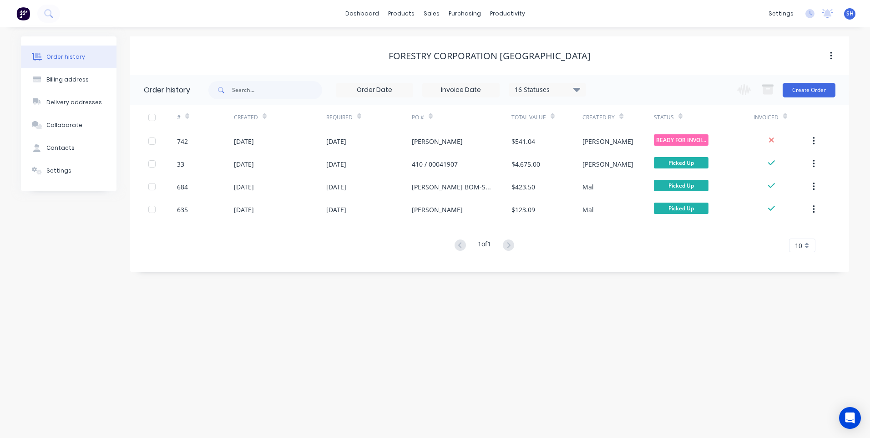
click at [849, 15] on span "SH" at bounding box center [849, 14] width 7 height 8
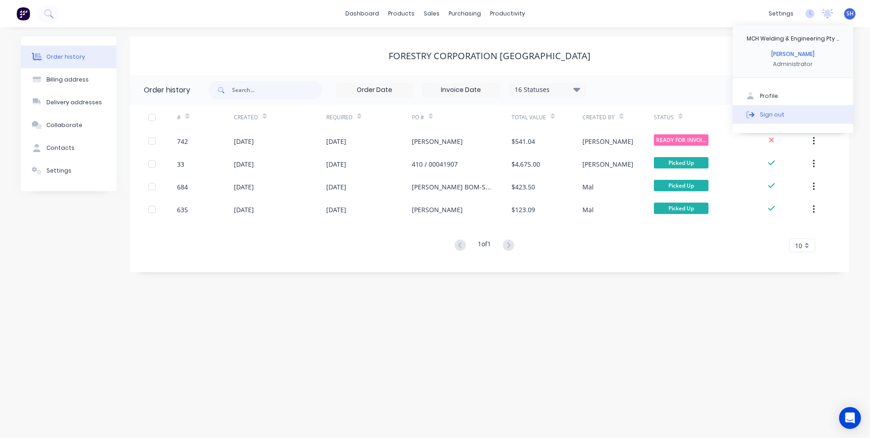
click at [772, 112] on div "Sign out" at bounding box center [772, 114] width 25 height 8
